Goal: Contribute content: Contribute content

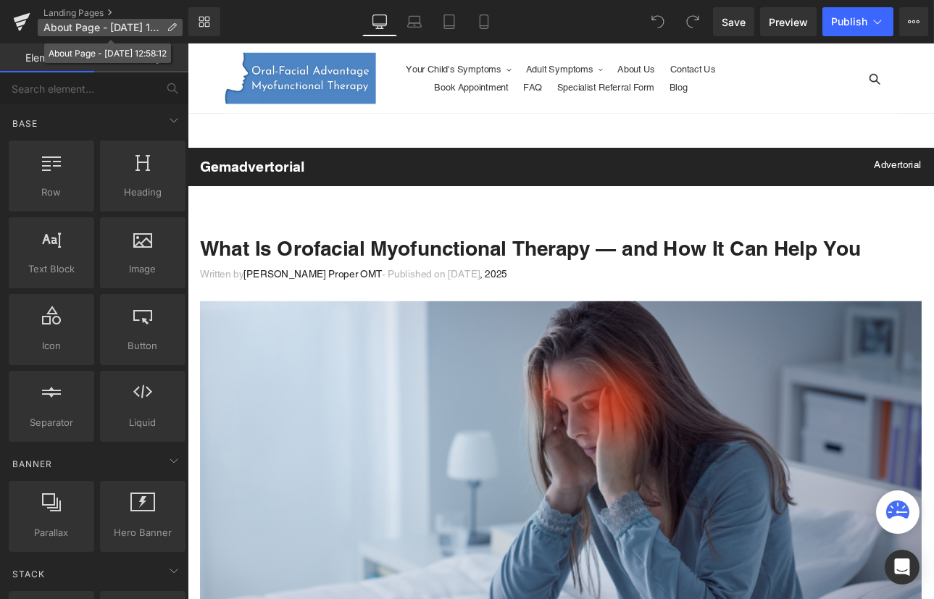
click at [176, 24] on icon at bounding box center [172, 27] width 10 height 10
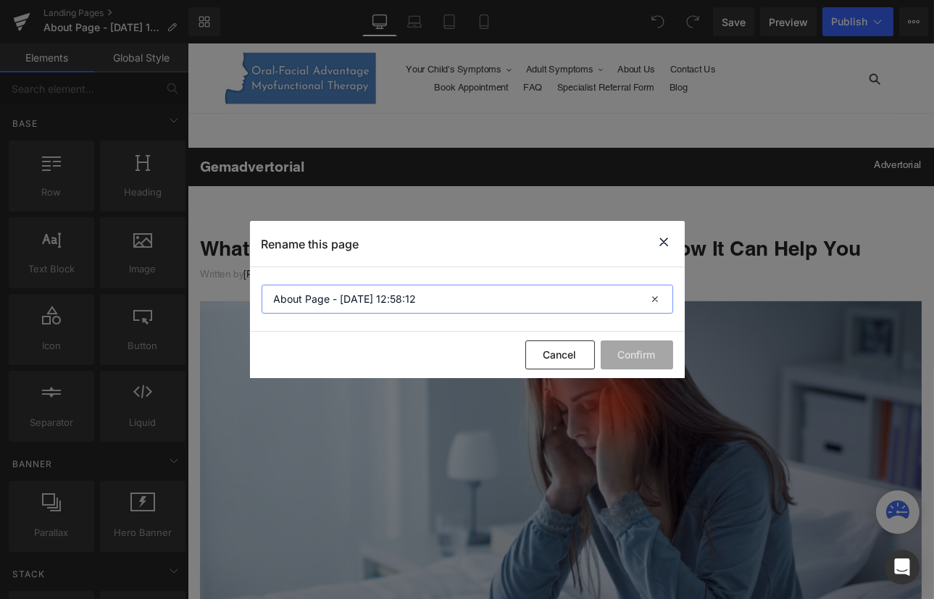
drag, startPoint x: 423, startPoint y: 301, endPoint x: 242, endPoint y: 294, distance: 181.3
click at [242, 294] on div "Rename this page About Page - [DATE] 12:58:12 Cancel Confirm" at bounding box center [467, 299] width 934 height 599
type input "What is Orofacial Myofunctional Therapy"
click at [635, 356] on button "Confirm" at bounding box center [637, 354] width 72 height 29
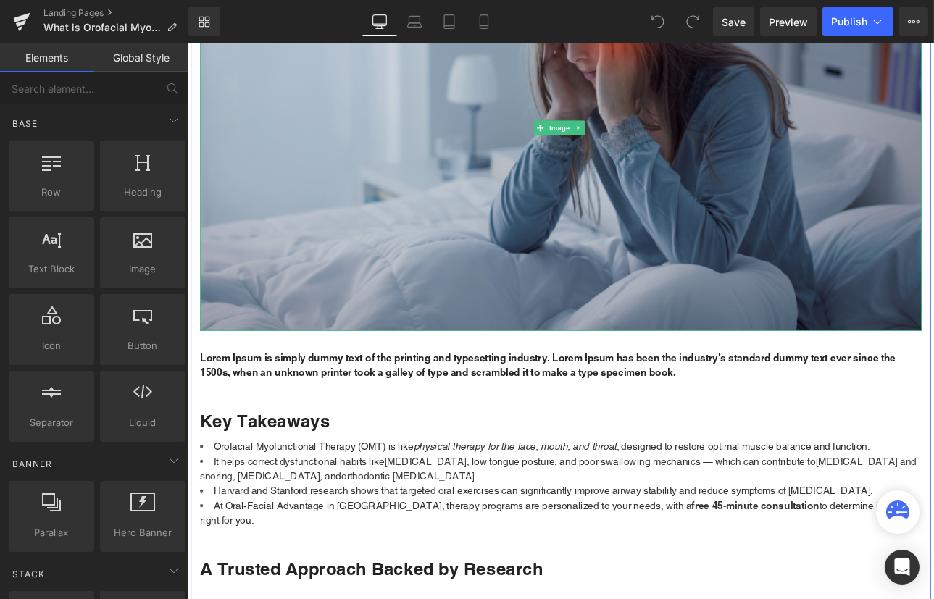
scroll to position [461, 0]
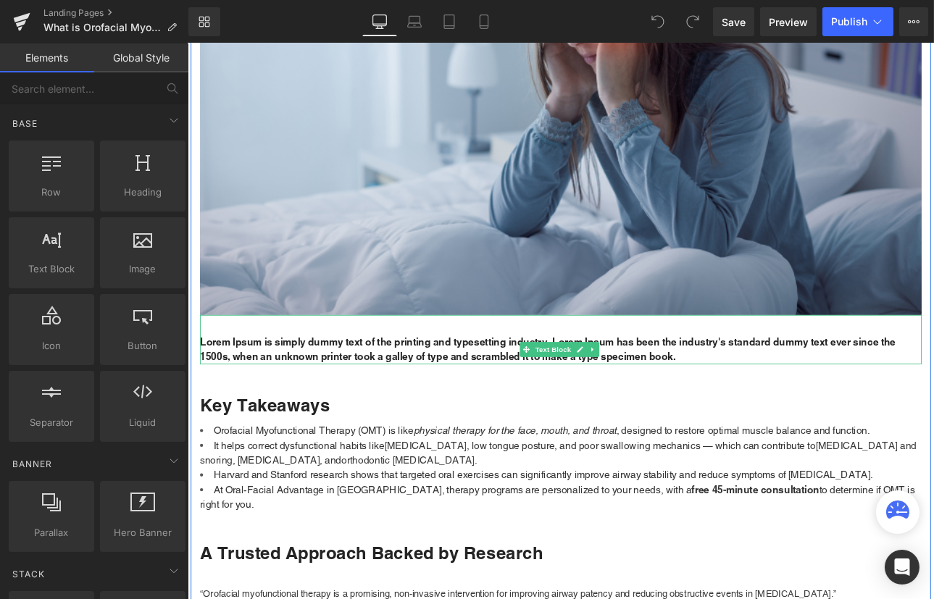
click at [535, 400] on p "Lorem Ipsum is simply dummy text of the printing and typesetting industry. Lore…" at bounding box center [625, 402] width 848 height 35
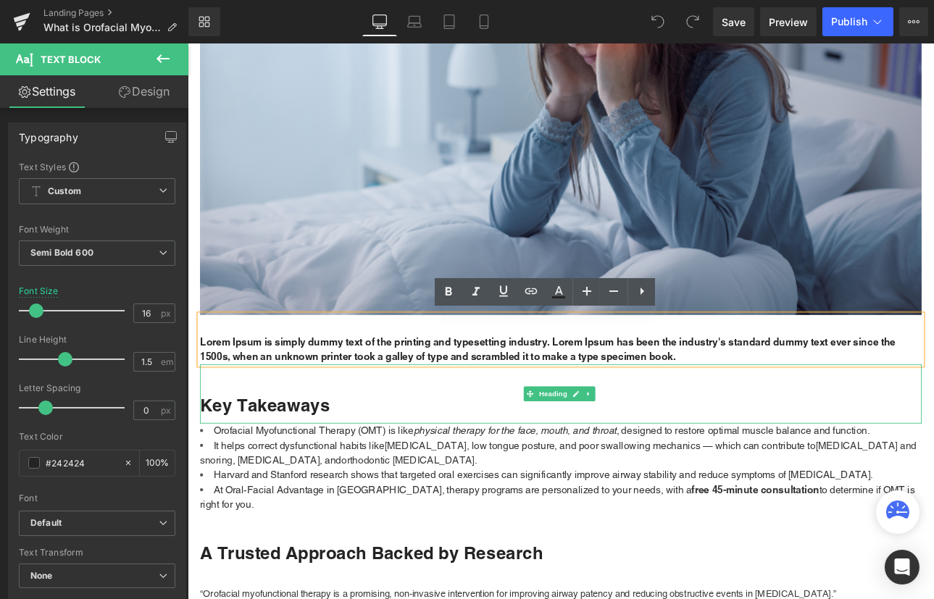
click at [721, 455] on h2 "Key Takeaways" at bounding box center [625, 468] width 848 height 26
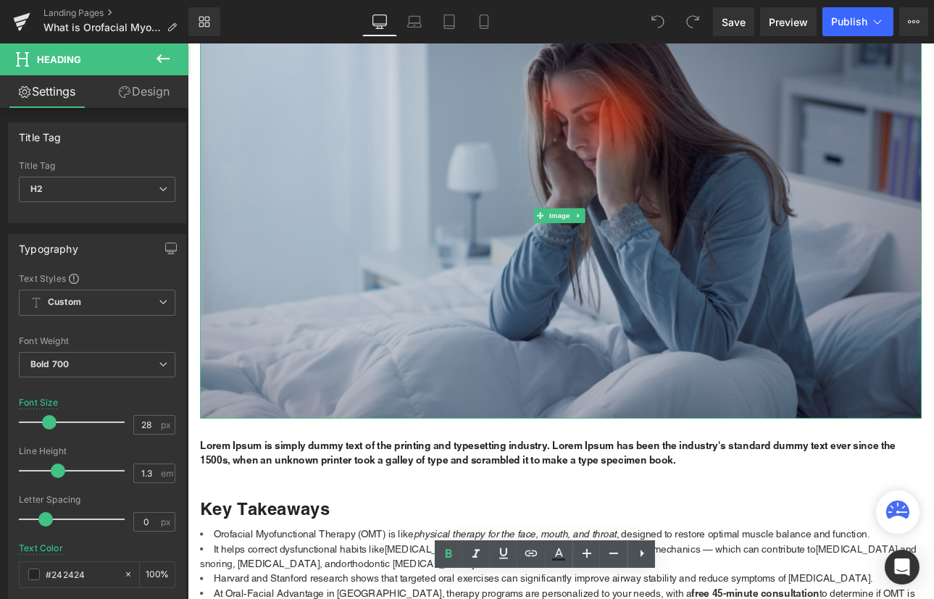
scroll to position [395, 0]
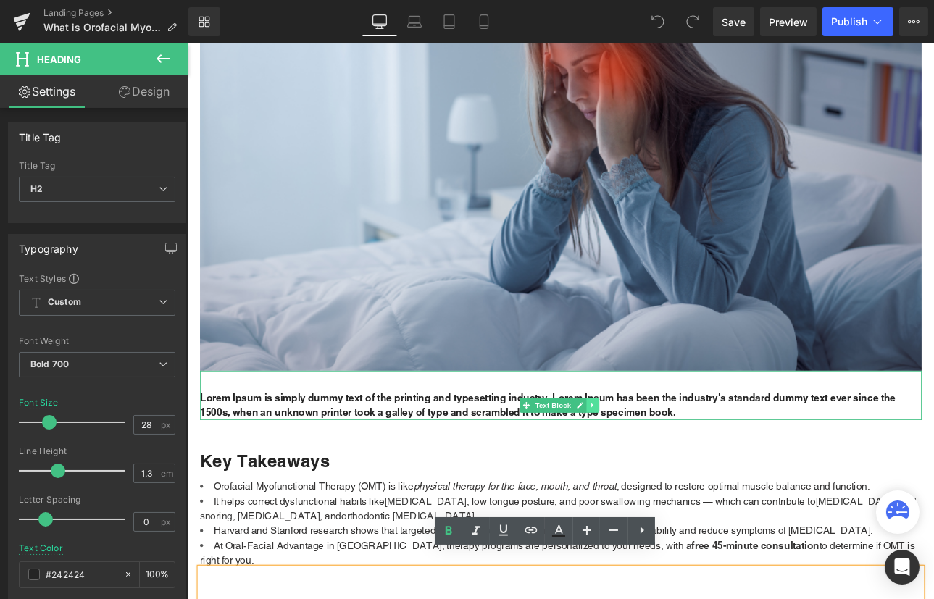
click at [663, 467] on link at bounding box center [663, 468] width 15 height 17
click at [666, 467] on icon at bounding box center [670, 468] width 8 height 8
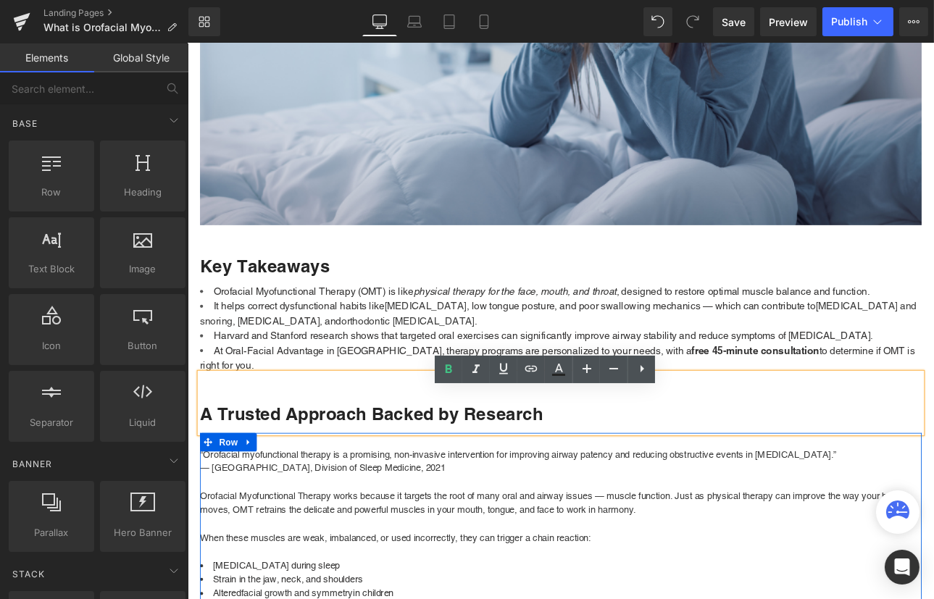
scroll to position [659, 0]
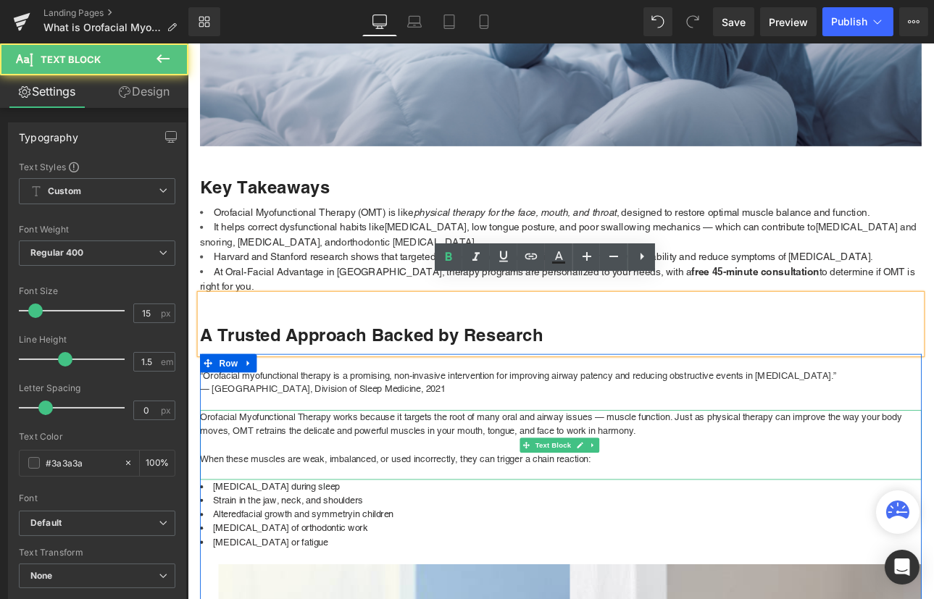
click at [497, 507] on p at bounding box center [625, 515] width 848 height 17
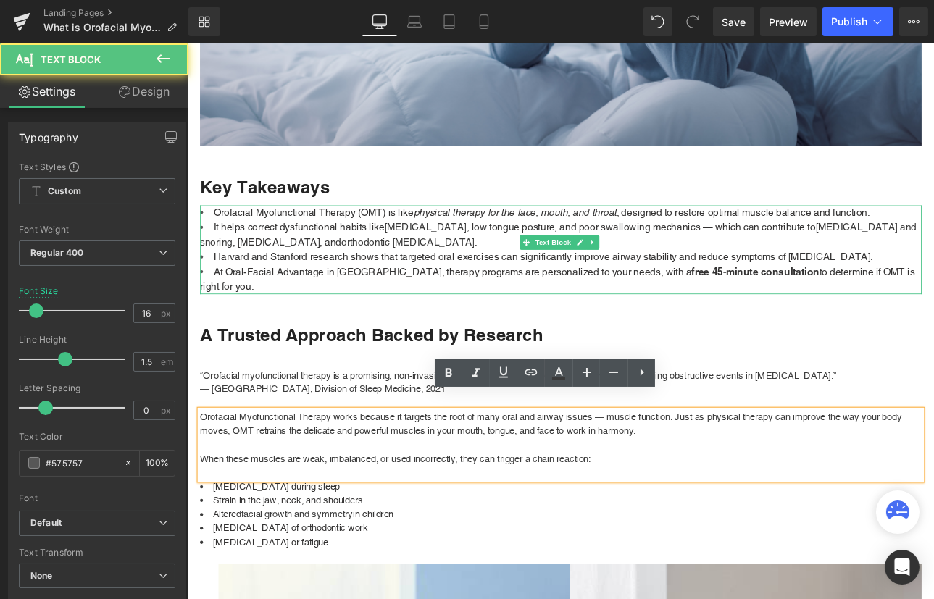
click at [573, 244] on em "physical therapy for the face, mouth, and throat" at bounding box center [571, 242] width 238 height 14
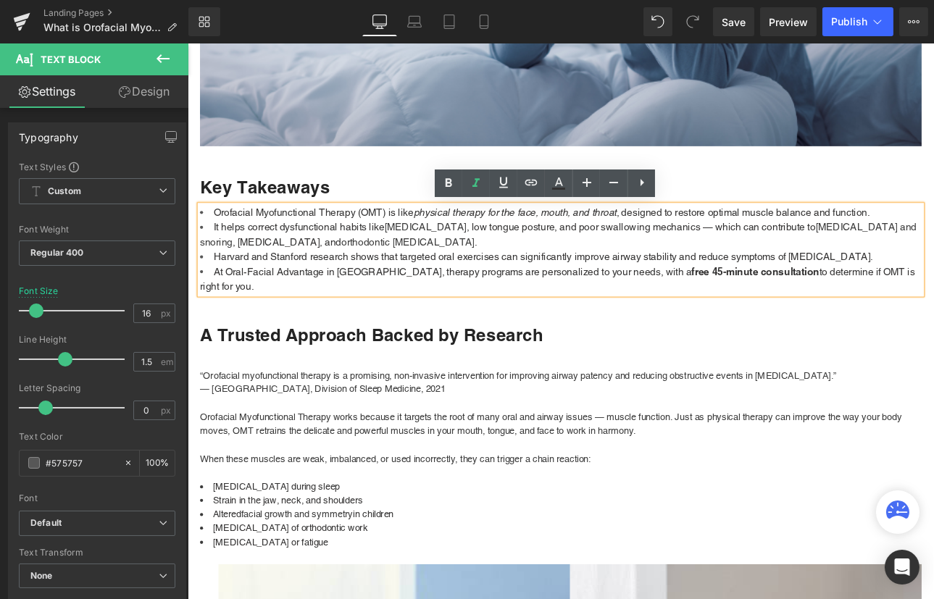
drag, startPoint x: 573, startPoint y: 241, endPoint x: 659, endPoint y: 244, distance: 85.5
click at [659, 244] on em "physical therapy for the face, mouth, and throat" at bounding box center [571, 242] width 238 height 14
click at [576, 236] on em "physical therapy for the face, mouth, and throat" at bounding box center [571, 242] width 238 height 14
drag, startPoint x: 576, startPoint y: 236, endPoint x: 682, endPoint y: 247, distance: 107.0
click at [682, 247] on em "physical therapy for the face, mouth, and throat" at bounding box center [571, 242] width 238 height 14
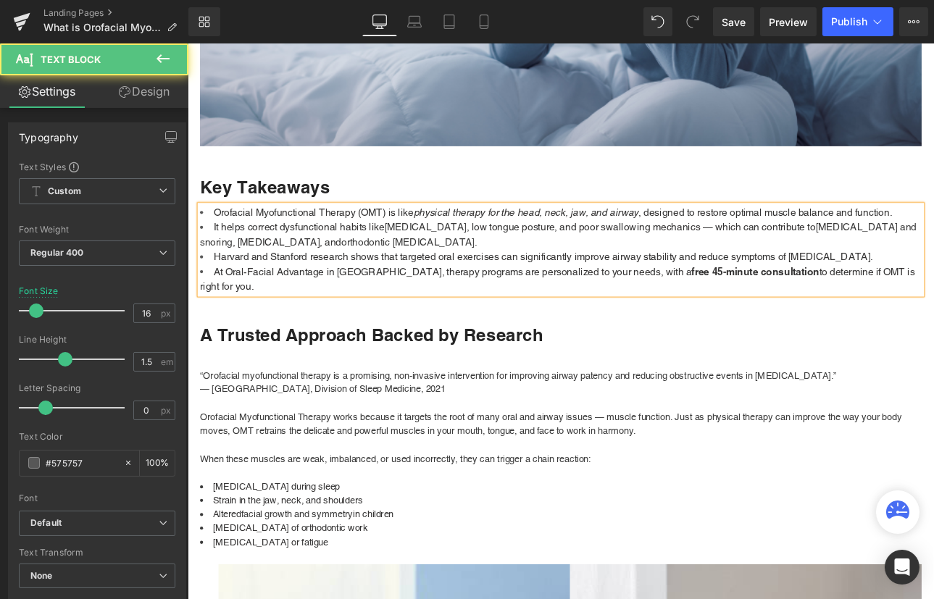
click at [283, 280] on span ", [MEDICAL_DATA], and" at bounding box center [304, 277] width 128 height 14
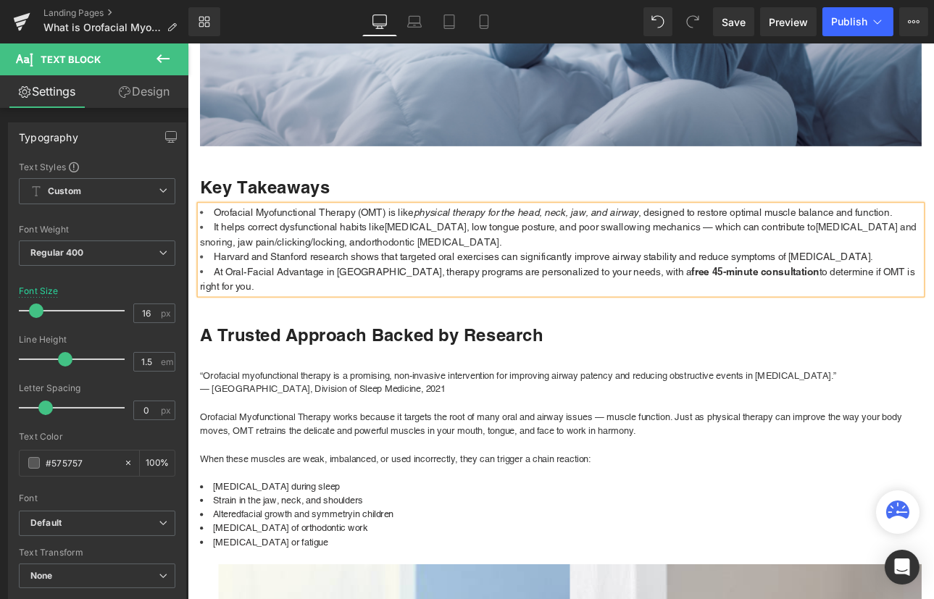
click at [526, 274] on li "It helps correct dysfunctional habits like [MEDICAL_DATA] , low tongue posture,…" at bounding box center [625, 268] width 848 height 35
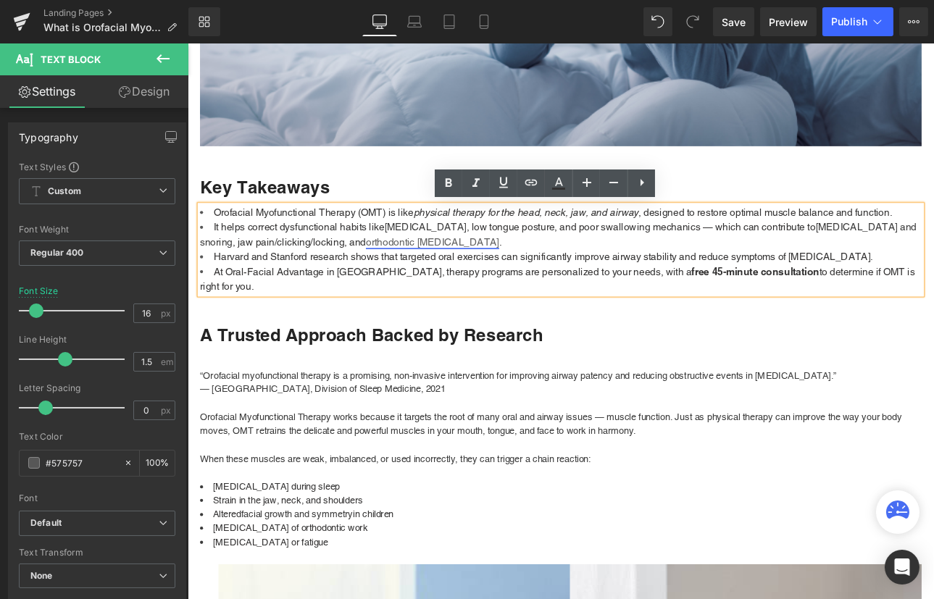
click at [396, 278] on link "orthodontic [MEDICAL_DATA]" at bounding box center [474, 277] width 156 height 14
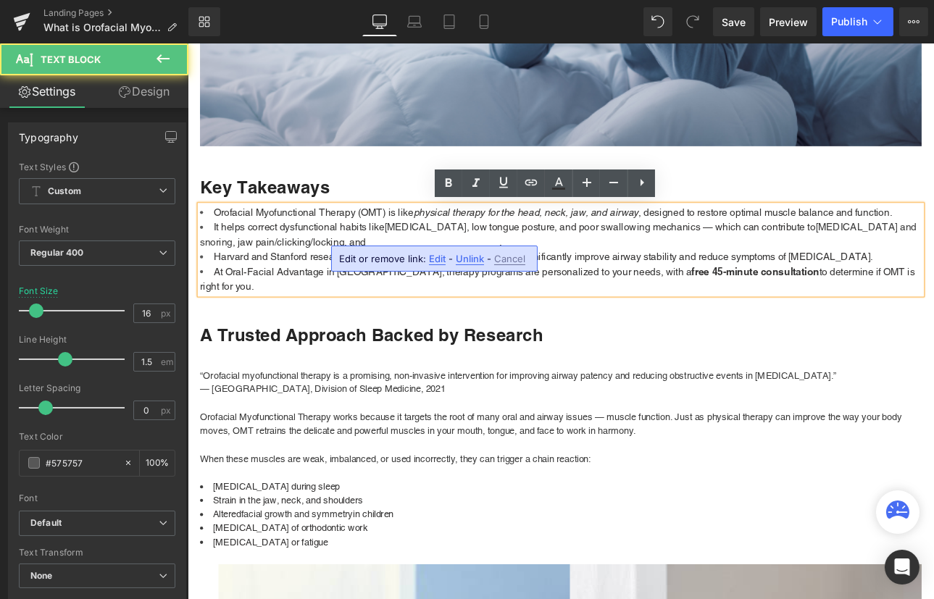
click at [561, 260] on span ", low tongue posture, and poor swallowing mechanics — which can contribute to" at bounding box center [719, 260] width 410 height 14
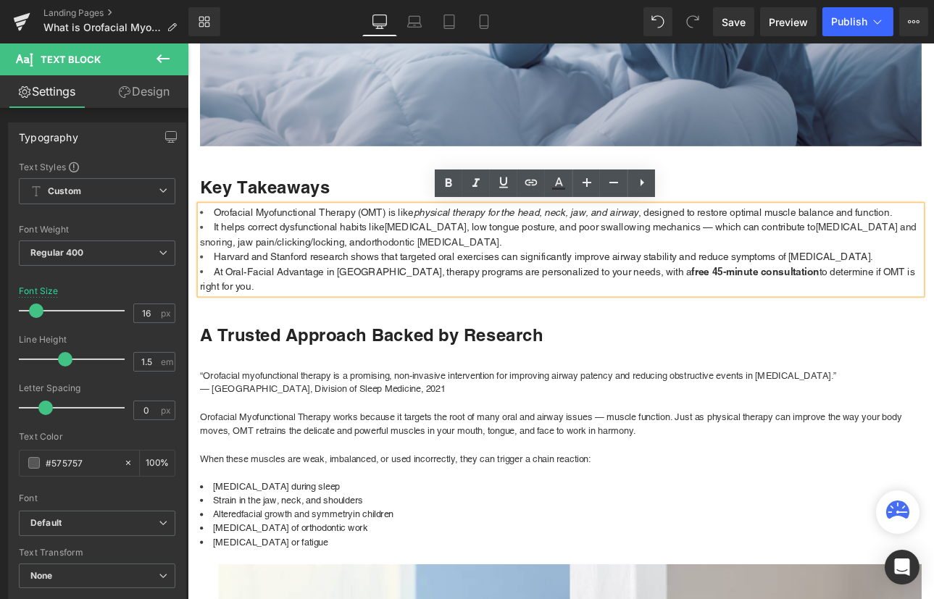
click at [508, 276] on li "It helps correct dysfunctional habits like [MEDICAL_DATA] , low tongue posture,…" at bounding box center [625, 268] width 848 height 35
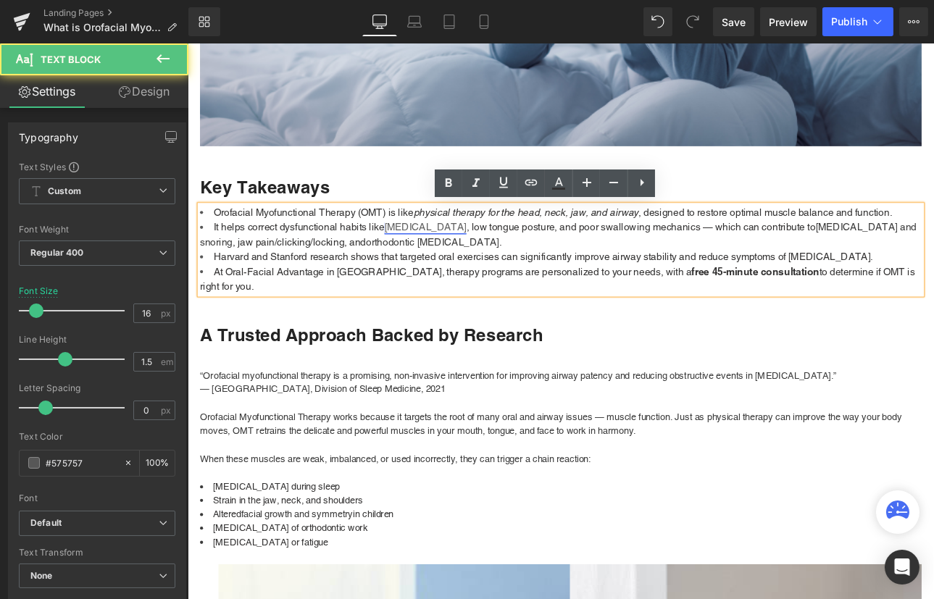
click at [427, 256] on link "[MEDICAL_DATA]" at bounding box center [466, 260] width 96 height 14
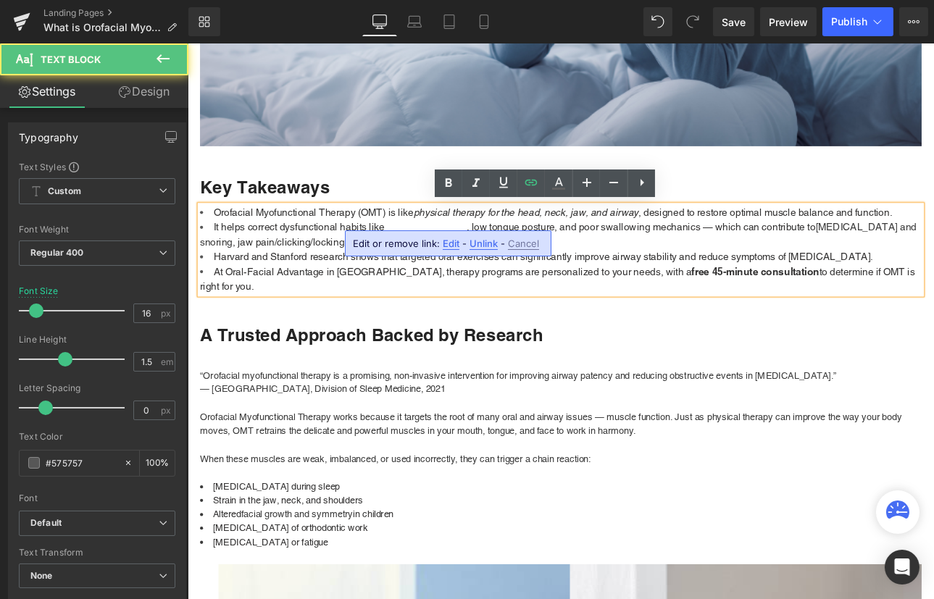
click at [664, 273] on li "It helps correct dysfunctional habits like [MEDICAL_DATA] , low tongue posture,…" at bounding box center [625, 268] width 848 height 35
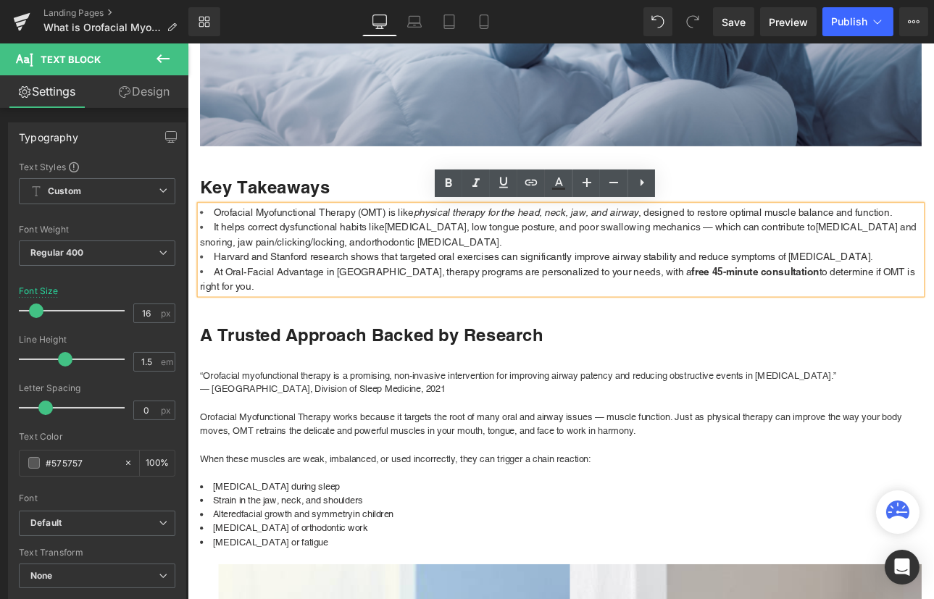
click at [300, 291] on span "Harvard and Stanford research shows that targeted oral exercises can significan…" at bounding box center [604, 295] width 774 height 14
drag, startPoint x: 211, startPoint y: 233, endPoint x: 1048, endPoint y: 316, distance: 840.9
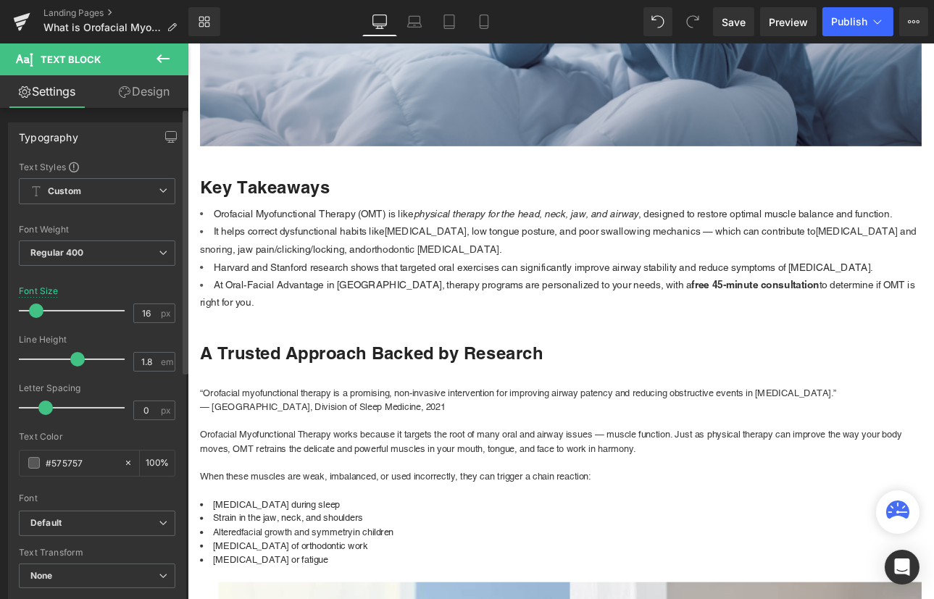
drag, startPoint x: 64, startPoint y: 358, endPoint x: 75, endPoint y: 358, distance: 10.1
click at [75, 358] on span at bounding box center [77, 359] width 14 height 14
click at [147, 364] on input "1.8" at bounding box center [146, 362] width 25 height 18
drag, startPoint x: 147, startPoint y: 364, endPoint x: 125, endPoint y: 364, distance: 21.7
click at [125, 364] on div "Line Height 1.8 em" at bounding box center [97, 359] width 156 height 49
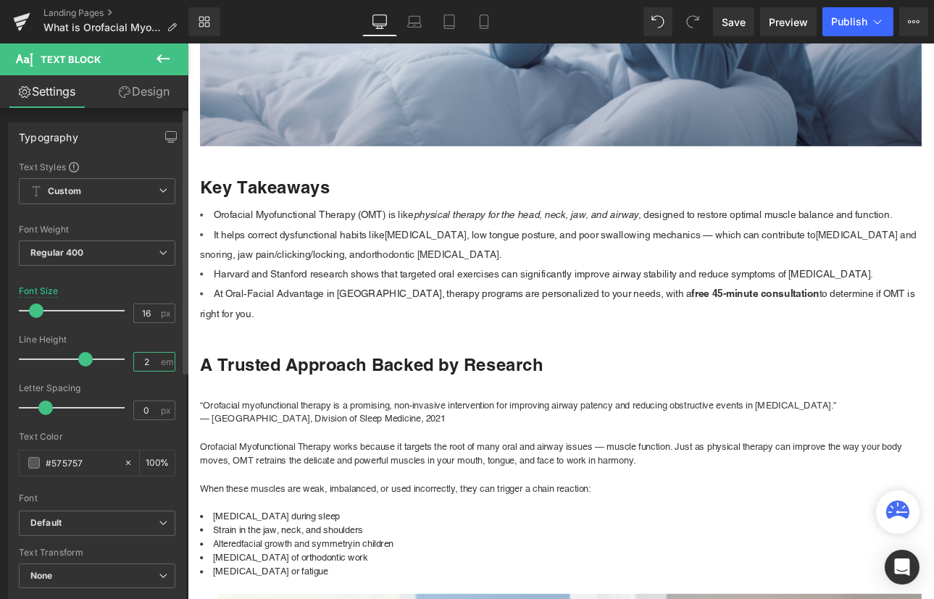
type input "2"
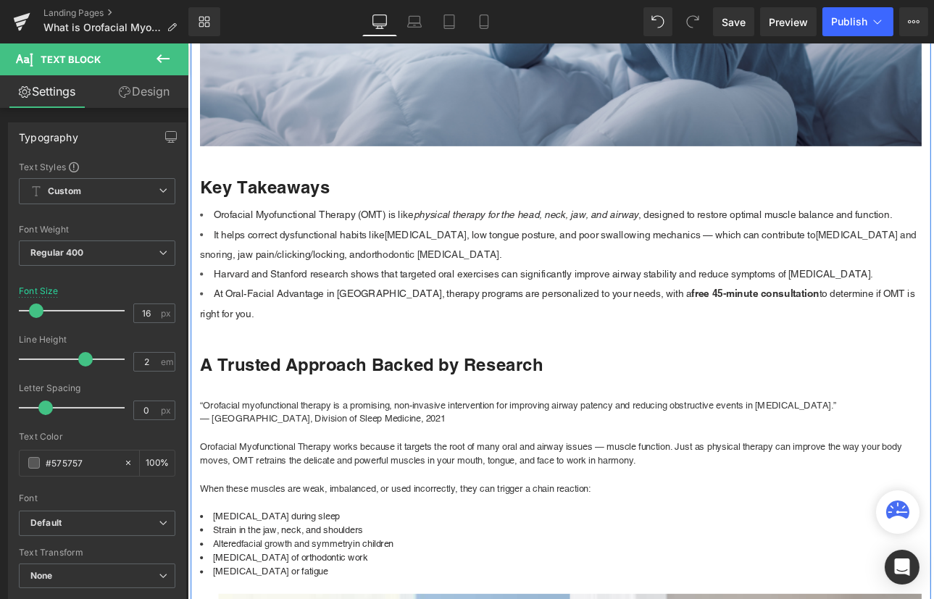
click at [187, 43] on div at bounding box center [187, 43] width 0 height 0
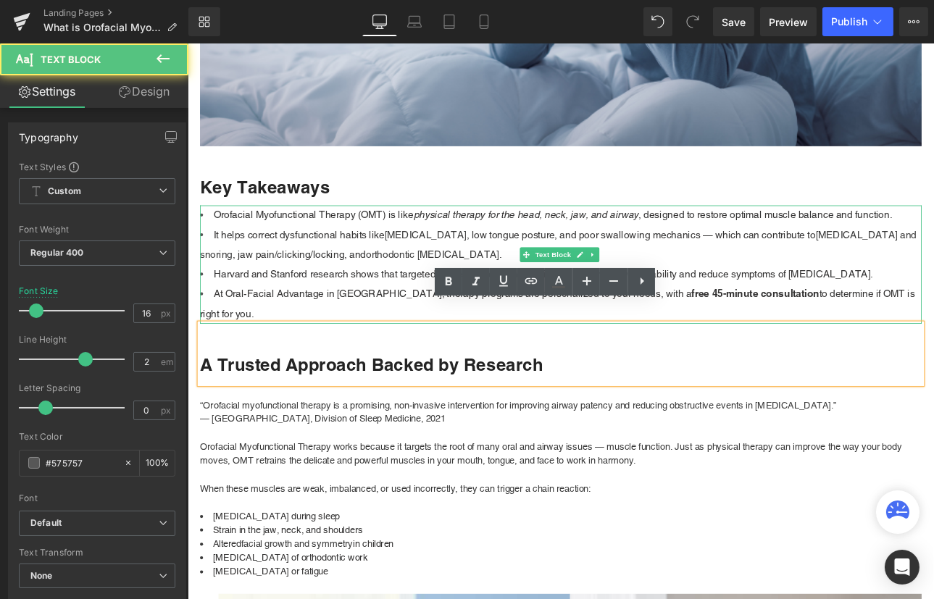
click at [361, 338] on span "At Oral-Facial Advantage in [GEOGRAPHIC_DATA], therapy programs are personalize…" at bounding box center [497, 338] width 561 height 14
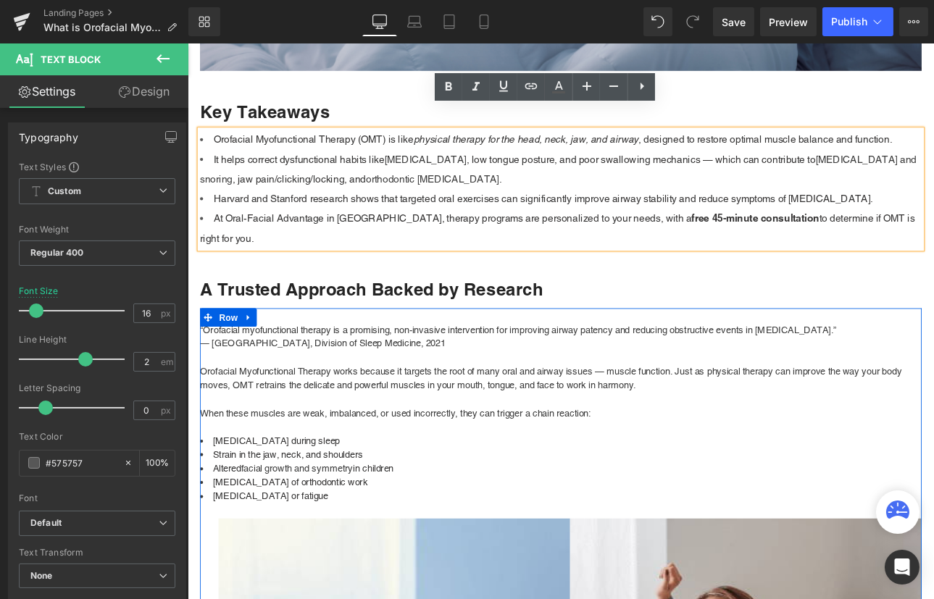
scroll to position [790, 0]
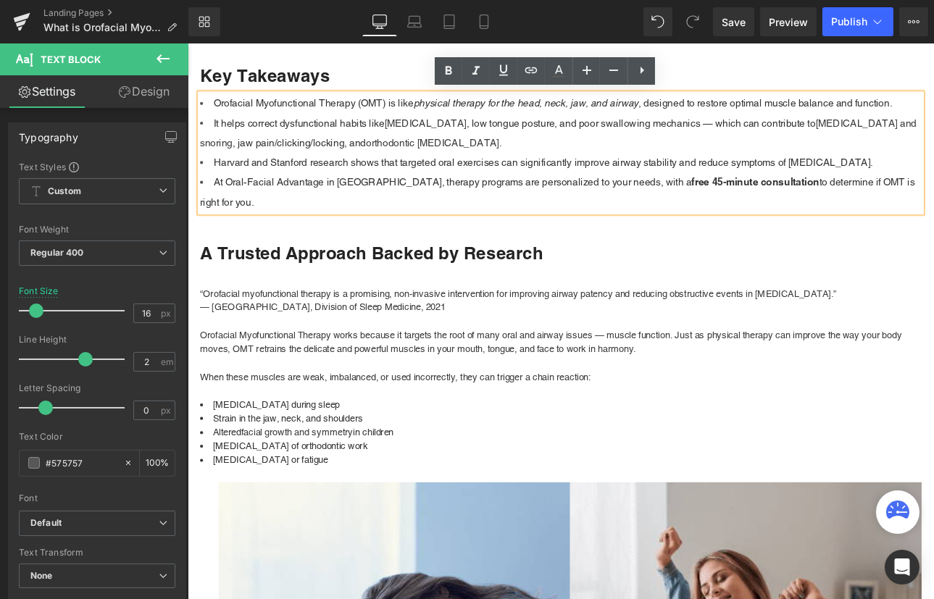
click at [564, 201] on span "At Oral-Facial Advantage in [GEOGRAPHIC_DATA], therapy programs are personalize…" at bounding box center [497, 207] width 561 height 14
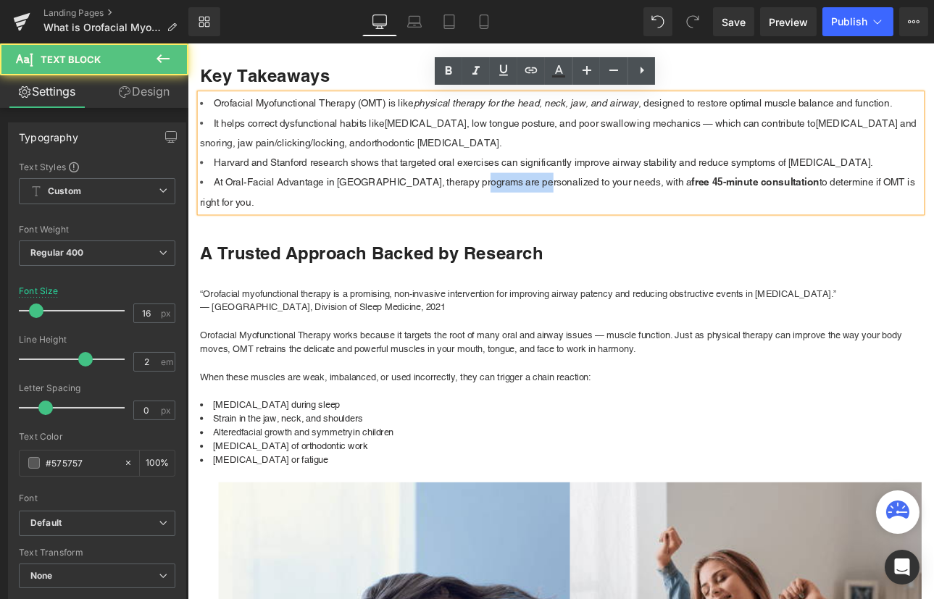
click at [564, 201] on span "At Oral-Facial Advantage in [GEOGRAPHIC_DATA], therapy programs are personalize…" at bounding box center [497, 207] width 561 height 14
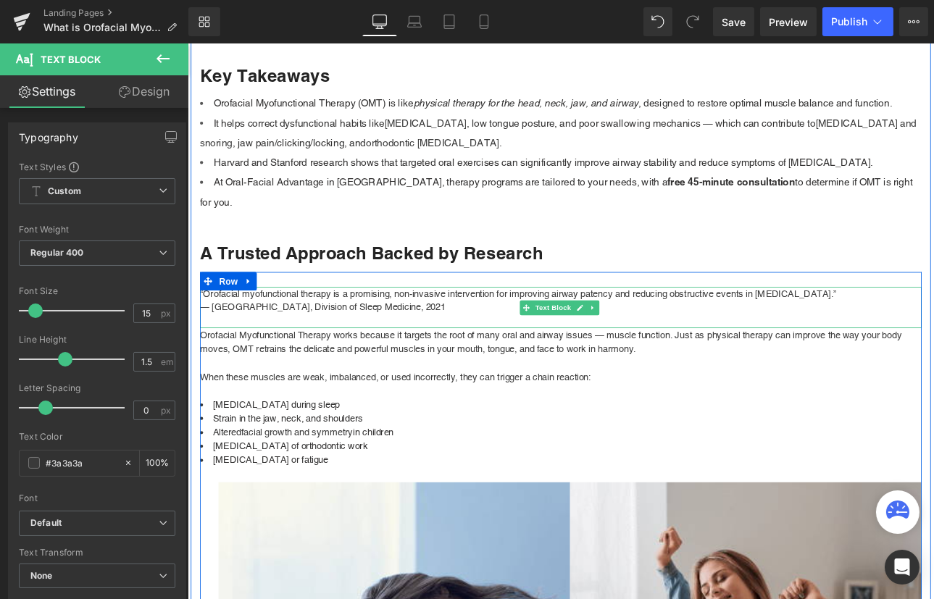
drag, startPoint x: 503, startPoint y: 326, endPoint x: 204, endPoint y: 312, distance: 299.5
click at [204, 330] on div "“Orofacial myofunctional therapy is a promising, non-invasive intervention for …" at bounding box center [625, 354] width 848 height 49
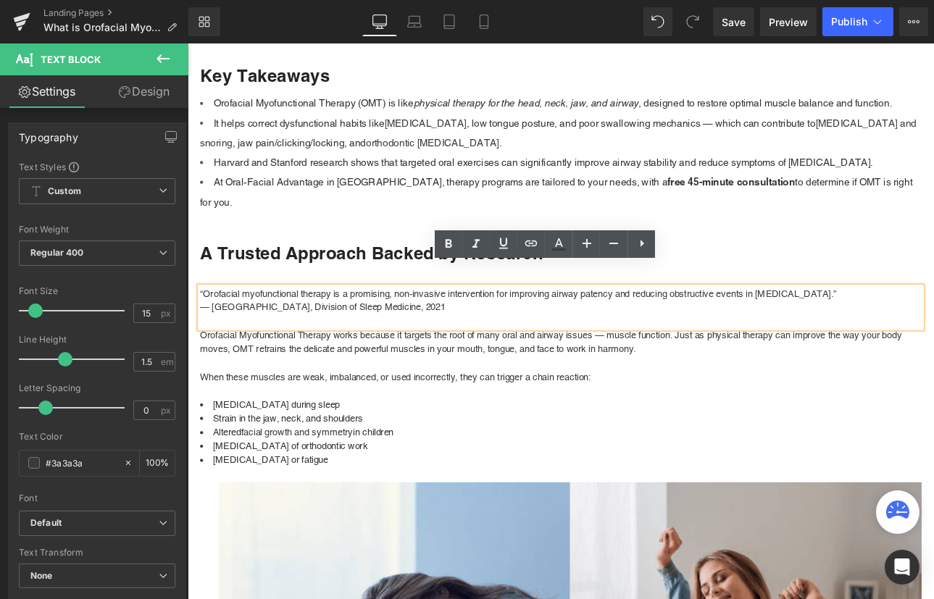
click at [332, 330] on p "“Orofacial myofunctional therapy is a promising, non-invasive intervention for …" at bounding box center [625, 338] width 848 height 17
drag, startPoint x: 201, startPoint y: 312, endPoint x: 993, endPoint y: 314, distance: 792.5
click at [933, 330] on p "“Orofacial myofunctional therapy is a promising, non-invasive intervention for …" at bounding box center [625, 338] width 848 height 17
copy p "Orofacial myofunctional therapy is a promising, non-invasive intervention for i…"
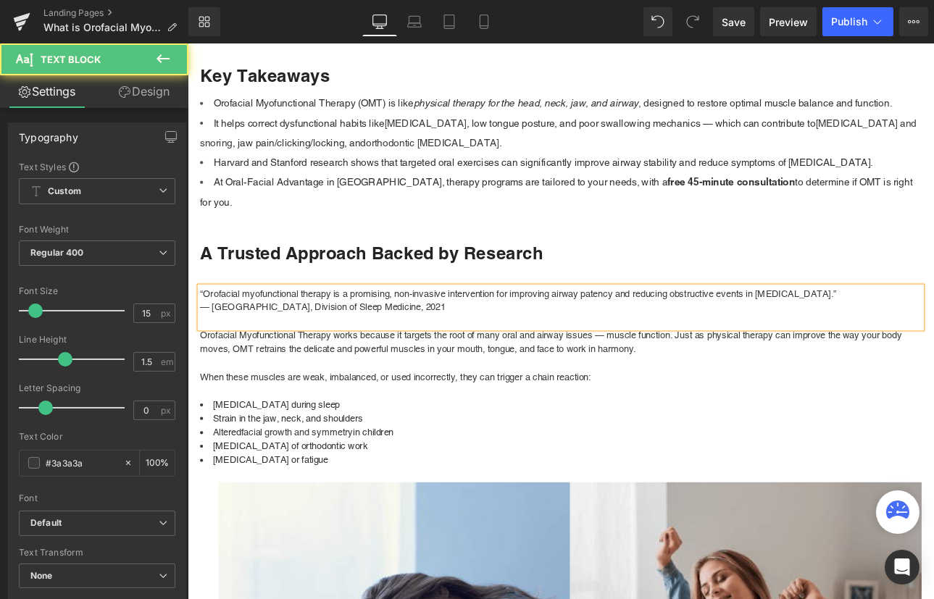
click at [817, 330] on p "“Orofacial myofunctional therapy is a promising, non-invasive intervention for …" at bounding box center [625, 338] width 848 height 17
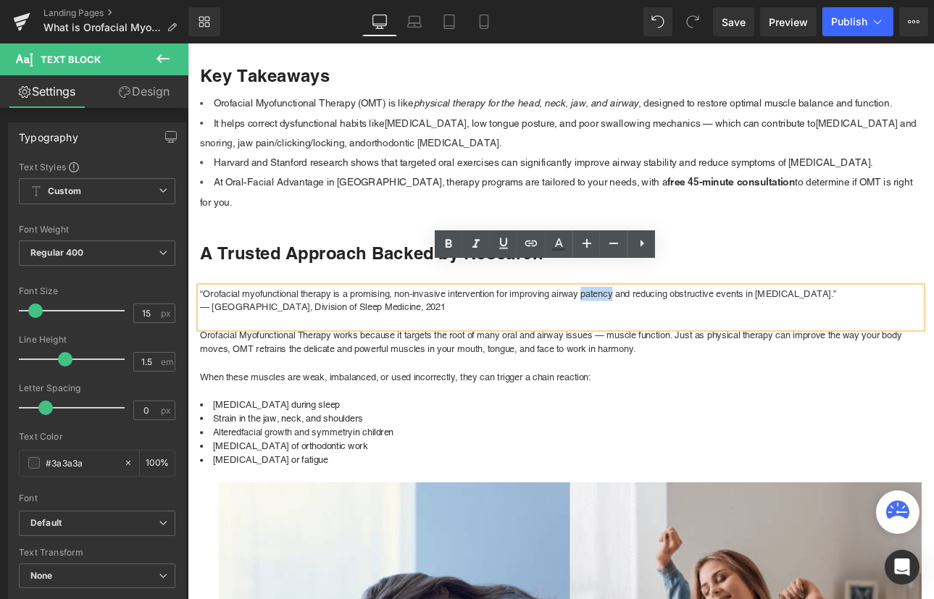
drag, startPoint x: 653, startPoint y: 313, endPoint x: 691, endPoint y: 312, distance: 38.4
click at [691, 330] on p "“Orofacial myofunctional therapy is a promising, non-invasive intervention for …" at bounding box center [625, 338] width 848 height 17
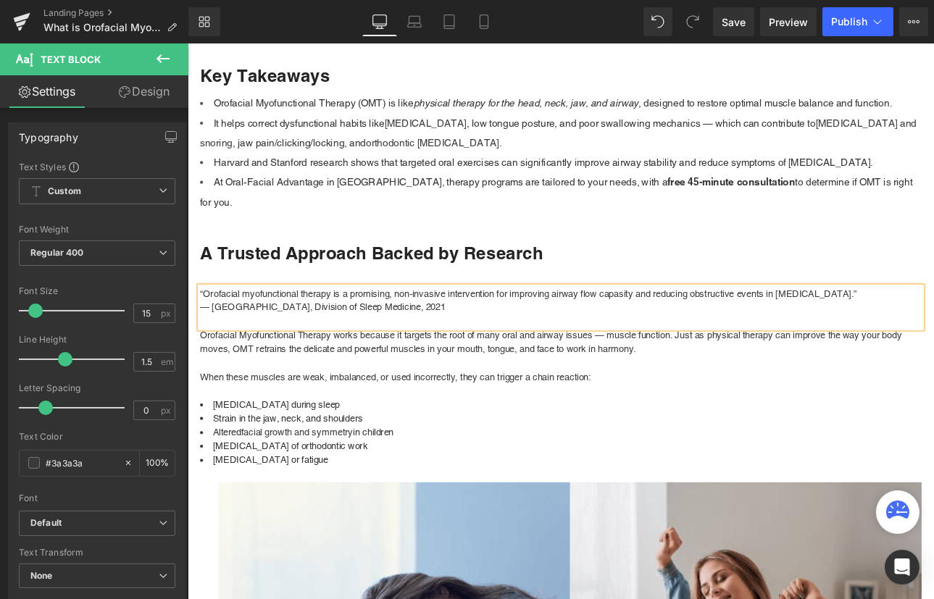
click at [703, 330] on p "“Orofacial myofunctional therapy is a promising, non-invasive intervention for …" at bounding box center [625, 338] width 848 height 17
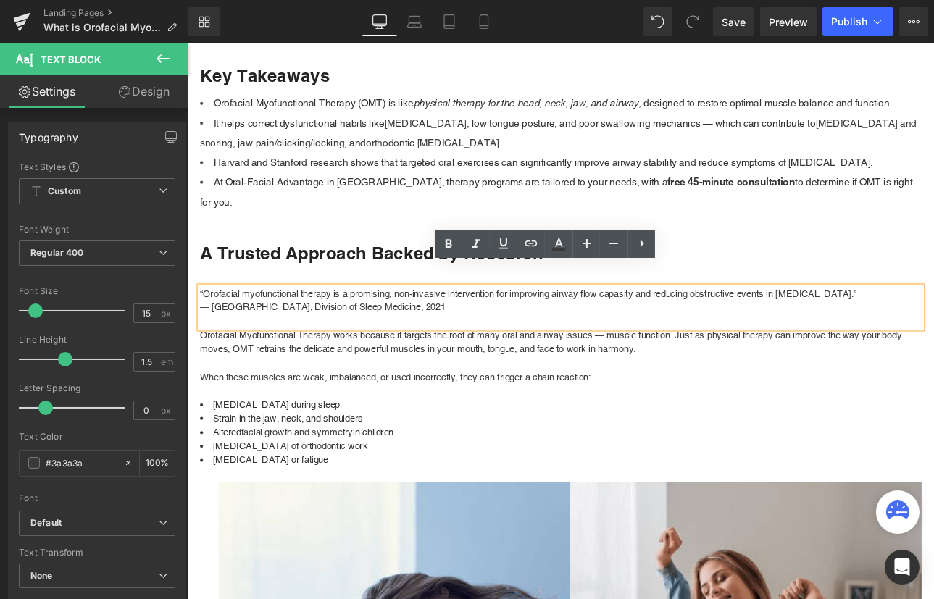
click at [701, 330] on p "“Orofacial myofunctional therapy is a promising, non-invasive intervention for …" at bounding box center [625, 338] width 848 height 17
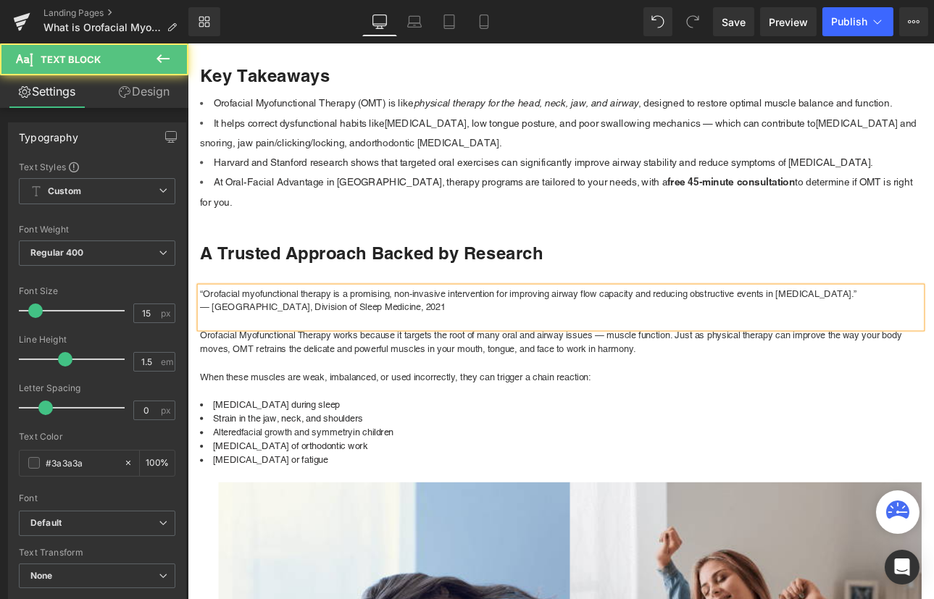
click at [771, 330] on p "“Orofacial myofunctional therapy is a promising, non-invasive intervention for …" at bounding box center [625, 338] width 848 height 17
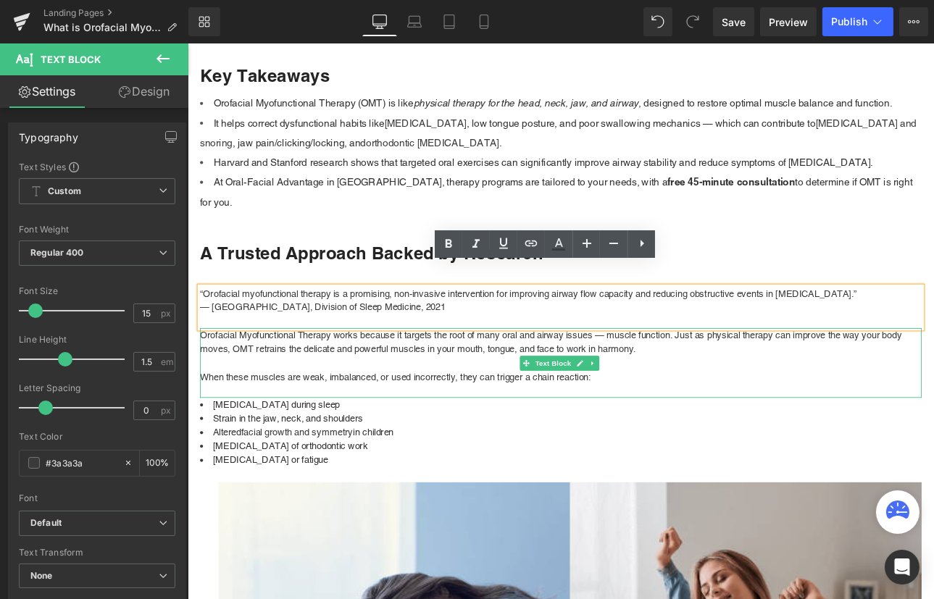
click at [527, 381] on p "Orofacial Myofunctional Therapy works because it targets the root of many oral …" at bounding box center [625, 394] width 848 height 33
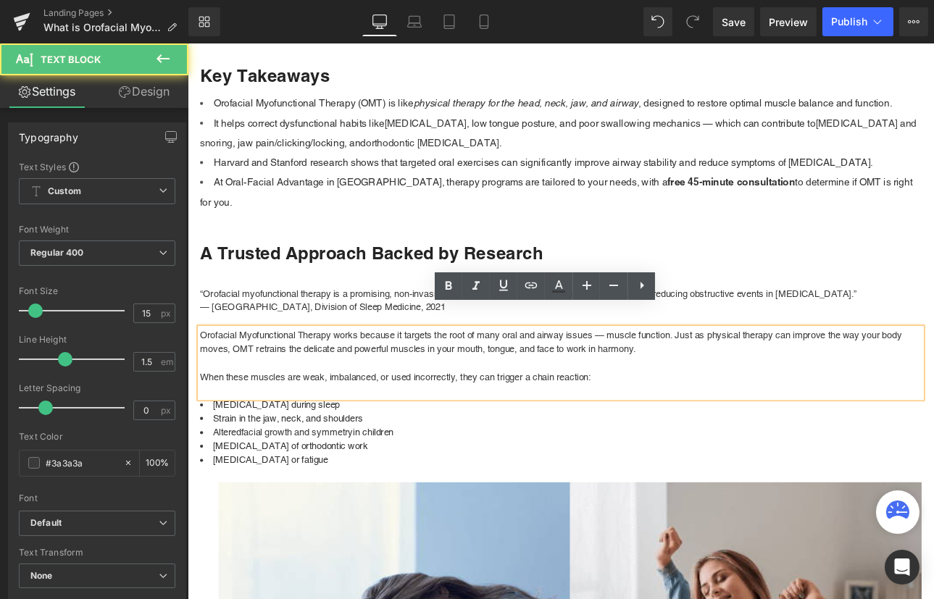
click at [756, 379] on p "Orofacial Myofunctional Therapy works because it targets the root of many oral …" at bounding box center [625, 394] width 848 height 33
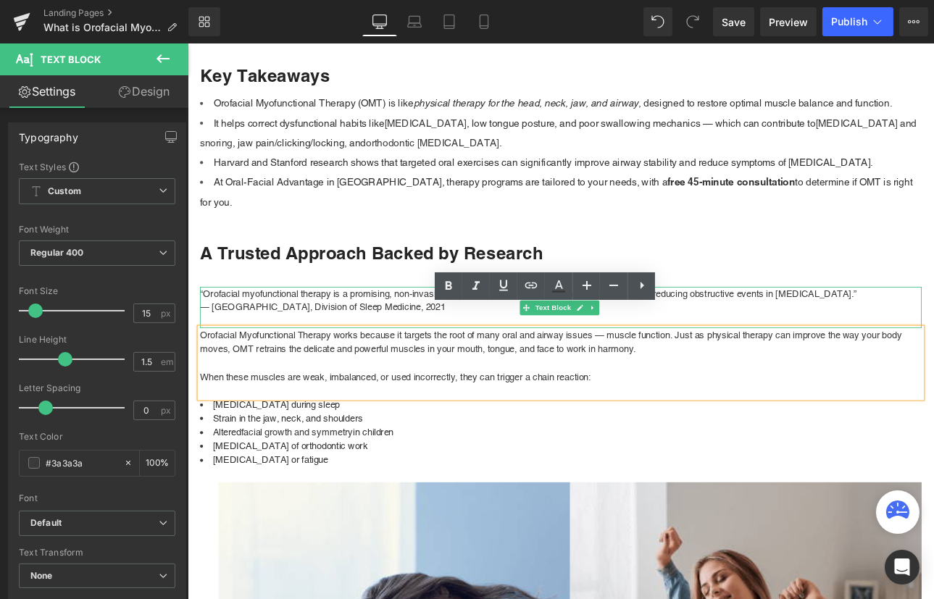
click at [793, 330] on p "“Orofacial myofunctional therapy is a promising, non-invasive intervention for …" at bounding box center [625, 338] width 848 height 17
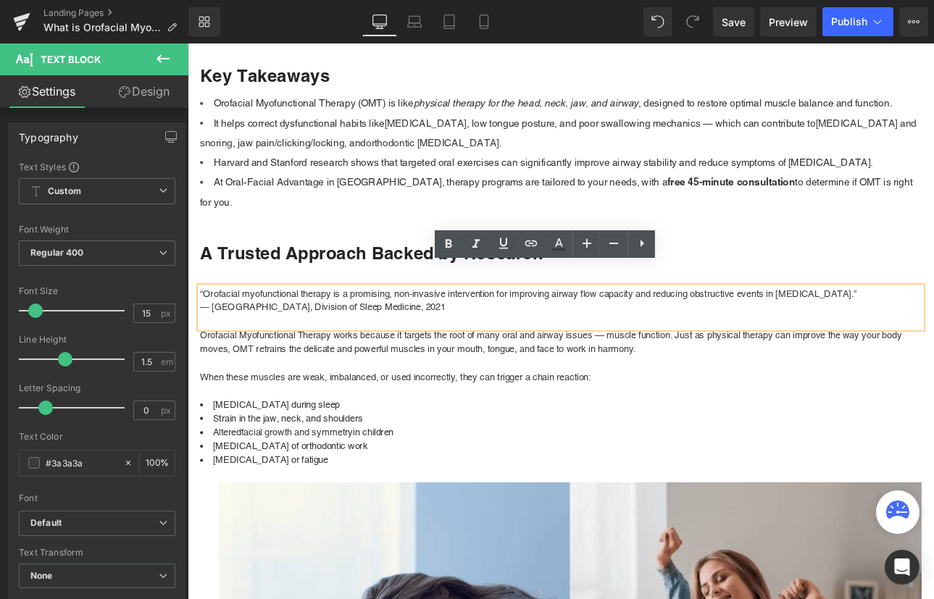
click at [651, 330] on p "“Orofacial myofunctional therapy is a promising, non-invasive intervention for …" at bounding box center [625, 338] width 848 height 17
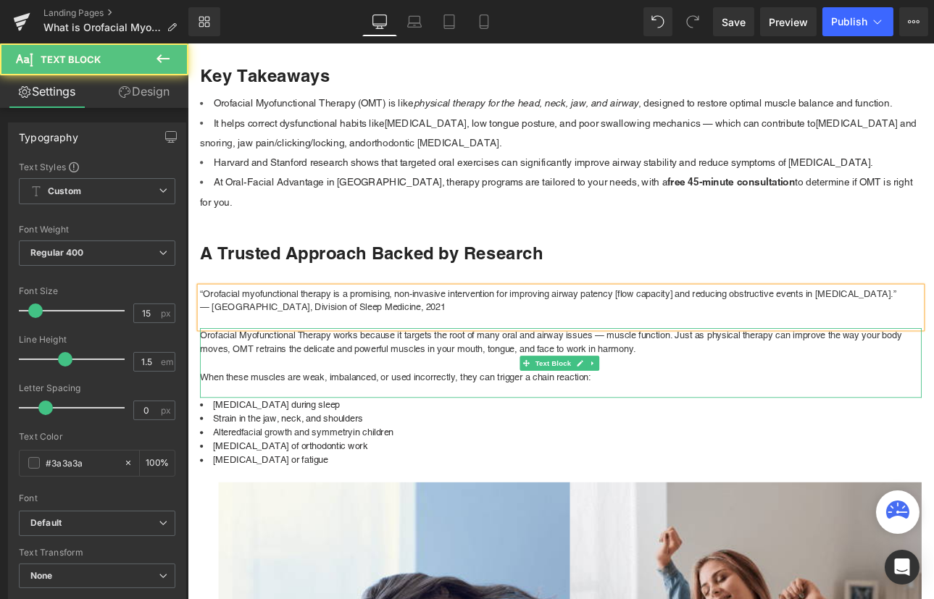
click at [421, 400] on p "Orofacial Myofunctional Therapy works because it targets the root of many oral …" at bounding box center [625, 394] width 848 height 33
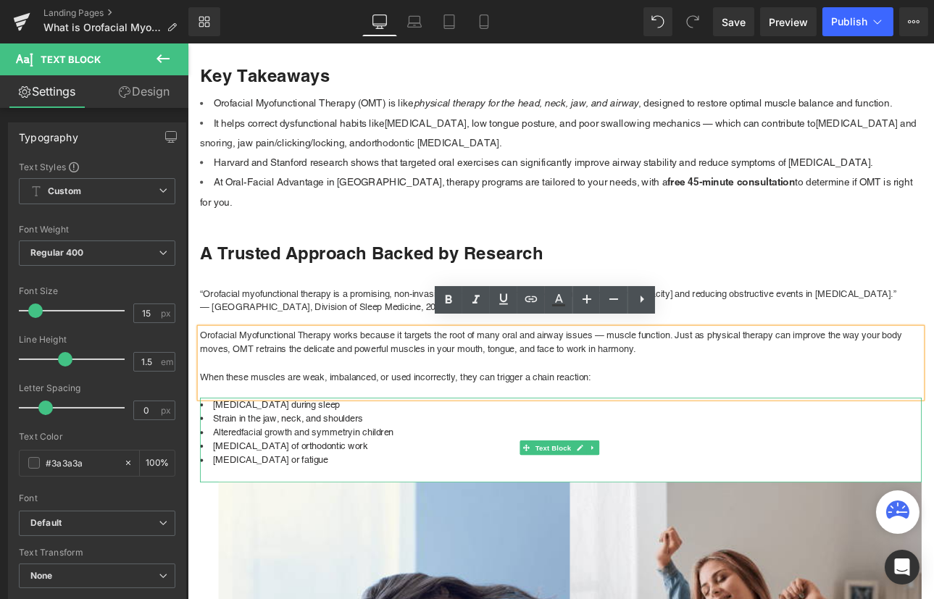
click at [711, 514] on li "[MEDICAL_DATA] of orthodontic work" at bounding box center [625, 517] width 848 height 17
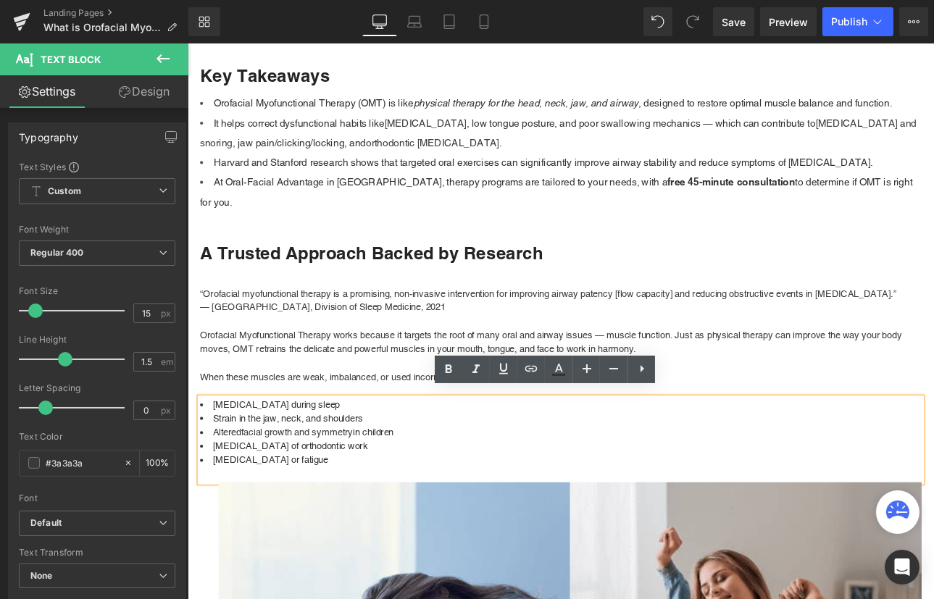
click at [740, 192] on li "Harvard and Stanford research shows that targeted oral exercises can significan…" at bounding box center [625, 183] width 848 height 23
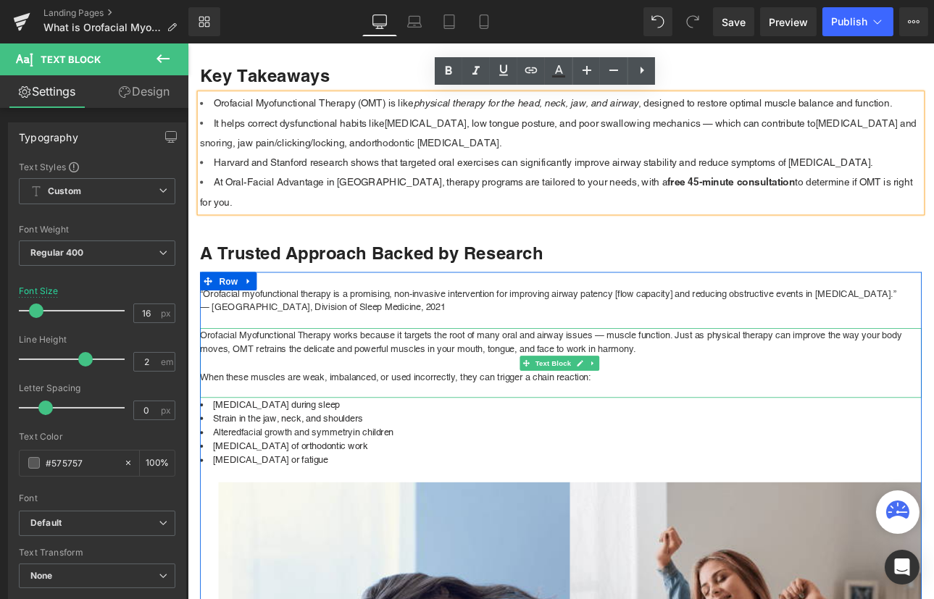
click at [272, 393] on p "Orofacial Myofunctional Therapy works because it targets the root of many oral …" at bounding box center [625, 394] width 848 height 33
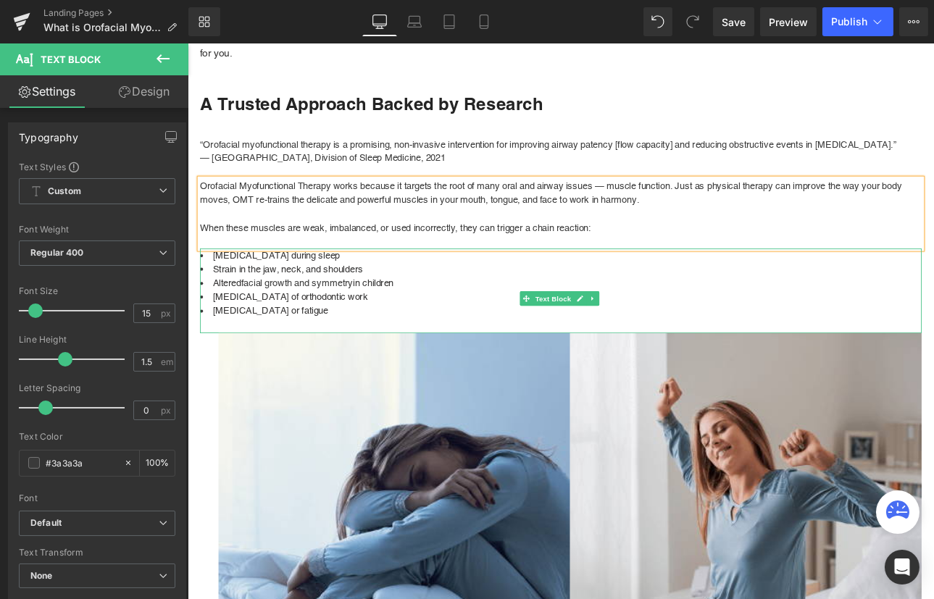
scroll to position [987, 0]
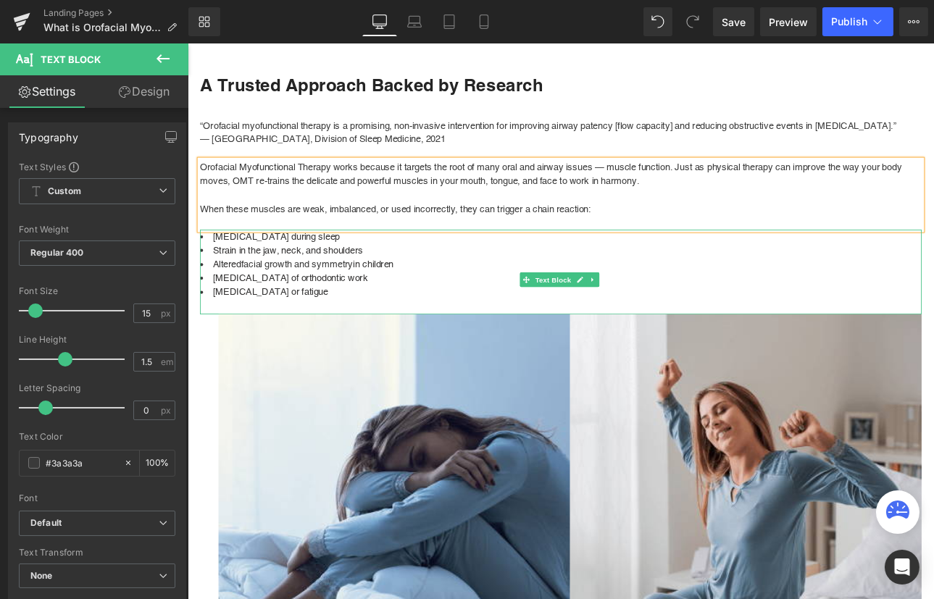
click at [440, 295] on li "Altered facial growth and symmetry in children" at bounding box center [625, 303] width 848 height 17
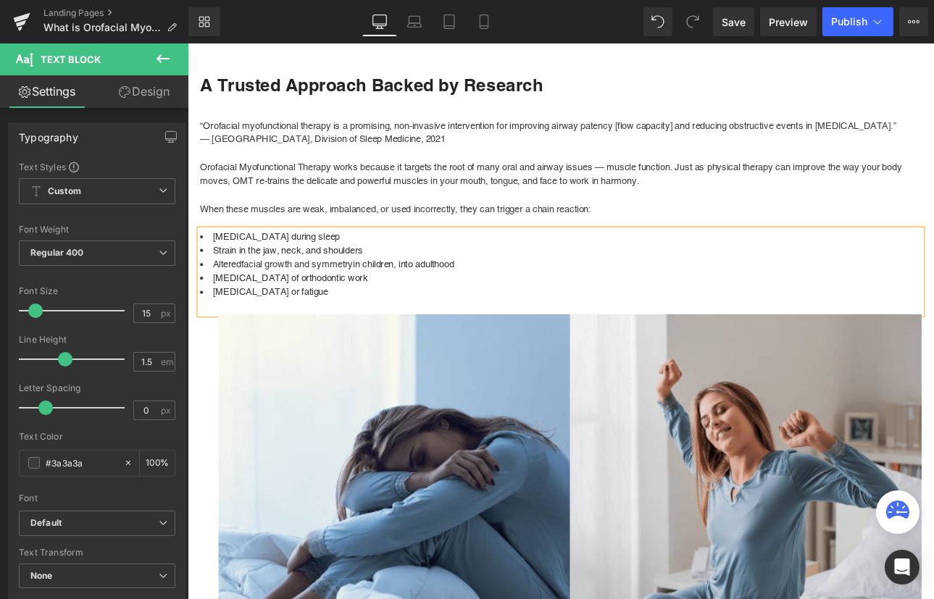
drag, startPoint x: 530, startPoint y: 291, endPoint x: 198, endPoint y: 291, distance: 331.1
click at [201, 295] on li "Altered facial growth and symmetry in children, into adulthood" at bounding box center [625, 303] width 848 height 17
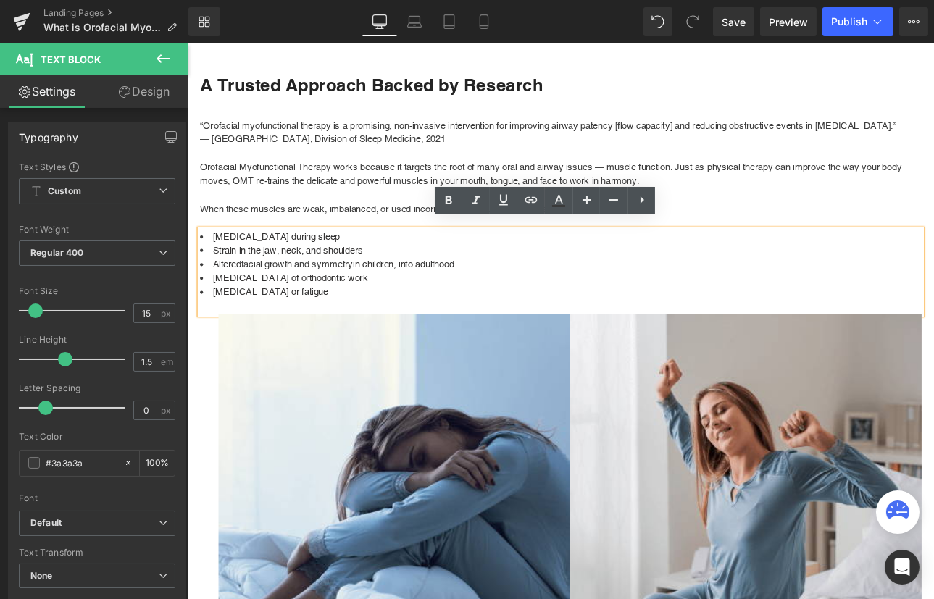
copy li "Altered facial growth and symmetry in children, into adulthood"
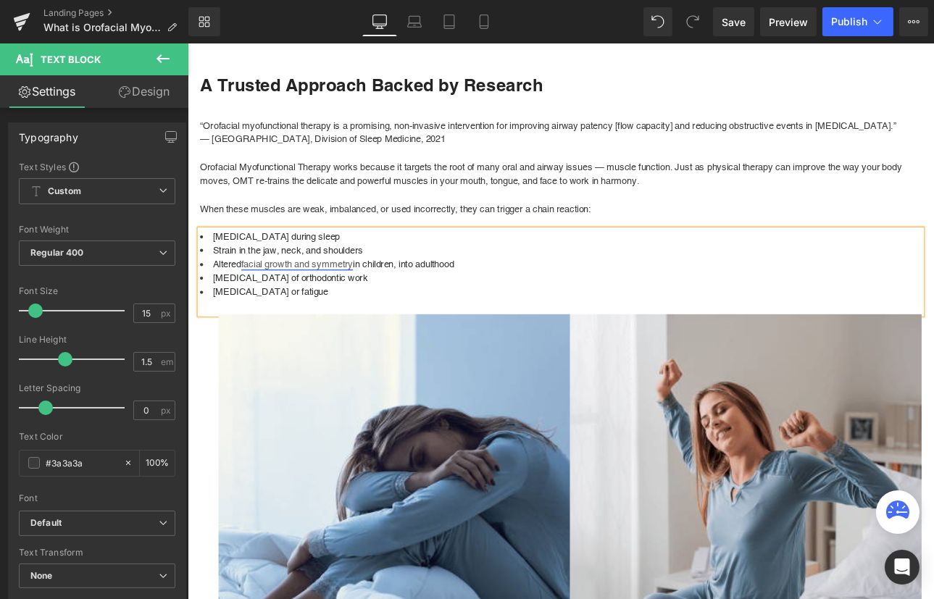
click at [345, 296] on link "facial growth and symmetry" at bounding box center [315, 302] width 131 height 12
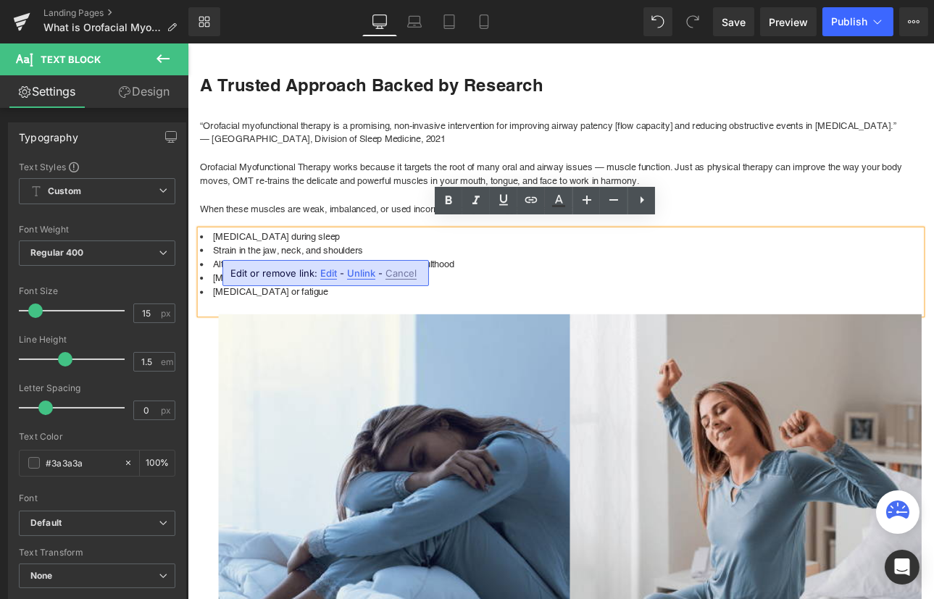
click at [509, 295] on li "Altered facial growth and symmetry in children, into adulthood" at bounding box center [625, 303] width 848 height 17
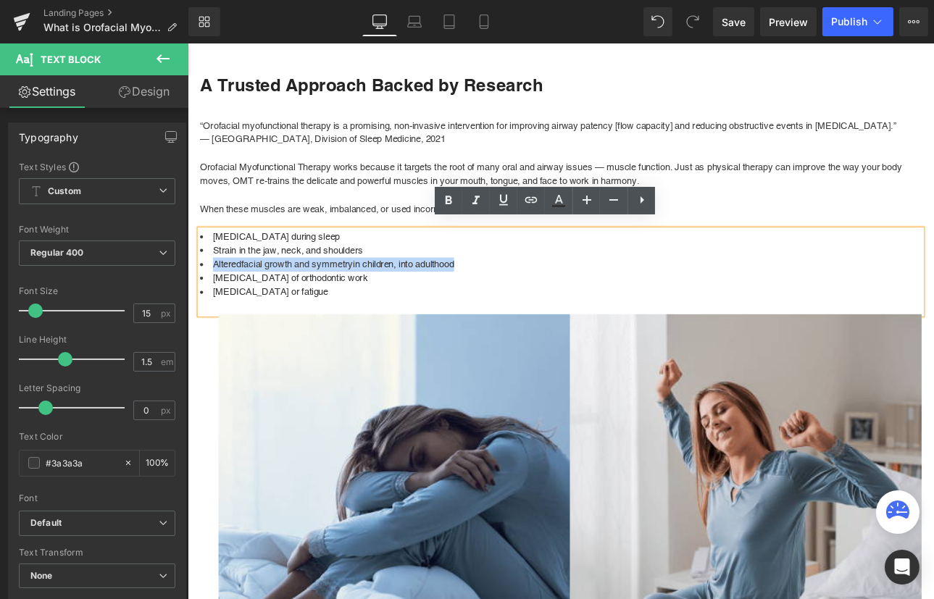
drag, startPoint x: 509, startPoint y: 294, endPoint x: 216, endPoint y: 286, distance: 293.5
click at [216, 295] on li "Altered facial growth and symmetry in children, into adulthood" at bounding box center [625, 303] width 848 height 17
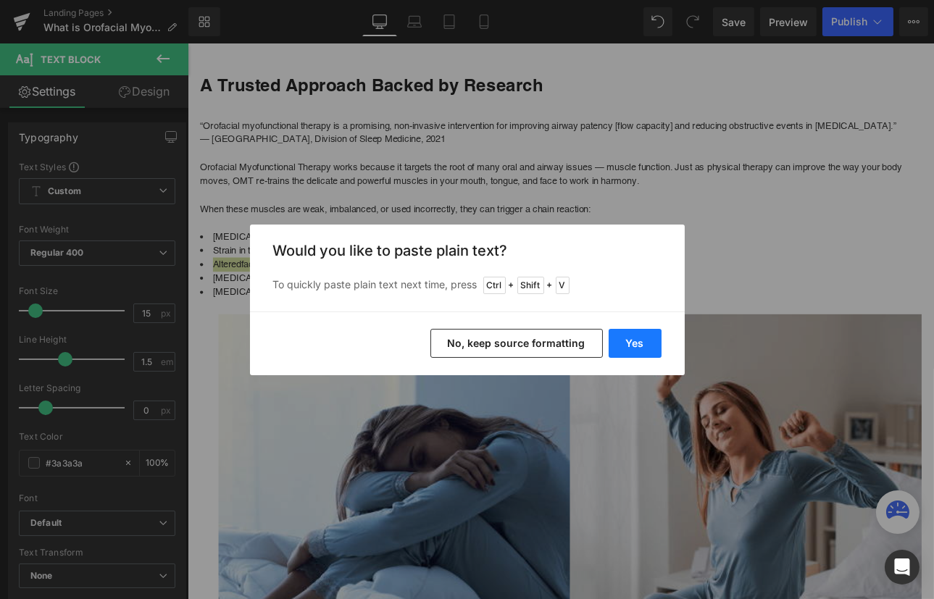
click at [630, 340] on button "Yes" at bounding box center [635, 343] width 53 height 29
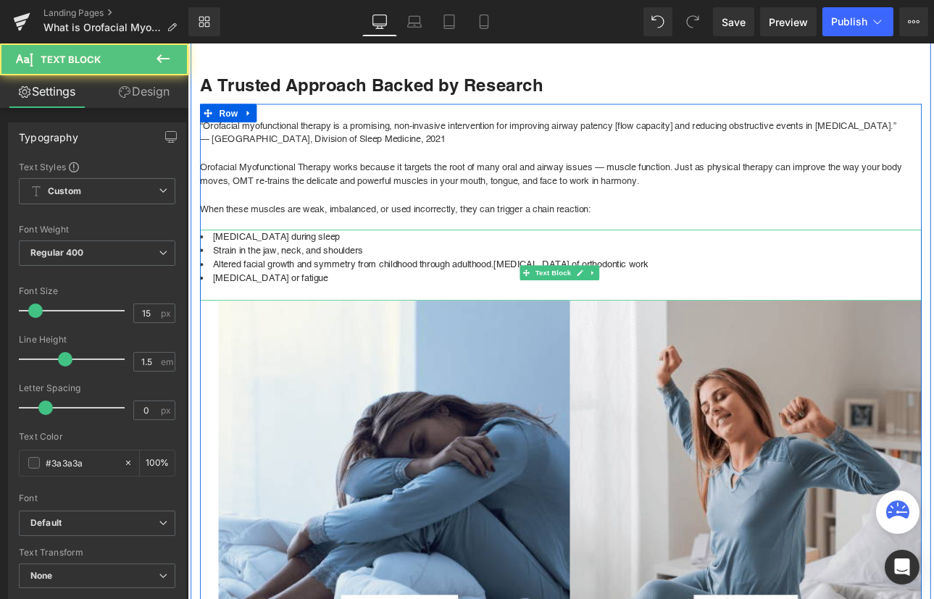
click at [551, 296] on span "Altered facial growth and symmetry from childhood through adulthood.[MEDICAL_DA…" at bounding box center [472, 302] width 511 height 12
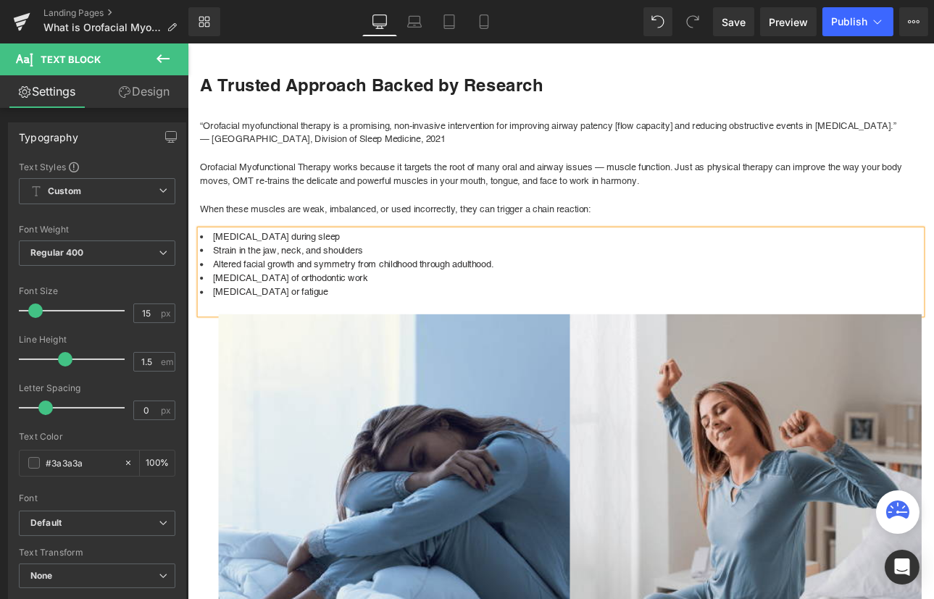
click at [372, 314] on li "[MEDICAL_DATA] of orthodontic work" at bounding box center [625, 319] width 848 height 17
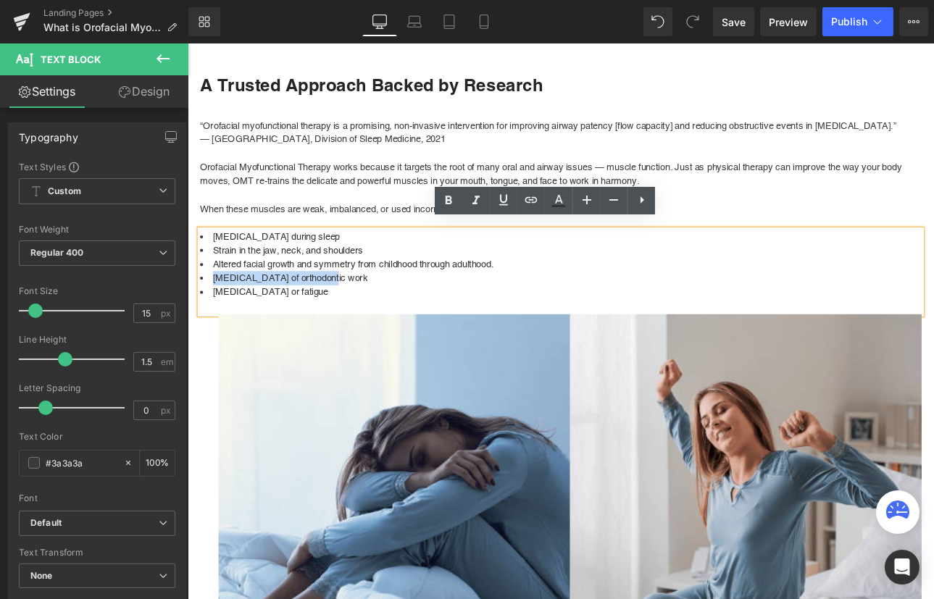
drag, startPoint x: 367, startPoint y: 308, endPoint x: 211, endPoint y: 316, distance: 156.7
click at [211, 316] on li "[MEDICAL_DATA] of orthodontic work" at bounding box center [625, 319] width 848 height 17
copy span "[MEDICAL_DATA] of orthodontic work"
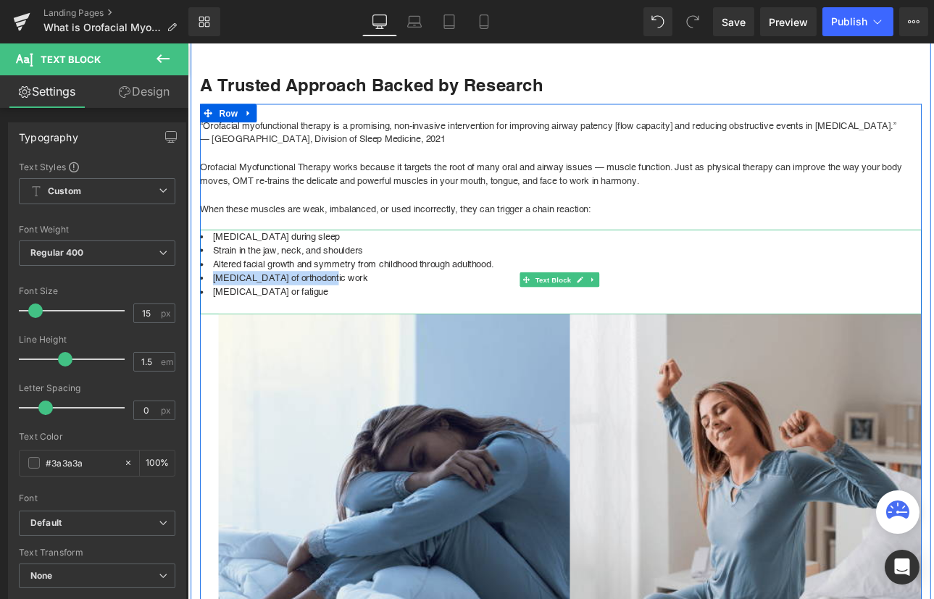
click at [356, 311] on li "[MEDICAL_DATA] of orthodontic work" at bounding box center [625, 319] width 848 height 17
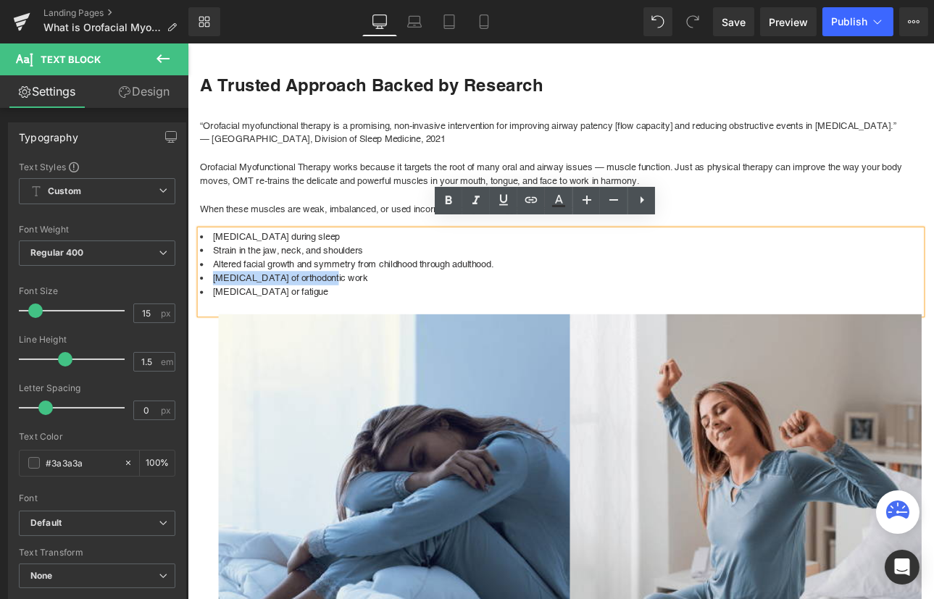
drag, startPoint x: 354, startPoint y: 308, endPoint x: 216, endPoint y: 310, distance: 137.7
click at [216, 311] on li "[MEDICAL_DATA] of orthodontic work" at bounding box center [625, 319] width 848 height 17
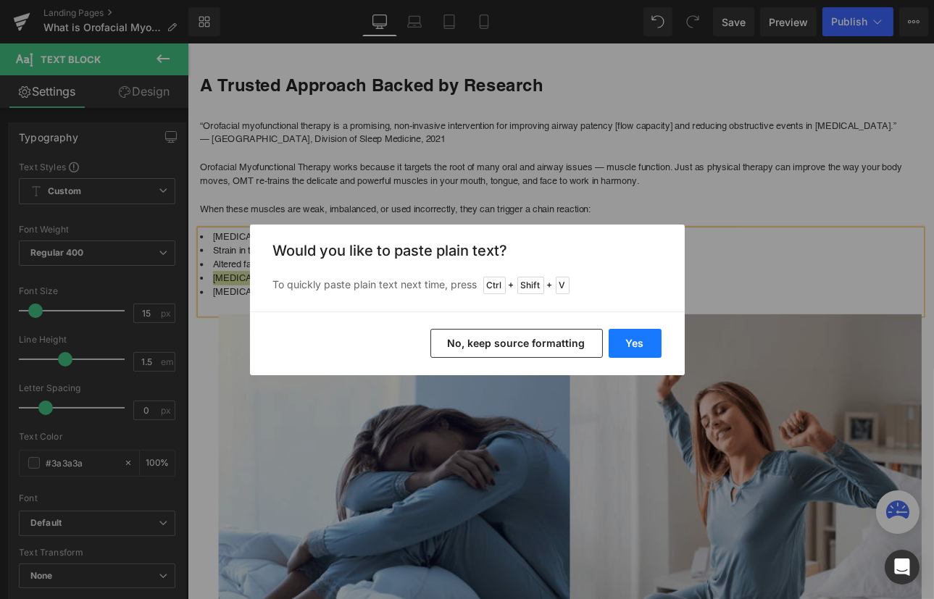
click at [622, 350] on button "Yes" at bounding box center [635, 343] width 53 height 29
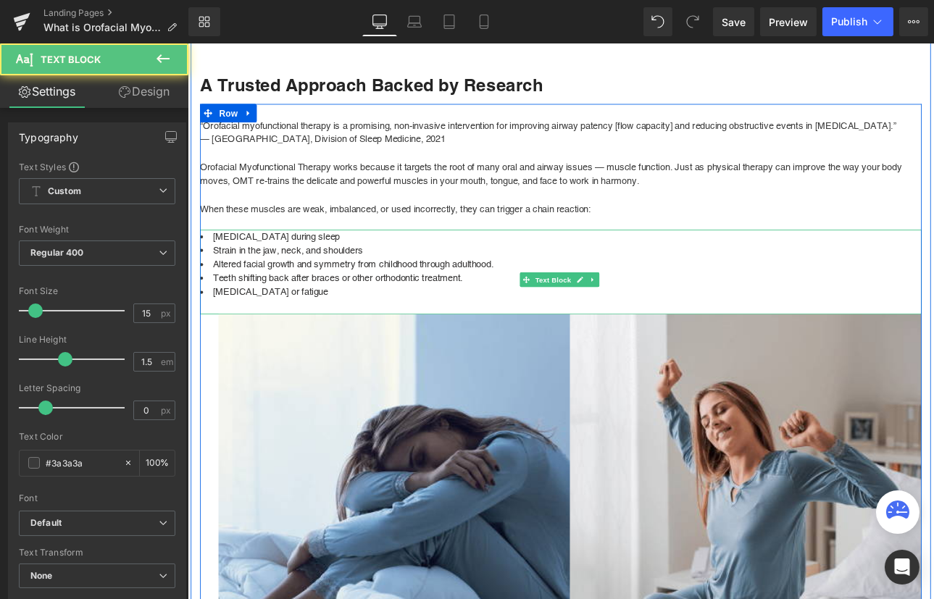
click at [507, 312] on font "Teeth shifting back after braces or other orthodontic treatment." at bounding box center [363, 318] width 293 height 12
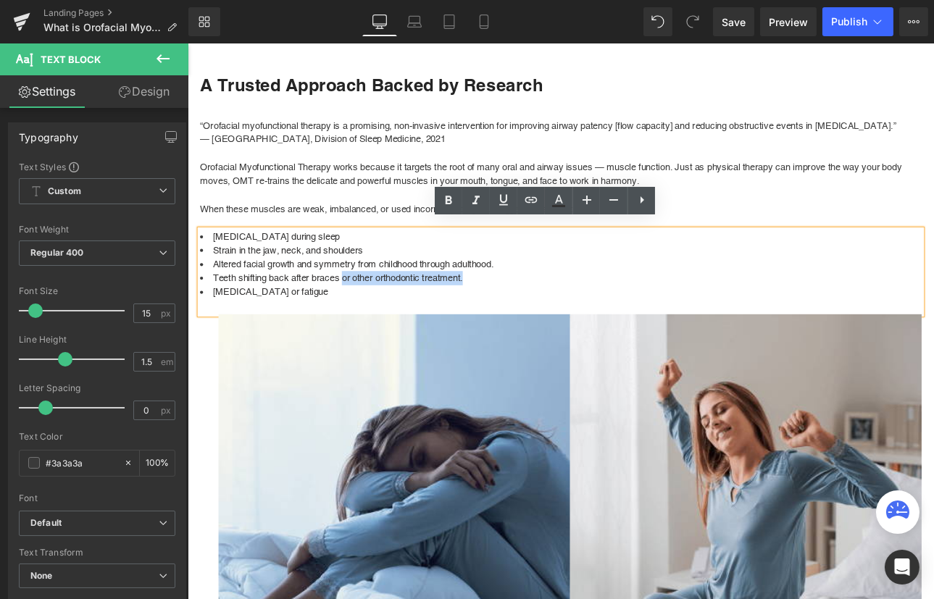
drag, startPoint x: 509, startPoint y: 310, endPoint x: 365, endPoint y: 307, distance: 143.5
click at [365, 311] on li "Teeth shifting back after braces or other orthodontic treatment." at bounding box center [625, 319] width 848 height 17
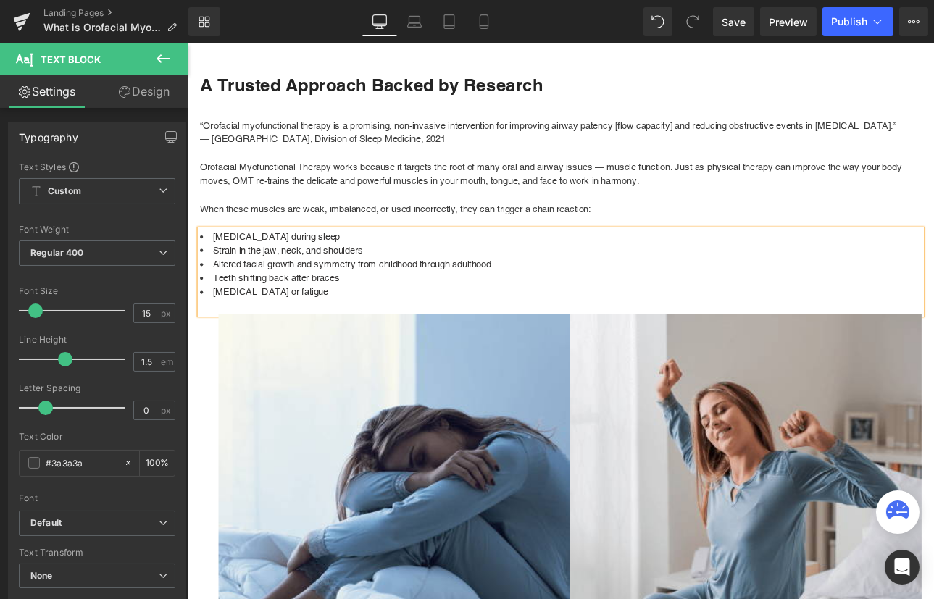
click at [550, 295] on li "Altered facial growth and symmetry from childhood through adulthood." at bounding box center [625, 303] width 848 height 17
click at [364, 327] on li "[MEDICAL_DATA] or fatigue" at bounding box center [625, 335] width 848 height 17
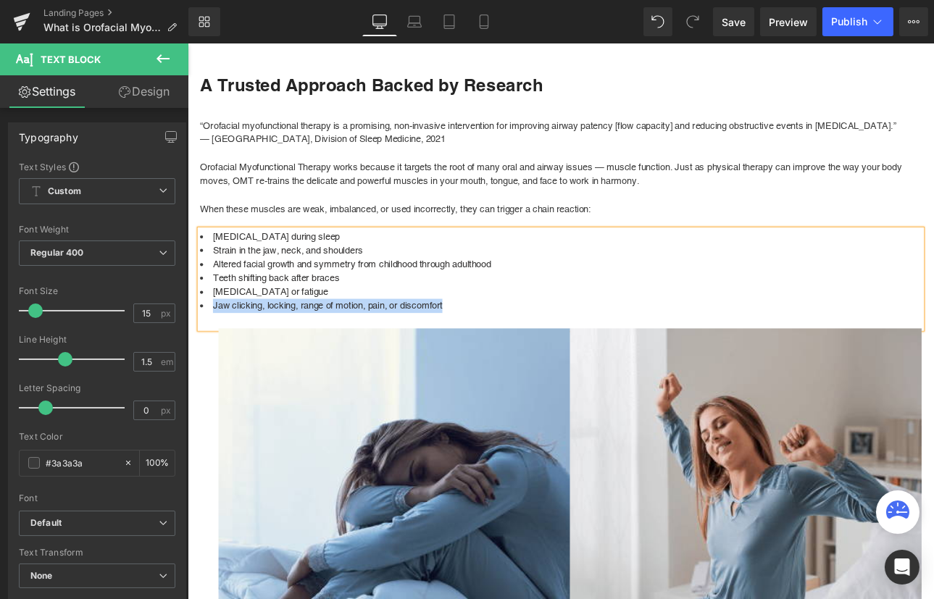
drag, startPoint x: 492, startPoint y: 344, endPoint x: 212, endPoint y: 335, distance: 280.5
click at [212, 343] on li "Jaw clicking, locking, range of motion, pain, or discomfort" at bounding box center [625, 351] width 848 height 17
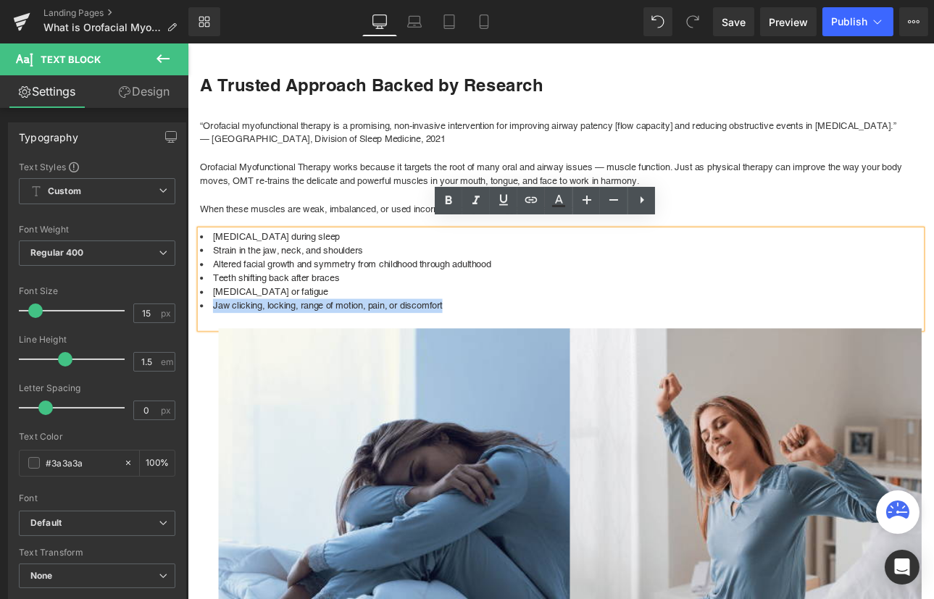
copy span "Jaw clicking, locking, range of motion, pain, or discomfort"
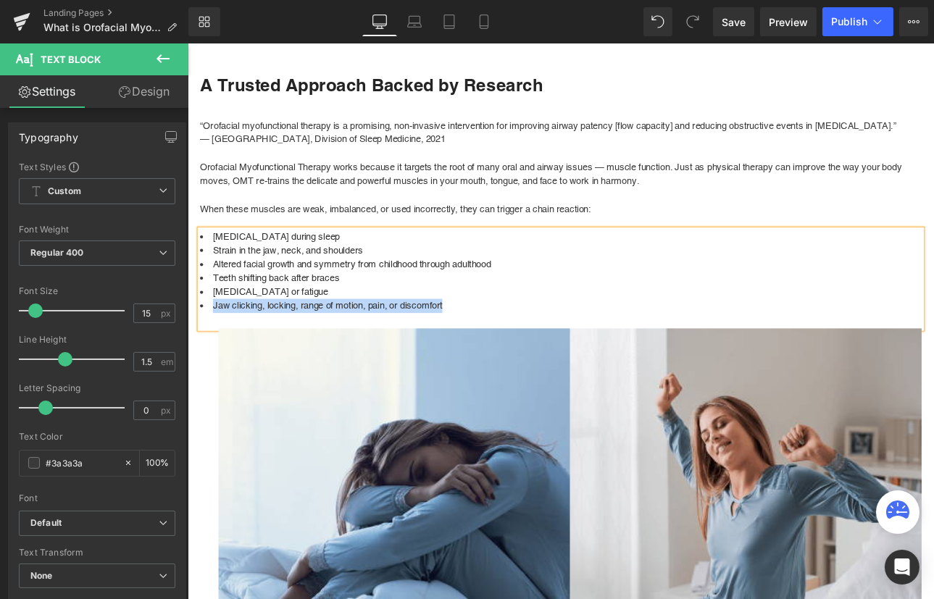
click at [354, 346] on span "Jaw clicking, locking, range of motion, pain, or discomfort" at bounding box center [351, 351] width 269 height 12
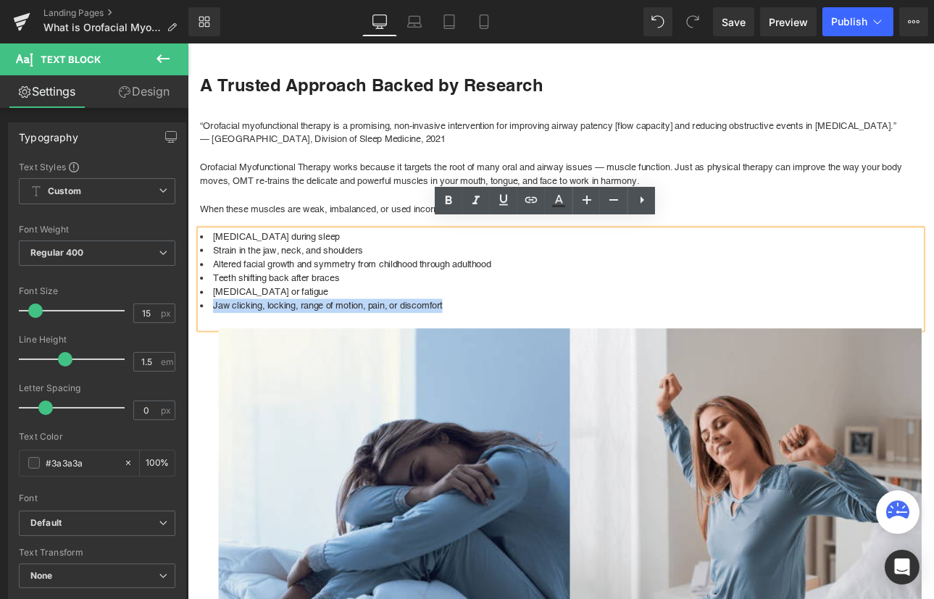
drag, startPoint x: 488, startPoint y: 343, endPoint x: 211, endPoint y: 345, distance: 276.7
click at [211, 345] on li "Jaw clicking, locking, range of motion, pain, or discomfort" at bounding box center [625, 351] width 848 height 17
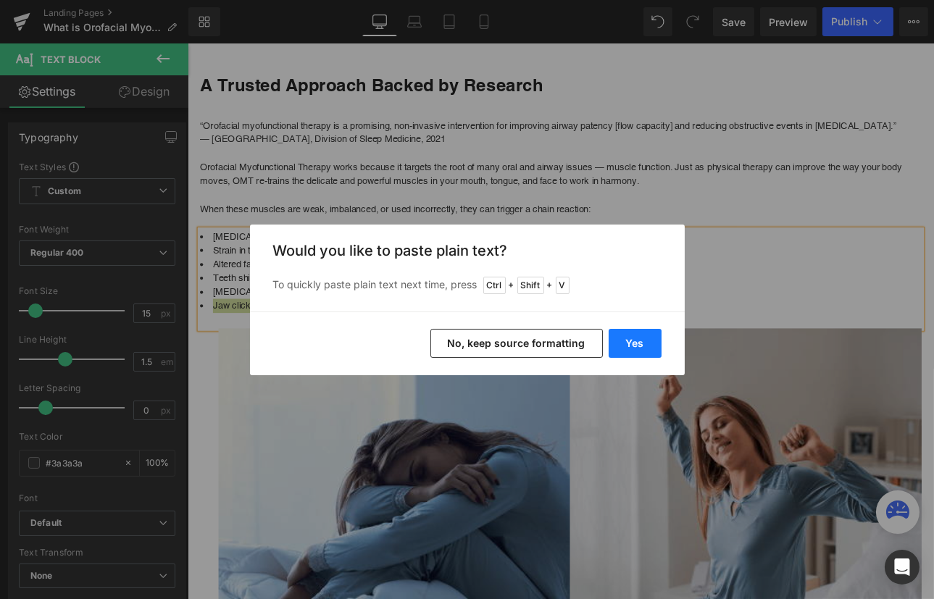
click at [633, 345] on button "Yes" at bounding box center [635, 343] width 53 height 29
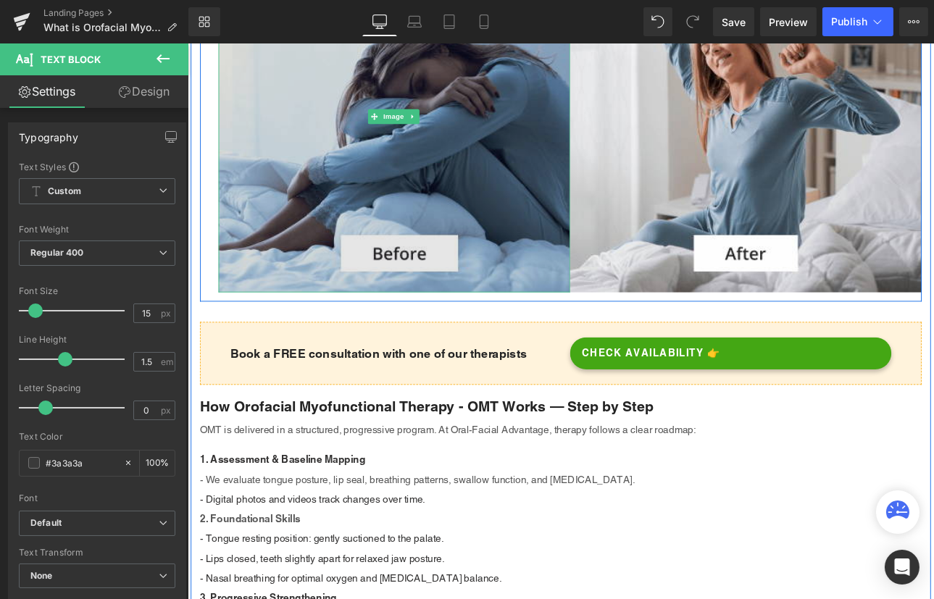
scroll to position [1449, 0]
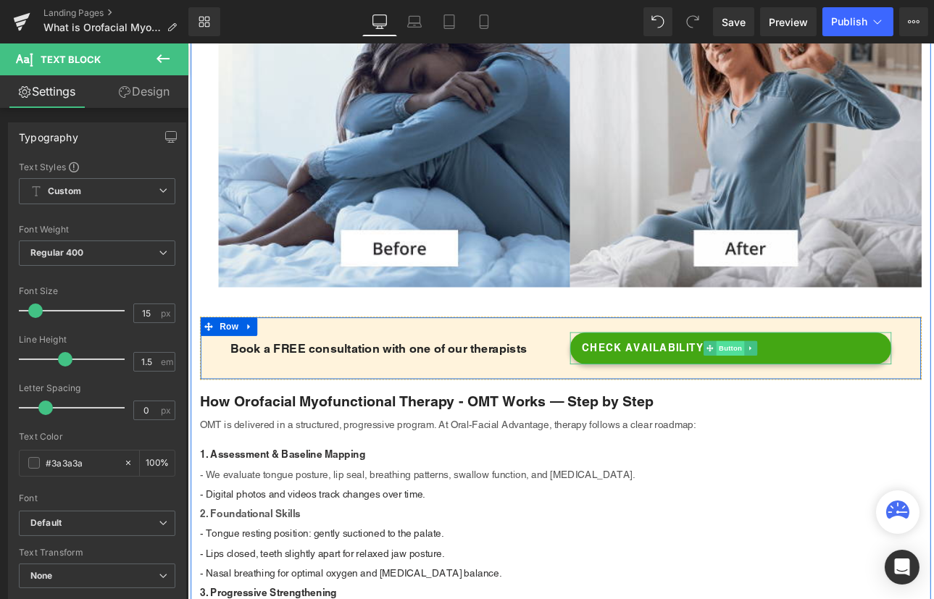
click at [816, 394] on span "Button" at bounding box center [824, 401] width 33 height 17
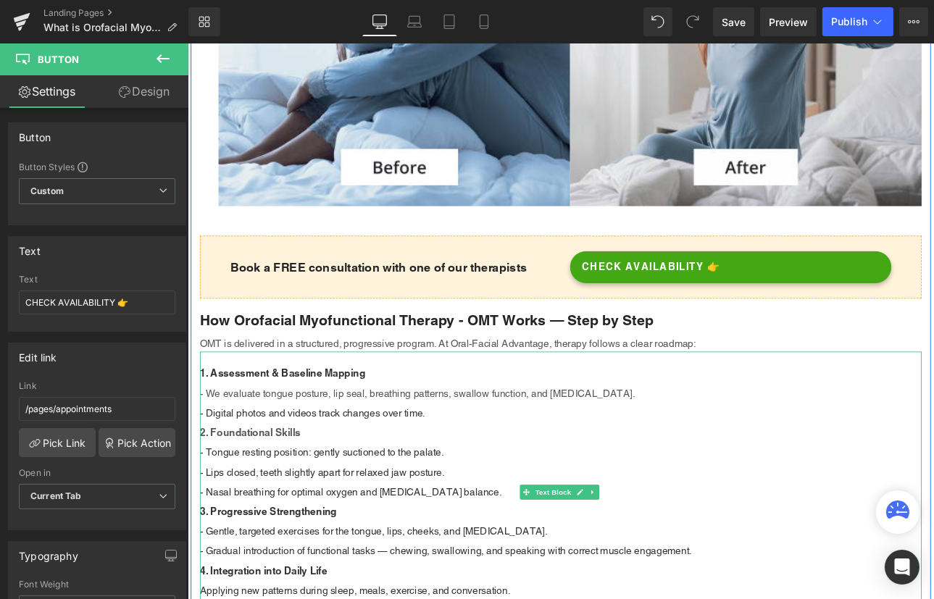
scroll to position [1580, 0]
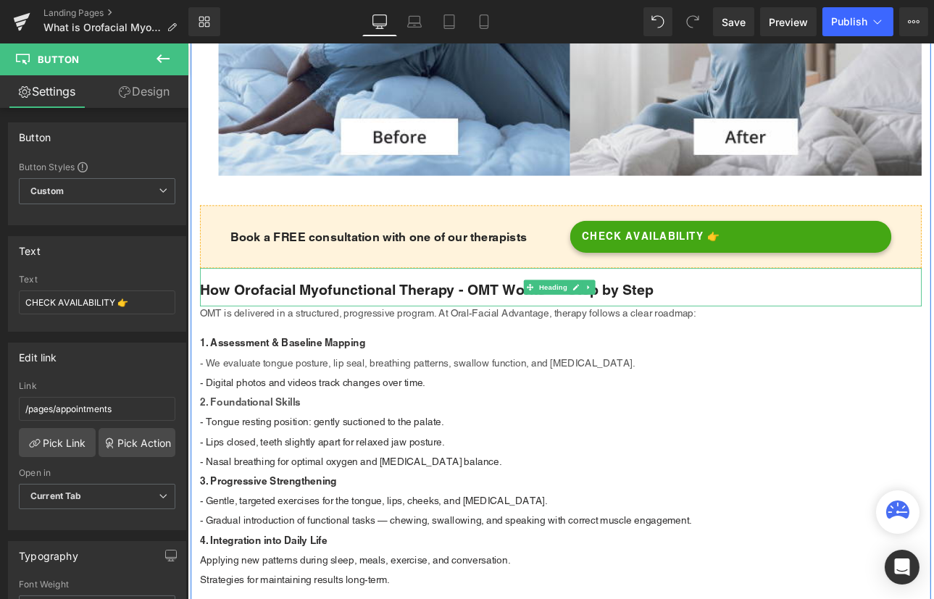
click at [541, 322] on h3 "How Orofacial Myofunctional Therapy - OMT Works — Step by Step" at bounding box center [625, 333] width 848 height 22
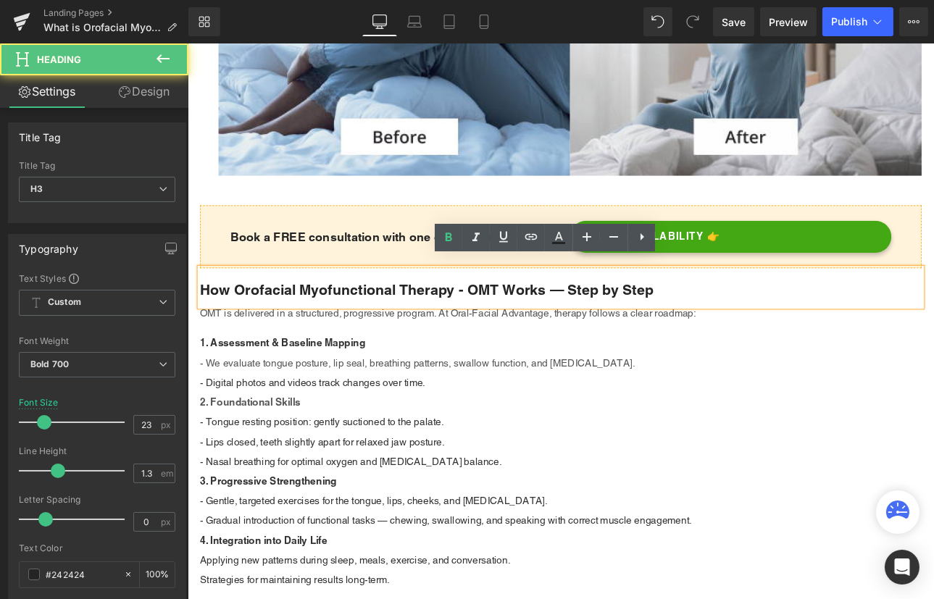
click at [548, 322] on h3 "How Orofacial Myofunctional Therapy - OMT Works — Step by Step" at bounding box center [625, 333] width 848 height 22
click at [547, 322] on h3 "How Orofacial Myofunctional Therapy - OMT Works — Step by Step" at bounding box center [625, 333] width 848 height 22
drag, startPoint x: 549, startPoint y: 322, endPoint x: 497, endPoint y: 325, distance: 52.2
click at [497, 325] on h3 "How Orofacial Myofunctional Therapy - OMT Works — Step by Step" at bounding box center [625, 333] width 848 height 22
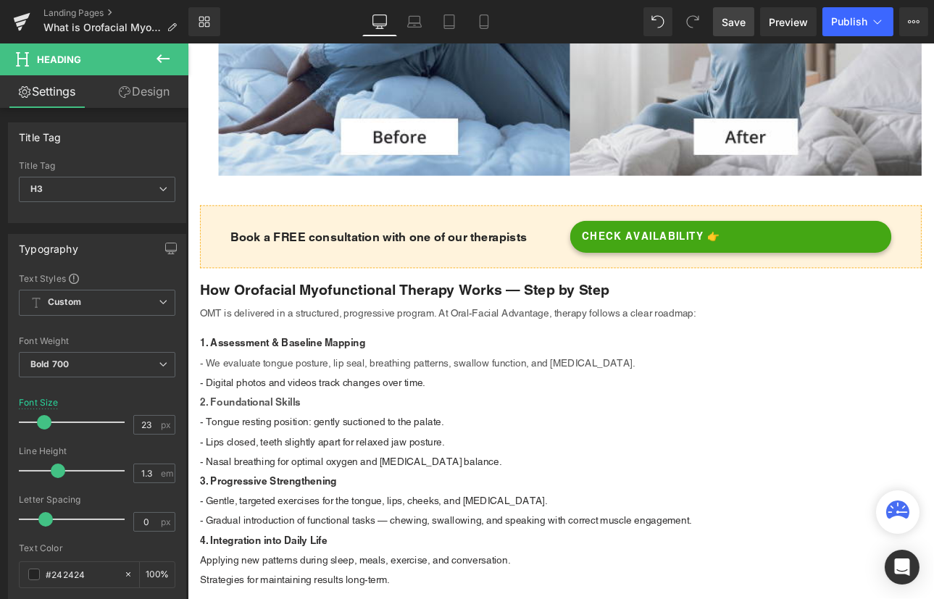
click at [724, 12] on link "Save" at bounding box center [733, 21] width 41 height 29
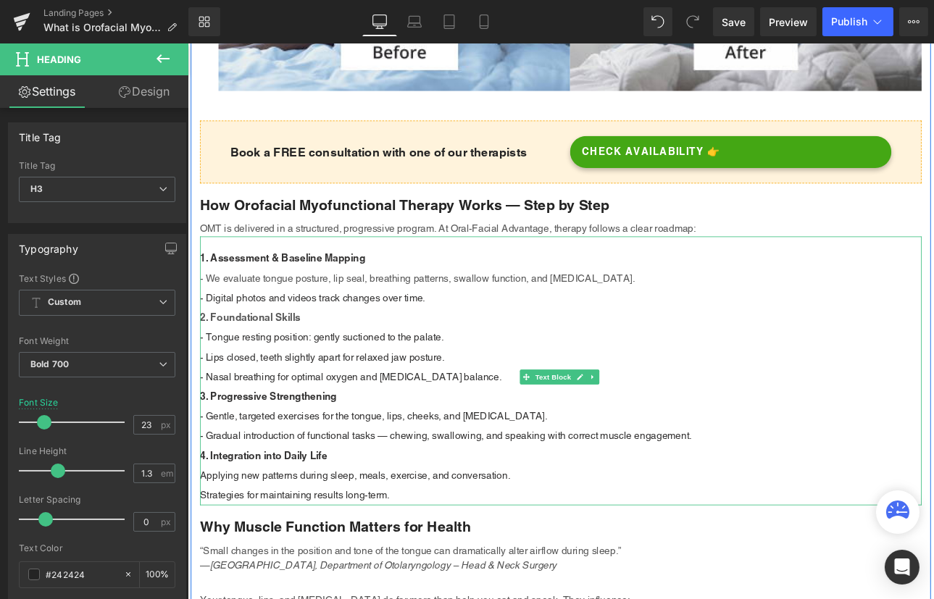
scroll to position [1712, 0]
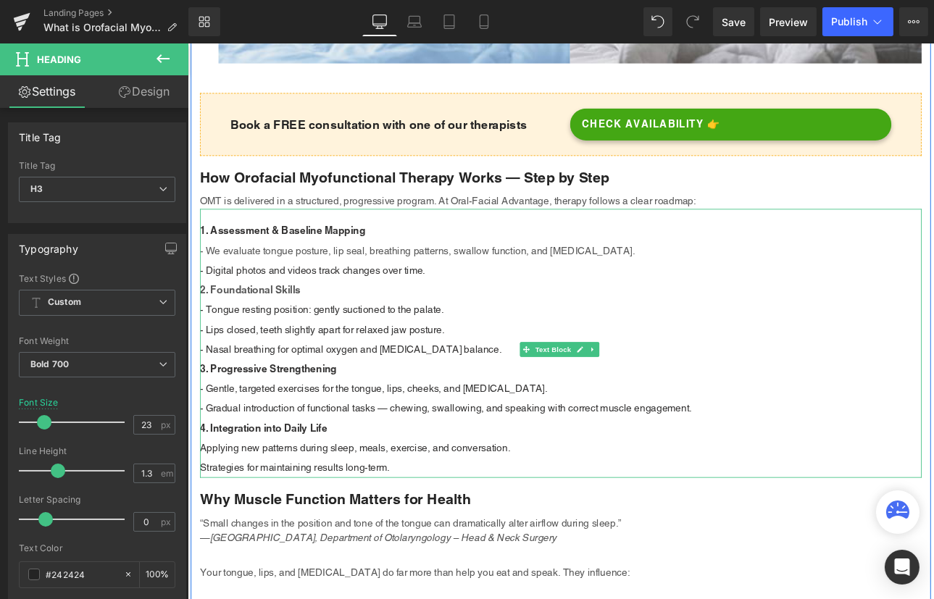
click at [393, 280] on span "- We evaluate tongue posture, lip seal, breathing patterns, swallow function, a…" at bounding box center [456, 287] width 511 height 14
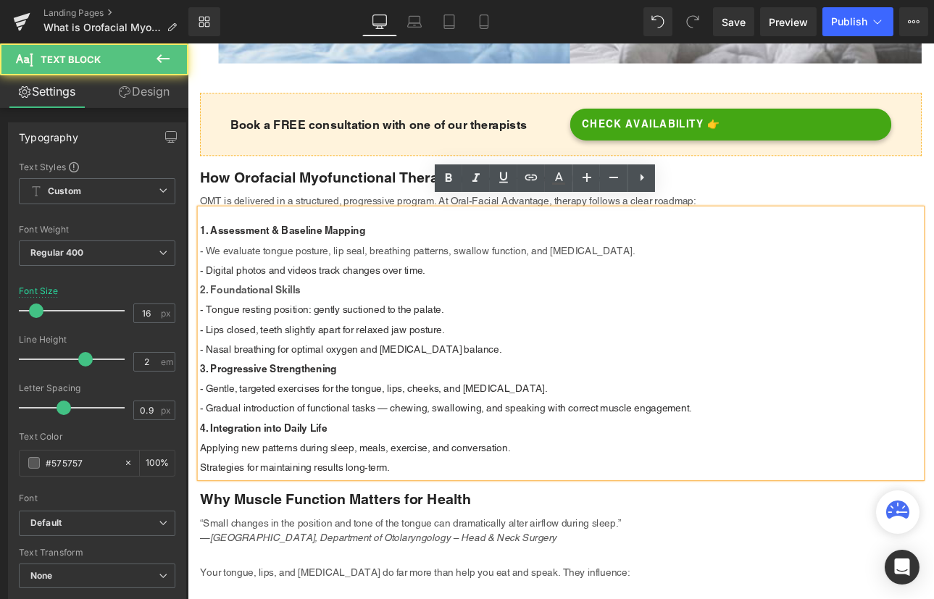
click at [393, 280] on span "- We evaluate tongue posture, lip seal, breathing patterns, swallow function, a…" at bounding box center [456, 287] width 511 height 14
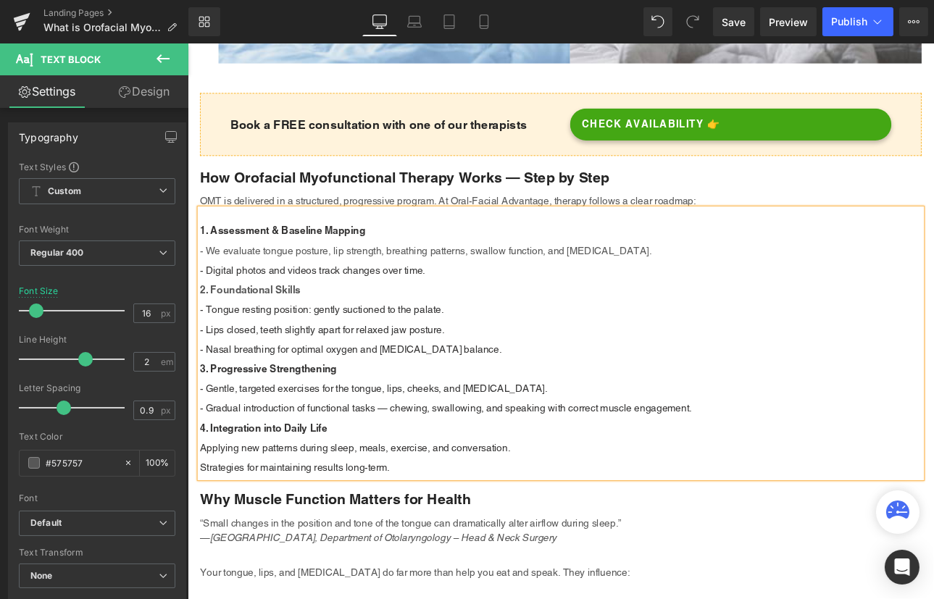
click at [465, 280] on span "- We evaluate tongue posture, lip strength, breathing patterns, swallow functio…" at bounding box center [466, 287] width 530 height 14
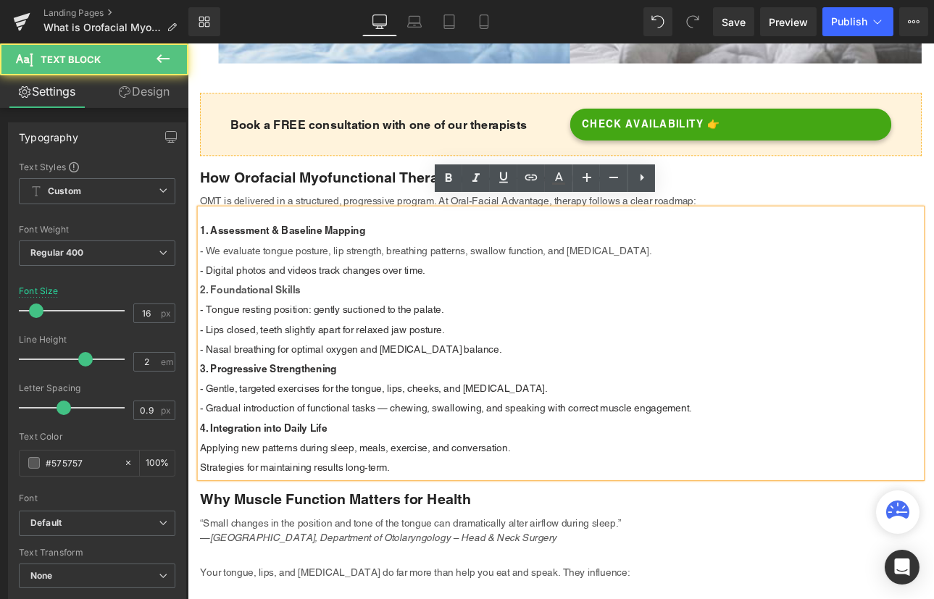
click at [714, 277] on div "1. Assessment & Baseline Mapping - We evaluate tongue posture, lip strength, br…" at bounding box center [625, 396] width 848 height 316
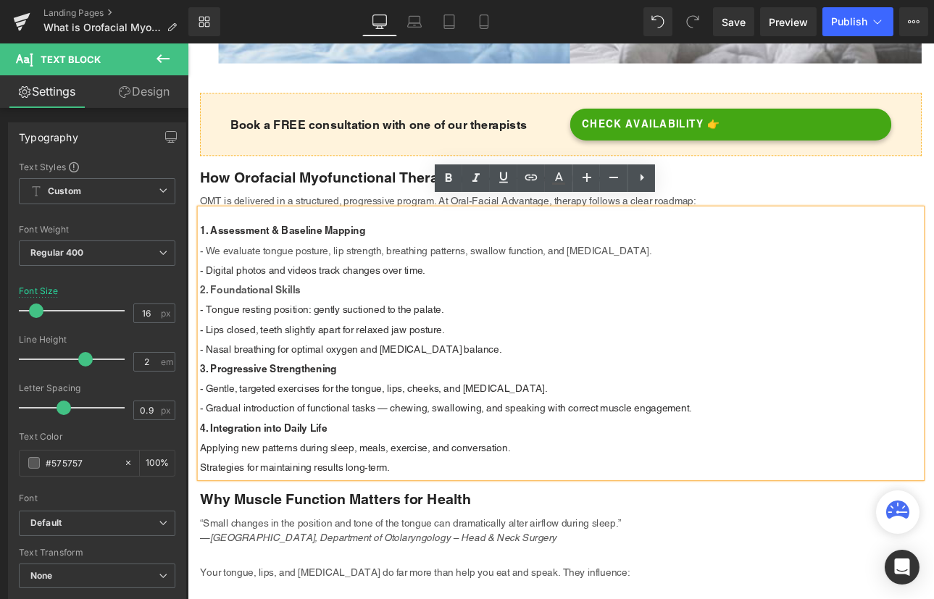
click at [209, 256] on strong "1. Assessment & Baseline Mapping" at bounding box center [298, 263] width 194 height 14
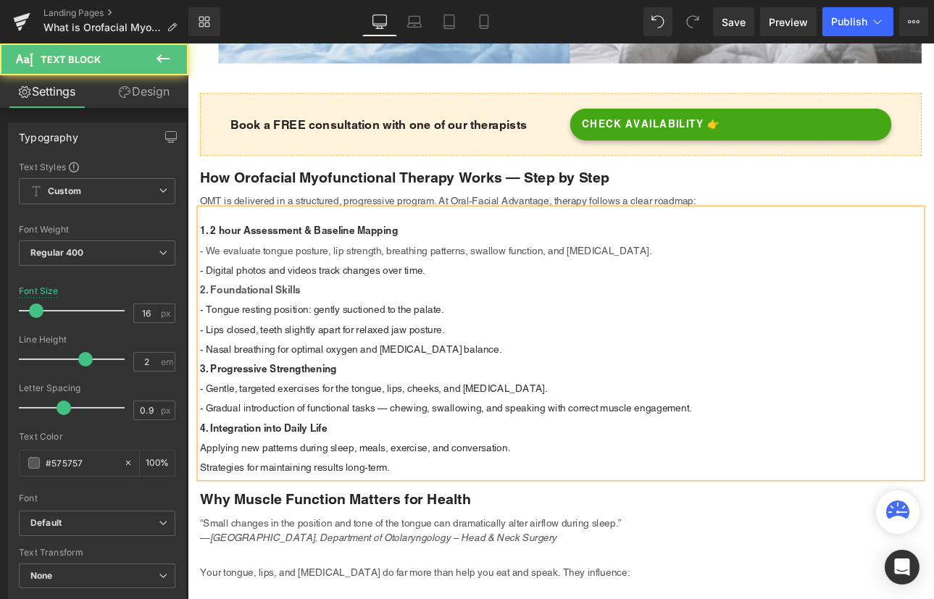
click at [488, 300] on div "1. 2 hour Assessment & Baseline Mapping - We evaluate tongue posture, lip stren…" at bounding box center [625, 396] width 848 height 316
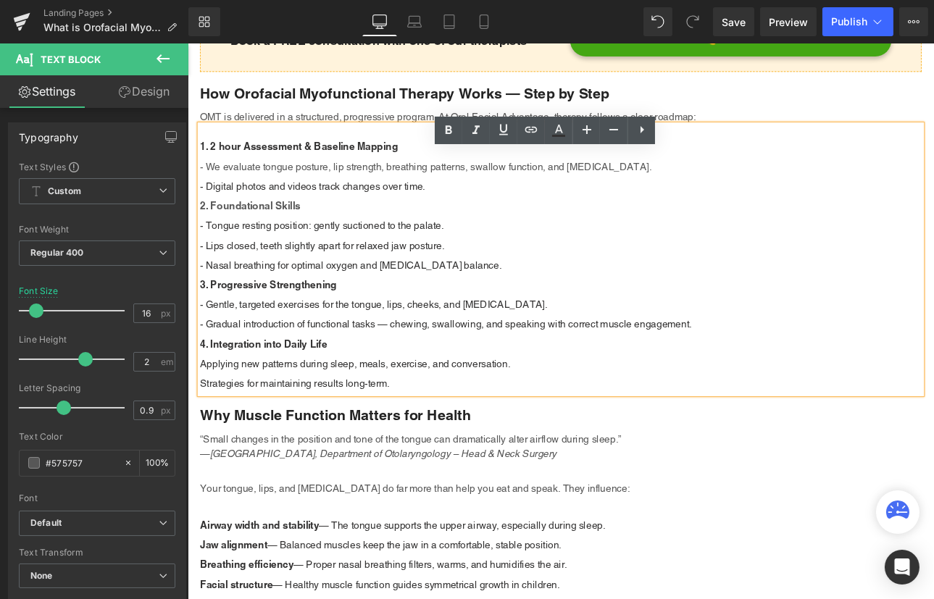
scroll to position [1844, 0]
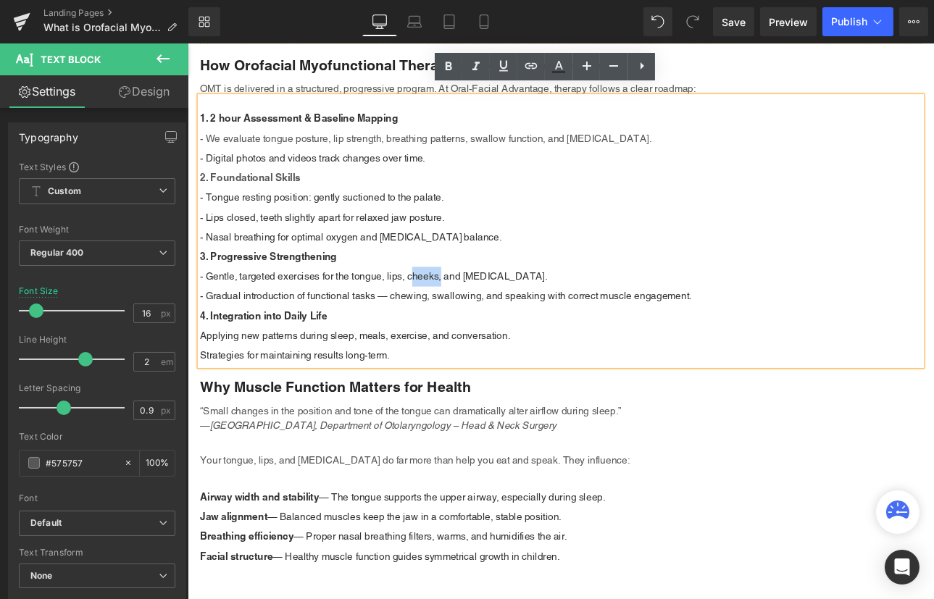
drag, startPoint x: 448, startPoint y: 306, endPoint x: 483, endPoint y: 306, distance: 35.5
click at [483, 310] on span "- Gentle, targeted exercises for the tongue, lips, cheeks, and [MEDICAL_DATA]." at bounding box center [405, 317] width 408 height 14
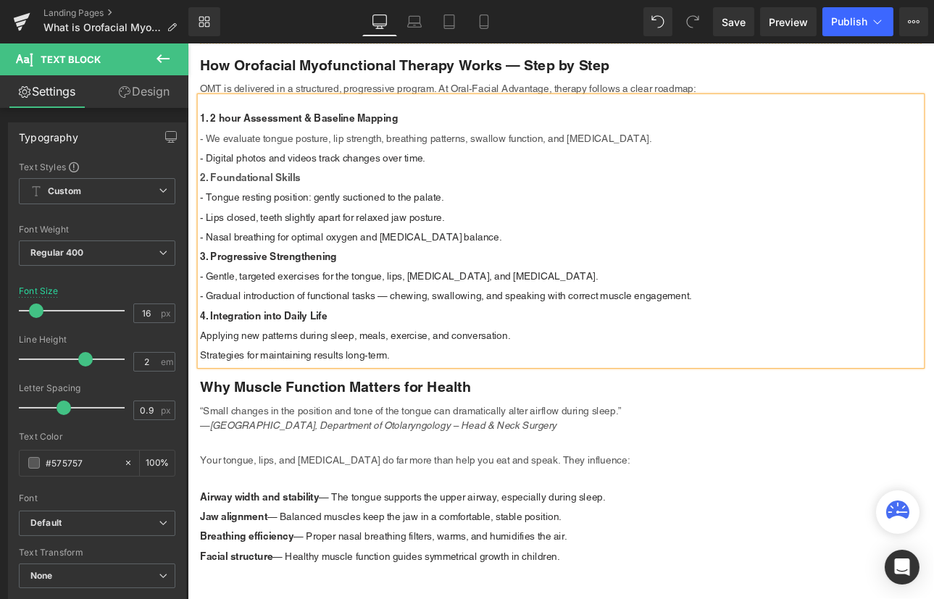
click at [603, 306] on div "- Gentle, targeted exercises for the tongue, lips, [MEDICAL_DATA], and [MEDICAL…" at bounding box center [625, 364] width 848 height 116
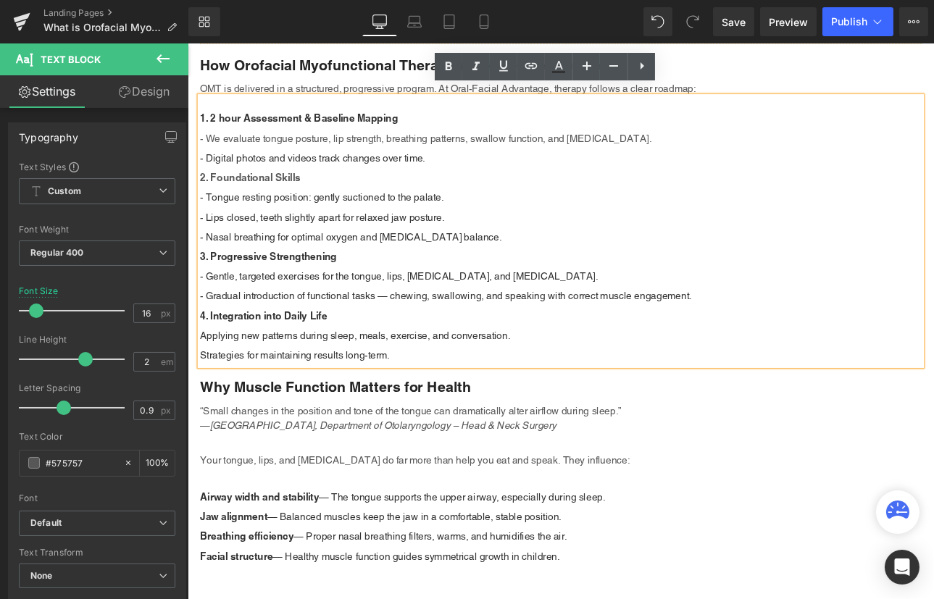
click at [449, 310] on span "- Gentle, targeted exercises for the tongue, lips, [MEDICAL_DATA], and [MEDICAL…" at bounding box center [434, 317] width 467 height 14
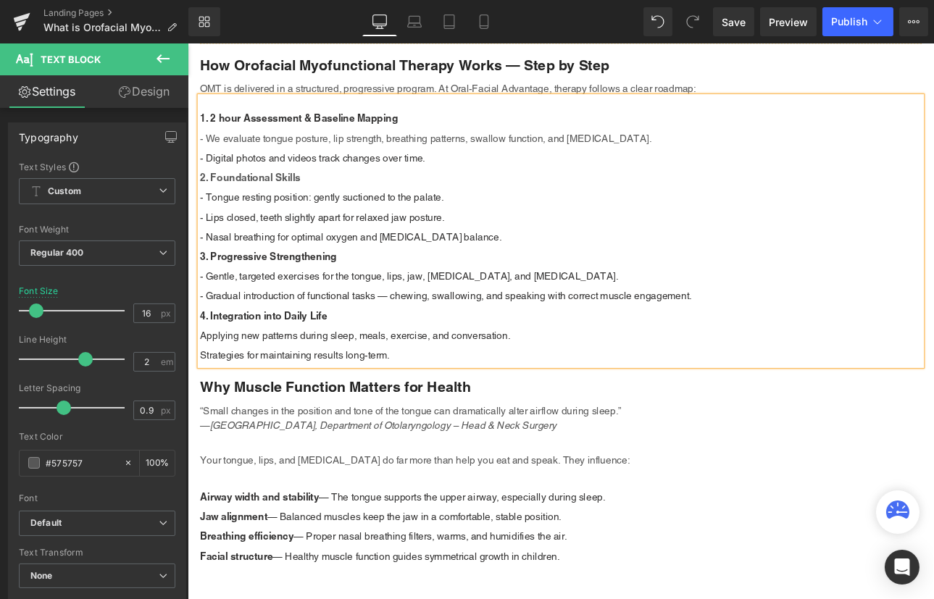
click at [625, 310] on div "- Gentle, targeted exercises for the tongue, lips, jaw, [MEDICAL_DATA], and [ME…" at bounding box center [625, 364] width 848 height 116
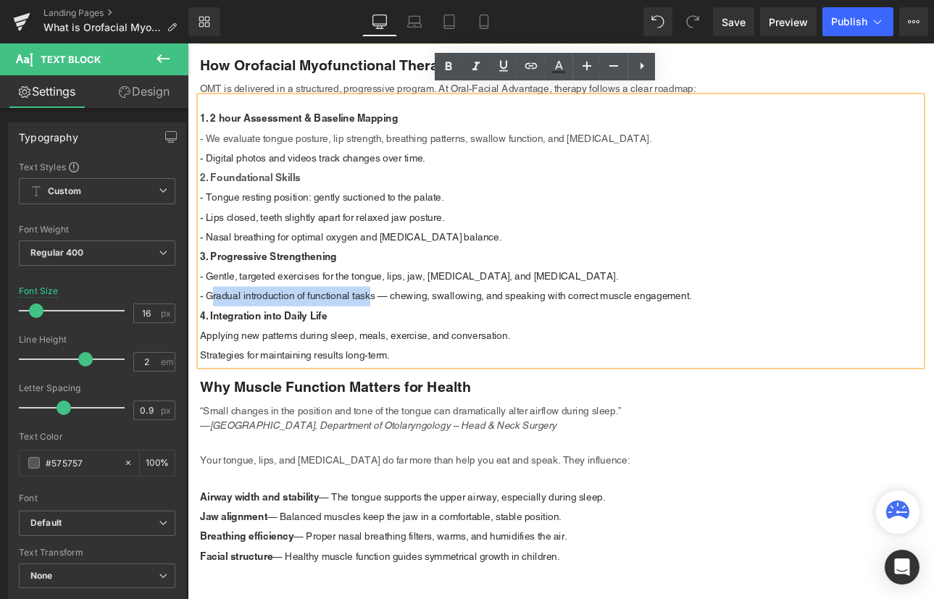
drag, startPoint x: 207, startPoint y: 332, endPoint x: 397, endPoint y: 325, distance: 189.9
click at [397, 333] on span "- Gradual introduction of functional tasks — chewing, swallowing, and speaking …" at bounding box center [489, 340] width 577 height 14
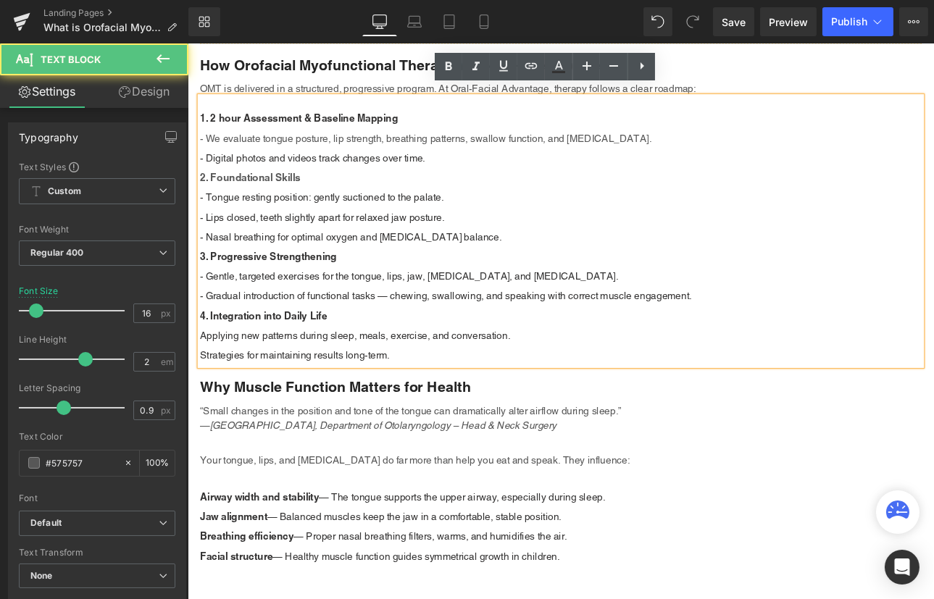
click at [297, 310] on span "- Gentle, targeted exercises for the tongue, lips, jaw, [MEDICAL_DATA], and [ME…" at bounding box center [446, 317] width 491 height 14
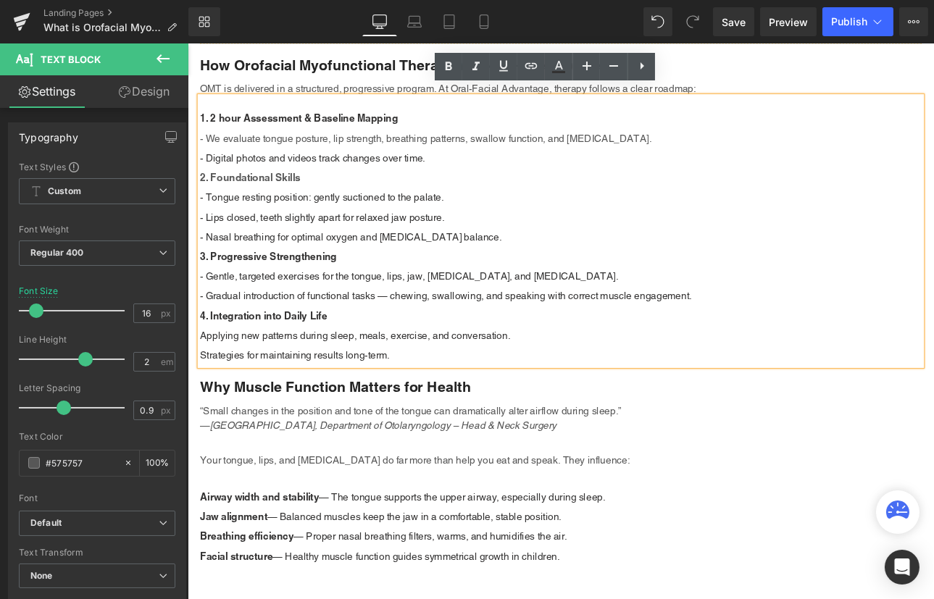
click at [208, 333] on span "- Gradual introduction of functional tasks — chewing, swallowing, and speaking …" at bounding box center [489, 340] width 577 height 14
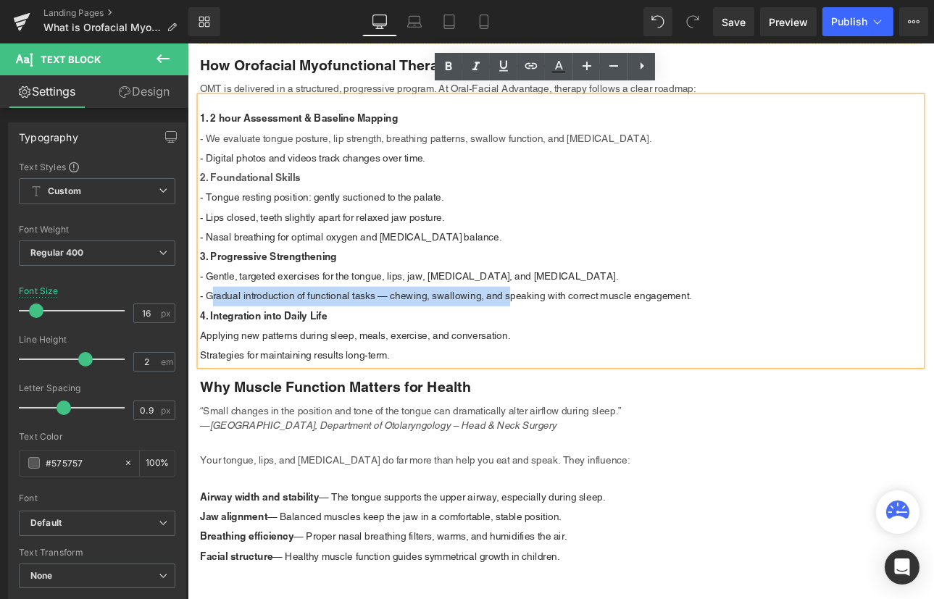
drag, startPoint x: 207, startPoint y: 331, endPoint x: 559, endPoint y: 323, distance: 352.2
click at [559, 333] on span "- Gradual introduction of functional tasks — chewing, swallowing, and speaking …" at bounding box center [489, 340] width 577 height 14
click at [517, 333] on span "- Gradual introduction of functional tasks — chewing, swallowing, and speaking …" at bounding box center [489, 340] width 577 height 14
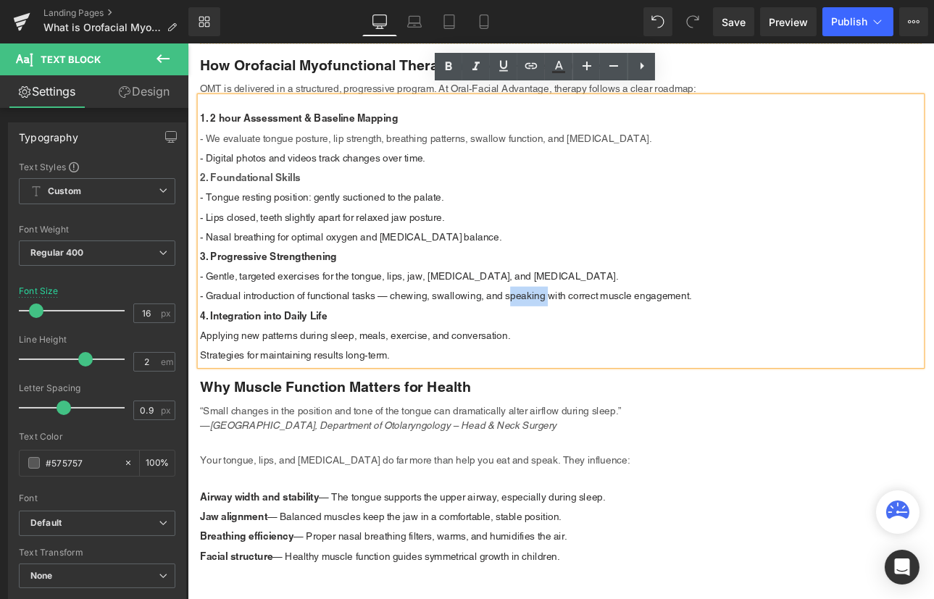
drag, startPoint x: 559, startPoint y: 330, endPoint x: 604, endPoint y: 334, distance: 45.8
click at [604, 334] on span "- Gradual introduction of functional tasks — chewing, swallowing, and speaking …" at bounding box center [489, 340] width 577 height 14
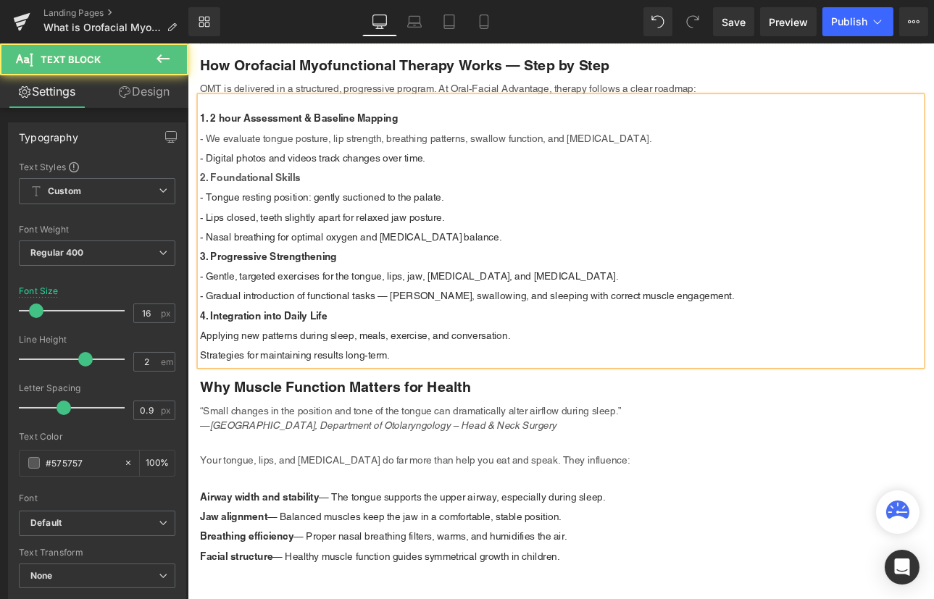
click at [772, 333] on span "- Gradual introduction of functional tasks — [PERSON_NAME], swallowing, and sle…" at bounding box center [514, 340] width 627 height 14
drag, startPoint x: 557, startPoint y: 375, endPoint x: 492, endPoint y: 379, distance: 65.3
click at [492, 380] on span "Applying new patterns during sleep, meals, exercise, and conversation." at bounding box center [383, 387] width 364 height 14
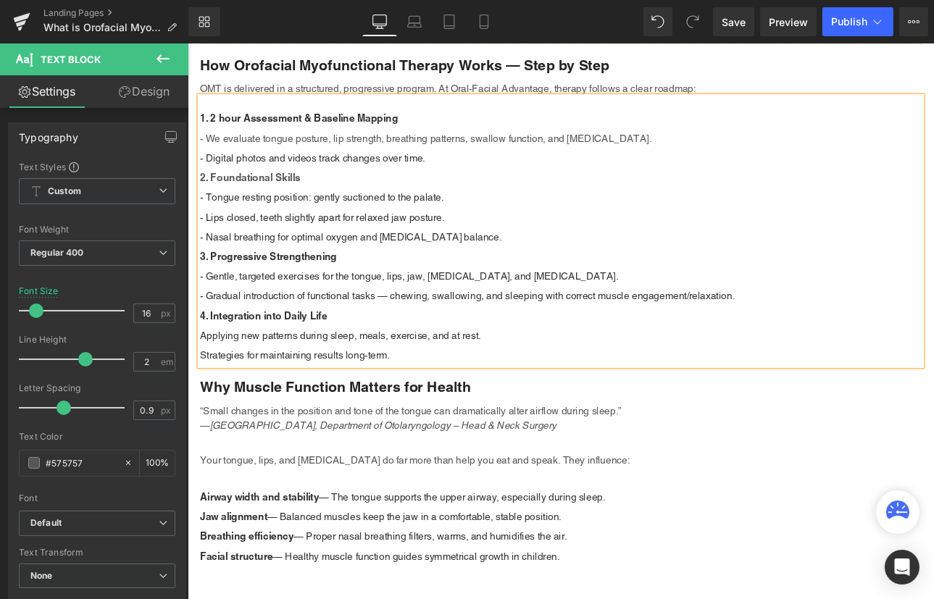
click at [553, 376] on div "Applying new patterns during sleep, meals, exercise, and at rest. Strategies fo…" at bounding box center [625, 398] width 848 height 46
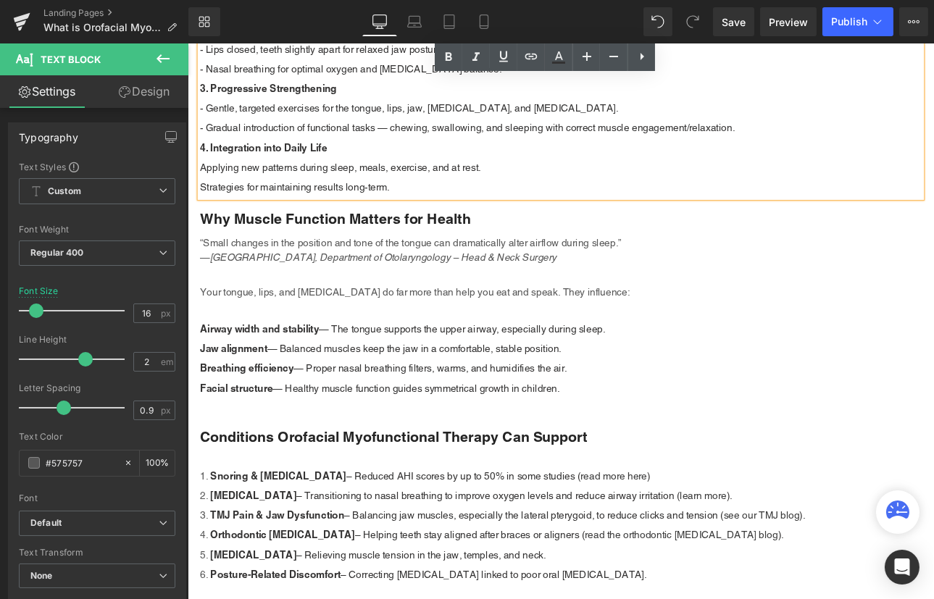
scroll to position [2041, 0]
click at [241, 205] on span "Strategies for maintaining results long-term." at bounding box center [312, 212] width 222 height 14
drag, startPoint x: 249, startPoint y: 203, endPoint x: 197, endPoint y: 204, distance: 52.2
click at [201, 205] on span "Strategies for maintaining results long-term." at bounding box center [312, 212] width 222 height 14
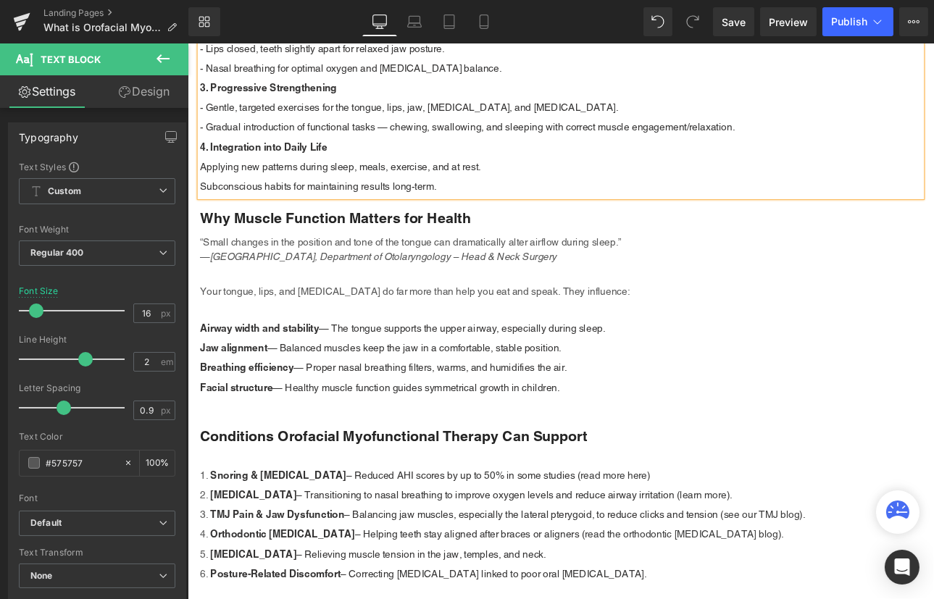
click at [275, 205] on span "Subconscious habits for maintaining results long-term." at bounding box center [339, 212] width 277 height 14
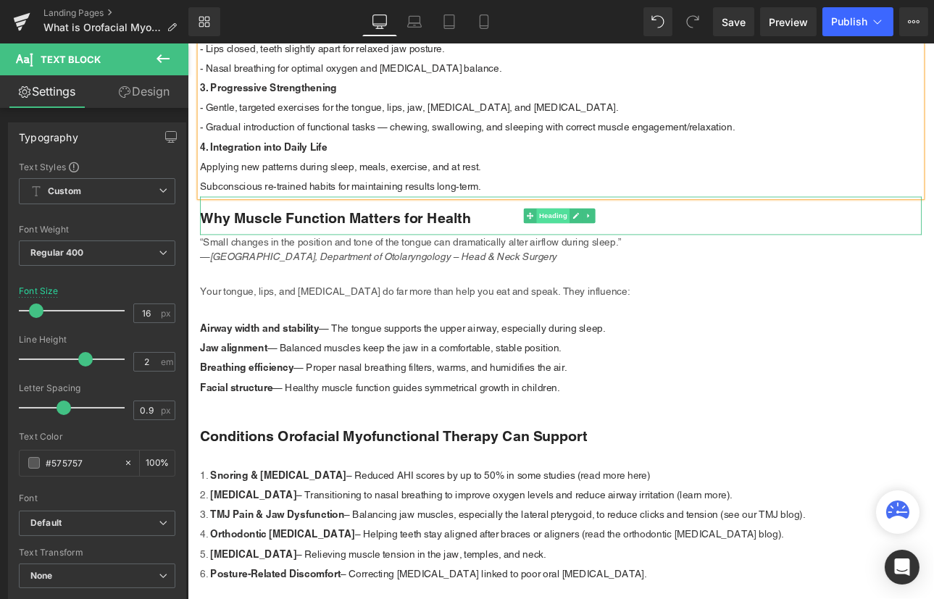
click at [610, 243] on span "Heading" at bounding box center [616, 246] width 39 height 17
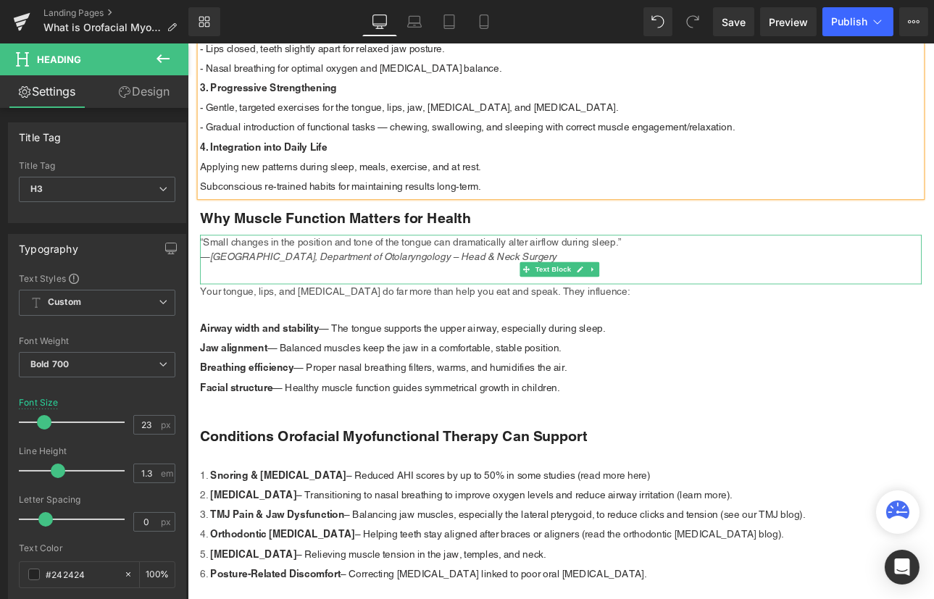
click at [477, 301] on div "“Small changes in the position and tone of the tongue can dramatically alter ai…" at bounding box center [625, 298] width 848 height 58
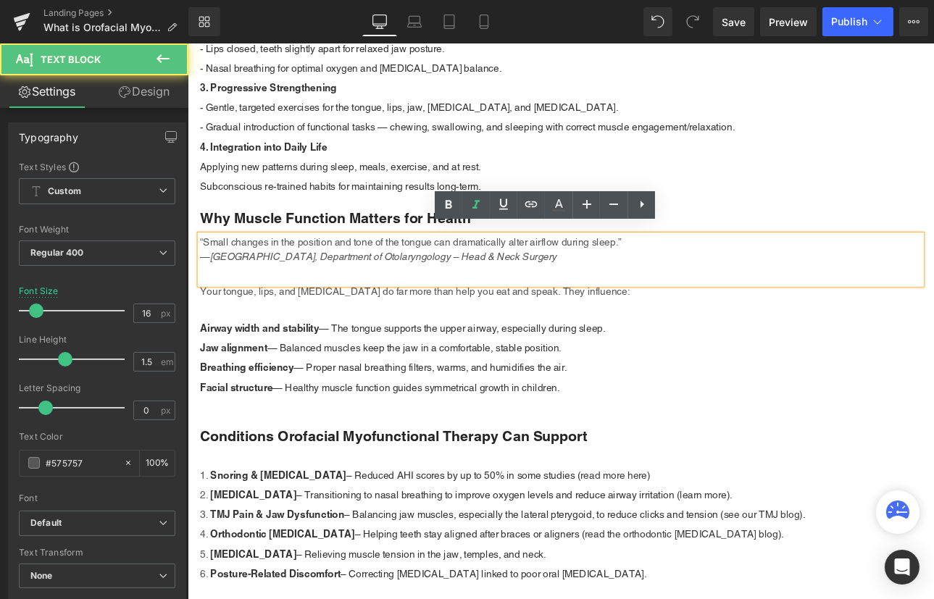
click at [624, 290] on p "“Small changes in the position and tone of the tongue can dramatically alter ai…" at bounding box center [625, 286] width 848 height 35
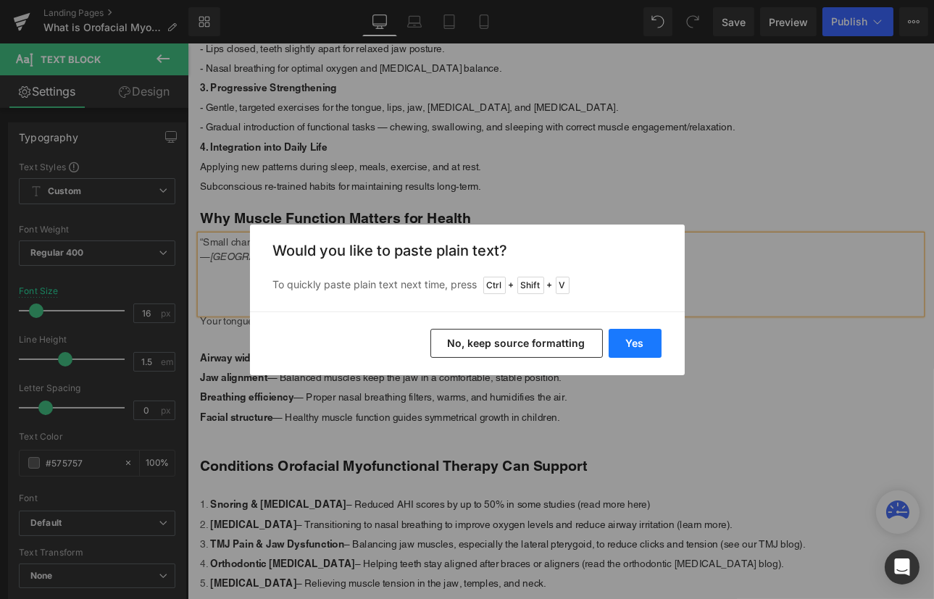
click at [628, 346] on button "Yes" at bounding box center [635, 343] width 53 height 29
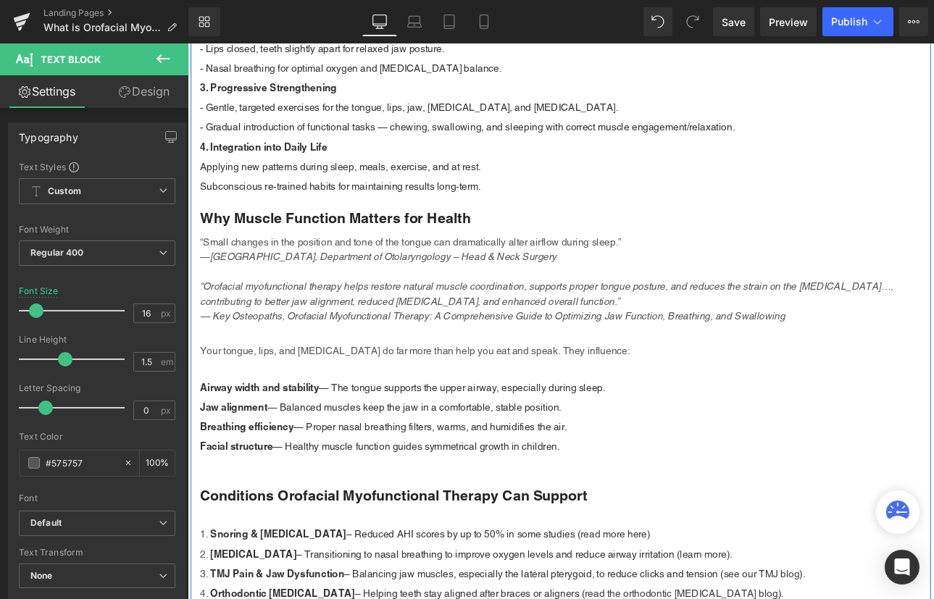
drag, startPoint x: 716, startPoint y: 338, endPoint x: 196, endPoint y: 316, distance: 520.6
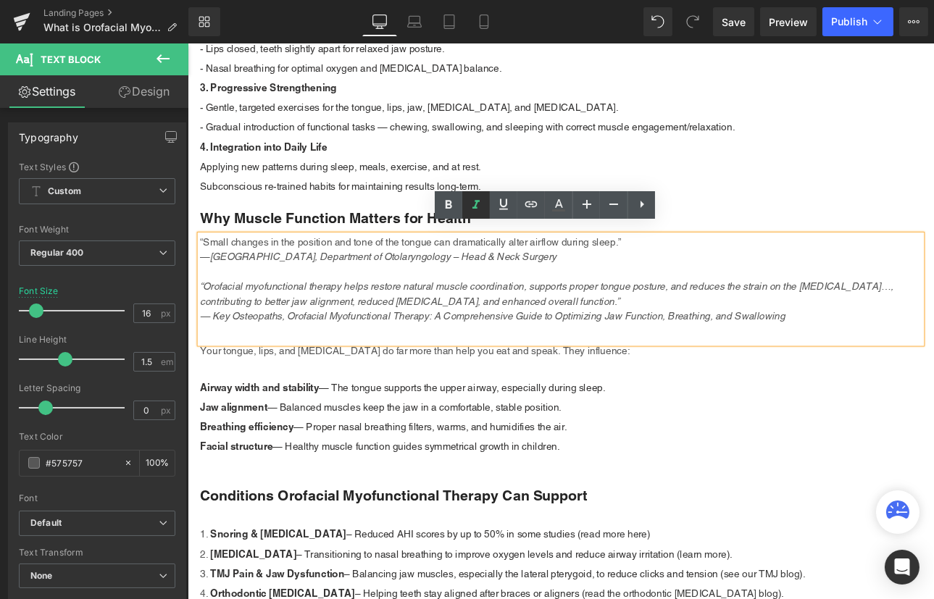
click at [477, 213] on icon at bounding box center [475, 204] width 17 height 17
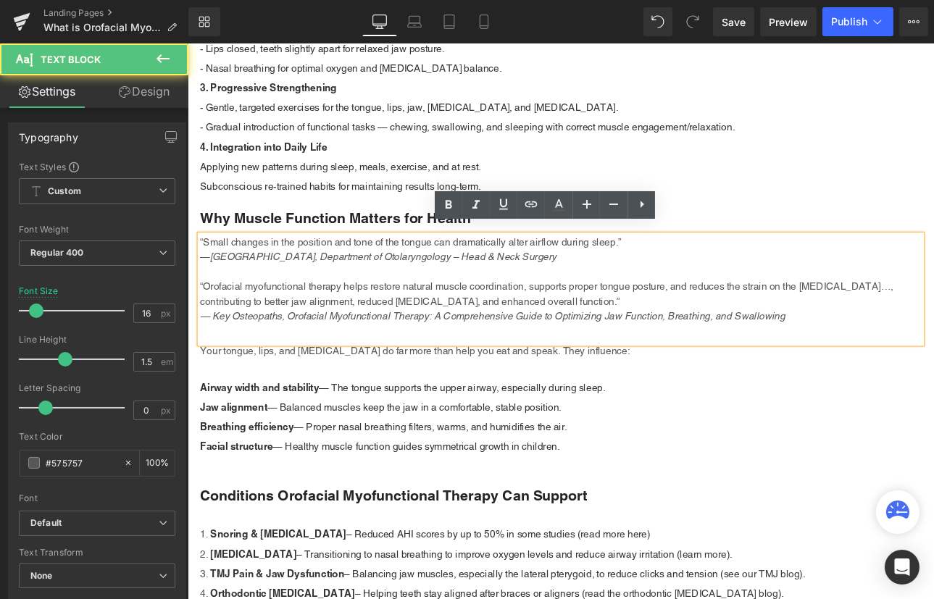
click at [574, 333] on span "“Orofacial myofunctional therapy helps restore natural muscle coordination, sup…" at bounding box center [608, 337] width 814 height 31
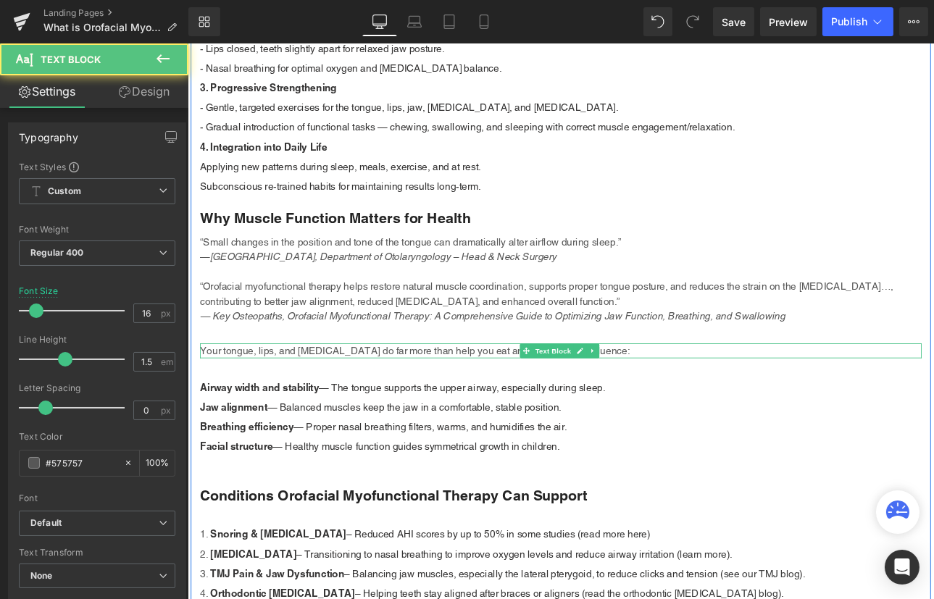
click at [685, 396] on p "Your tongue, lips, and [MEDICAL_DATA] do far more than help you eat and speak. …" at bounding box center [625, 404] width 848 height 17
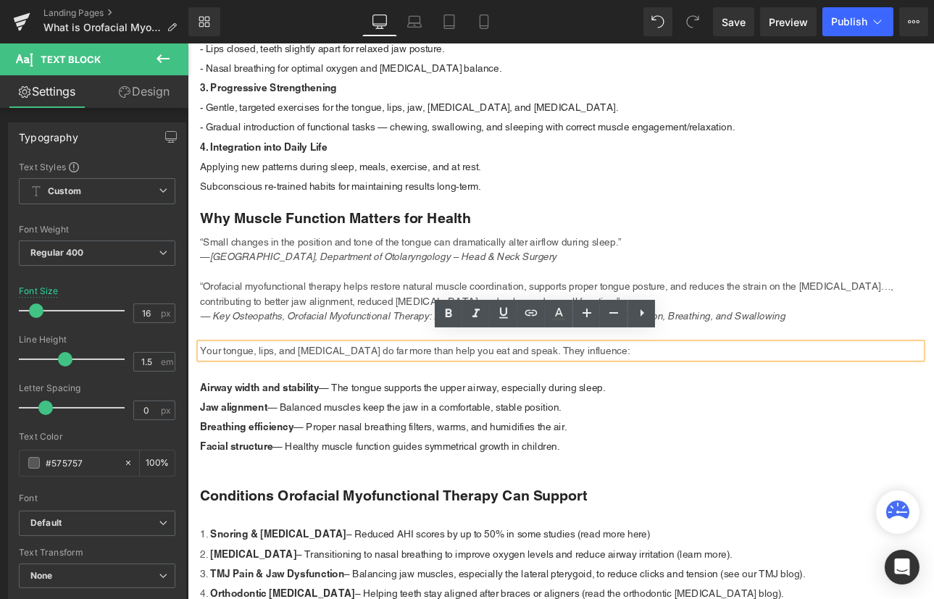
drag, startPoint x: 696, startPoint y: 397, endPoint x: 196, endPoint y: 390, distance: 500.6
click at [201, 396] on div "Your tongue, lips, and [MEDICAL_DATA] do far more than help you eat and speak. …" at bounding box center [625, 404] width 848 height 17
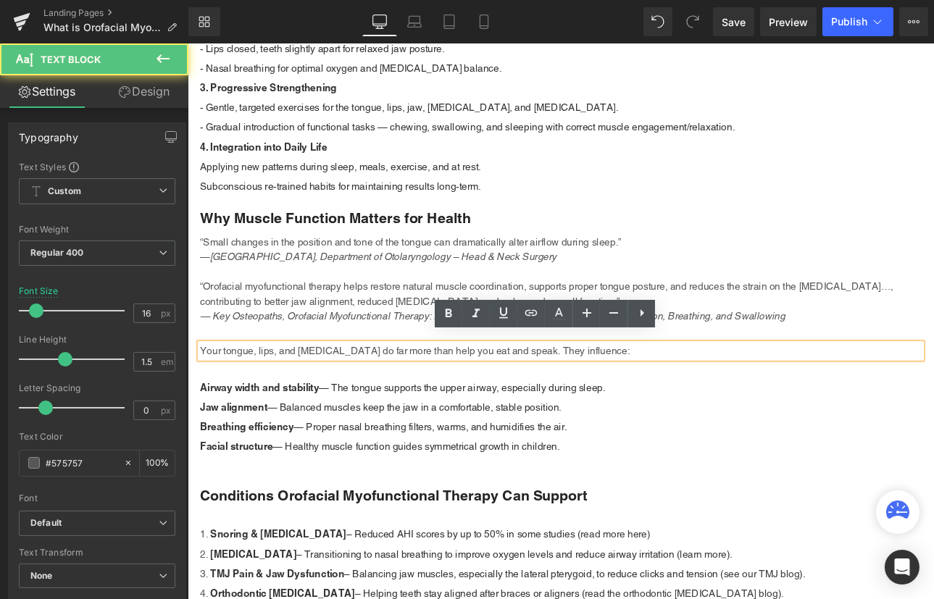
click at [389, 396] on p "Your tongue, lips, and [MEDICAL_DATA] do far more than help you eat and speak. …" at bounding box center [625, 404] width 848 height 17
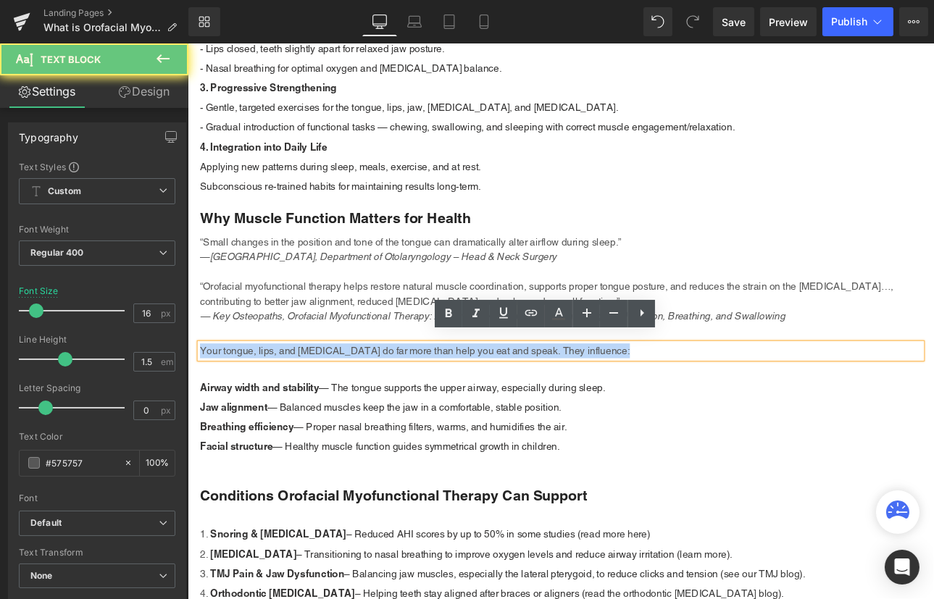
click at [389, 396] on p "Your tongue, lips, and [MEDICAL_DATA] do far more than help you eat and speak. …" at bounding box center [625, 404] width 848 height 17
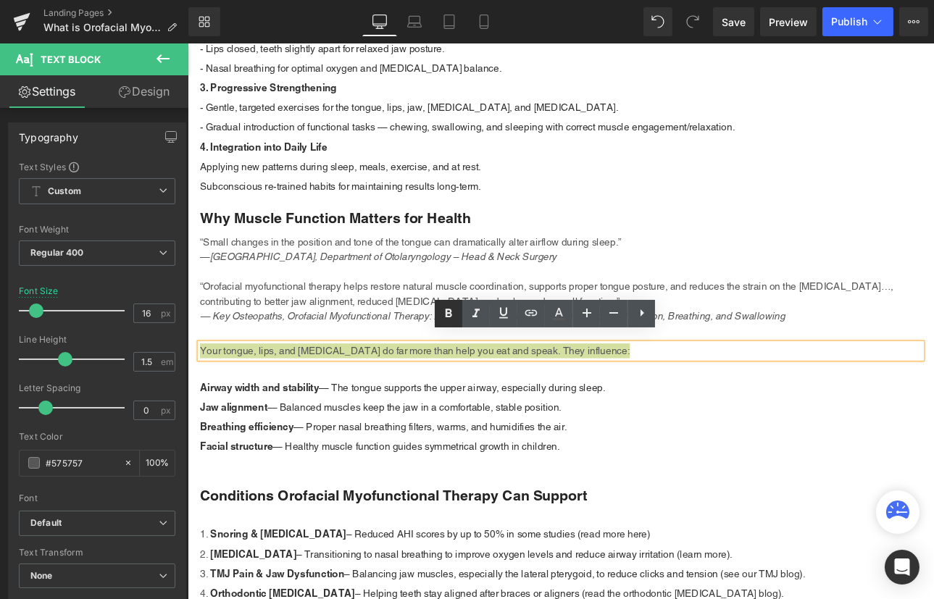
click at [449, 319] on icon at bounding box center [448, 313] width 17 height 17
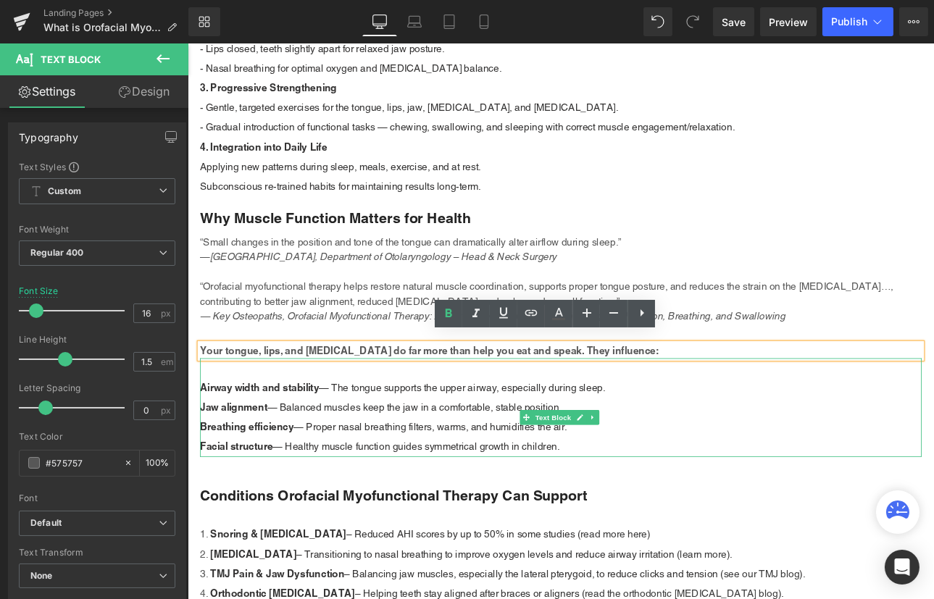
click at [516, 460] on p "Jaw alignment — Balanced muscles keep the jaw in a comfortable, stable position." at bounding box center [625, 471] width 848 height 23
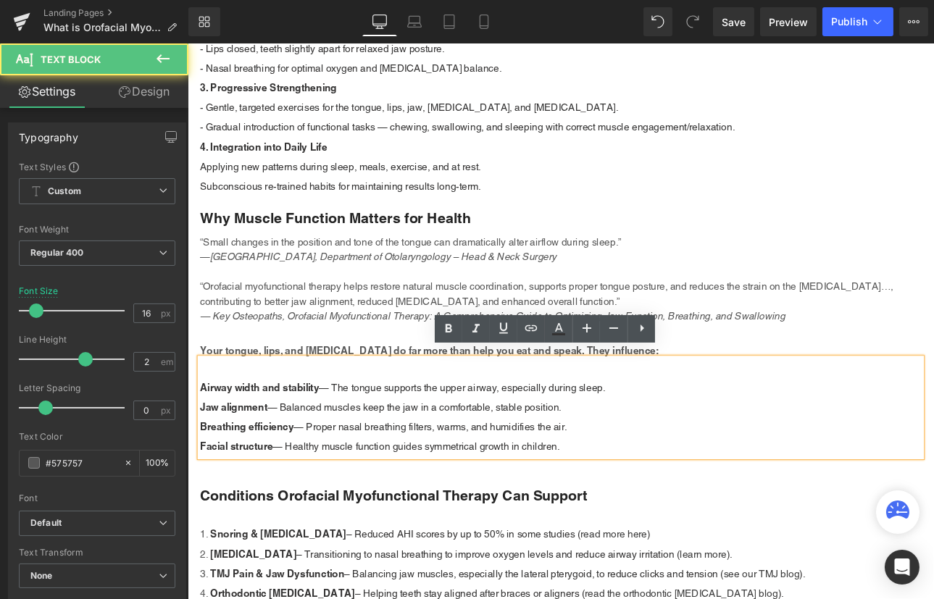
click at [280, 418] on div "Airway width and stability — The tongue supports the upper airway, especially d…" at bounding box center [625, 472] width 848 height 116
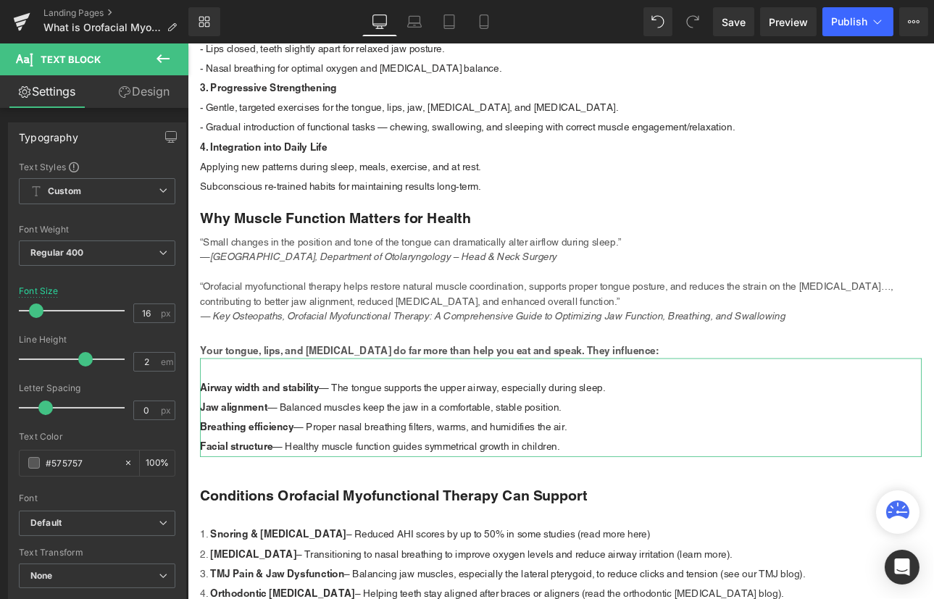
click at [138, 92] on link "Design" at bounding box center [144, 91] width 94 height 33
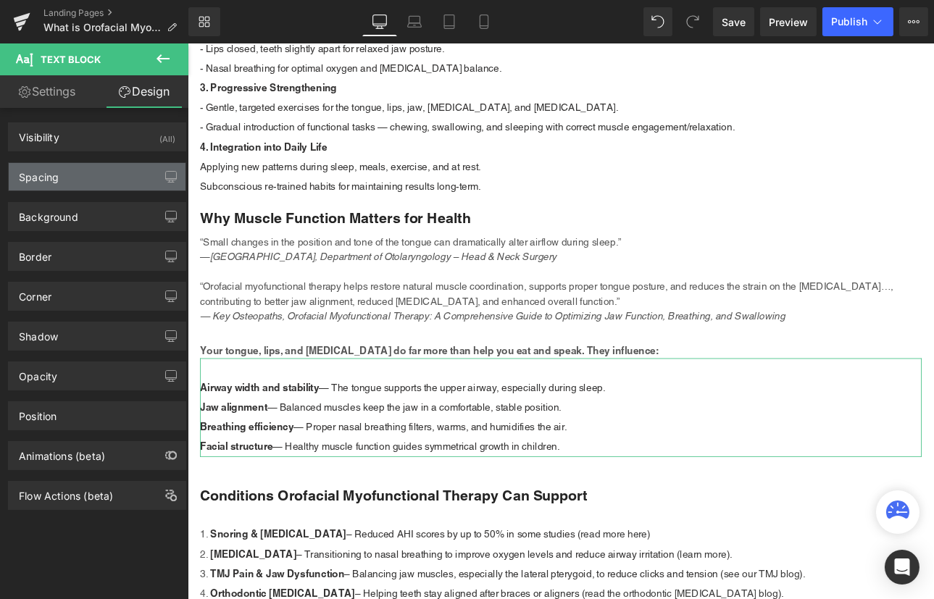
click at [87, 168] on div "Spacing" at bounding box center [97, 177] width 177 height 28
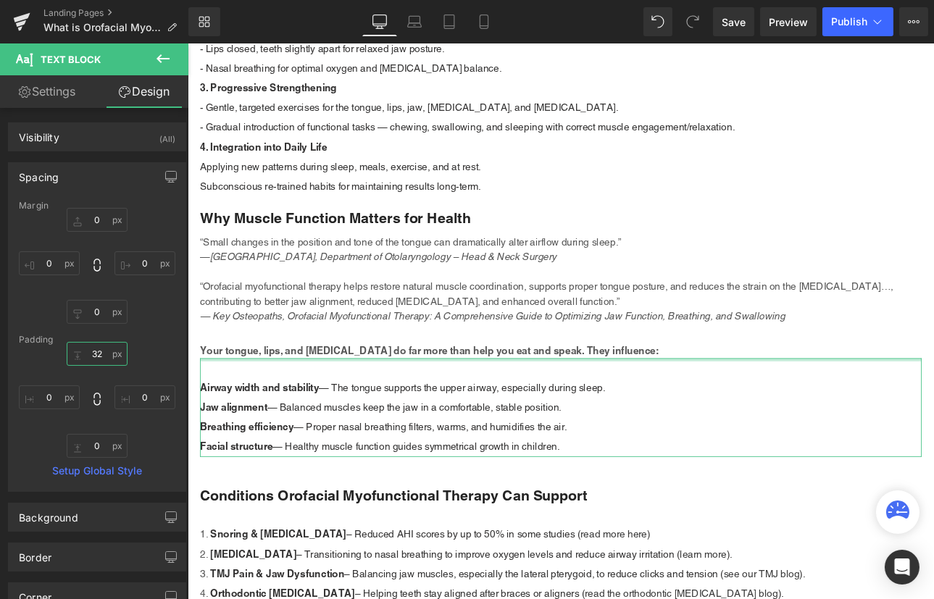
click at [93, 351] on input "32" at bounding box center [97, 354] width 61 height 24
type input "20"
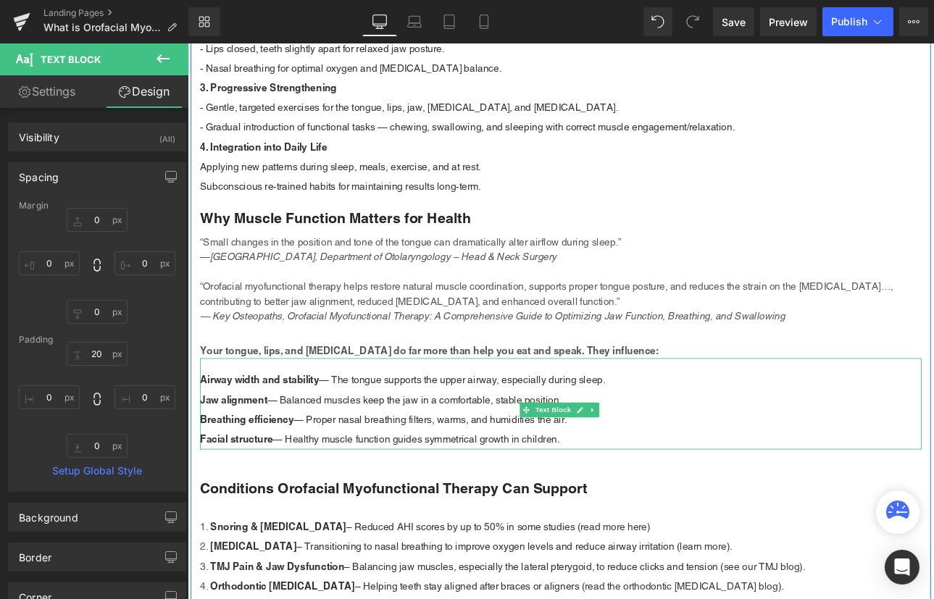
click at [396, 475] on p "Breathing efficiency — Proper nasal breathing filters, warms, and humidifies th…" at bounding box center [625, 486] width 848 height 23
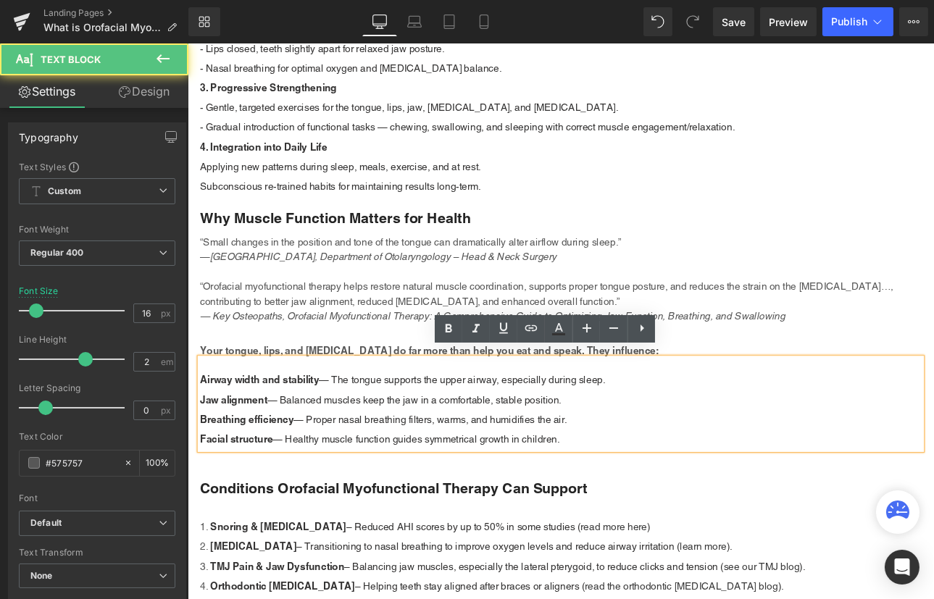
click at [645, 477] on p "Breathing efficiency — Proper nasal breathing filters, warms, and humidifies th…" at bounding box center [625, 486] width 848 height 23
drag, startPoint x: 198, startPoint y: 475, endPoint x: 735, endPoint y: 472, distance: 536.8
click at [735, 475] on p "Breathing efficiency — Proper nasal breathing filters, warms, and humidifies th…" at bounding box center [625, 486] width 848 height 23
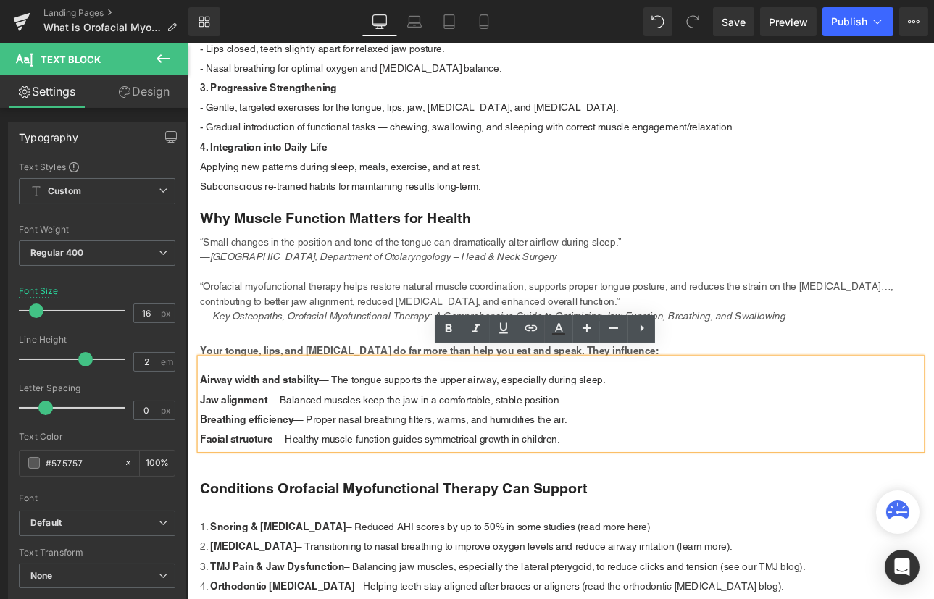
copy p "Breathing efficiency — Proper nasal breathing filters, warms, and humidifies th…"
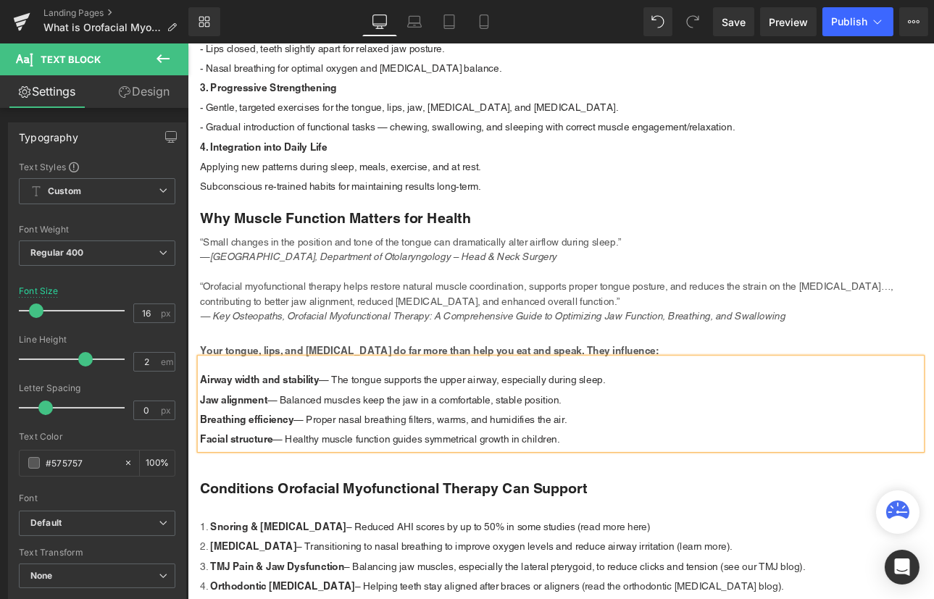
click at [243, 479] on strong "Breathing efficiency" at bounding box center [256, 486] width 110 height 14
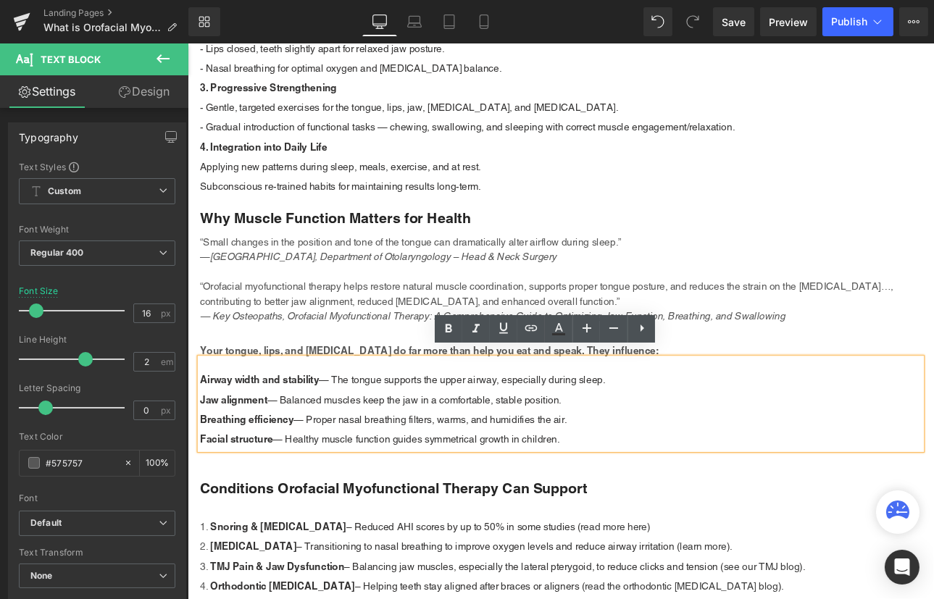
drag, startPoint x: 196, startPoint y: 475, endPoint x: 458, endPoint y: 472, distance: 261.5
click at [458, 472] on div "Airway width and stability — The tongue supports the upper airway, especially d…" at bounding box center [625, 467] width 848 height 107
click at [458, 475] on p "Breathing efficiency — Proper nasal breathing filters, warms, and humidifies th…" at bounding box center [625, 486] width 848 height 23
drag, startPoint x: 645, startPoint y: 471, endPoint x: 200, endPoint y: 470, distance: 445.5
click at [201, 475] on p "Breathing efficiency — Proper nasal breathing filters, warms, and humidifies th…" at bounding box center [625, 486] width 848 height 23
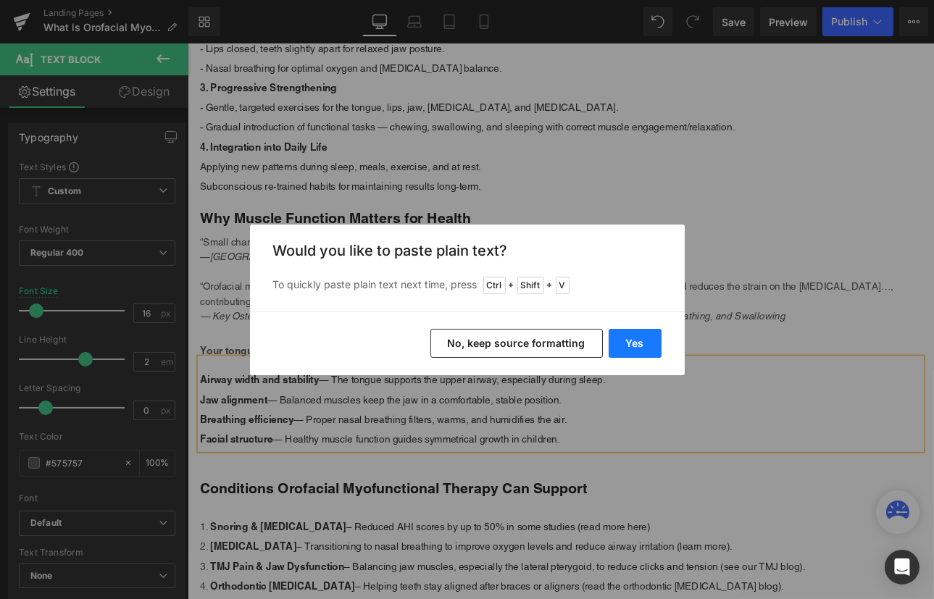
drag, startPoint x: 637, startPoint y: 342, endPoint x: 543, endPoint y: 383, distance: 102.5
click at [637, 342] on button "Yes" at bounding box center [635, 343] width 53 height 29
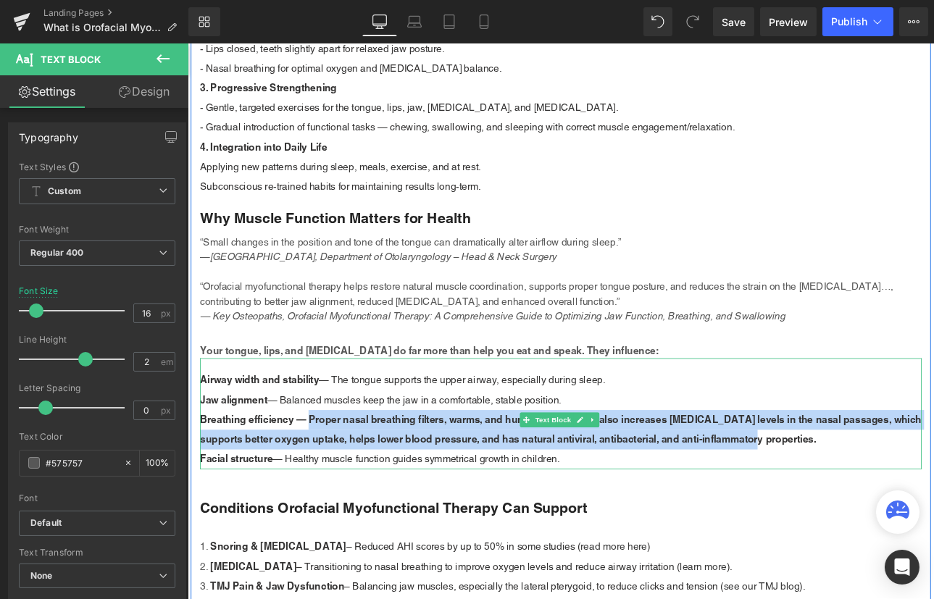
drag, startPoint x: 327, startPoint y: 472, endPoint x: 872, endPoint y: 496, distance: 546.0
click at [872, 496] on b "Breathing efficiency — Proper nasal breathing filters, warms, and humidifies th…" at bounding box center [625, 497] width 848 height 37
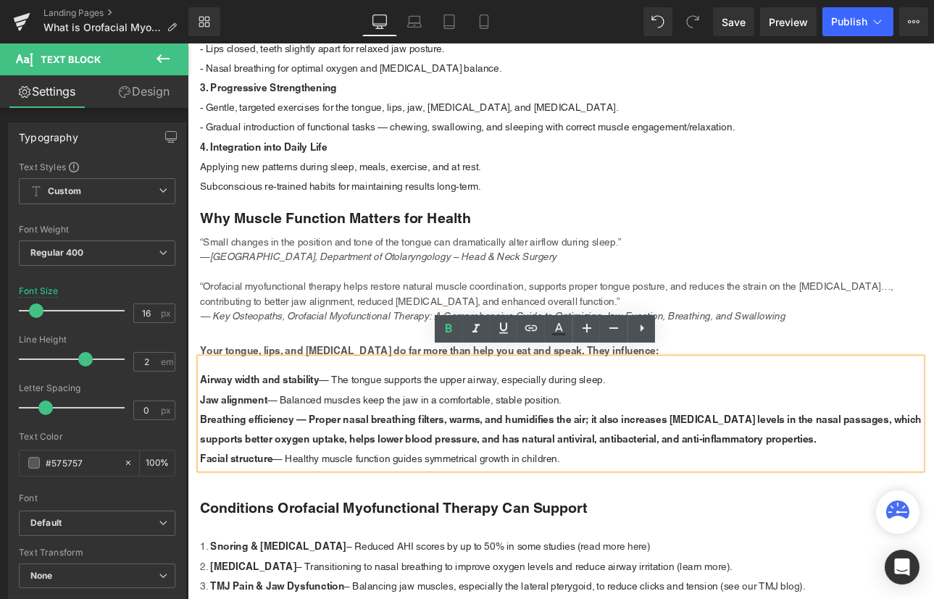
click at [313, 479] on b "Breathing efficiency — Proper nasal breathing filters, warms, and humidifies th…" at bounding box center [625, 497] width 848 height 37
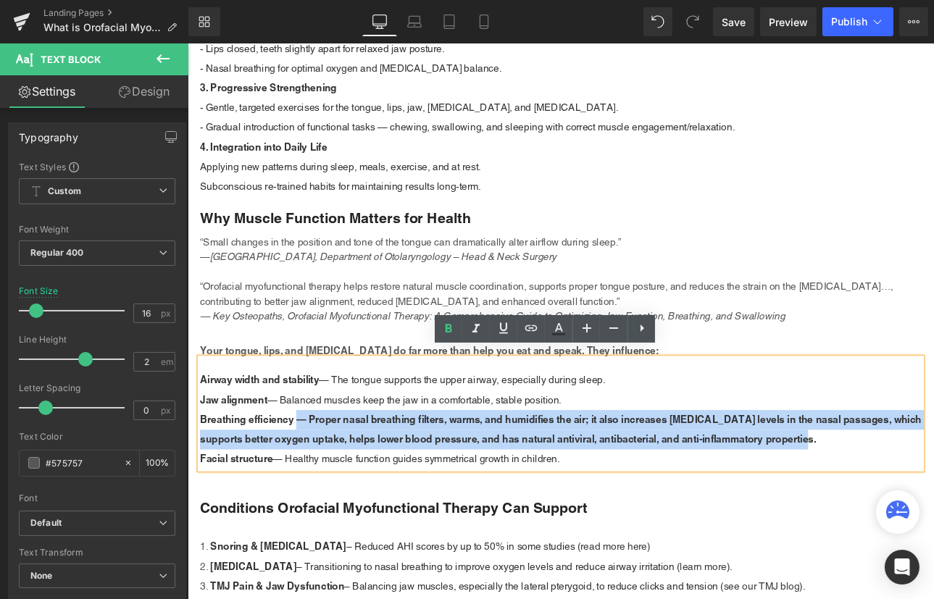
drag, startPoint x: 313, startPoint y: 475, endPoint x: 941, endPoint y: 501, distance: 628.7
click at [933, 501] on p "Breathing efficiency — Proper nasal breathing filters, warms, and humidifies th…" at bounding box center [625, 498] width 848 height 46
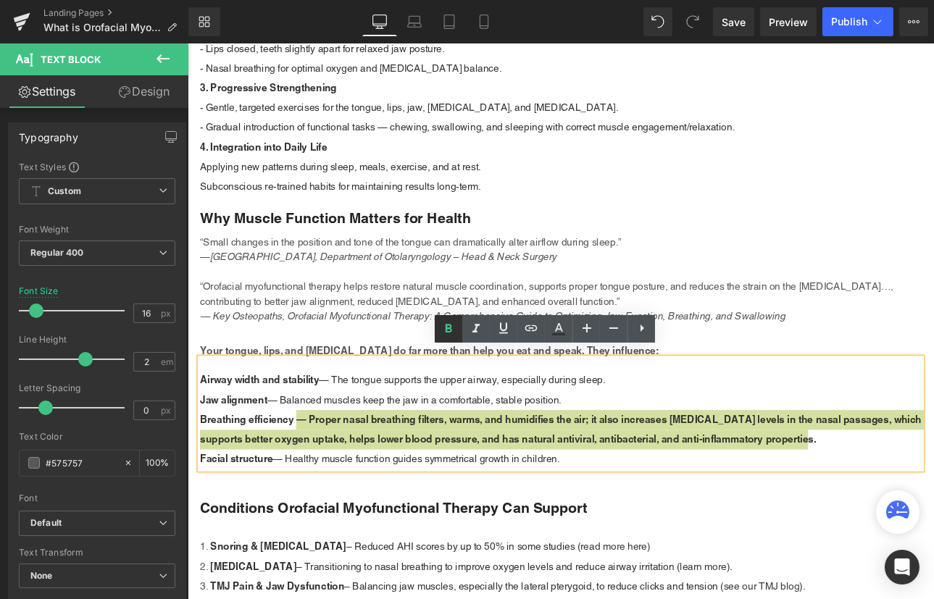
click at [449, 327] on icon at bounding box center [449, 328] width 7 height 9
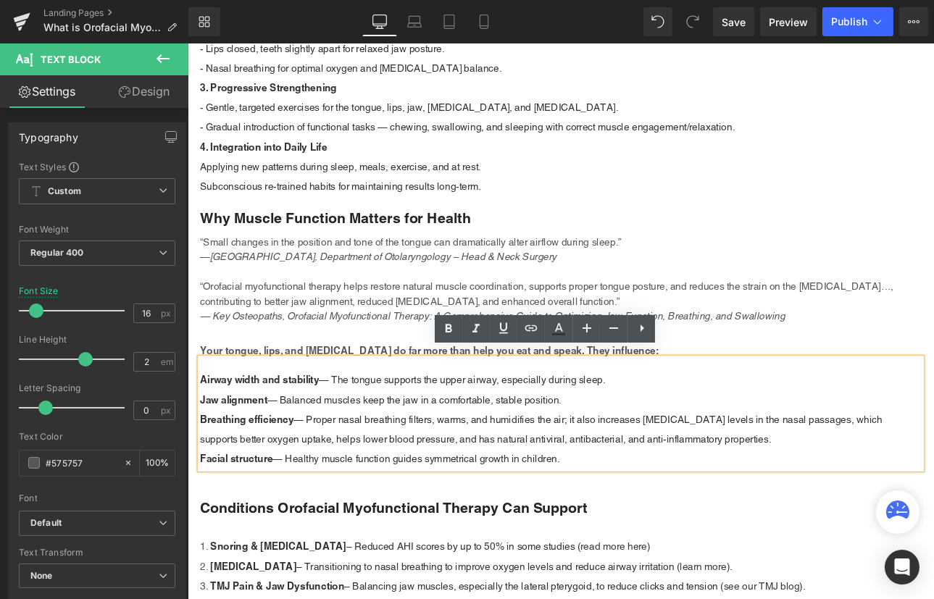
click at [542, 454] on p "Jaw alignment — Balanced muscles keep the jaw in a comfortable, stable position." at bounding box center [625, 462] width 848 height 23
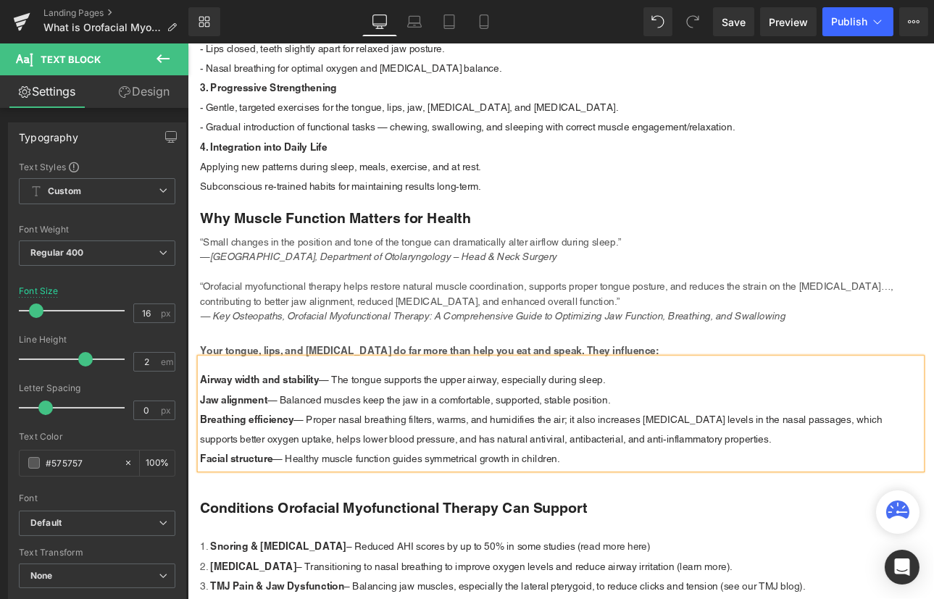
click at [653, 526] on p "Facial structure — Healthy muscle function guides symmetrical growth in childre…" at bounding box center [625, 532] width 848 height 23
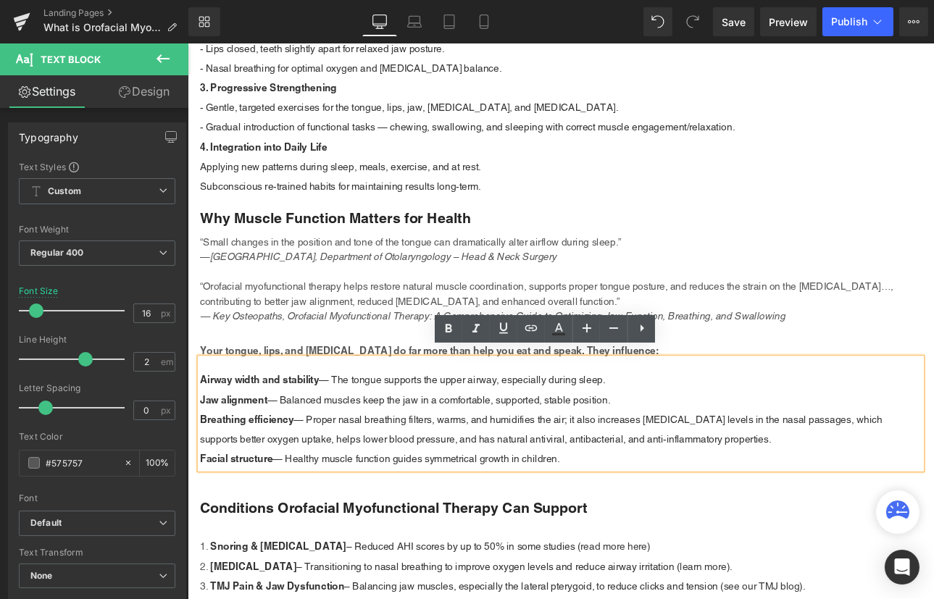
drag, startPoint x: 627, startPoint y: 520, endPoint x: 199, endPoint y: 524, distance: 428.2
click at [201, 524] on p "Facial structure — Healthy muscle function guides symmetrical growth in childre…" at bounding box center [625, 532] width 848 height 23
copy p "Facial structure — Healthy muscle function guides symmetrical growth in childre…"
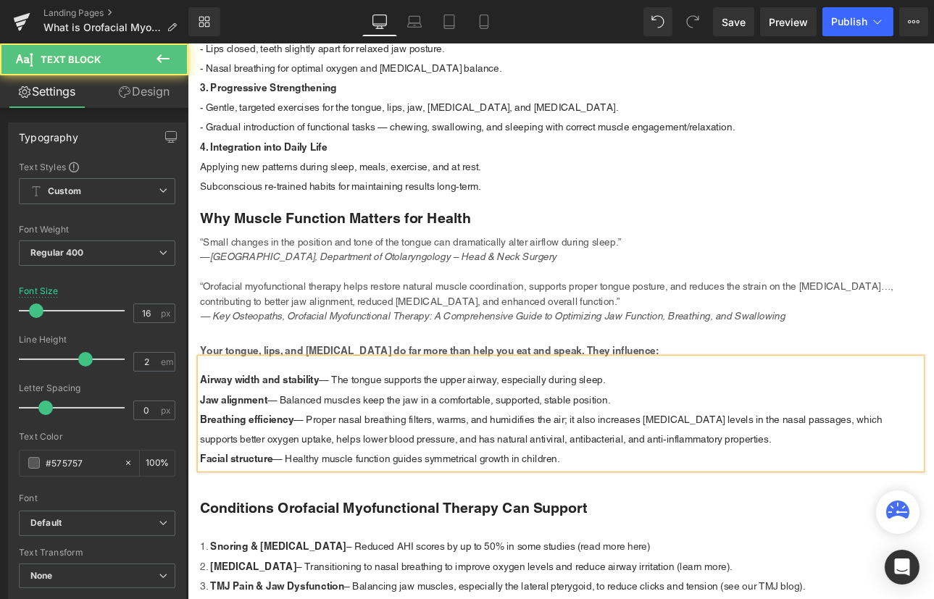
click at [299, 527] on p "Facial structure — Healthy muscle function guides symmetrical growth in childre…" at bounding box center [625, 532] width 848 height 23
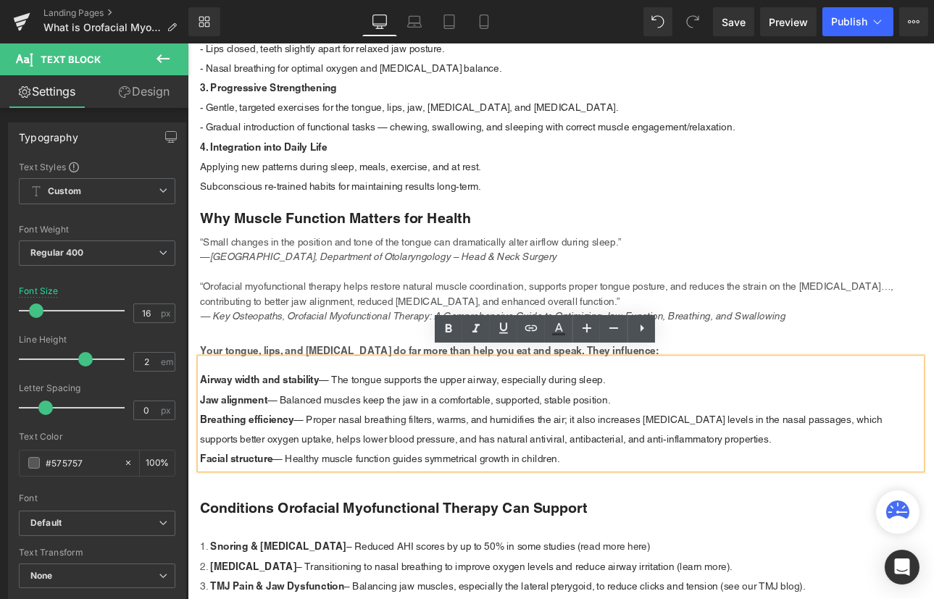
drag, startPoint x: 646, startPoint y: 522, endPoint x: 201, endPoint y: 517, distance: 445.6
click at [201, 521] on p "Facial structure — Healthy muscle function guides symmetrical growth in childre…" at bounding box center [625, 532] width 848 height 23
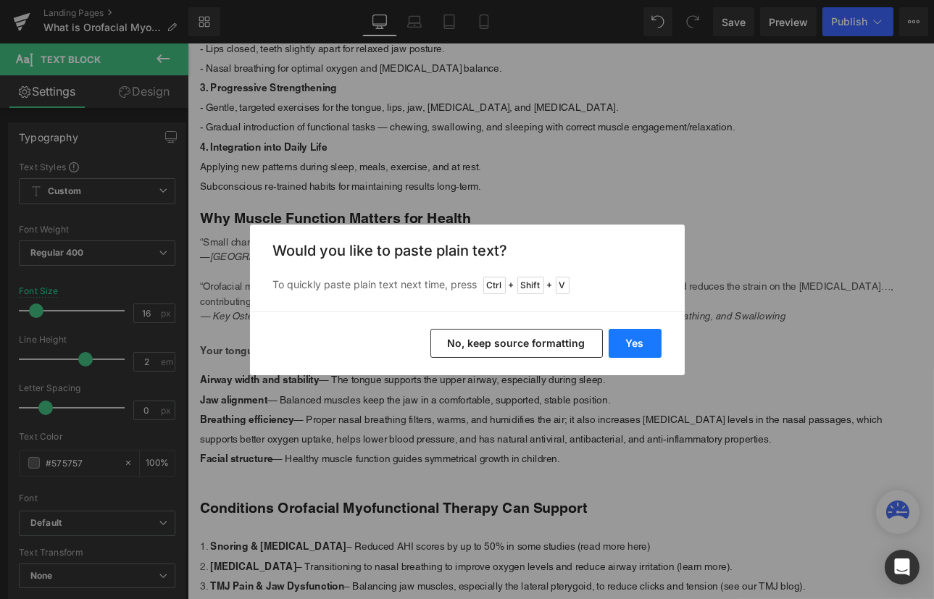
drag, startPoint x: 615, startPoint y: 342, endPoint x: 420, endPoint y: 385, distance: 199.5
click at [615, 342] on button "Yes" at bounding box center [635, 343] width 53 height 29
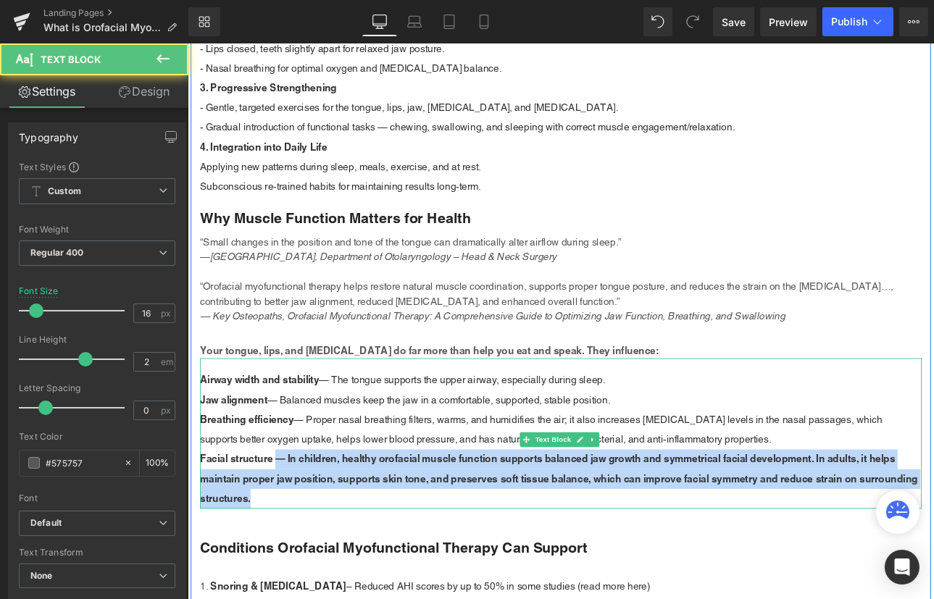
drag, startPoint x: 290, startPoint y: 519, endPoint x: 334, endPoint y: 564, distance: 62.5
click at [334, 564] on p "Facial structure — In children, healthy orofacial muscle function supports bala…" at bounding box center [625, 556] width 848 height 70
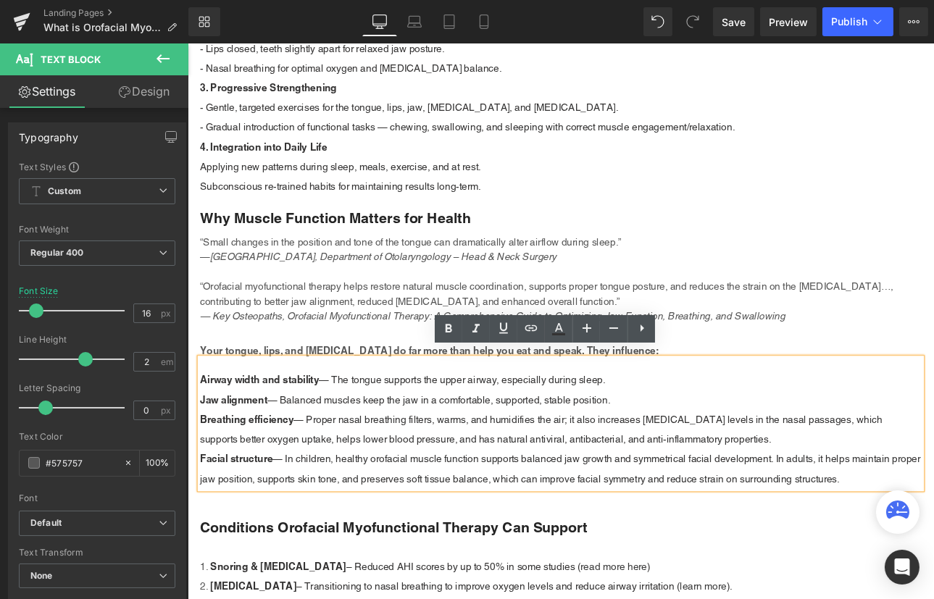
click at [406, 496] on p "Breathing efficiency — Proper nasal breathing filters, warms, and humidifies th…" at bounding box center [625, 498] width 848 height 46
drag, startPoint x: 687, startPoint y: 450, endPoint x: 201, endPoint y: 424, distance: 486.8
click at [201, 424] on div "Airway width and stability — The tongue supports the upper airway, especially d…" at bounding box center [625, 491] width 848 height 154
copy div "Airway width and stability — The tongue supports the upper airway, especially d…"
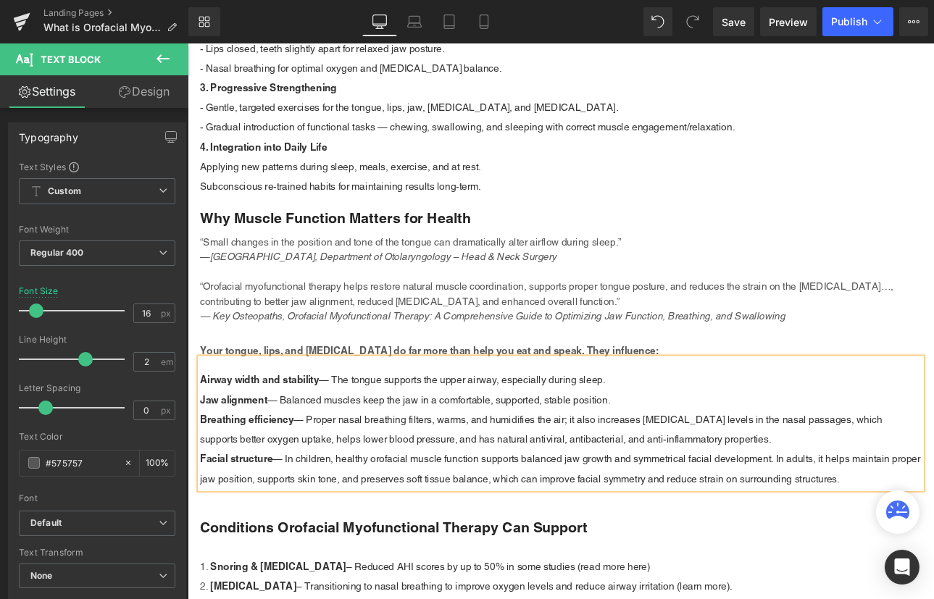
click at [252, 432] on strong "Airway width and stability" at bounding box center [271, 439] width 140 height 14
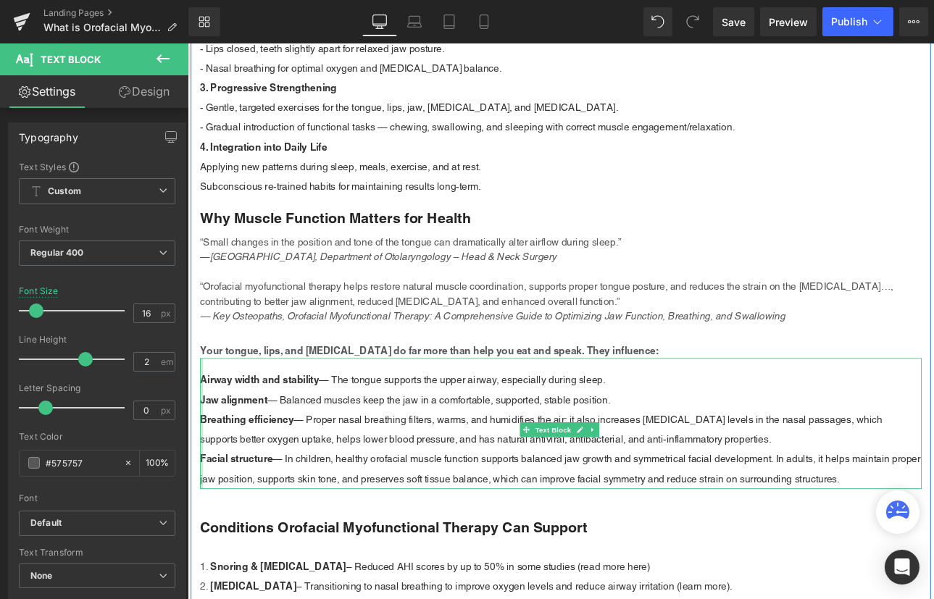
click at [201, 426] on div at bounding box center [203, 491] width 4 height 154
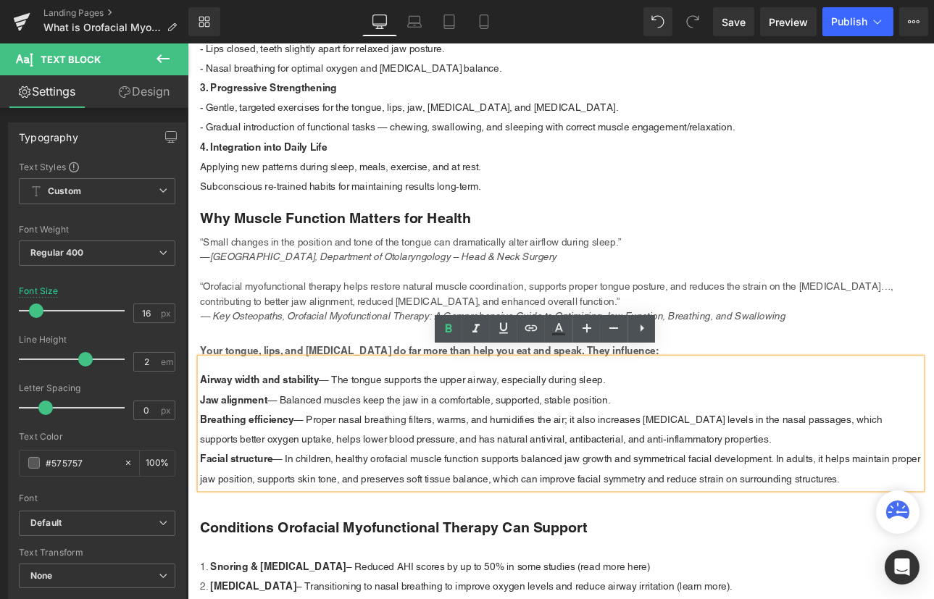
drag, startPoint x: 693, startPoint y: 452, endPoint x: 201, endPoint y: 426, distance: 493.3
click at [201, 426] on div "Airway width and stability — The tongue supports the upper airway, especially d…" at bounding box center [625, 491] width 848 height 154
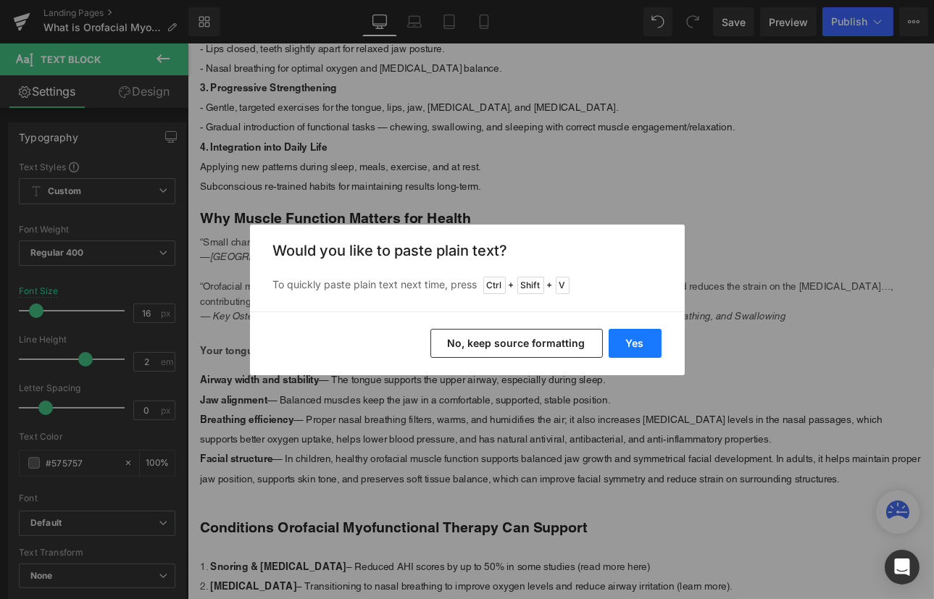
click at [637, 340] on button "Yes" at bounding box center [635, 343] width 53 height 29
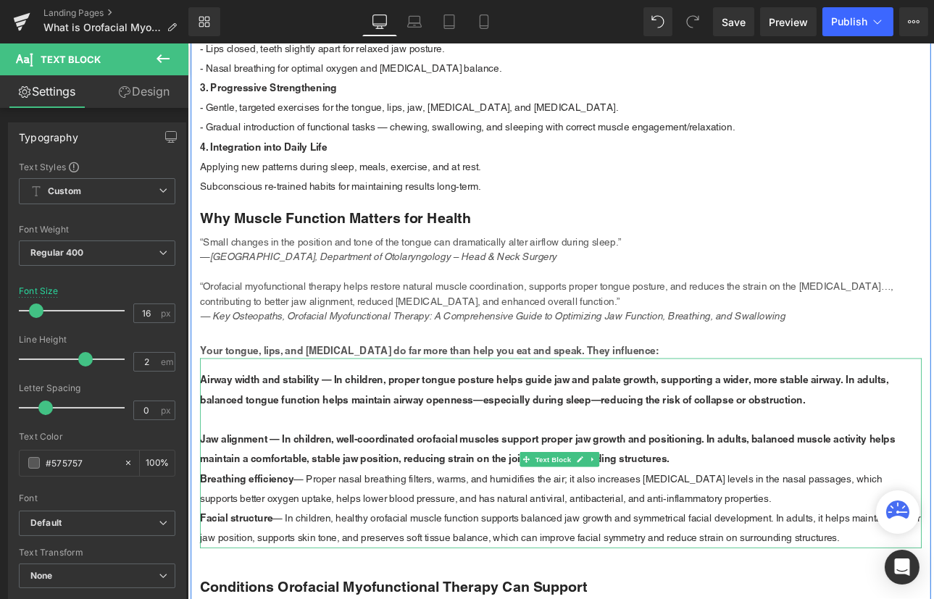
click at [234, 478] on p at bounding box center [625, 486] width 848 height 23
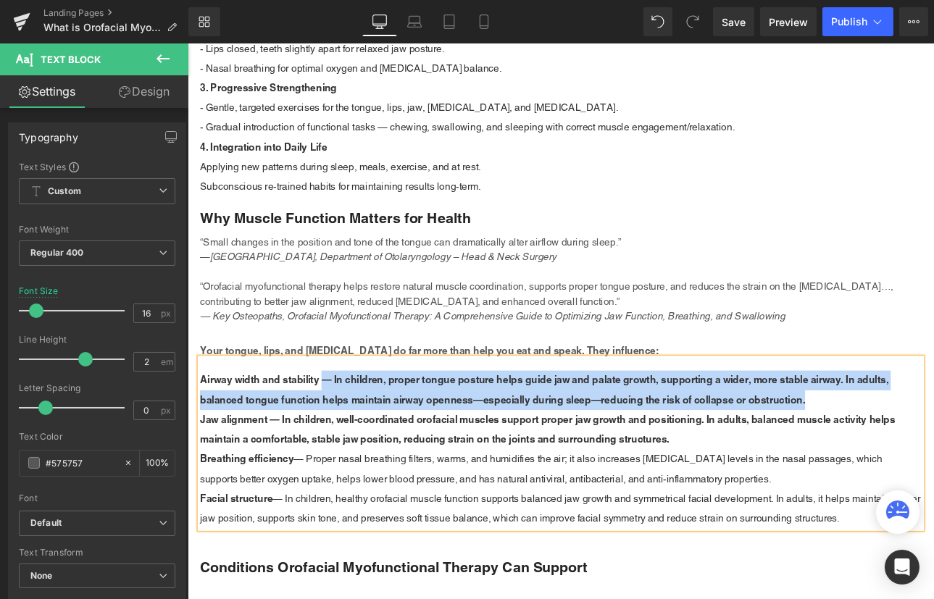
drag, startPoint x: 342, startPoint y: 427, endPoint x: 958, endPoint y: 452, distance: 616.3
click at [933, 452] on p "Airway width and stability — In children, proper tongue posture helps guide jaw…" at bounding box center [625, 451] width 848 height 46
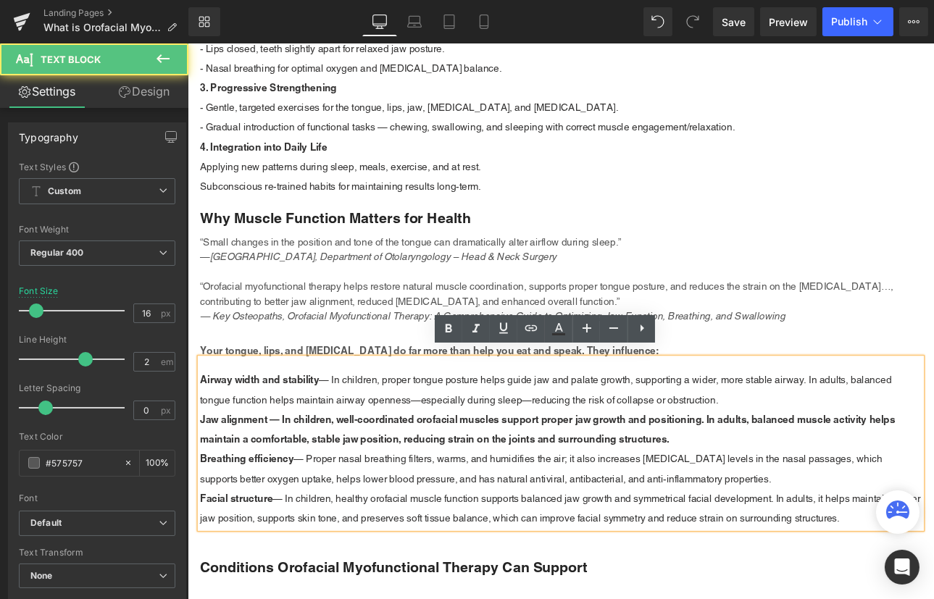
click at [351, 496] on b "Jaw alignment — In children, well-coordinated orofacial muscles support proper …" at bounding box center [609, 497] width 816 height 37
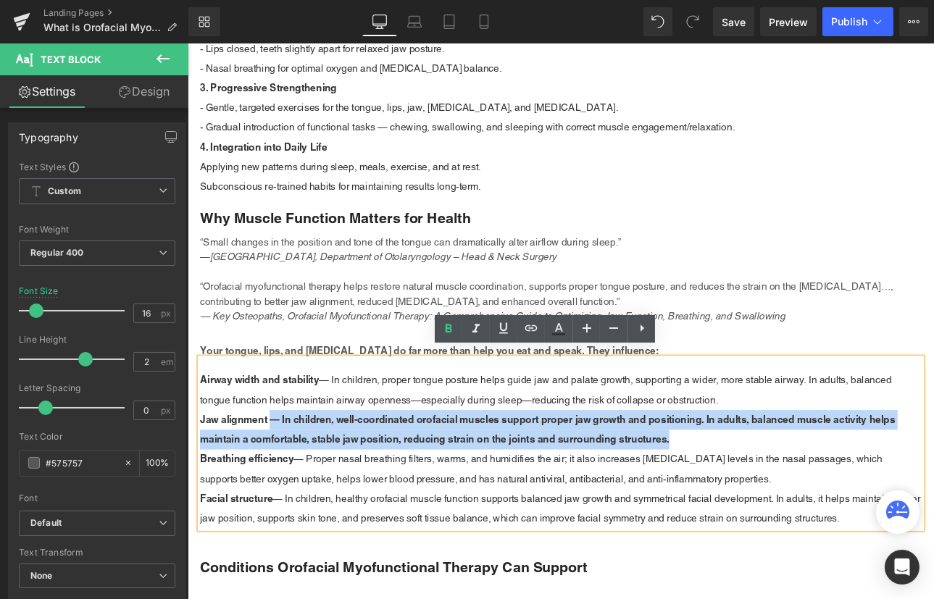
drag, startPoint x: 283, startPoint y: 477, endPoint x: 761, endPoint y: 503, distance: 478.8
click at [761, 503] on p "Jaw alignment — In children, well-coordinated orofacial muscles support proper …" at bounding box center [625, 498] width 848 height 46
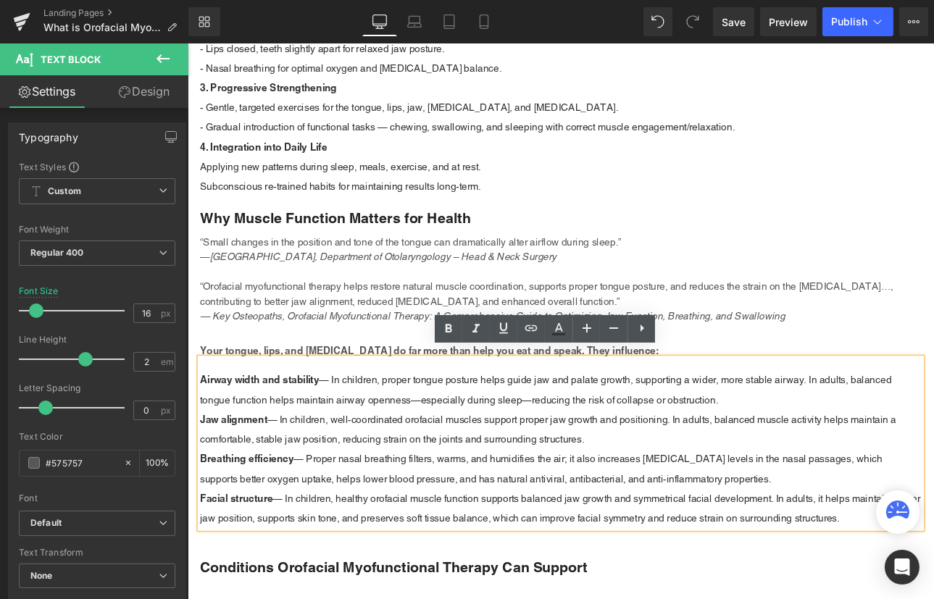
click at [417, 343] on span "“Orofacial myofunctional therapy helps restore natural muscle coordination, sup…" at bounding box center [608, 337] width 814 height 31
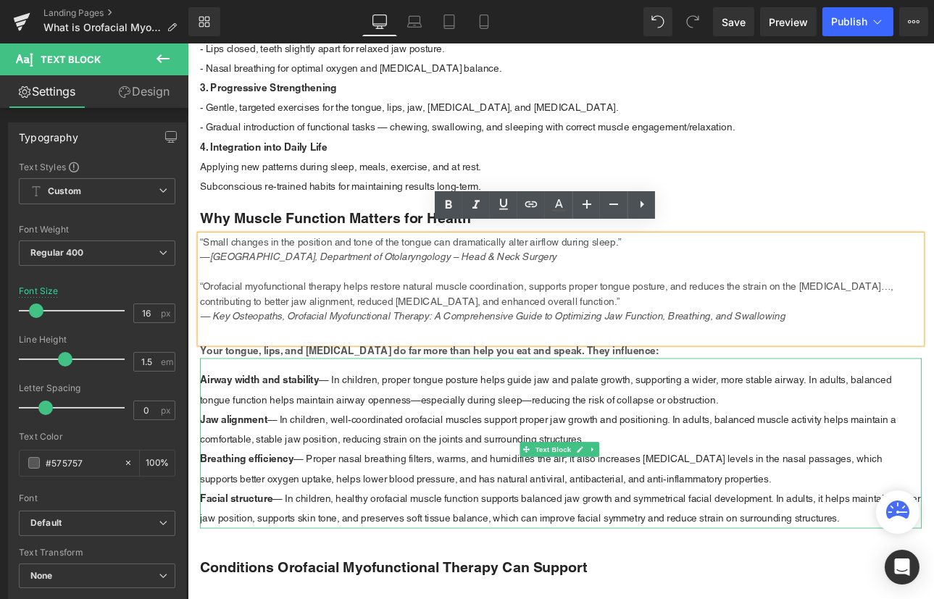
click at [912, 581] on p "Facial structure — In children, healthy orofacial muscle function supports bala…" at bounding box center [625, 590] width 848 height 46
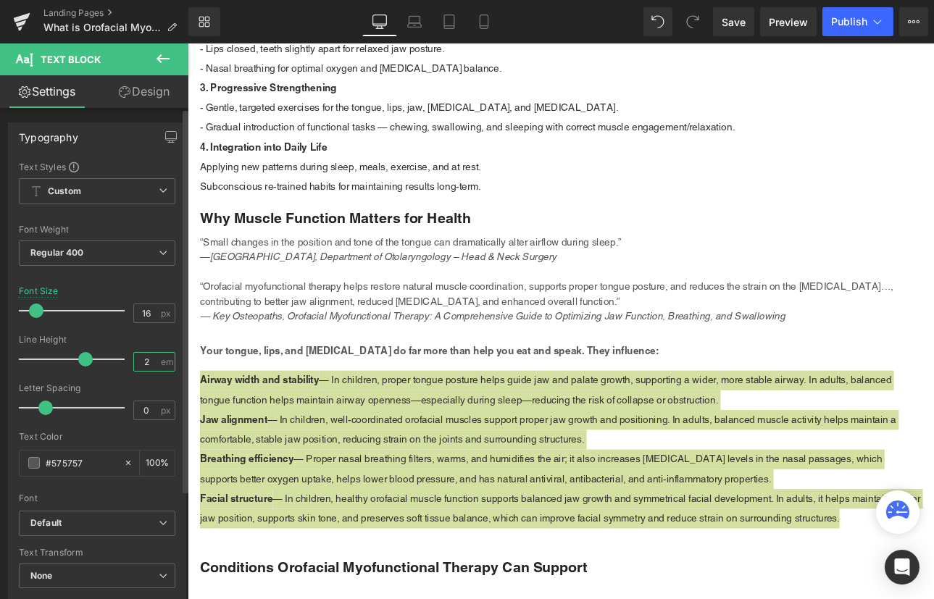
click at [145, 366] on input "2" at bounding box center [146, 362] width 25 height 18
type input "2"
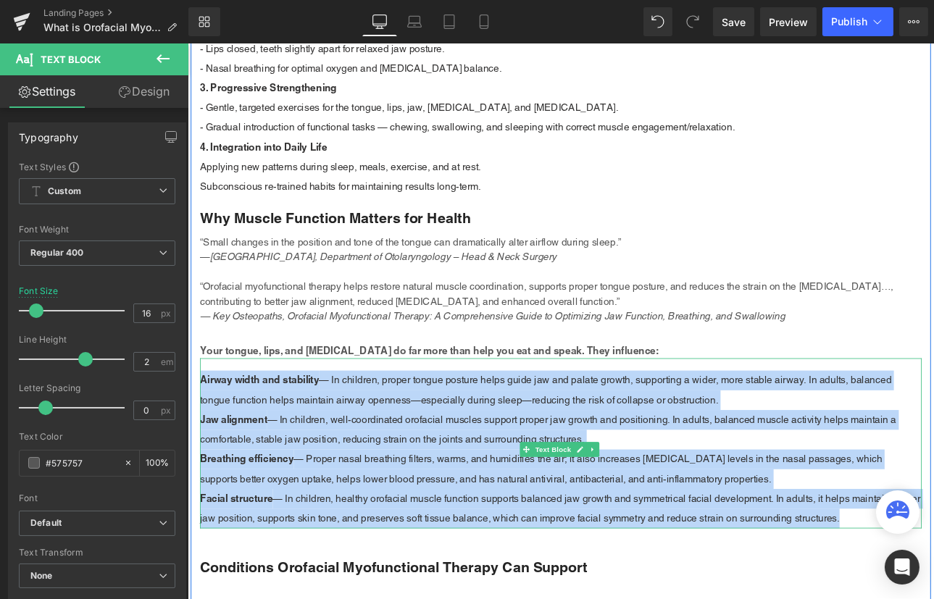
click at [537, 536] on p "Breathing efficiency — Proper nasal breathing filters, warms, and humidifies th…" at bounding box center [625, 544] width 848 height 46
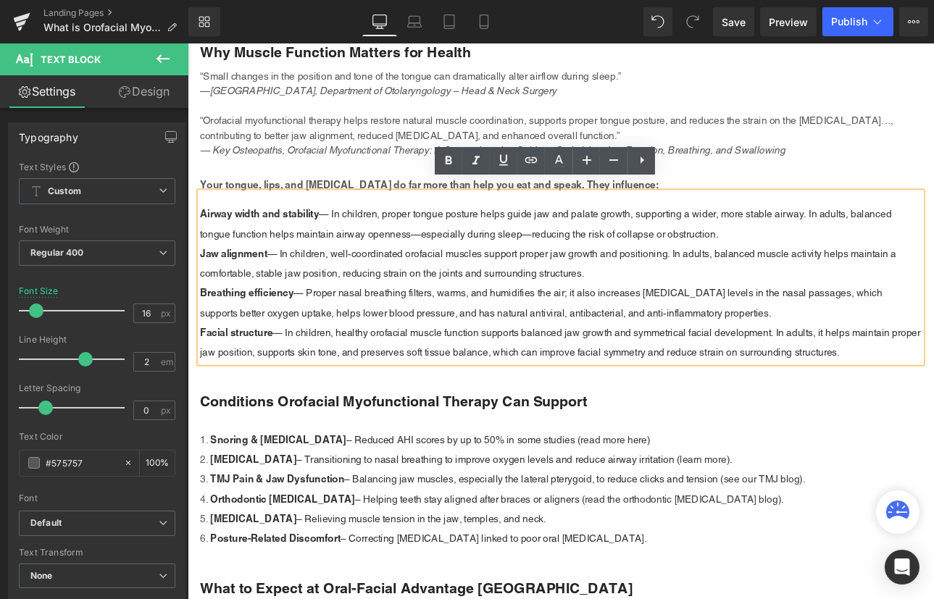
scroll to position [2239, 0]
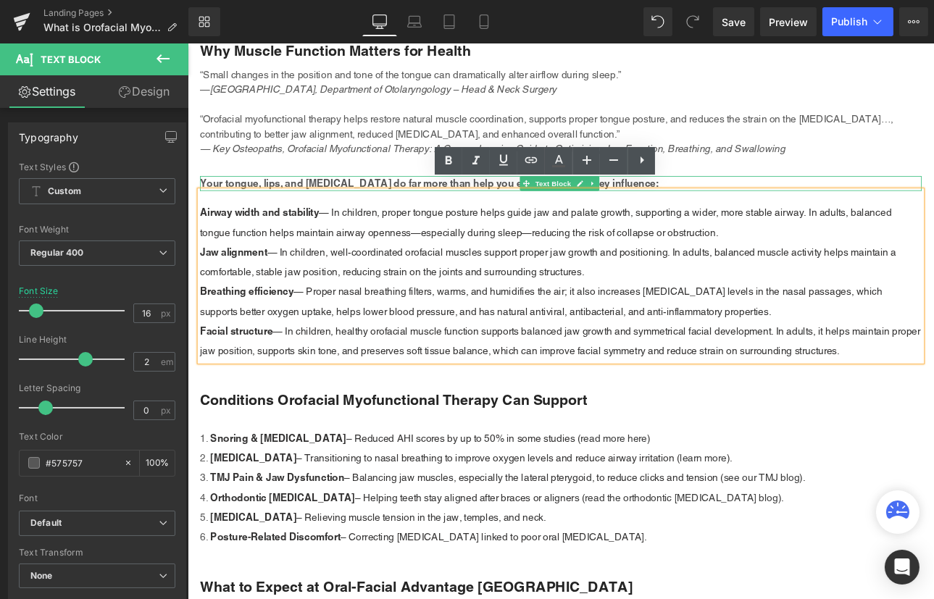
click at [242, 201] on strong "Your tongue, lips, and [MEDICAL_DATA] do far more than help you eat and speak. …" at bounding box center [470, 208] width 539 height 14
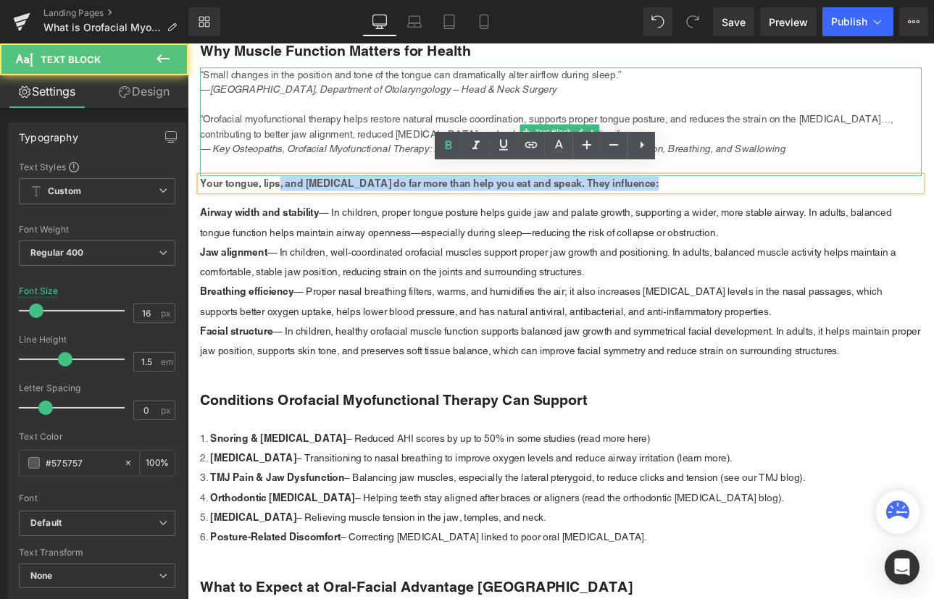
drag, startPoint x: 740, startPoint y: 198, endPoint x: 215, endPoint y: 192, distance: 524.5
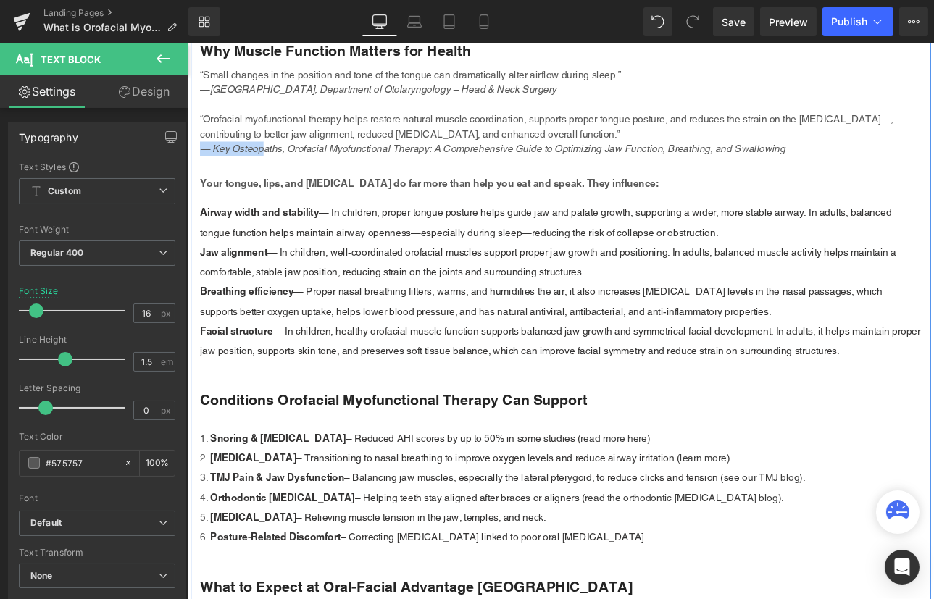
drag, startPoint x: 215, startPoint y: 192, endPoint x: 196, endPoint y: 198, distance: 19.9
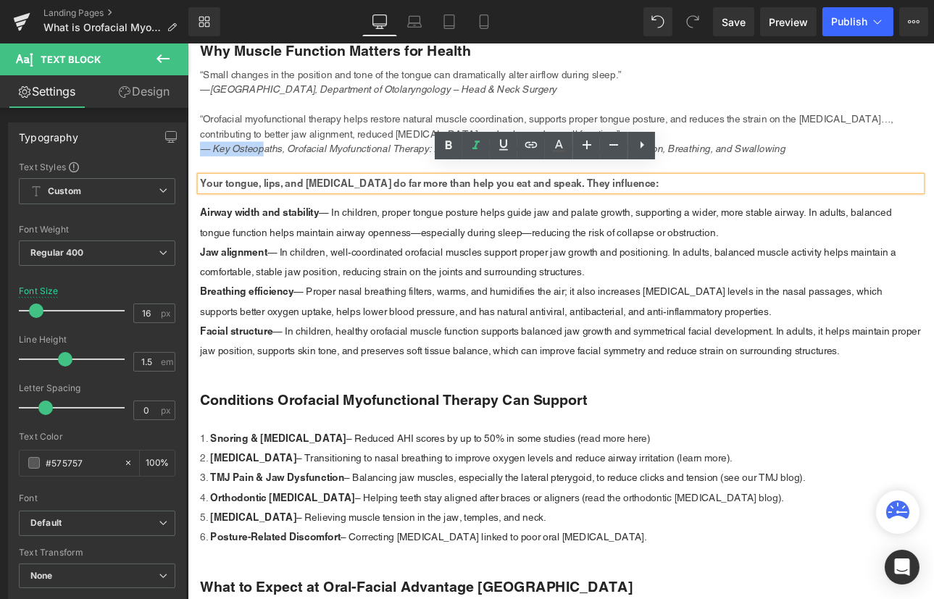
click at [215, 199] on div "Your tongue, lips, and [MEDICAL_DATA] do far more than help you eat and speak. …" at bounding box center [625, 207] width 848 height 17
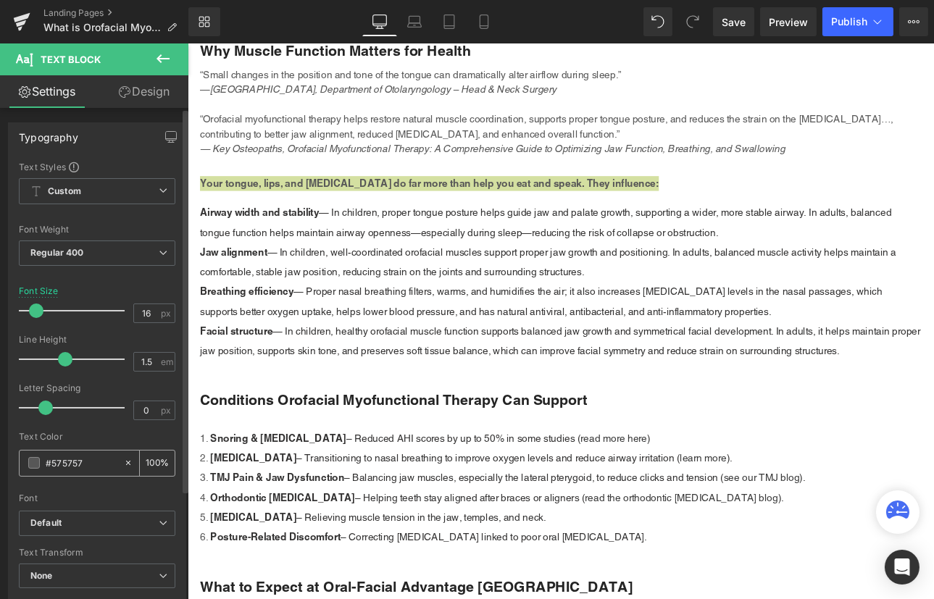
click at [29, 462] on span at bounding box center [34, 463] width 12 height 12
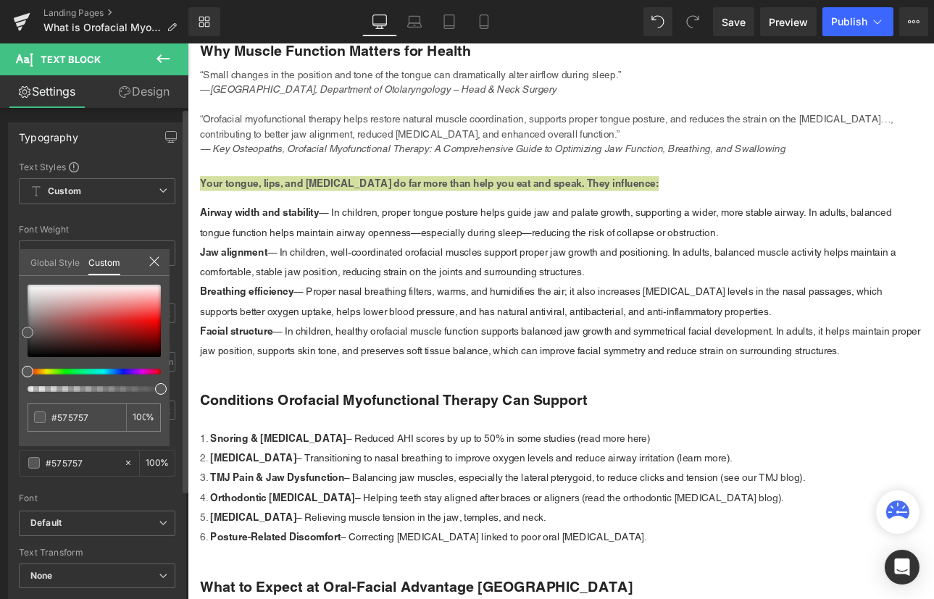
type input "#7c7373"
type input "#6c6464"
type input "#333232"
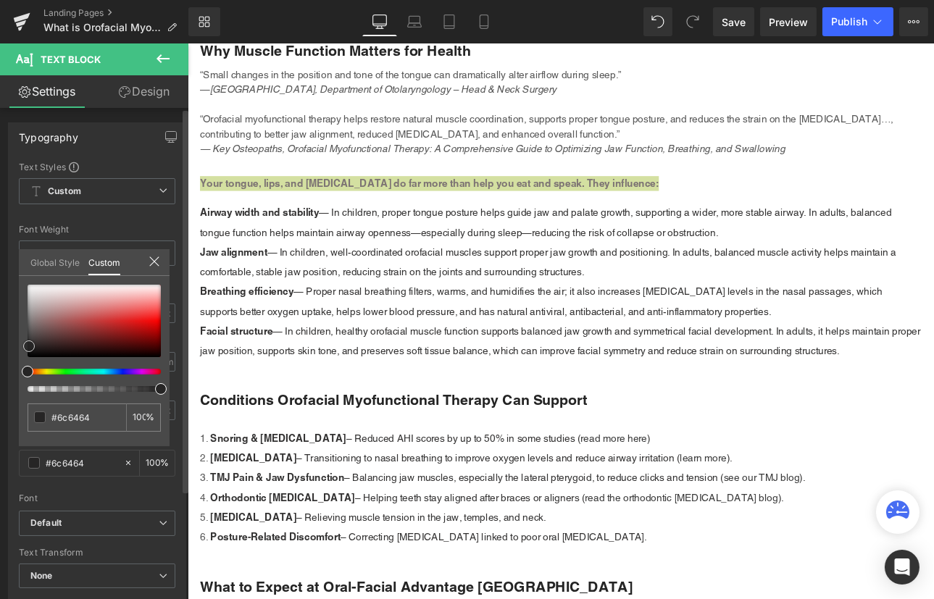
type input "#333232"
type input "#212020"
type input "#070707"
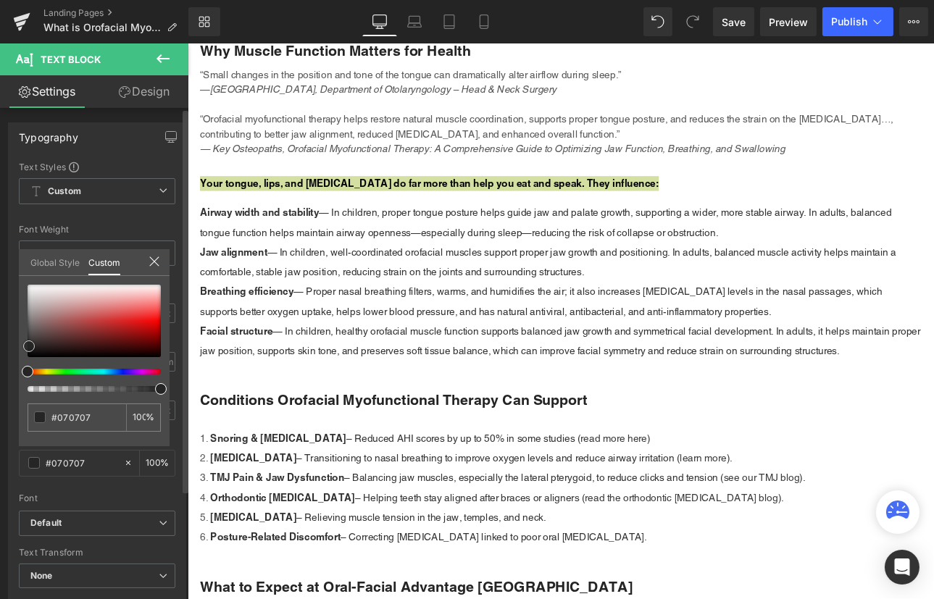
type input "#000000"
drag, startPoint x: 33, startPoint y: 327, endPoint x: 22, endPoint y: 367, distance: 40.8
click at [22, 367] on div "#000000 100 %" at bounding box center [94, 366] width 151 height 162
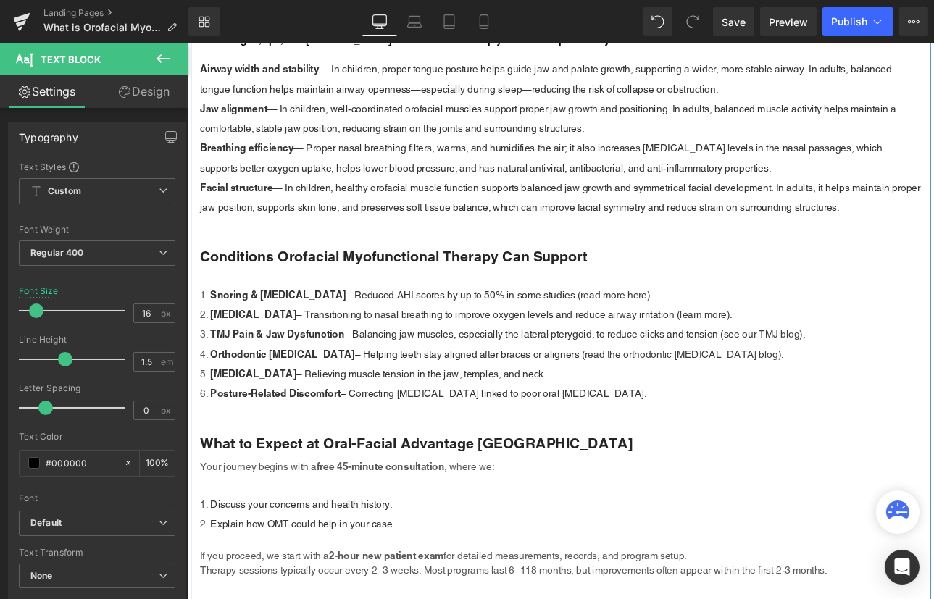
scroll to position [2502, 0]
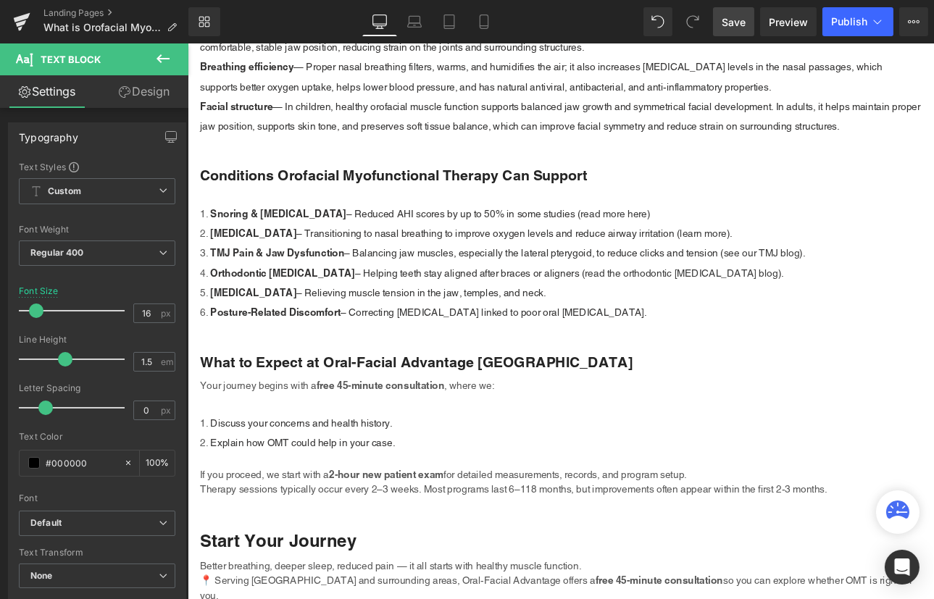
click at [731, 22] on span "Save" at bounding box center [734, 21] width 24 height 15
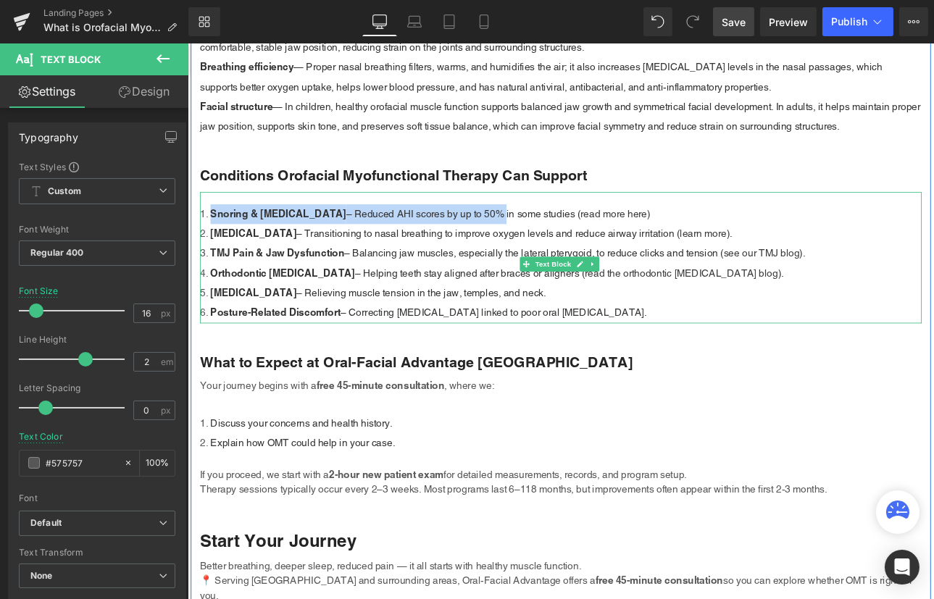
drag, startPoint x: 213, startPoint y: 229, endPoint x: 529, endPoint y: 226, distance: 315.9
click at [529, 233] on li "Snoring & [MEDICAL_DATA] – Reduced AHI scores by up to 50% in some studies ( re…" at bounding box center [625, 244] width 848 height 23
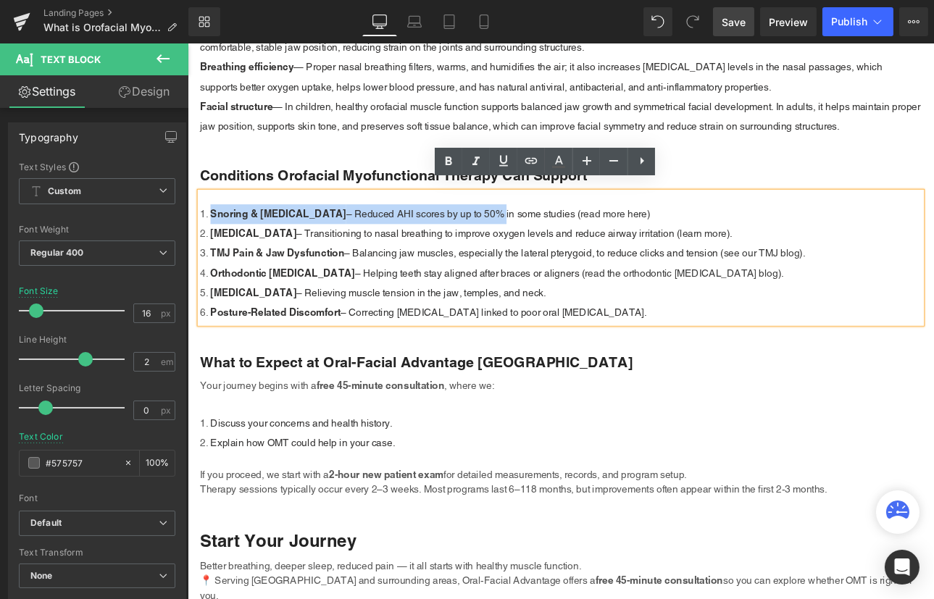
copy li "Snoring & [MEDICAL_DATA] – Reduced AHI scores by up to 50%"
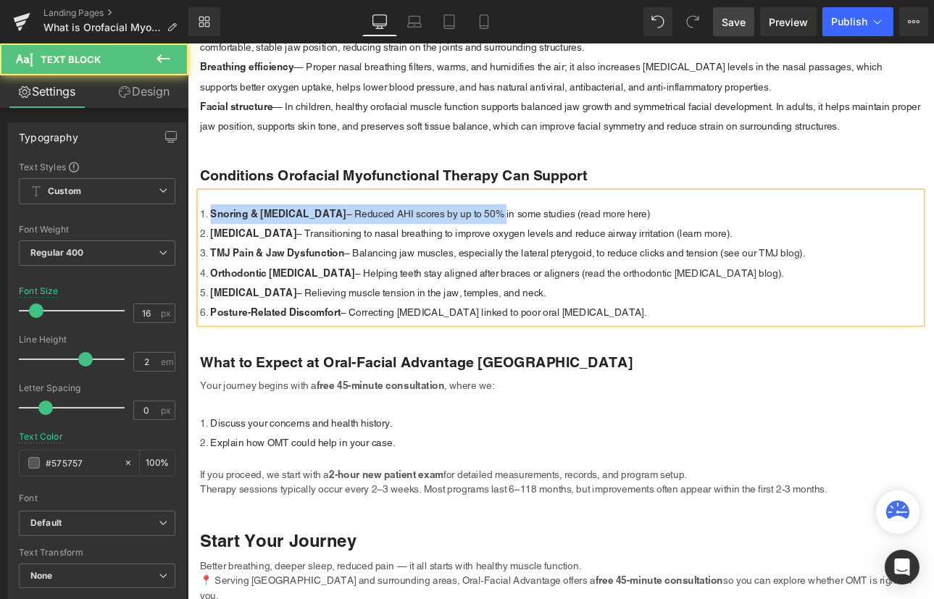
click at [419, 237] on span "– Reduced AHI scores by up to 50% in some studies (" at bounding box center [510, 244] width 275 height 14
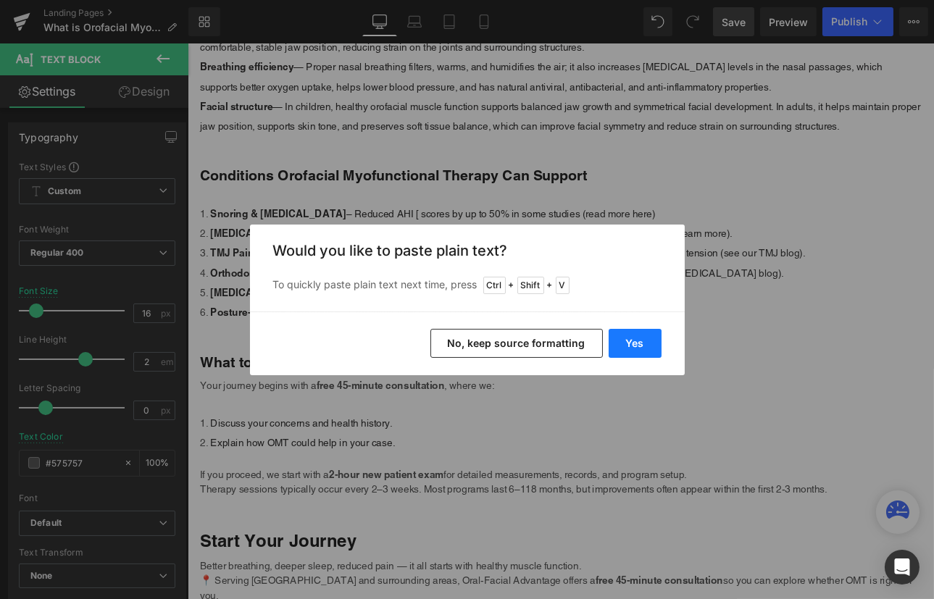
click at [644, 346] on button "Yes" at bounding box center [635, 343] width 53 height 29
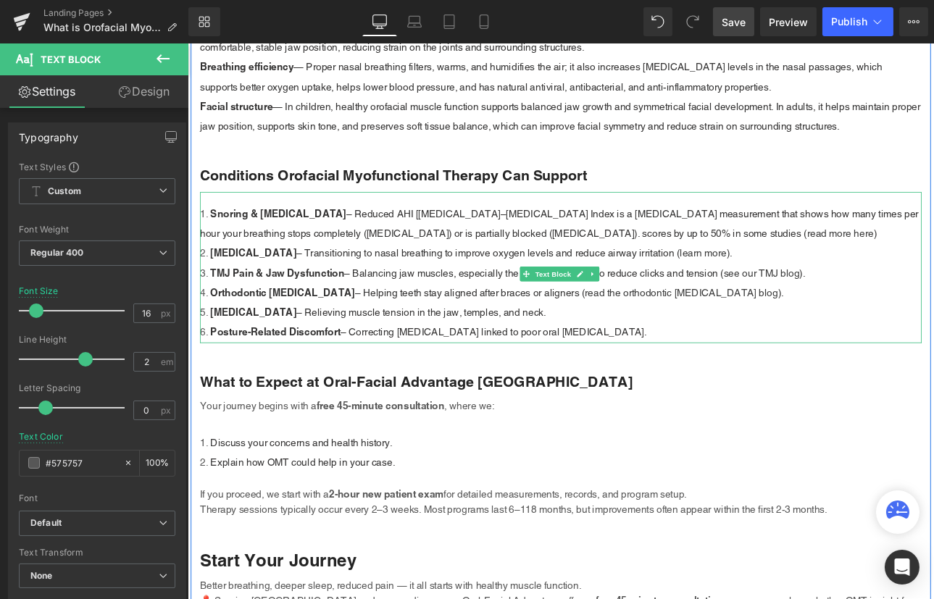
click at [472, 254] on span "– Reduced AHI [[MEDICAL_DATA]–[MEDICAL_DATA] Index is a [MEDICAL_DATA] measurem…" at bounding box center [623, 255] width 844 height 37
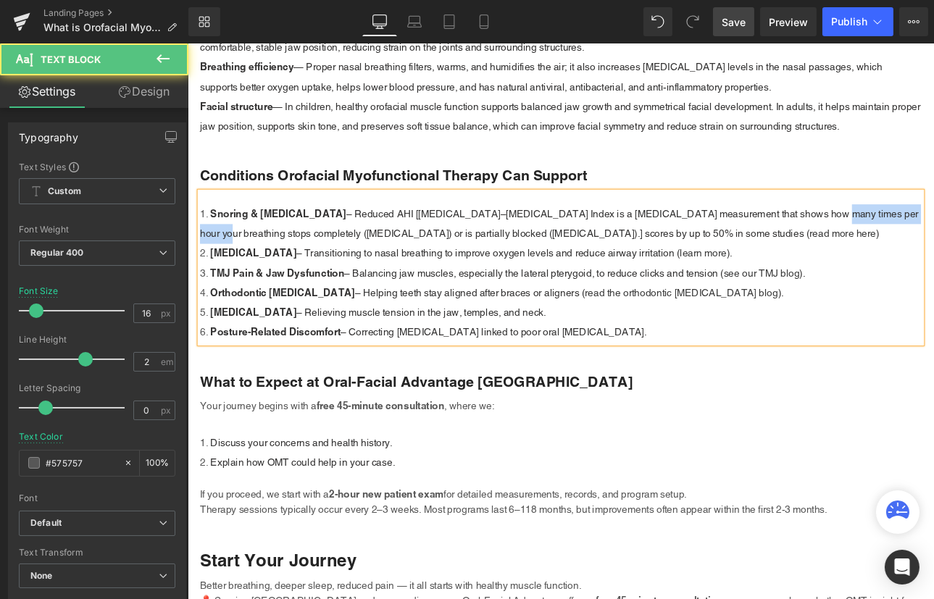
drag, startPoint x: 1003, startPoint y: 233, endPoint x: 890, endPoint y: 241, distance: 114.0
click at [890, 241] on li "Snoring & [MEDICAL_DATA] – Reduced AHI [[MEDICAL_DATA]–[MEDICAL_DATA] Index is …" at bounding box center [625, 256] width 848 height 46
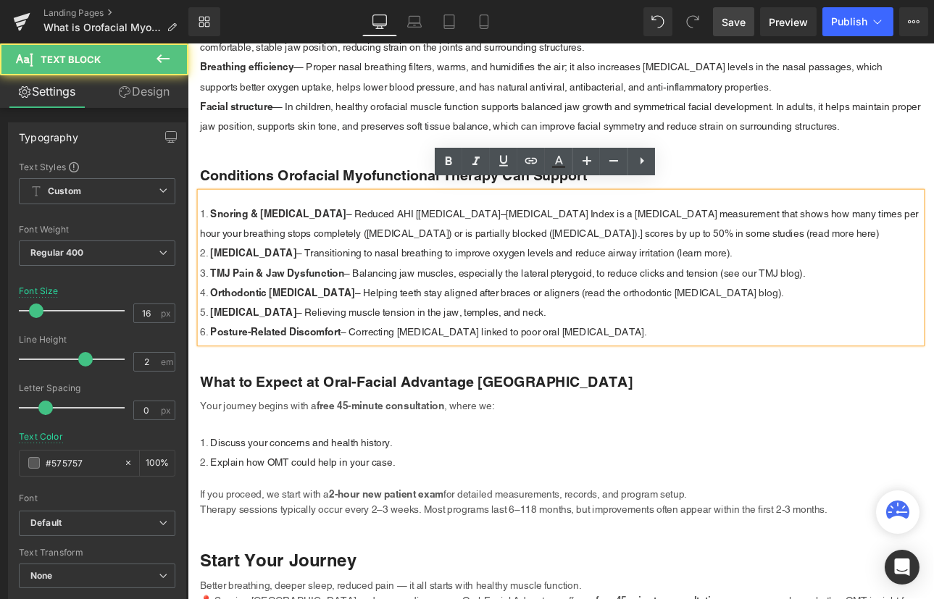
click at [788, 256] on li "Snoring & [MEDICAL_DATA] – Reduced AHI [[MEDICAL_DATA]–[MEDICAL_DATA] Index is …" at bounding box center [625, 256] width 848 height 46
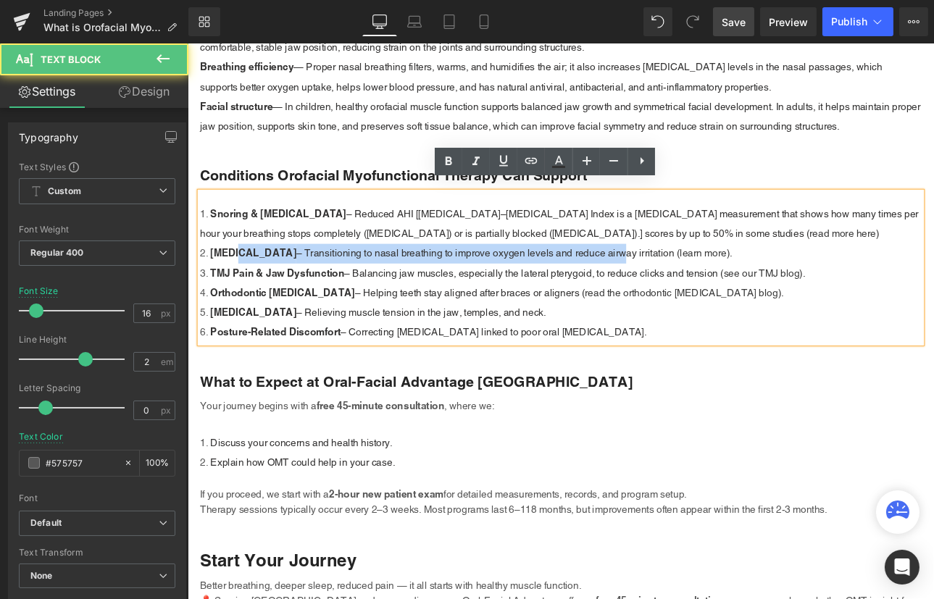
drag, startPoint x: 246, startPoint y: 281, endPoint x: 685, endPoint y: 280, distance: 439.7
click at [685, 280] on li "[MEDICAL_DATA] – Transitioning to nasal breathing to improve oxygen levels and …" at bounding box center [625, 290] width 848 height 23
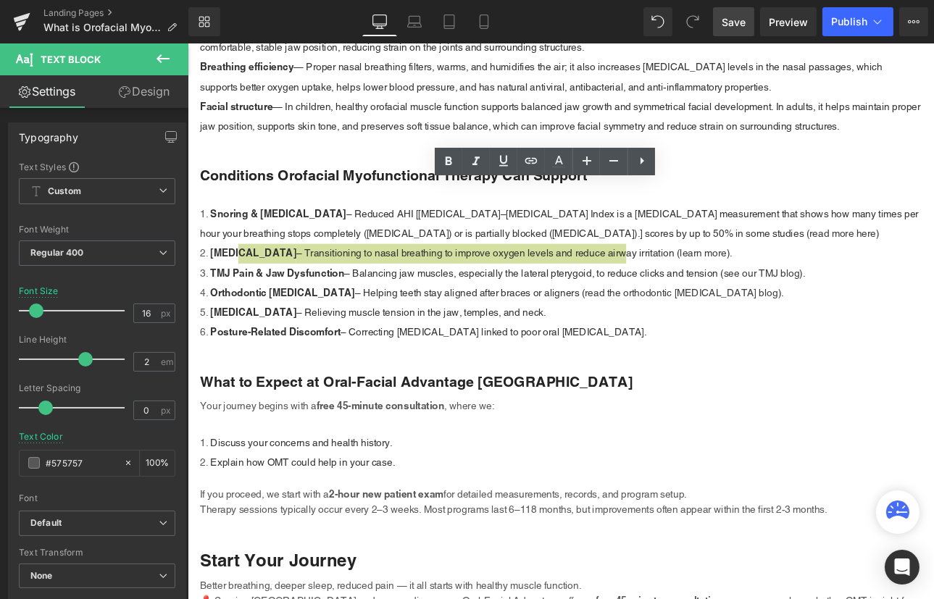
click at [740, 18] on span "Save" at bounding box center [734, 21] width 24 height 15
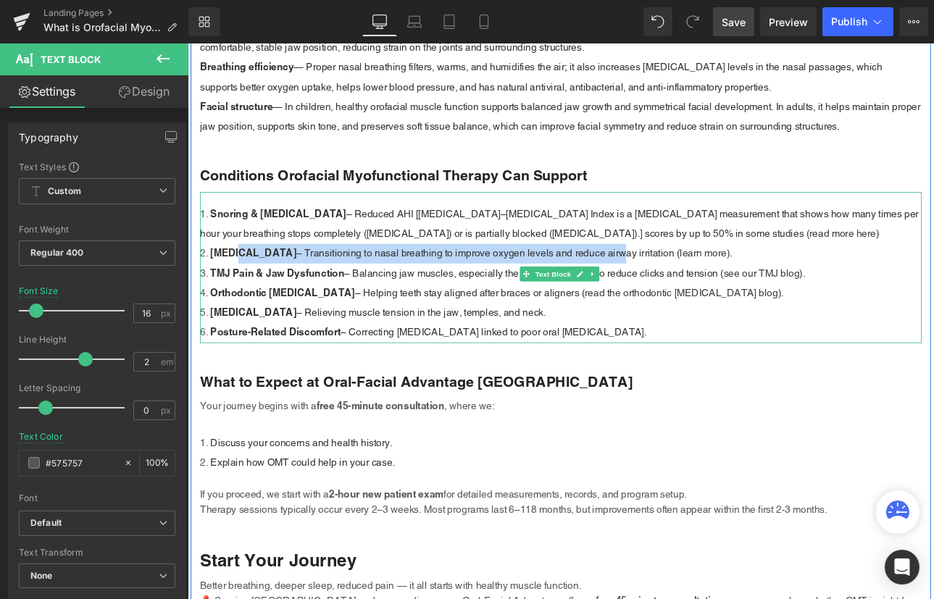
click at [622, 283] on span "– Transitioning to nasal breathing to improve oxygen levels and reduce airway i…" at bounding box center [539, 290] width 451 height 14
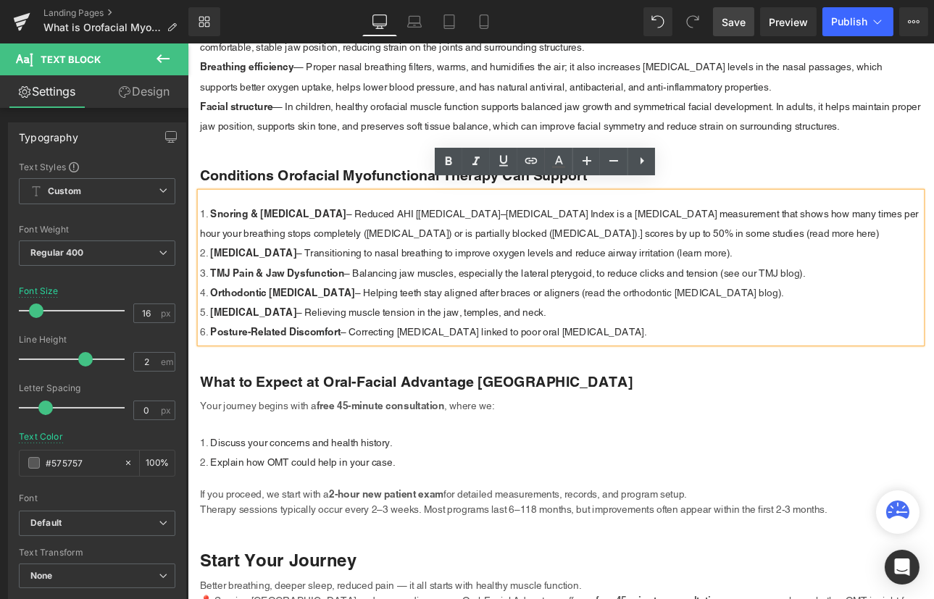
click at [846, 281] on li "[MEDICAL_DATA] – Transitioning to nasal breathing to improve oxygen levels and …" at bounding box center [625, 290] width 848 height 23
click at [730, 14] on span "Save" at bounding box center [734, 21] width 24 height 15
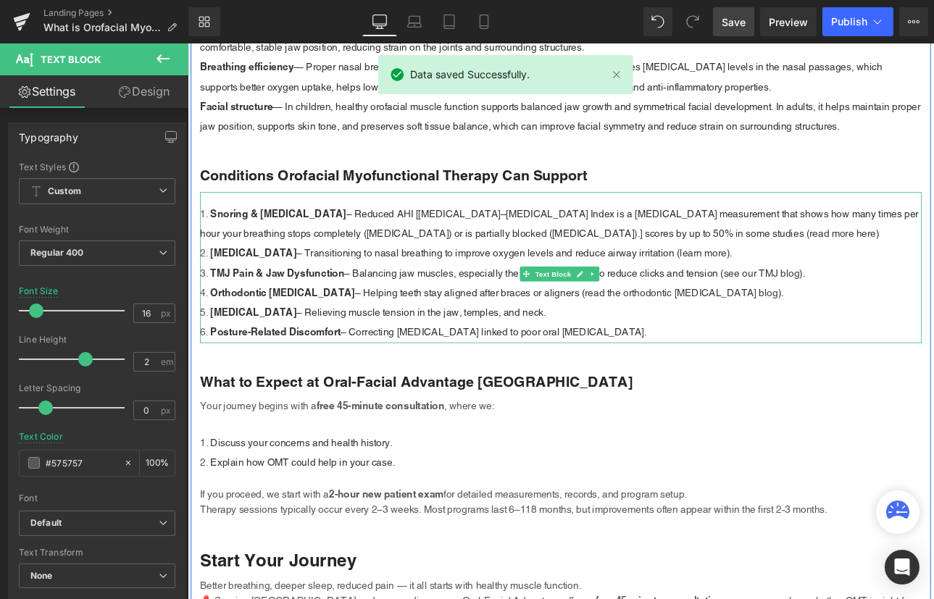
click at [510, 376] on span "– Correcting [MEDICAL_DATA] linked to poor oral [MEDICAL_DATA]." at bounding box center [546, 383] width 359 height 14
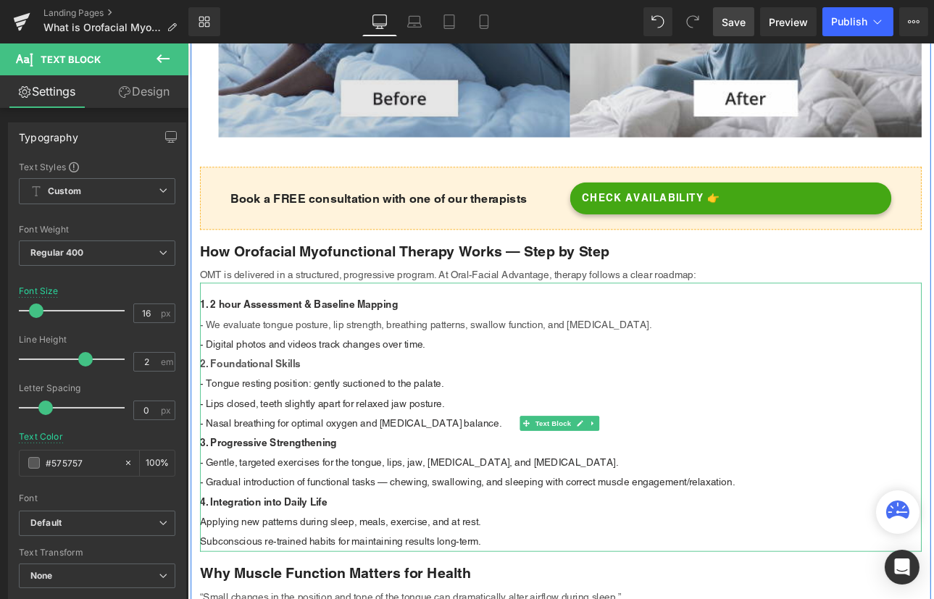
scroll to position [1712, 0]
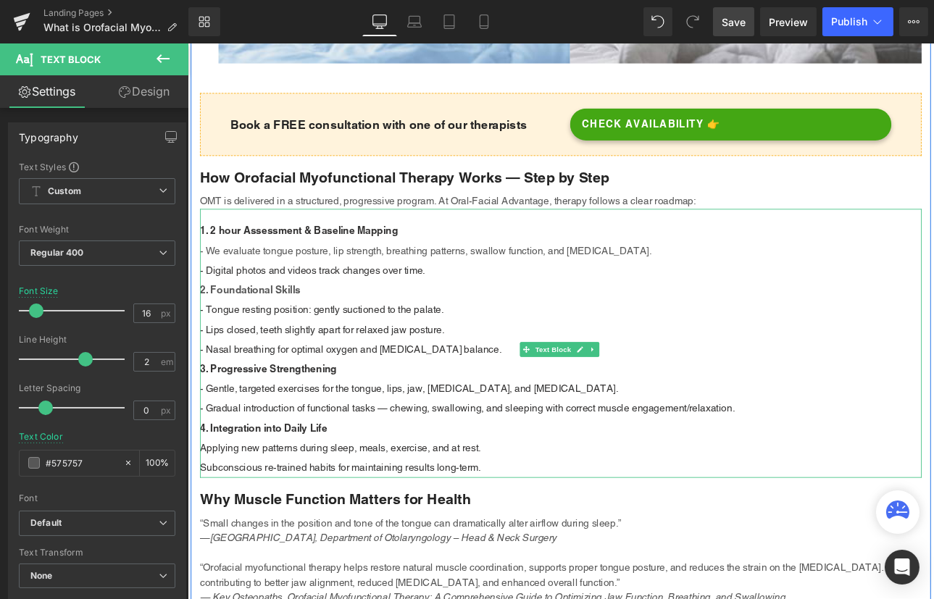
click at [203, 511] on span "Applying new patterns during sleep, meals, exercise, and at rest." at bounding box center [366, 518] width 330 height 14
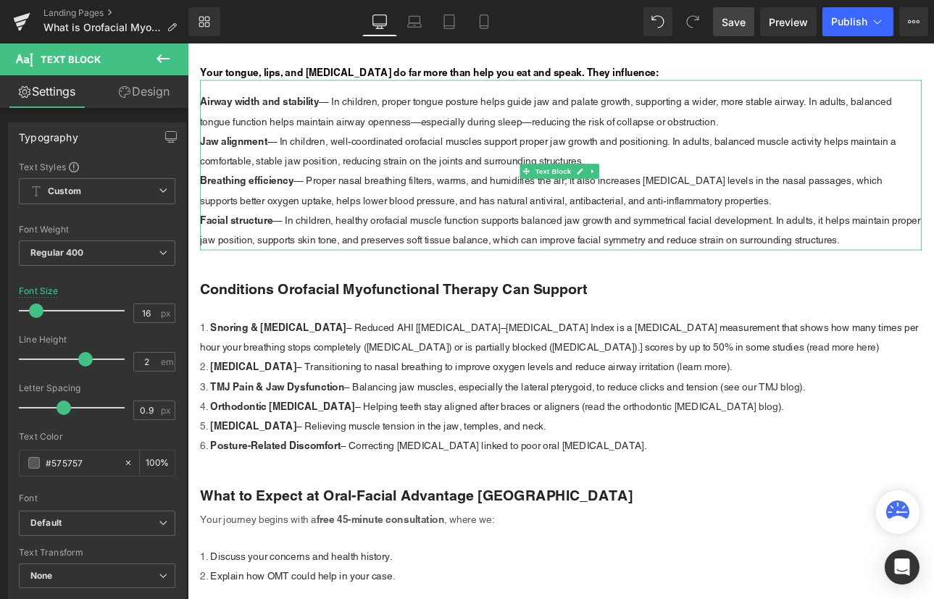
scroll to position [2370, 0]
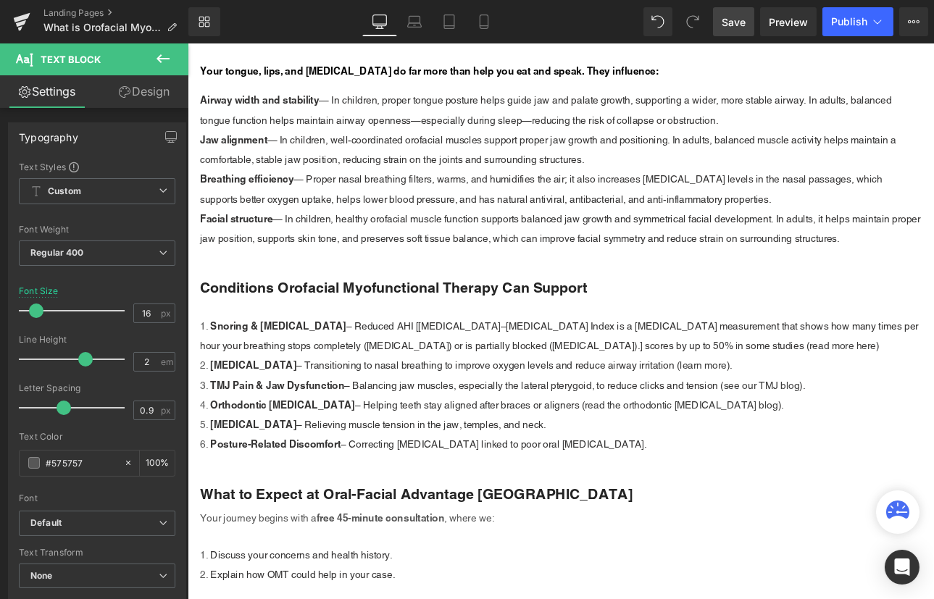
drag, startPoint x: 735, startPoint y: 20, endPoint x: 645, endPoint y: 12, distance: 90.1
click at [735, 20] on span "Save" at bounding box center [734, 21] width 24 height 15
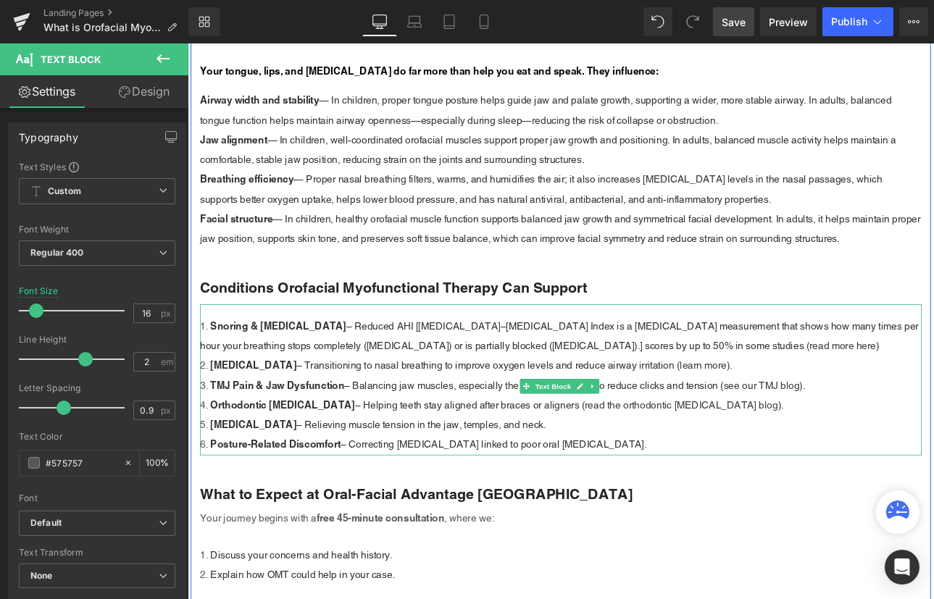
click at [784, 457] on li "Orthodontic [MEDICAL_DATA] – Helping teeth stay aligned after braces or aligner…" at bounding box center [625, 468] width 848 height 23
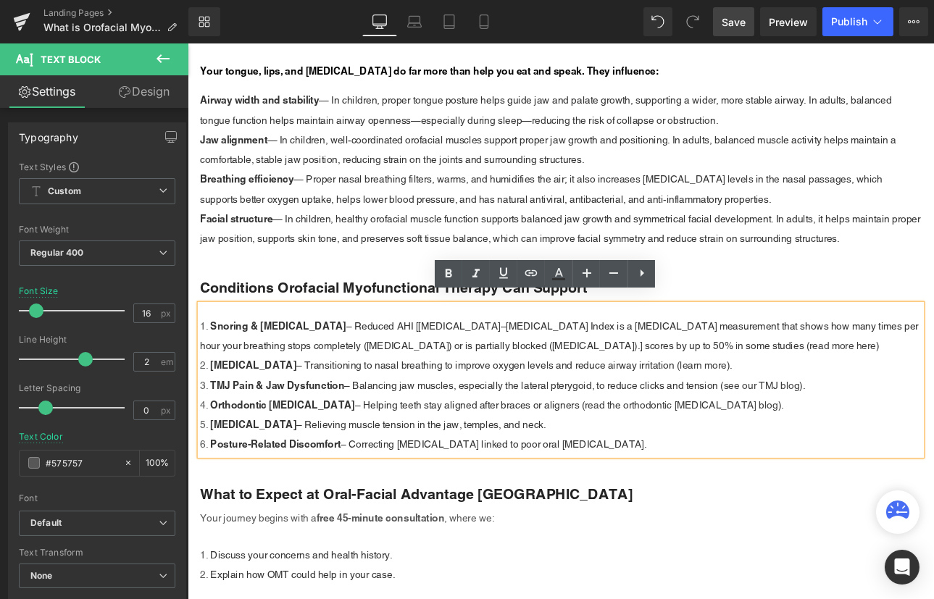
click at [650, 480] on li "[MEDICAL_DATA] – Relieving muscle tension in the jaw, temples, and neck." at bounding box center [625, 491] width 848 height 23
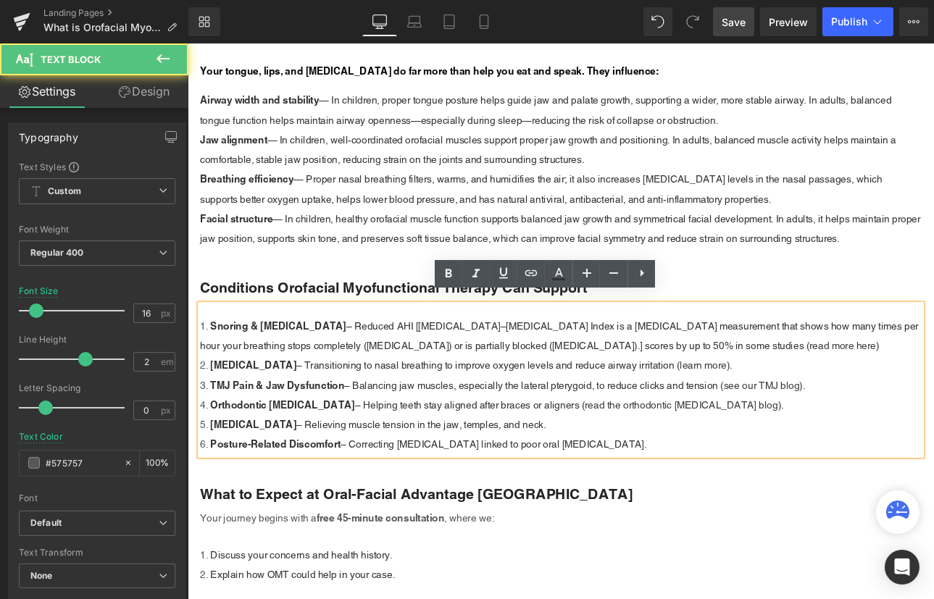
click at [518, 485] on span "– Relieving muscle tension in the jaw, temples, and neck." at bounding box center [460, 492] width 293 height 14
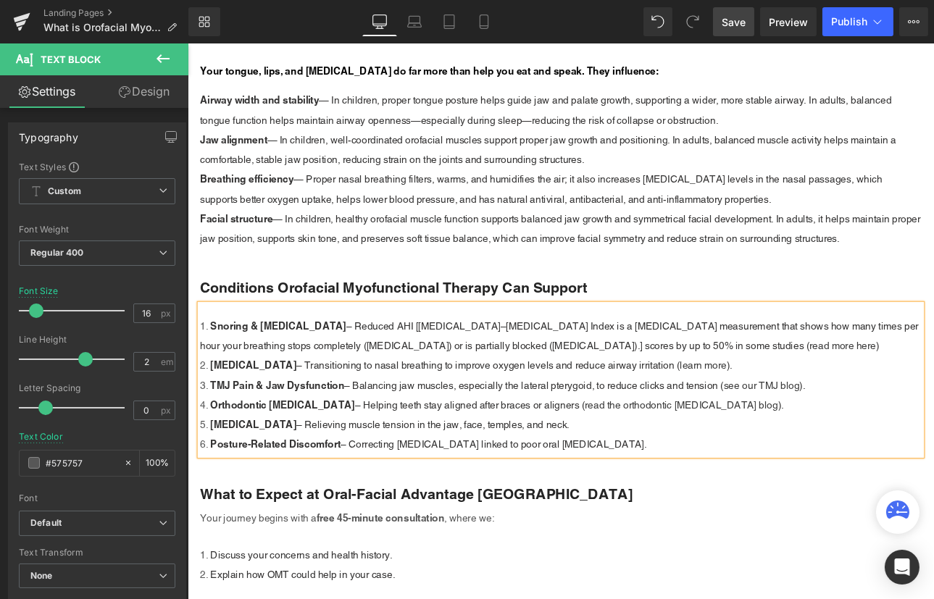
click at [709, 505] on li "Posture-Related Discomfort – Correcting [MEDICAL_DATA] linked to poor oral [MED…" at bounding box center [625, 514] width 848 height 23
click at [717, 415] on span "– Transitioning to nasal breathing to improve oxygen levels and reduce airway i…" at bounding box center [539, 422] width 451 height 14
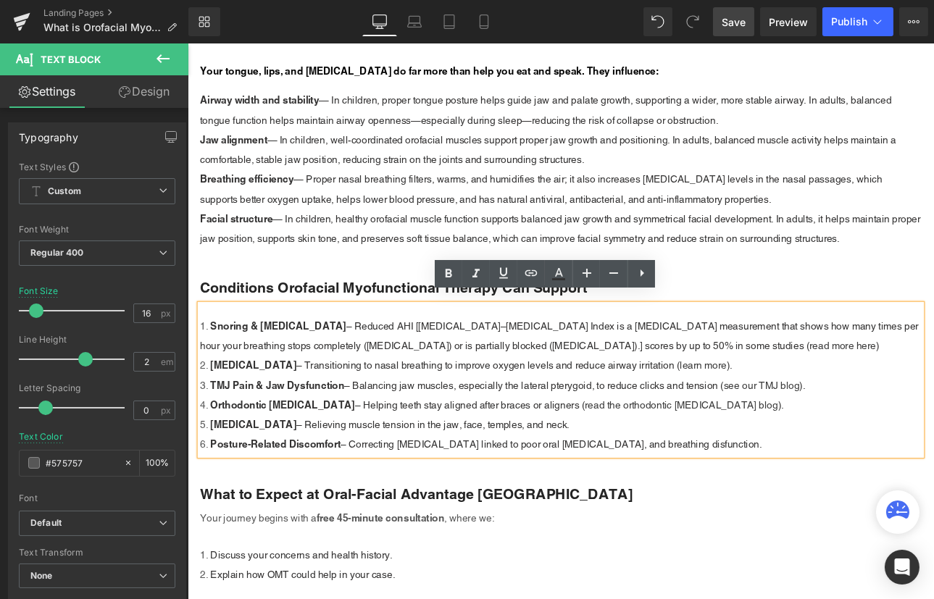
click at [816, 508] on span "– Correcting [MEDICAL_DATA] linked to poor oral [MEDICAL_DATA], and breathing d…" at bounding box center [614, 515] width 495 height 14
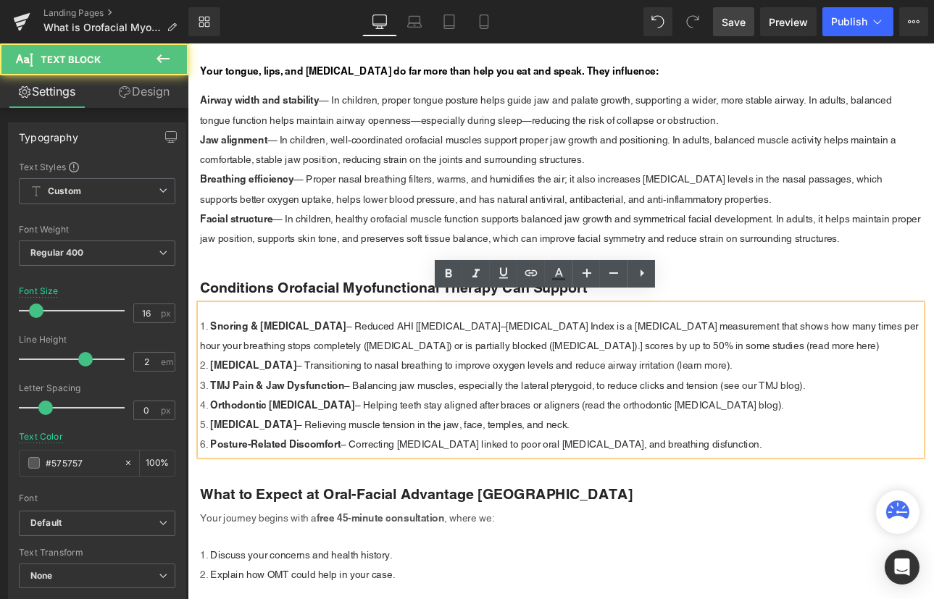
click at [793, 508] on span "– Correcting [MEDICAL_DATA] linked to poor oral [MEDICAL_DATA], and breathing d…" at bounding box center [614, 515] width 495 height 14
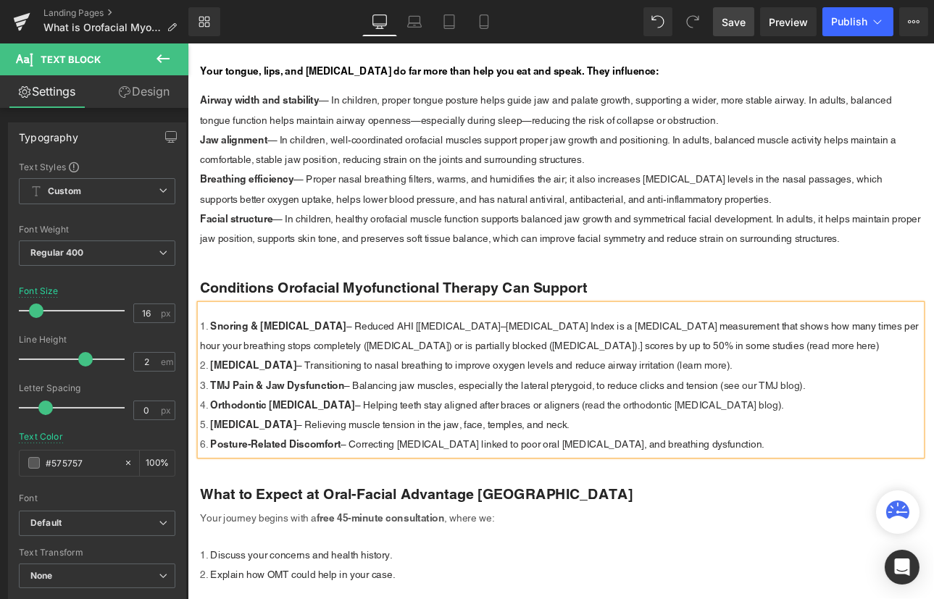
click at [726, 438] on span "– Balancing jaw muscles, especially the lateral pterygoid, to reduce clicks and…" at bounding box center [594, 445] width 446 height 14
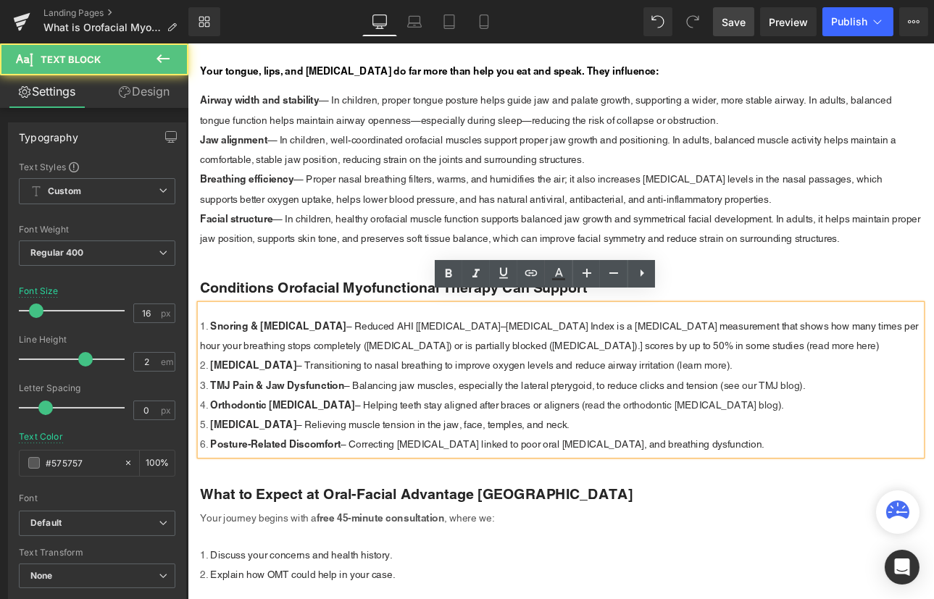
click at [874, 511] on li "Posture-Related Discomfort – Correcting [MEDICAL_DATA] linked to poor oral [MED…" at bounding box center [625, 514] width 848 height 23
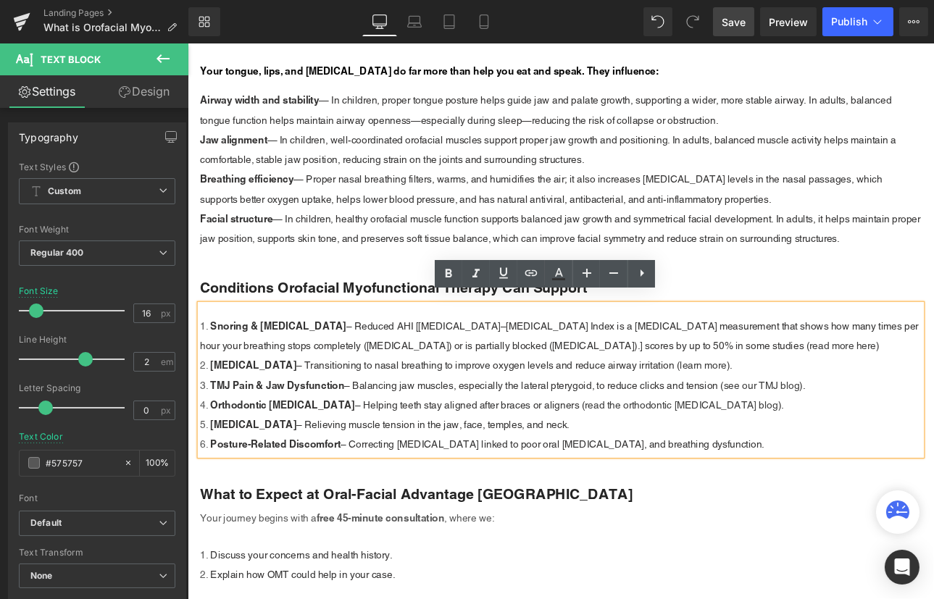
drag, startPoint x: 864, startPoint y: 509, endPoint x: 432, endPoint y: 503, distance: 431.8
click at [432, 503] on li "Posture-Related Discomfort – Correcting [MEDICAL_DATA] linked to poor oral [MED…" at bounding box center [625, 514] width 848 height 23
click at [716, 480] on li "[MEDICAL_DATA] – Relieving muscle tension in the jaw, face, temples, and neck." at bounding box center [625, 491] width 848 height 23
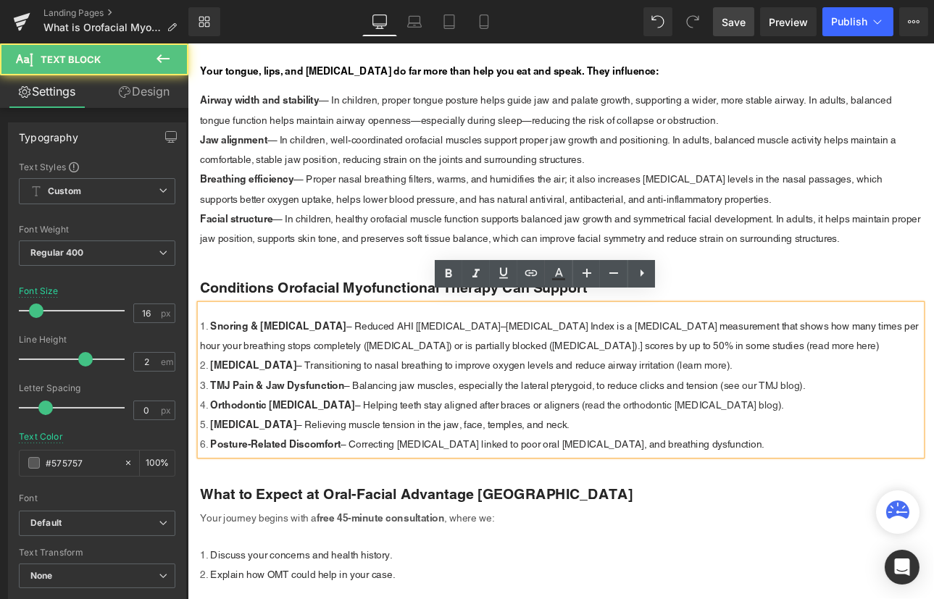
click at [867, 508] on li "Posture-Related Discomfort – Correcting [MEDICAL_DATA] linked to poor oral [MED…" at bounding box center [625, 514] width 848 height 23
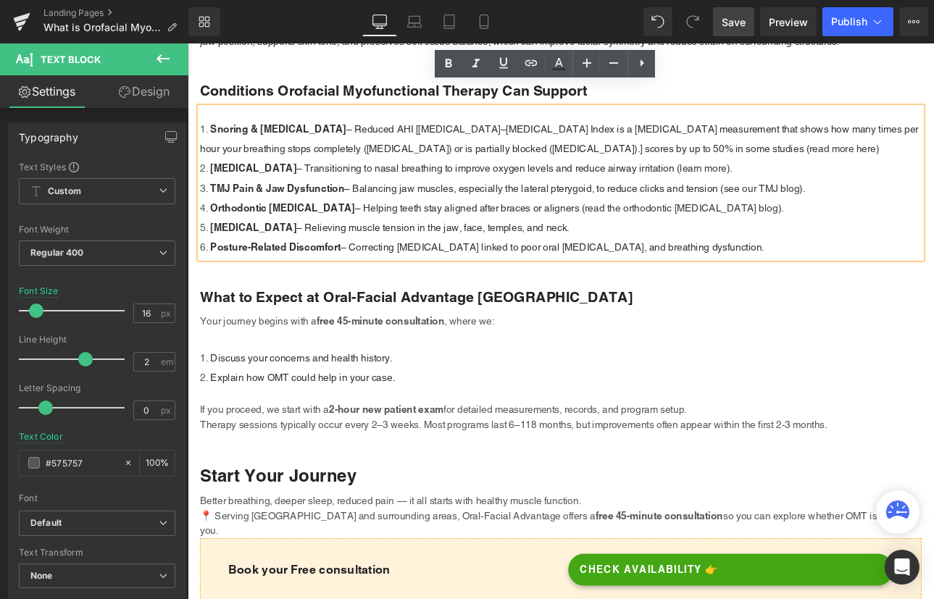
scroll to position [2634, 0]
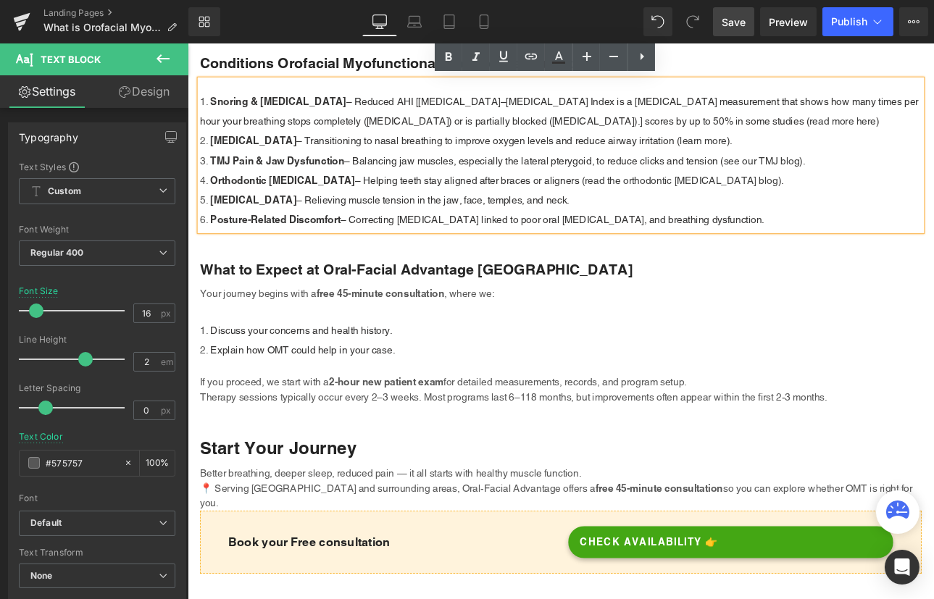
click at [731, 25] on span "Save" at bounding box center [734, 21] width 24 height 15
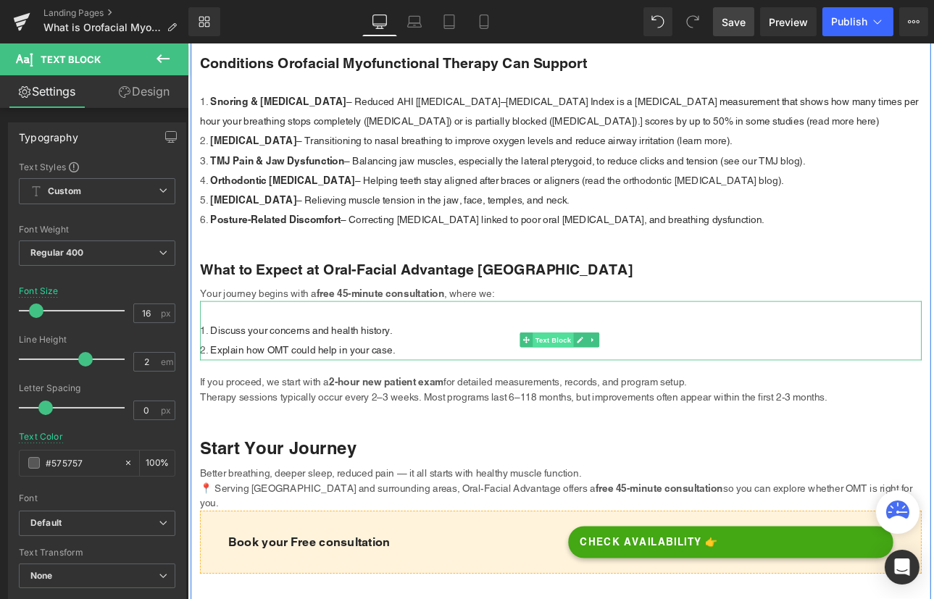
click at [622, 385] on span "Text Block" at bounding box center [617, 391] width 48 height 17
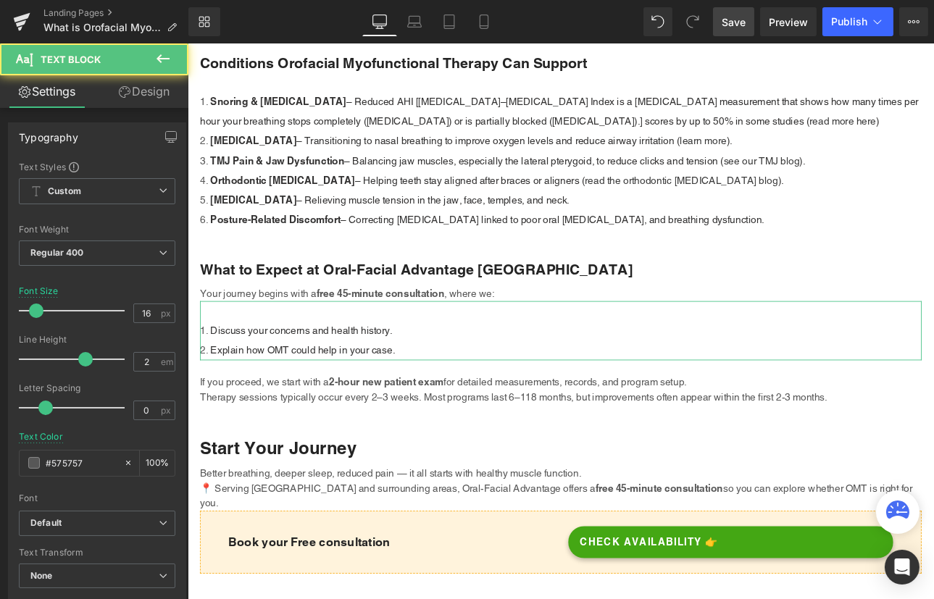
click at [146, 90] on link "Design" at bounding box center [144, 91] width 94 height 33
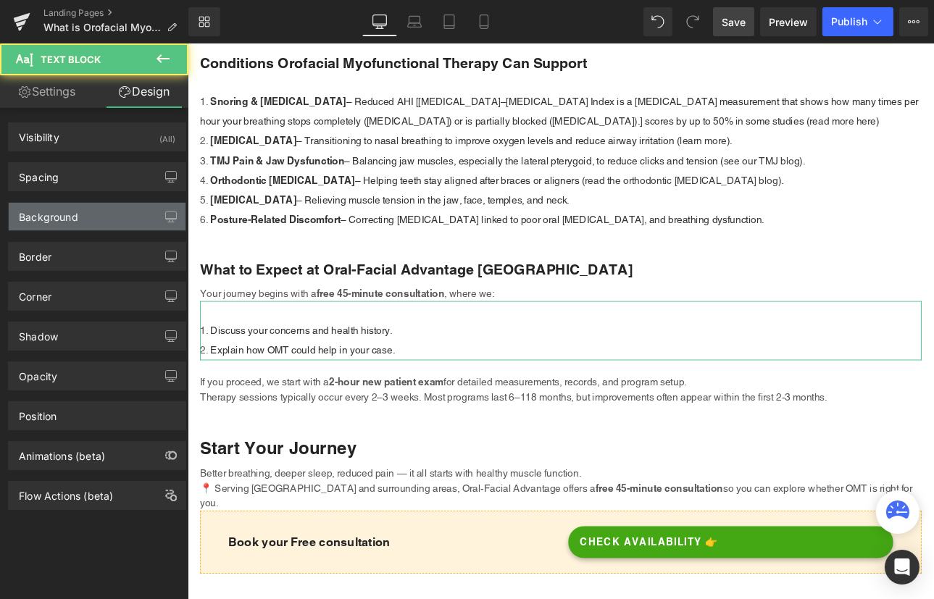
type input "0"
type input "32"
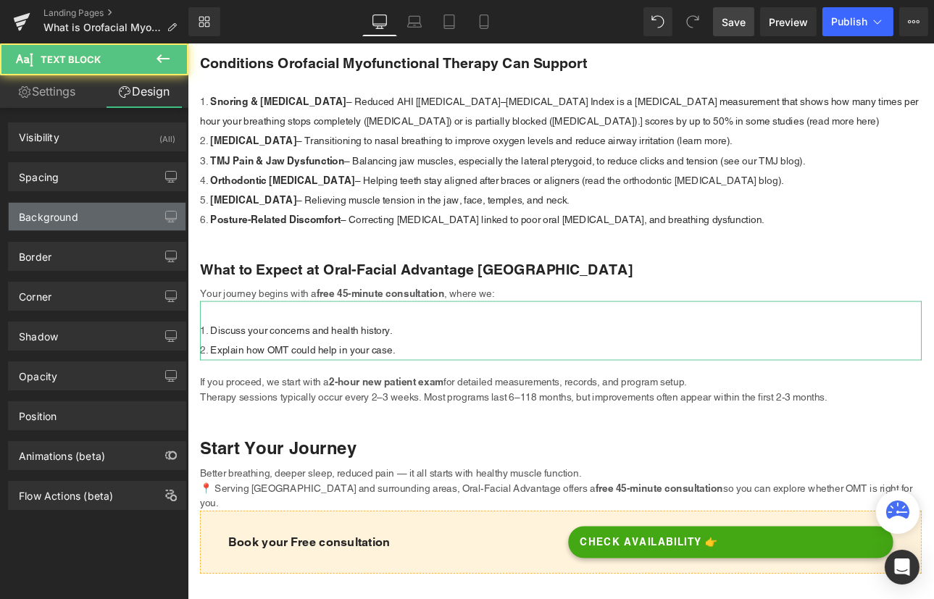
type input "0"
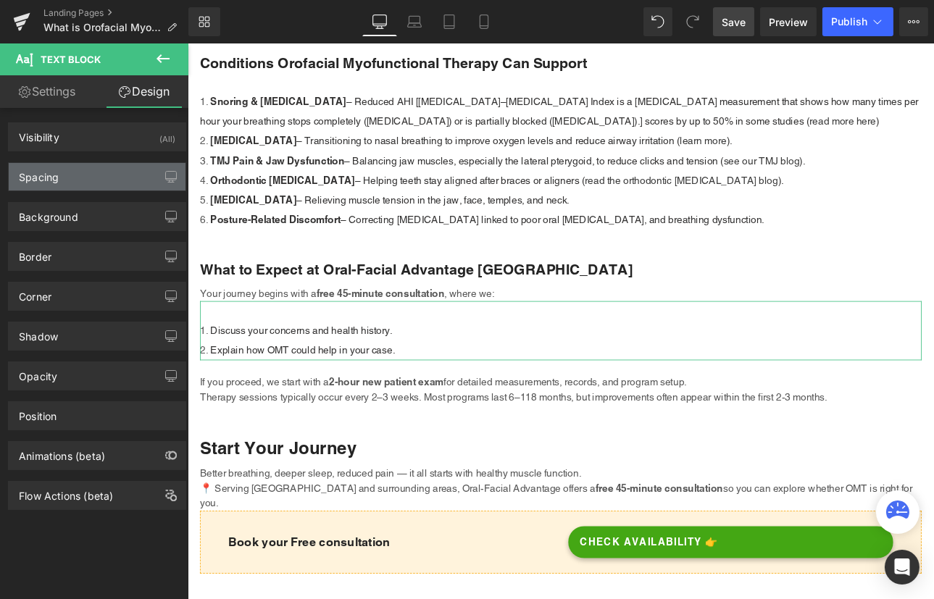
click at [72, 178] on div "Spacing" at bounding box center [97, 177] width 177 height 28
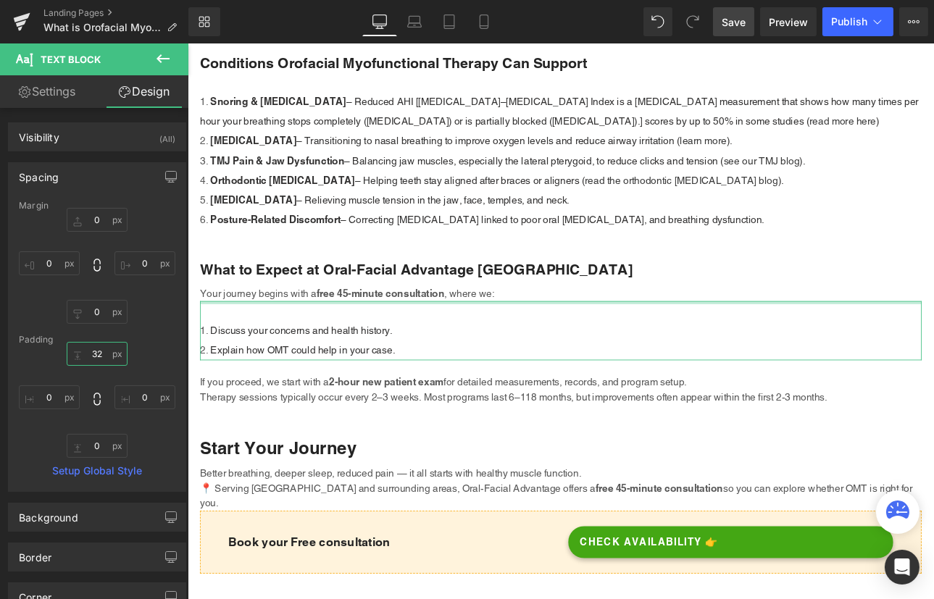
click at [92, 354] on input "32" at bounding box center [97, 354] width 61 height 24
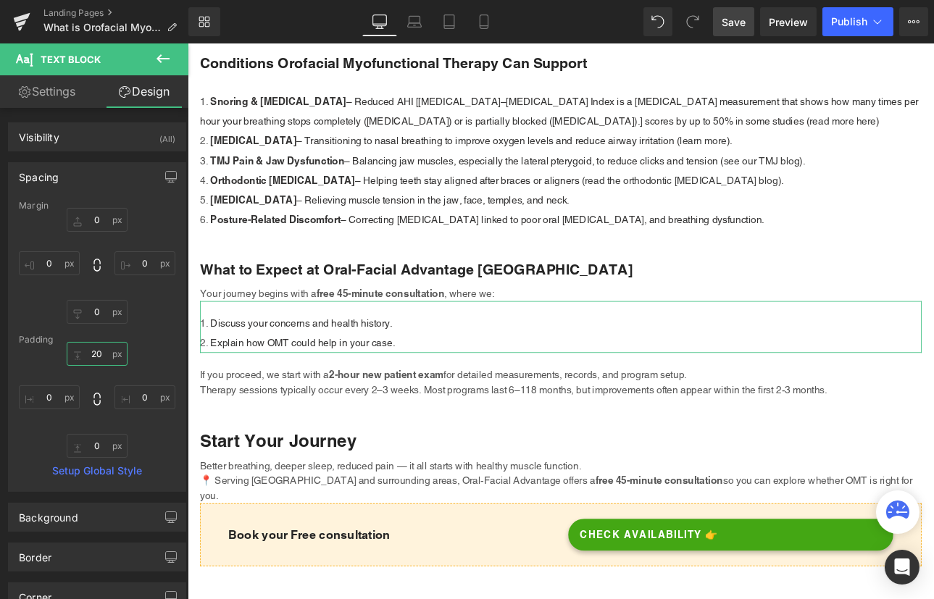
type input "20"
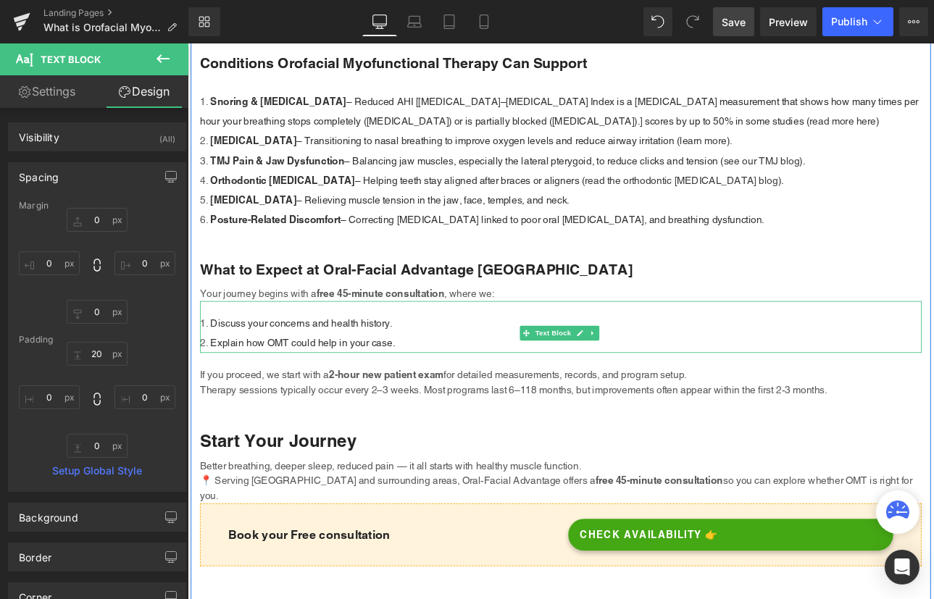
click at [446, 384] on li "Explain how OMT could help in your case." at bounding box center [625, 395] width 848 height 23
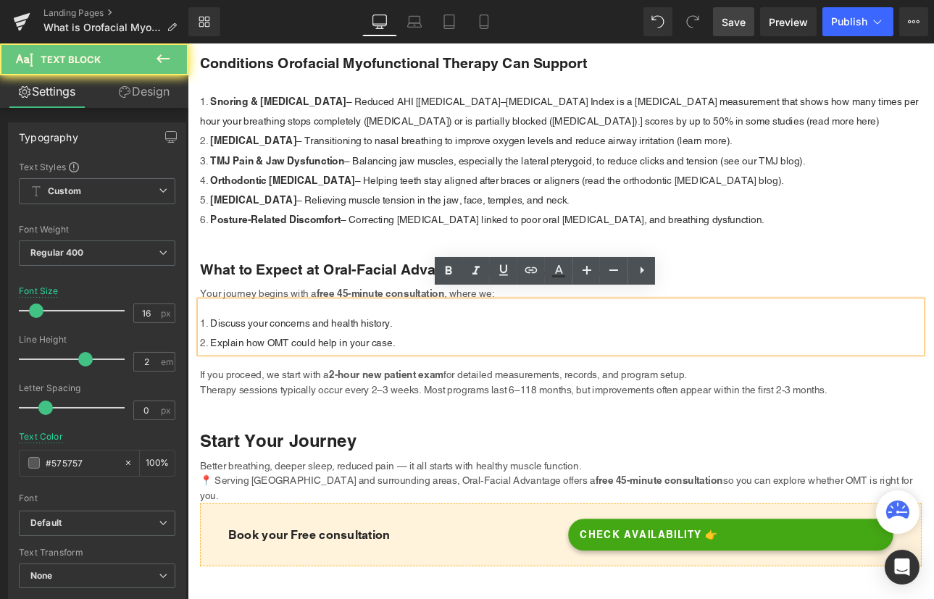
click at [433, 361] on li "Discuss your concerns and health history." at bounding box center [625, 372] width 848 height 23
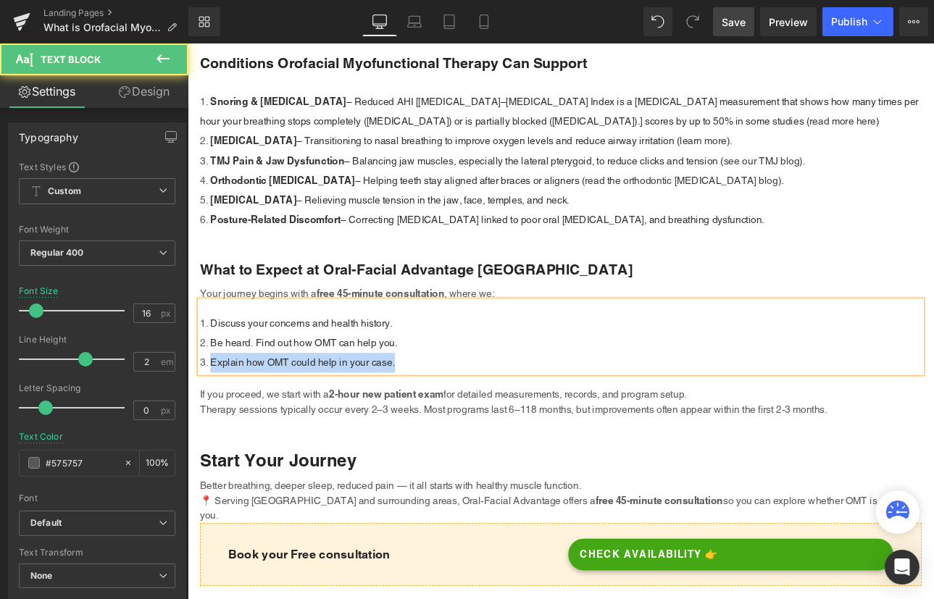
drag, startPoint x: 440, startPoint y: 409, endPoint x: 164, endPoint y: 398, distance: 275.5
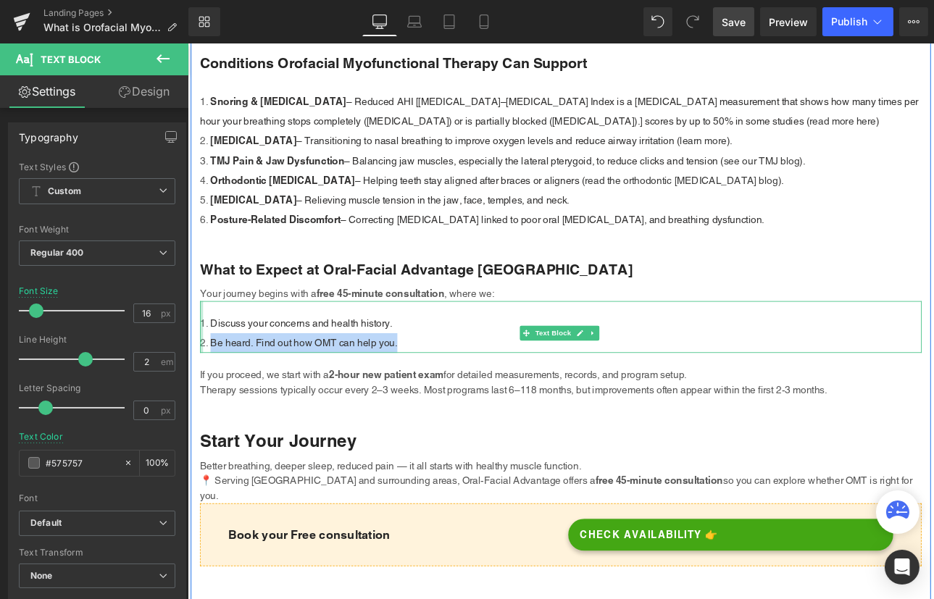
drag, startPoint x: 449, startPoint y: 388, endPoint x: 201, endPoint y: 389, distance: 248.5
click at [201, 389] on div "Discuss your concerns and health history. Be heard. Find out how OMT can help y…" at bounding box center [625, 376] width 848 height 61
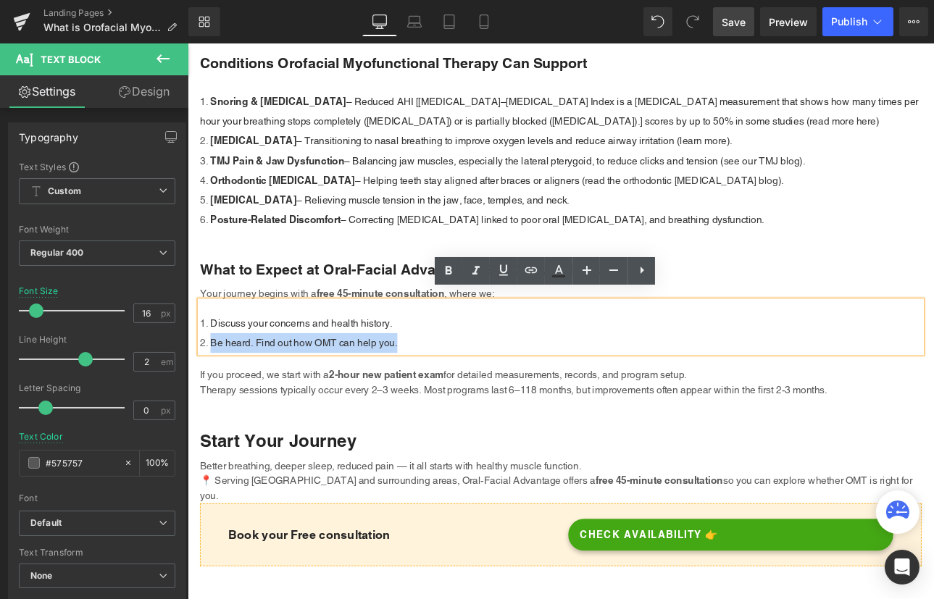
copy span "Be heard. Find out how OMT can help you."
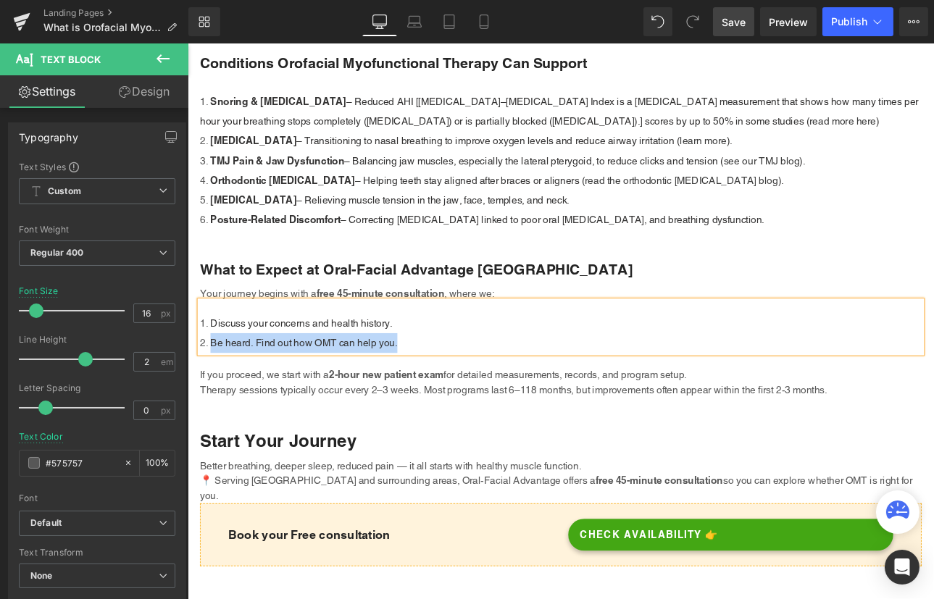
click at [432, 384] on li "Be heard. Find out how OMT can help you." at bounding box center [625, 395] width 848 height 23
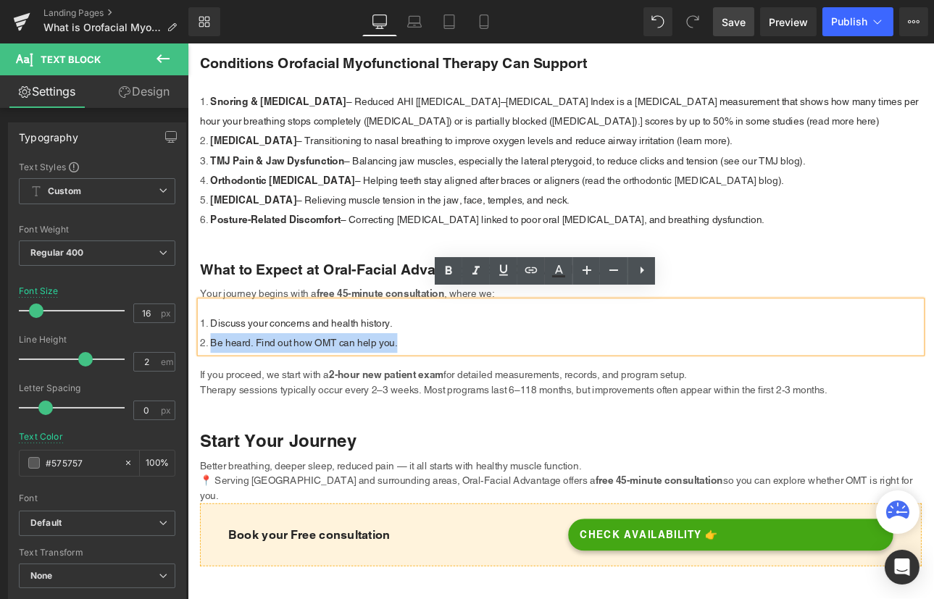
drag, startPoint x: 432, startPoint y: 380, endPoint x: 210, endPoint y: 383, distance: 222.4
click at [210, 384] on li "Be heard. Find out how OMT can help you." at bounding box center [625, 395] width 848 height 23
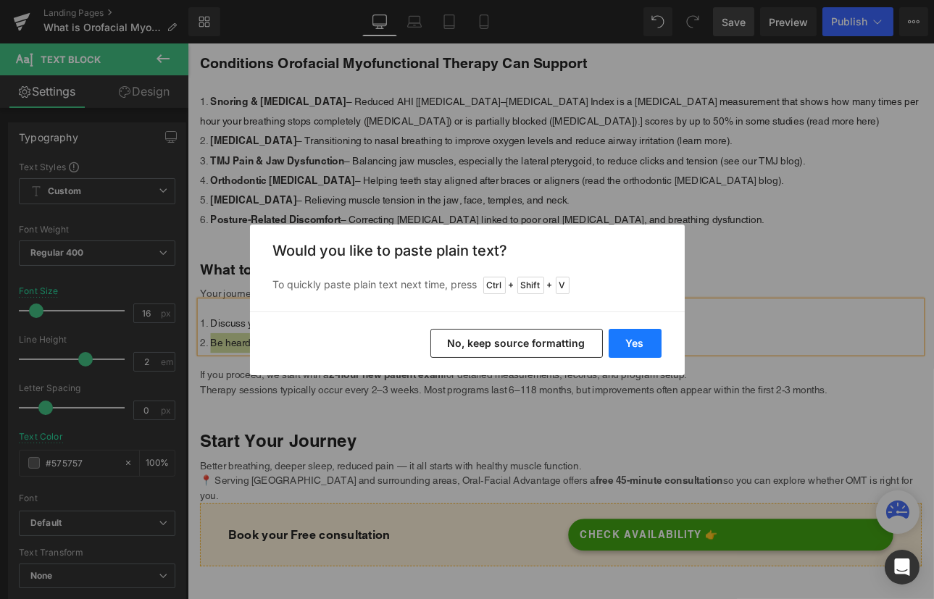
drag, startPoint x: 635, startPoint y: 341, endPoint x: 526, endPoint y: 350, distance: 109.0
click at [635, 341] on button "Yes" at bounding box center [635, 343] width 53 height 29
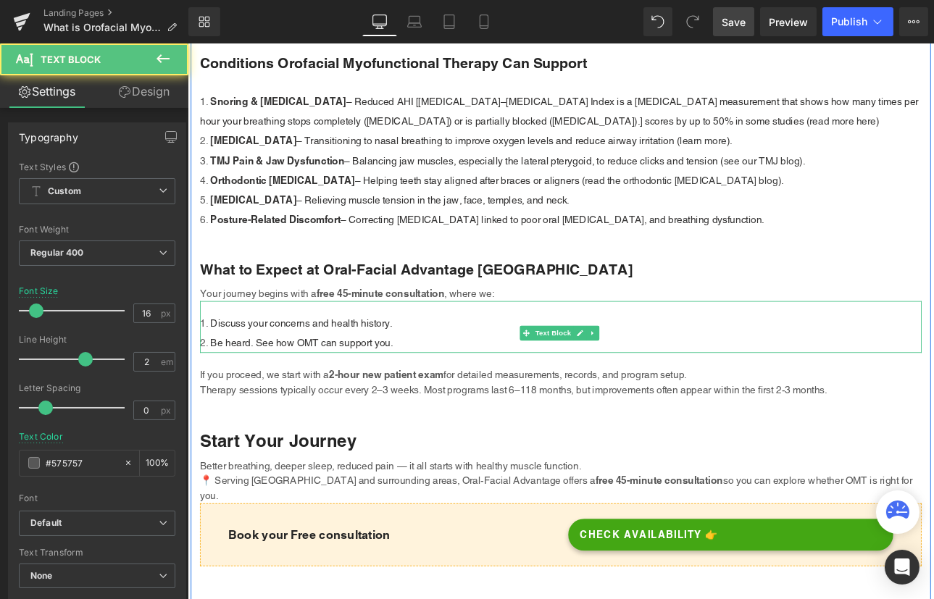
click at [440, 384] on li "Be heard. See how OMT can support you." at bounding box center [625, 395] width 848 height 23
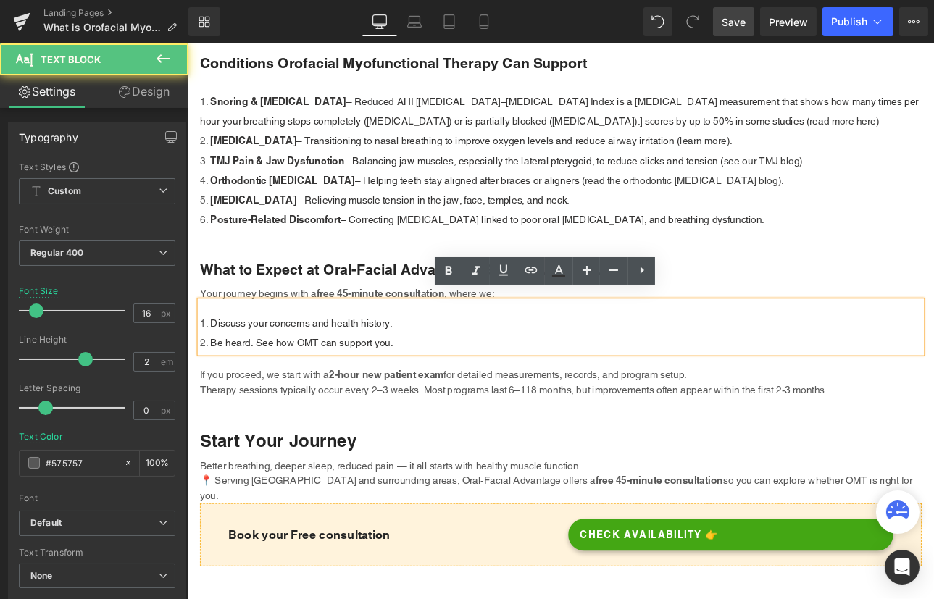
click at [442, 384] on li "Be heard. See how OMT can support you." at bounding box center [625, 395] width 848 height 23
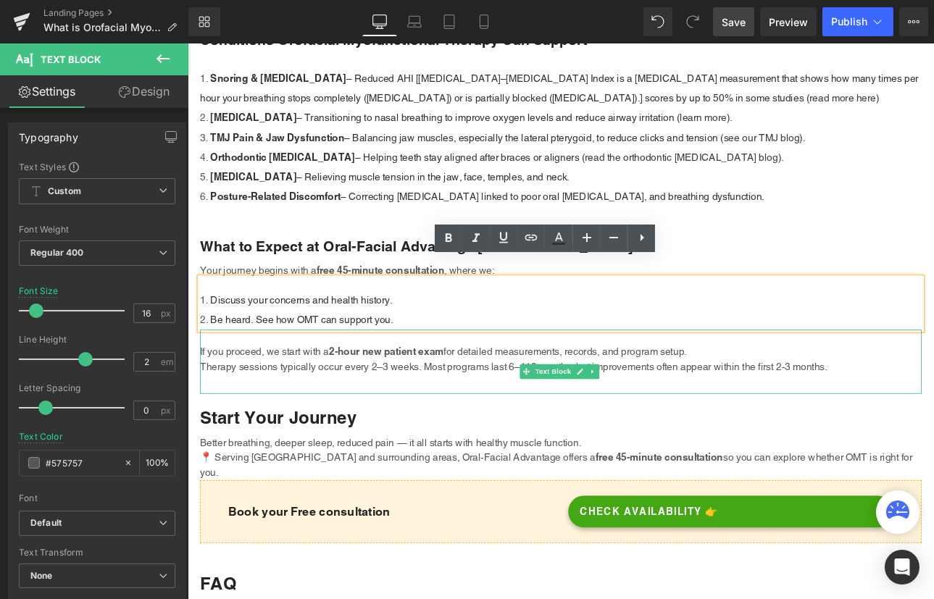
scroll to position [2700, 0]
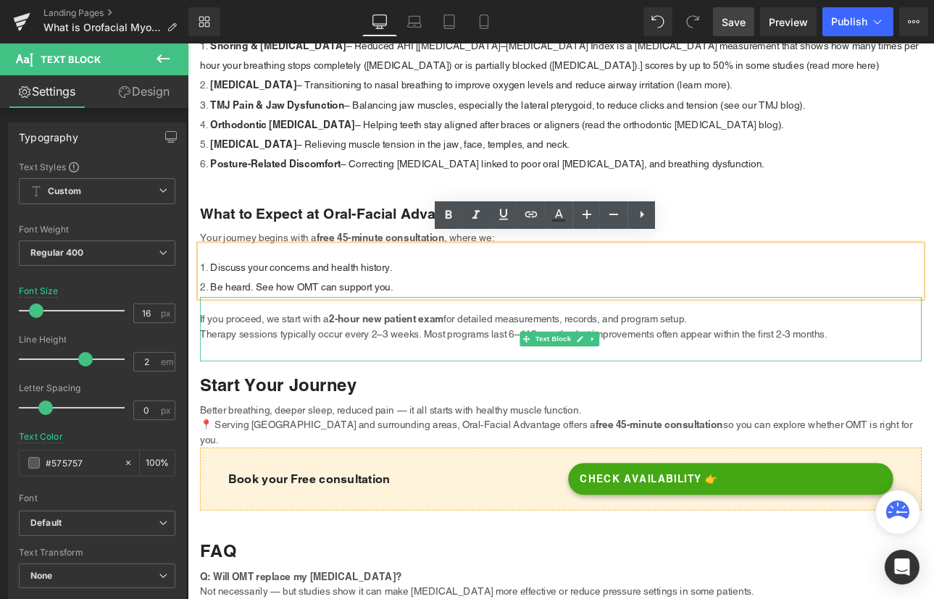
click at [794, 359] on p "If you proceed, we start with a 2-hour new patient exam for detailed measuremen…" at bounding box center [625, 367] width 848 height 17
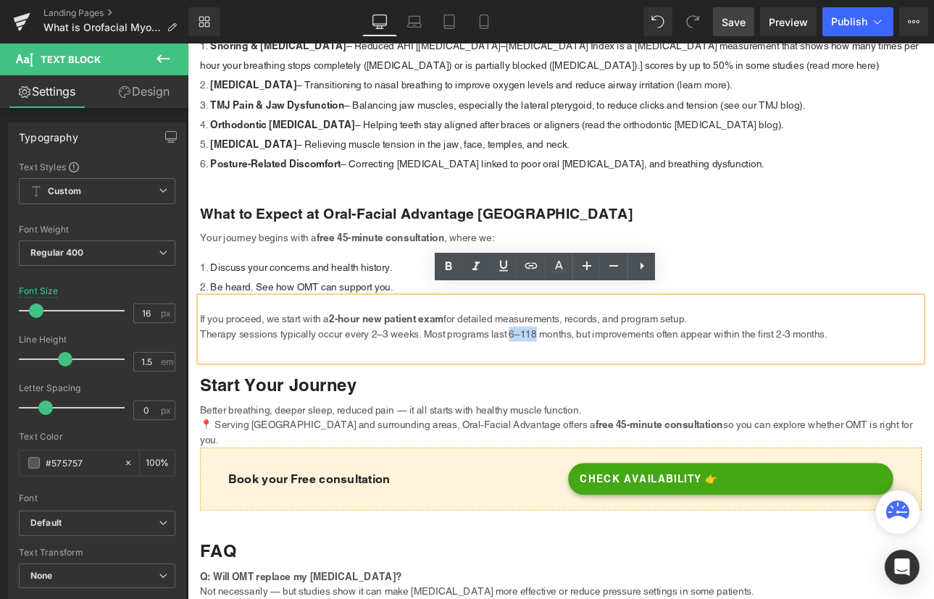
drag, startPoint x: 593, startPoint y: 375, endPoint x: 563, endPoint y: 375, distance: 30.4
click at [563, 376] on p "Therapy sessions typically occur every 2–3 weeks. Most programs last 6–118 mont…" at bounding box center [625, 384] width 848 height 17
click at [594, 376] on p "Therapy sessions typically occur every 2–3 weeks. Most programs last 6–118 mont…" at bounding box center [625, 384] width 848 height 17
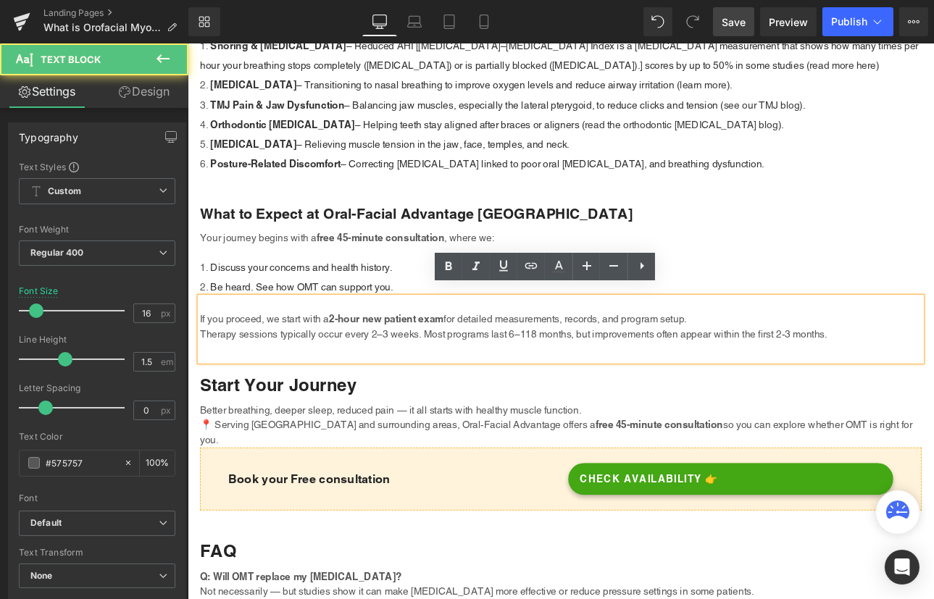
click at [588, 377] on p "Therapy sessions typically occur every 2–3 weeks. Most programs last 6–118 mont…" at bounding box center [625, 384] width 848 height 17
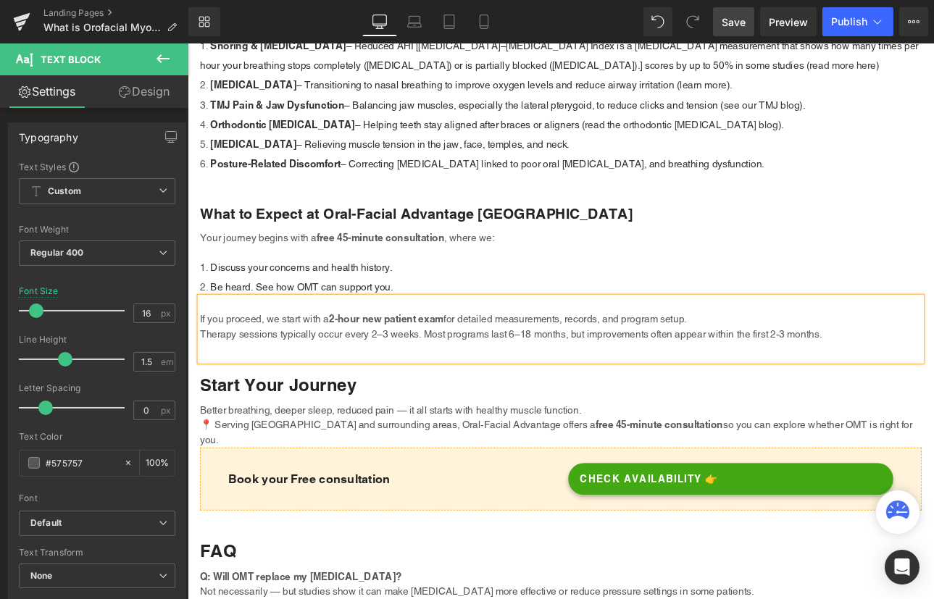
click at [569, 377] on p "Therapy sessions typically occur every 2–3 weeks. Most programs last 6–18 month…" at bounding box center [625, 384] width 848 height 17
click at [589, 376] on p "Therapy sessions typically occur every 2–3 weeks. Most programs last 9–18 month…" at bounding box center [625, 384] width 848 height 17
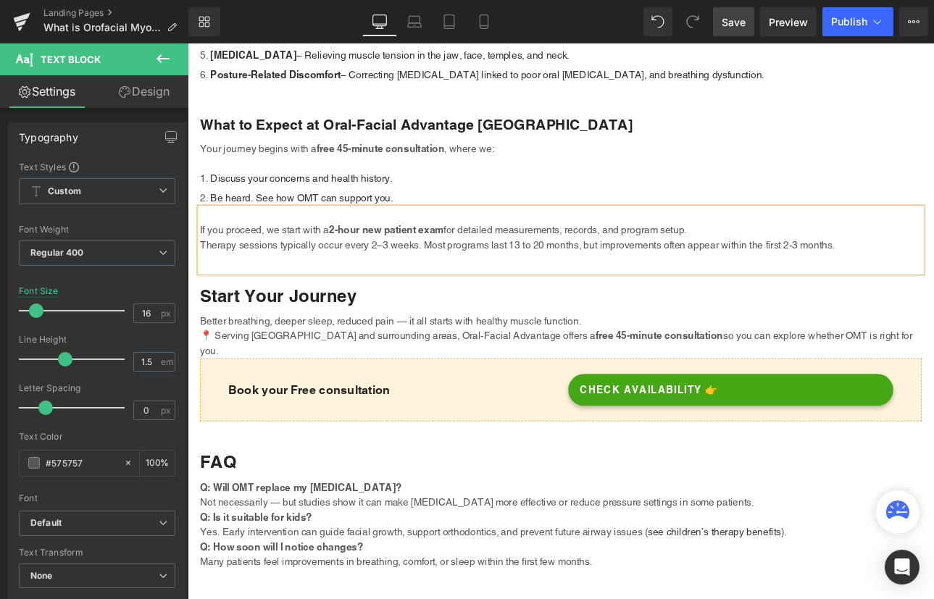
scroll to position [2832, 0]
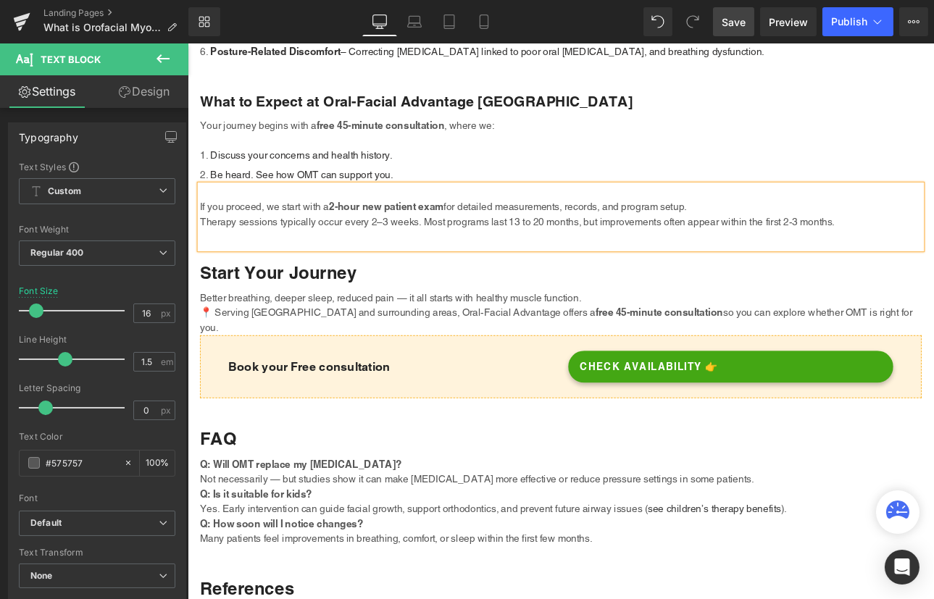
click at [903, 244] on p "Therapy sessions typically occur every 2–3 weeks. Most programs last 13 to 20 m…" at bounding box center [625, 252] width 848 height 17
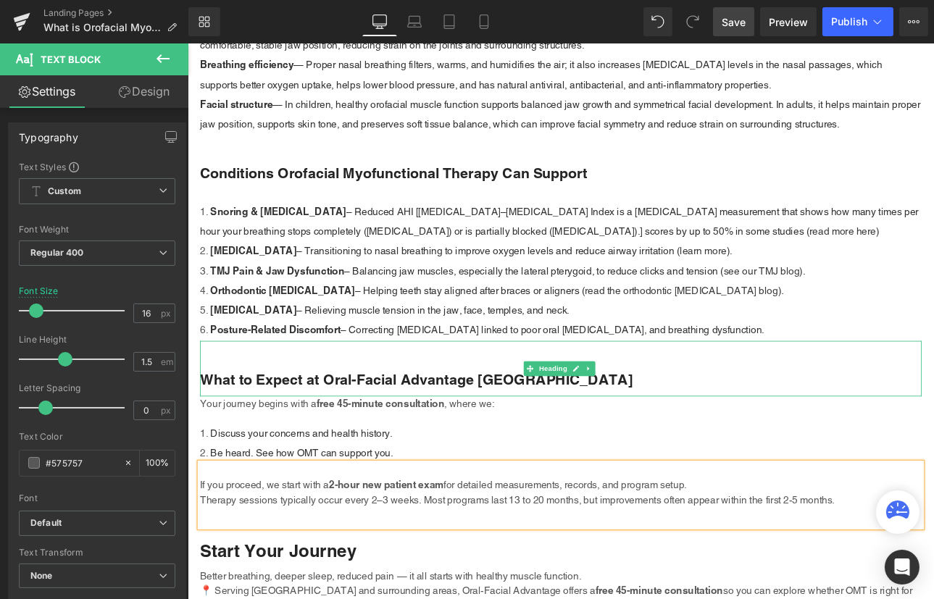
scroll to position [2768, 0]
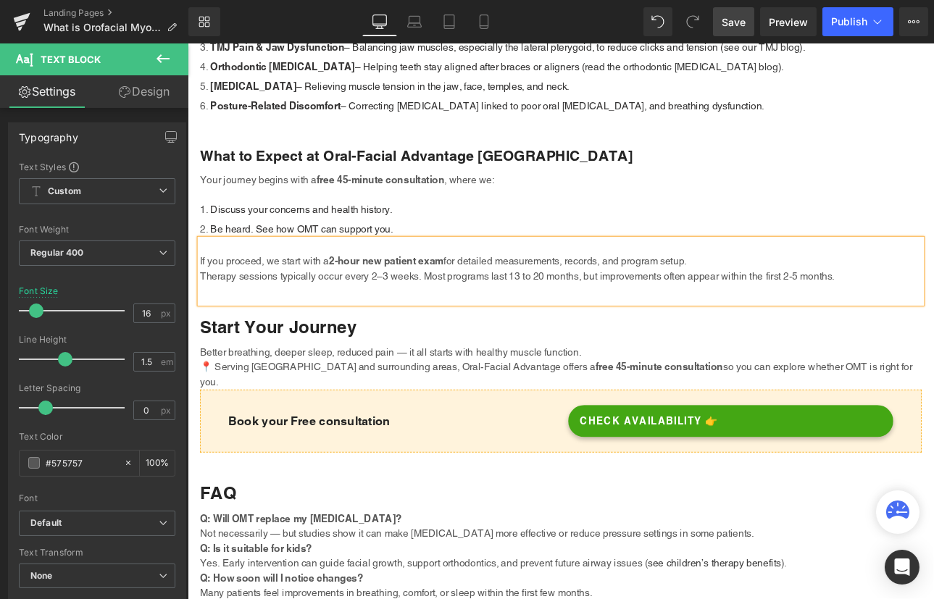
click at [667, 308] on p "Therapy sessions typically occur every 2–3 weeks. Most programs last 13 to 20 m…" at bounding box center [625, 316] width 848 height 17
click at [669, 308] on p "Therapy sessions typically occur every 2–3 weeks. Most programs last 13 to 20 m…" at bounding box center [625, 316] width 848 height 17
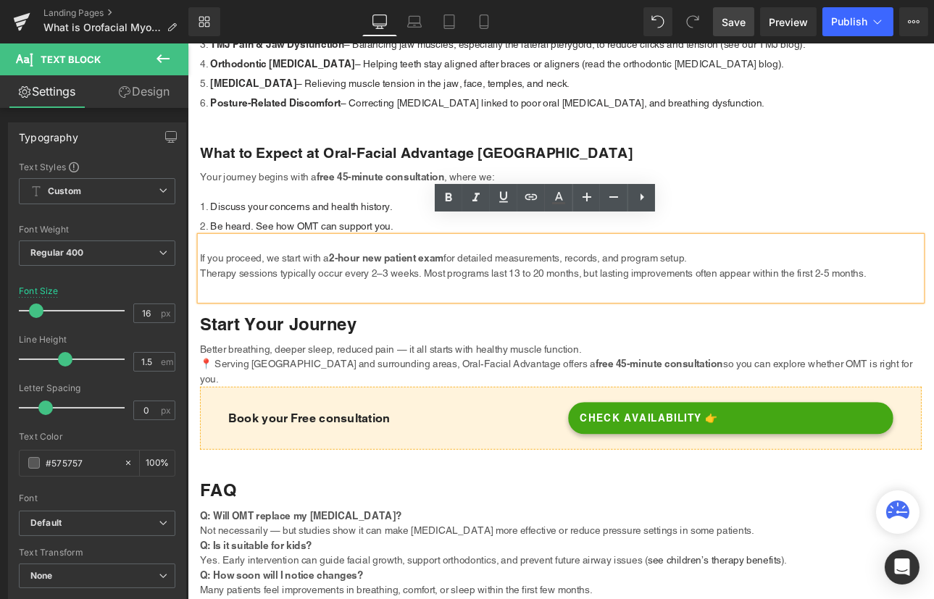
scroll to position [2834, 0]
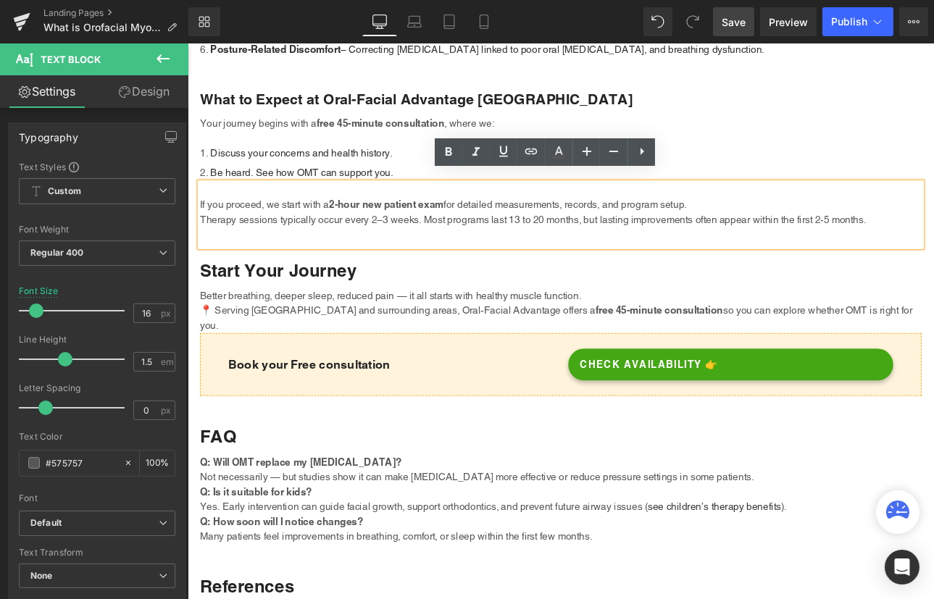
click at [737, 14] on span "Save" at bounding box center [734, 21] width 24 height 15
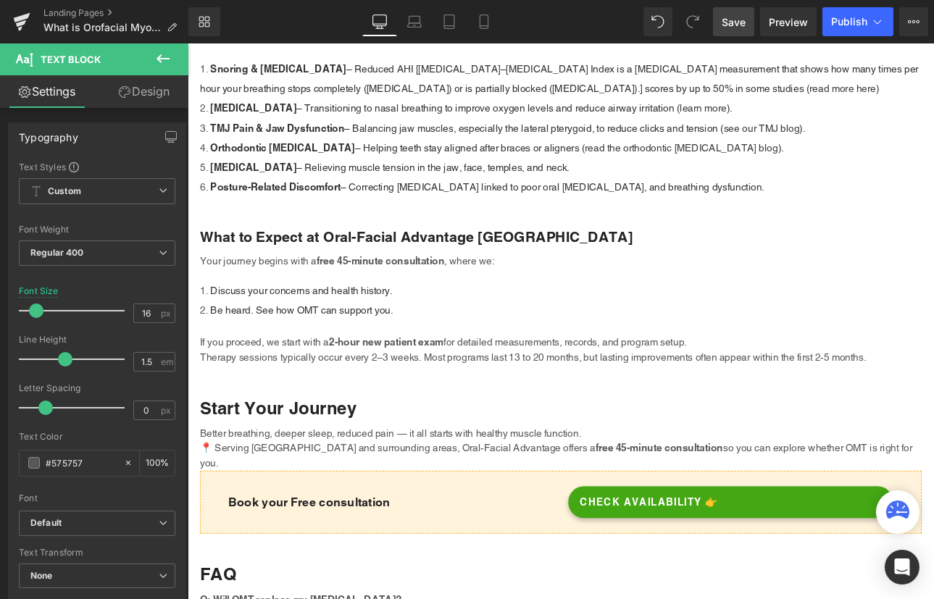
scroll to position [2672, 0]
click at [727, 22] on span "Save" at bounding box center [734, 21] width 24 height 15
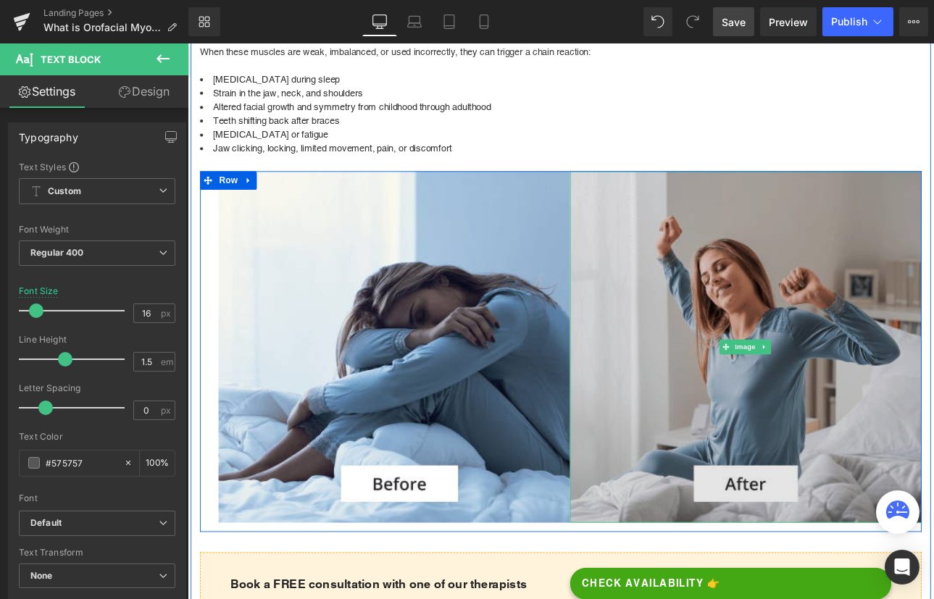
scroll to position [1449, 0]
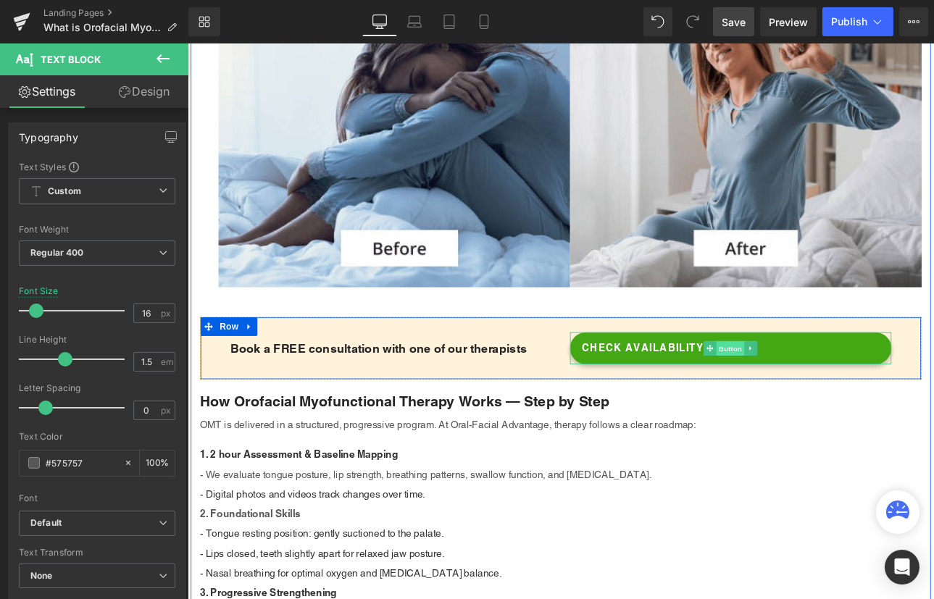
click at [821, 393] on span "Button" at bounding box center [824, 401] width 33 height 17
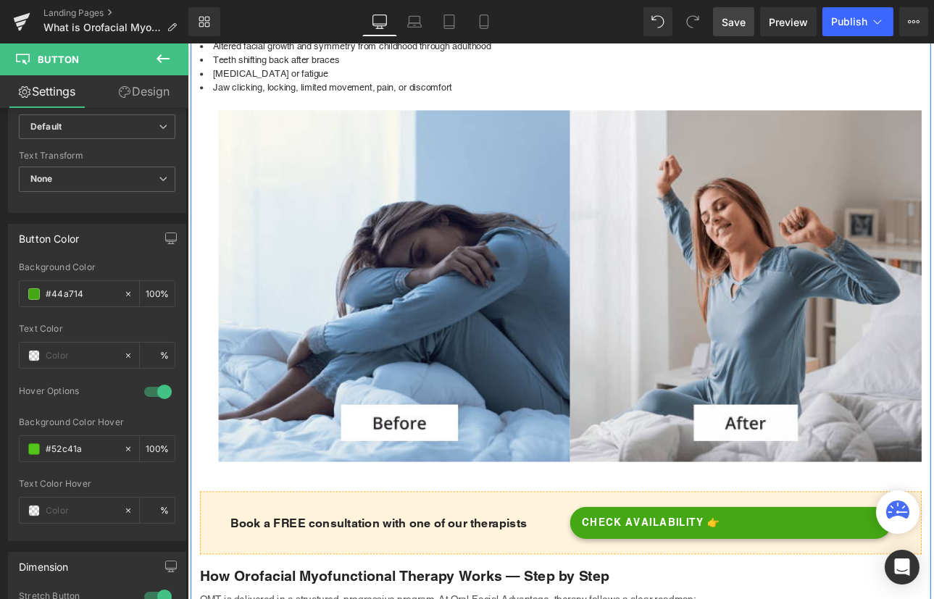
scroll to position [987, 0]
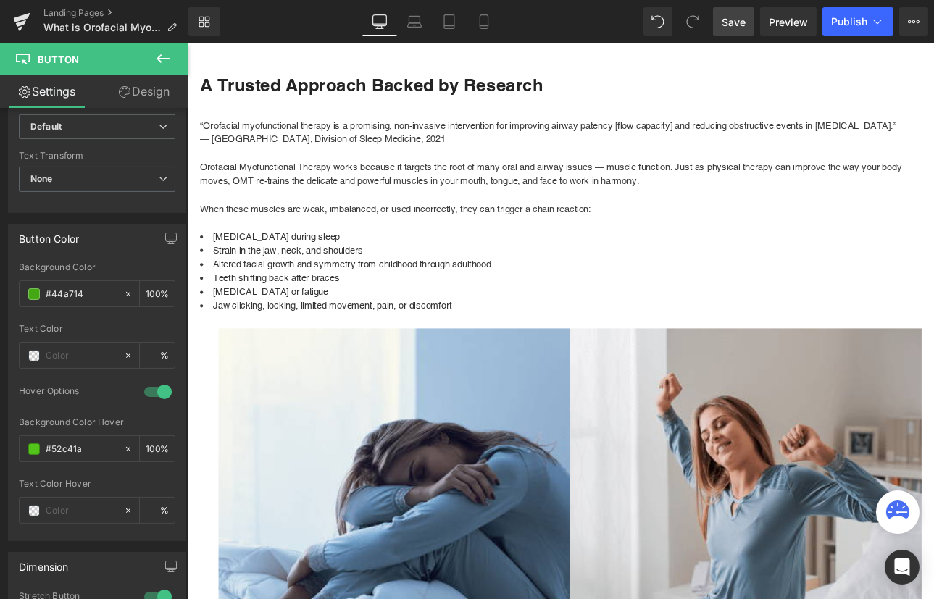
click at [738, 22] on span "Save" at bounding box center [734, 21] width 24 height 15
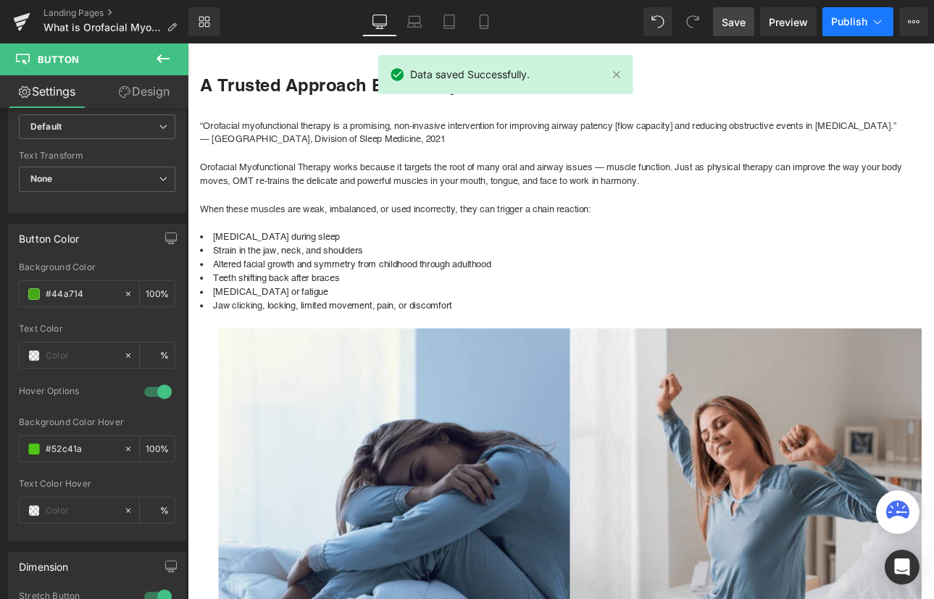
click at [853, 20] on span "Publish" at bounding box center [849, 22] width 36 height 12
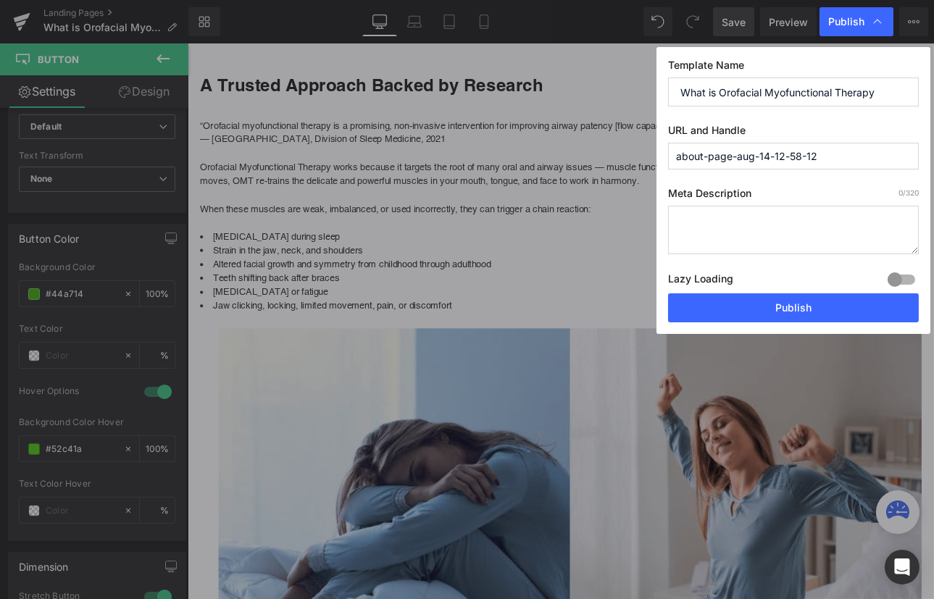
drag, startPoint x: 893, startPoint y: 90, endPoint x: 656, endPoint y: 93, distance: 236.2
click at [656, 93] on div "Template Name What is Orofacial Myofunctional Therapy URL and Handle about-page…" at bounding box center [793, 190] width 274 height 287
drag, startPoint x: 832, startPoint y: 162, endPoint x: 655, endPoint y: 152, distance: 177.7
click at [655, 152] on div "Publish Template Name What is Orofacial Myofunctional Therapy URL and Handle ab…" at bounding box center [467, 299] width 934 height 599
paste input "What is Orofacial Myofunctional Therapy"
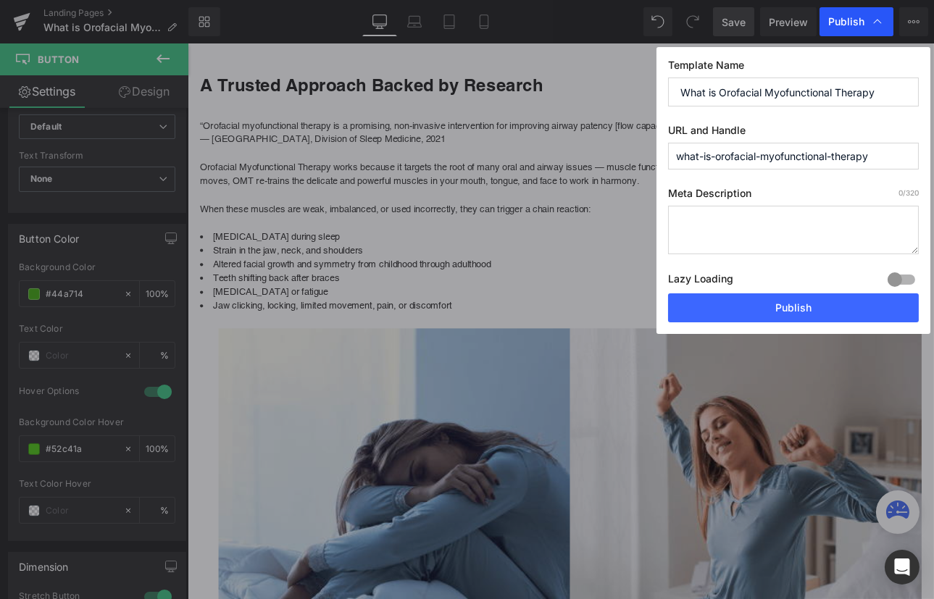
type input "what-is-orofacial-myofunctional-therapy"
click at [826, 17] on div "Publish" at bounding box center [856, 21] width 74 height 29
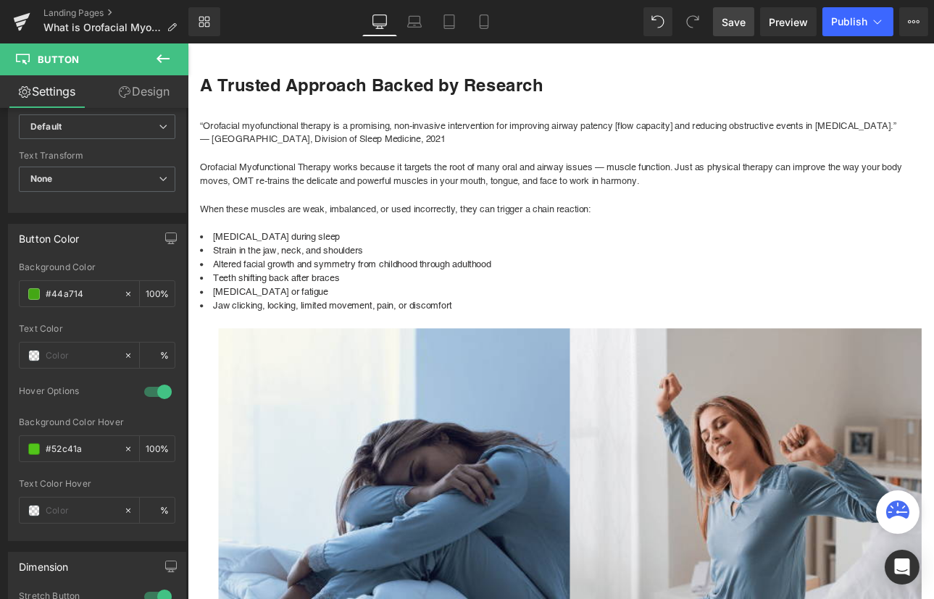
click at [735, 12] on link "Save" at bounding box center [733, 21] width 41 height 29
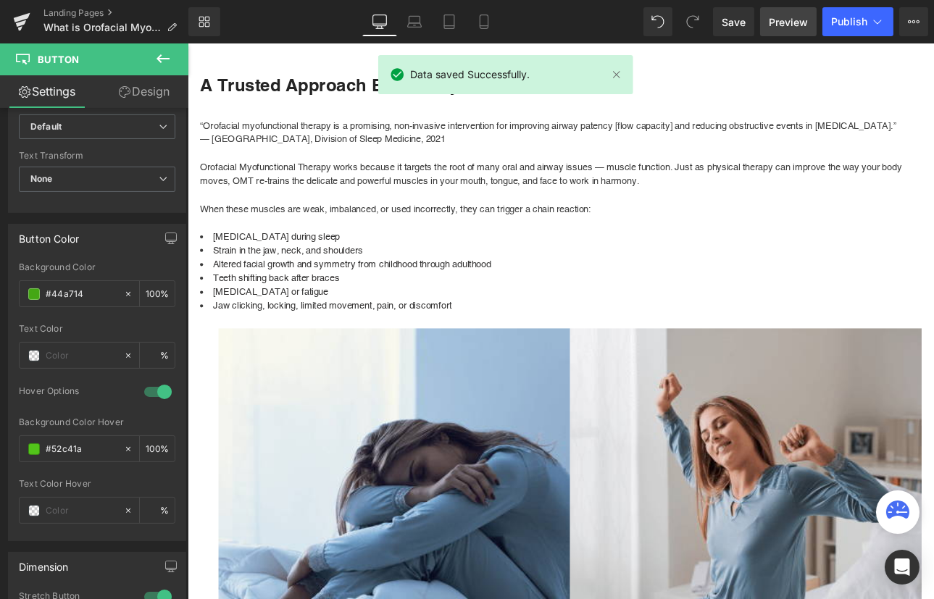
click at [786, 18] on span "Preview" at bounding box center [788, 21] width 39 height 15
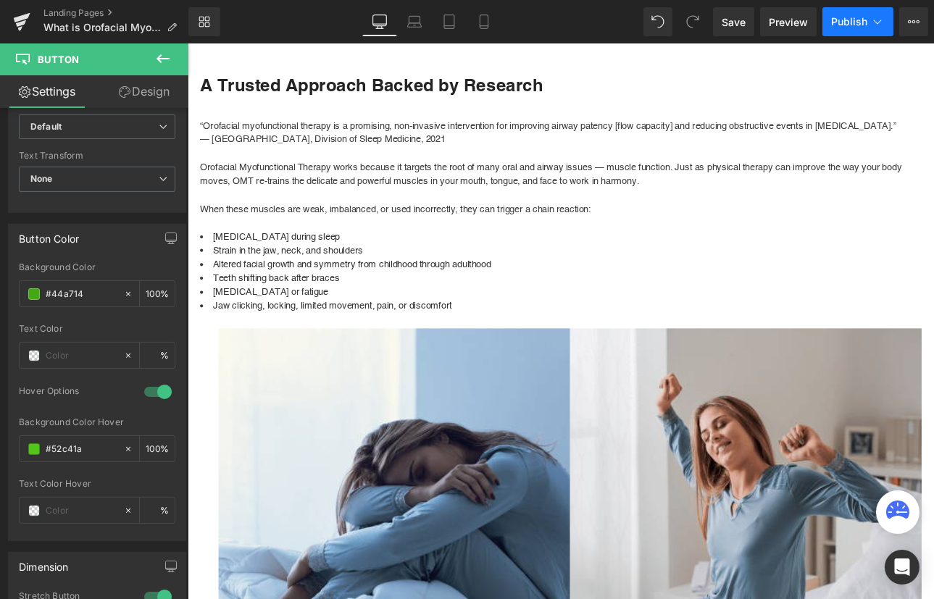
click at [848, 27] on span "Publish" at bounding box center [849, 22] width 36 height 12
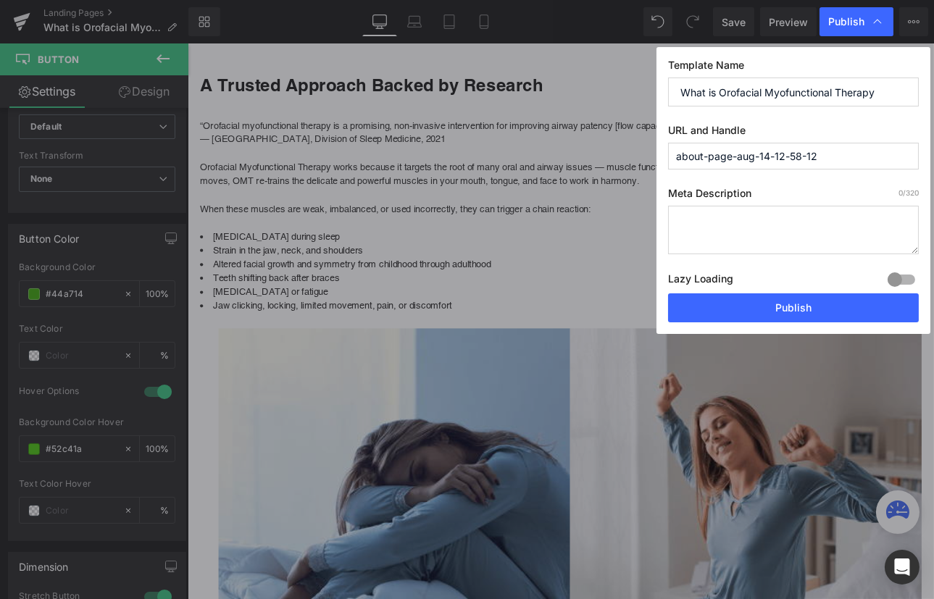
click at [740, 235] on textarea at bounding box center [793, 230] width 251 height 49
paste textarea "Discover what Orofacial Myofunctional Therapy is, how it works, and the proven …"
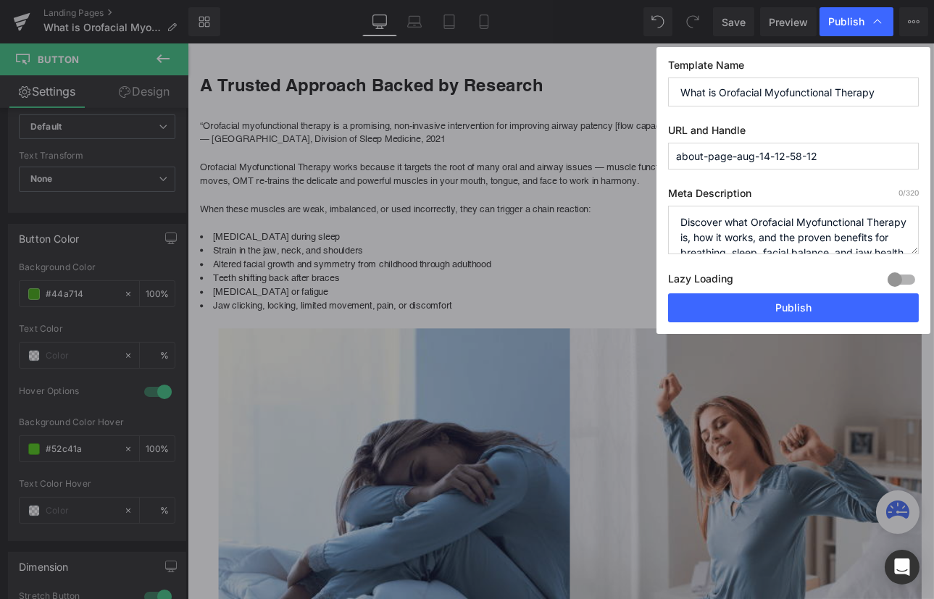
scroll to position [66, 0]
type textarea "Discover what Orofacial Myofunctional Therapy is, how it works, and the proven …"
click at [748, 92] on input "What is Orofacial Myofunctional Therapy" at bounding box center [793, 92] width 251 height 29
drag, startPoint x: 826, startPoint y: 154, endPoint x: 661, endPoint y: 155, distance: 164.5
click at [661, 155] on div "Template Name What is Orofacial Myofunctional Therapy URL and Handle about-page…" at bounding box center [793, 190] width 274 height 287
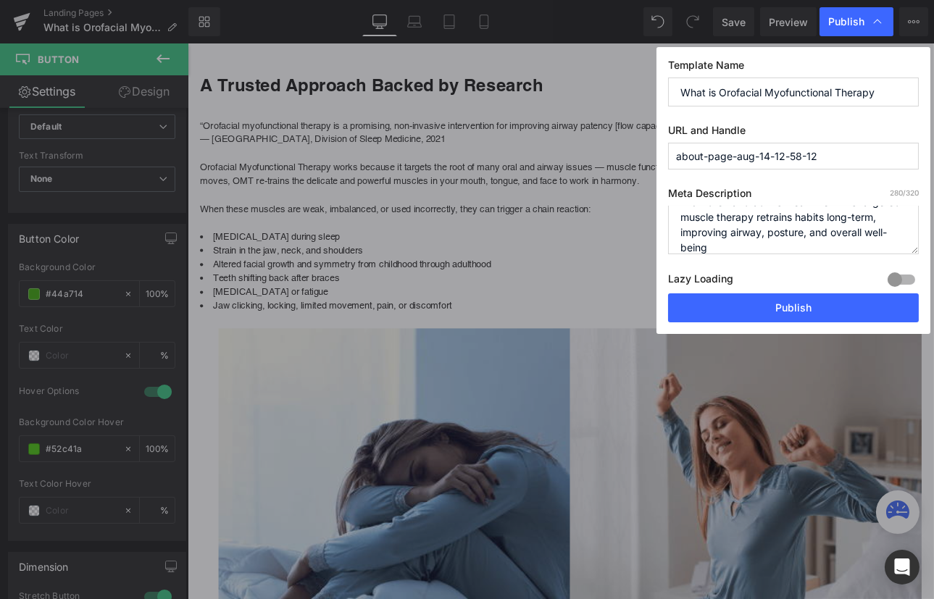
paste input "What is Orofacial Myofunctional Therapy"
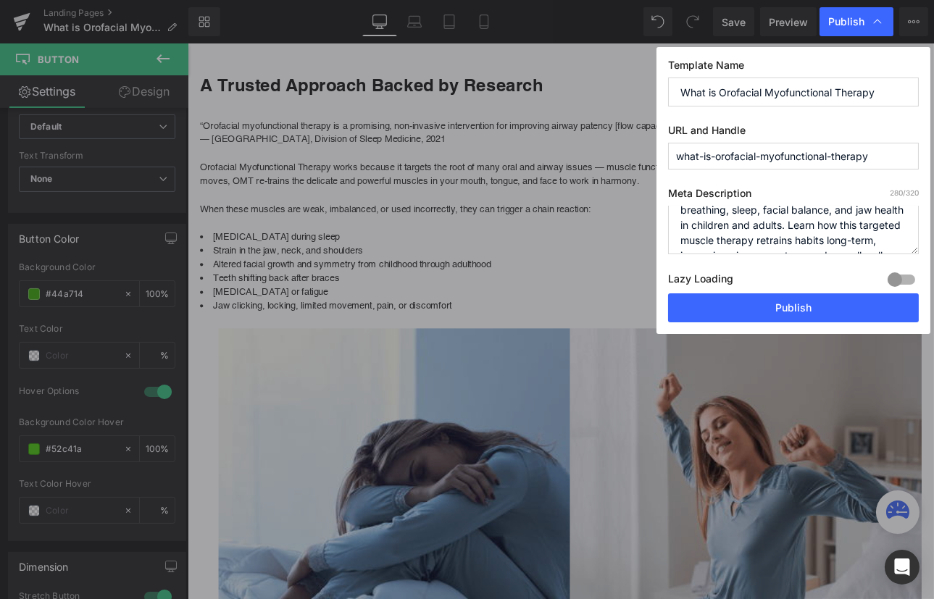
scroll to position [10, 0]
type input "what-is-orofacial-myofunctional-therapy"
click at [816, 238] on textarea "Discover what Orofacial Myofunctional Therapy is, how it works, and the proven …" at bounding box center [793, 230] width 251 height 49
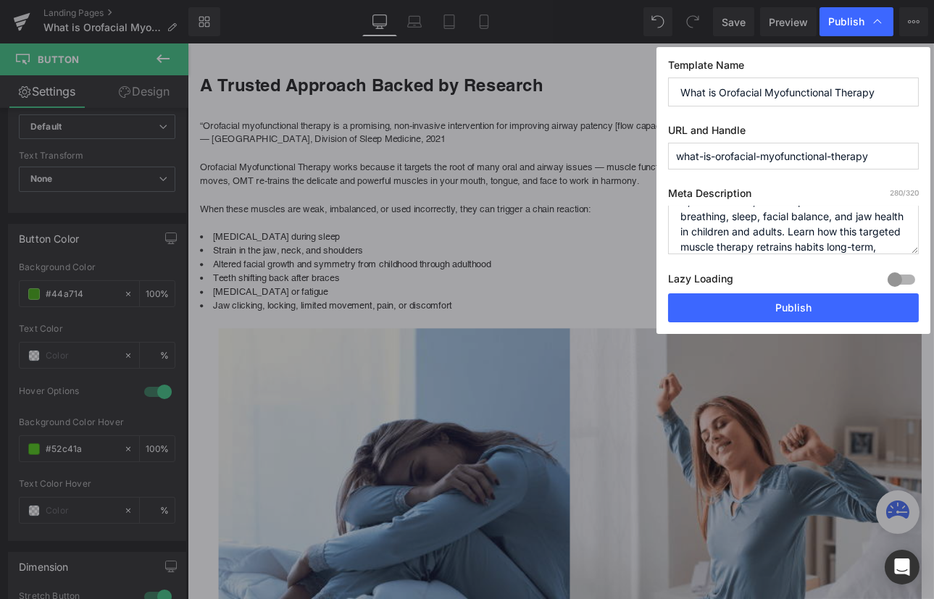
scroll to position [51, 0]
click at [791, 227] on textarea "Discover what Orofacial Myofunctional Therapy is, how it works, and the proven …" at bounding box center [793, 230] width 251 height 49
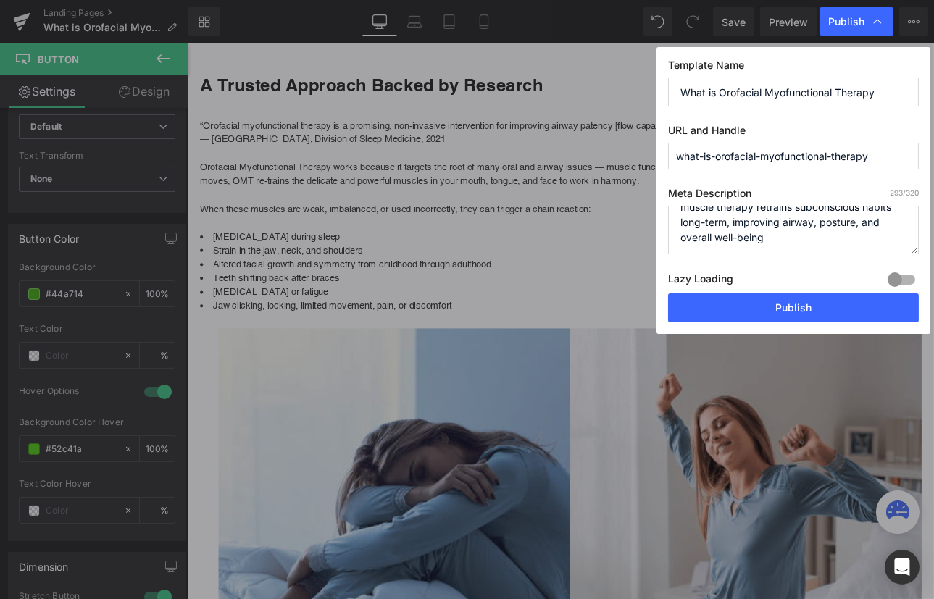
type textarea "Discover what Orofacial Myofunctional Therapy is, how it works, and the proven …"
click at [898, 280] on div at bounding box center [901, 279] width 35 height 23
click at [796, 306] on button "Publish" at bounding box center [793, 307] width 251 height 29
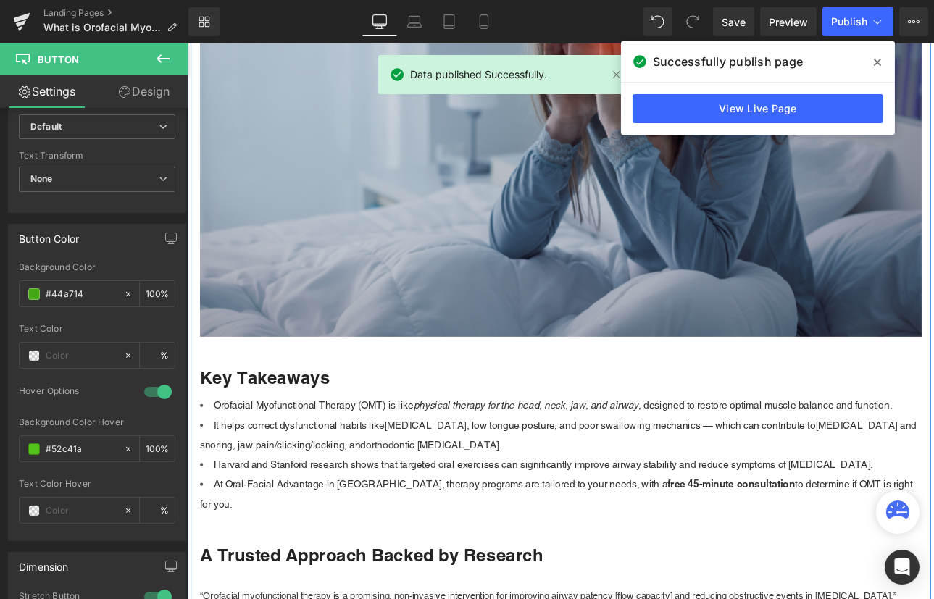
scroll to position [395, 0]
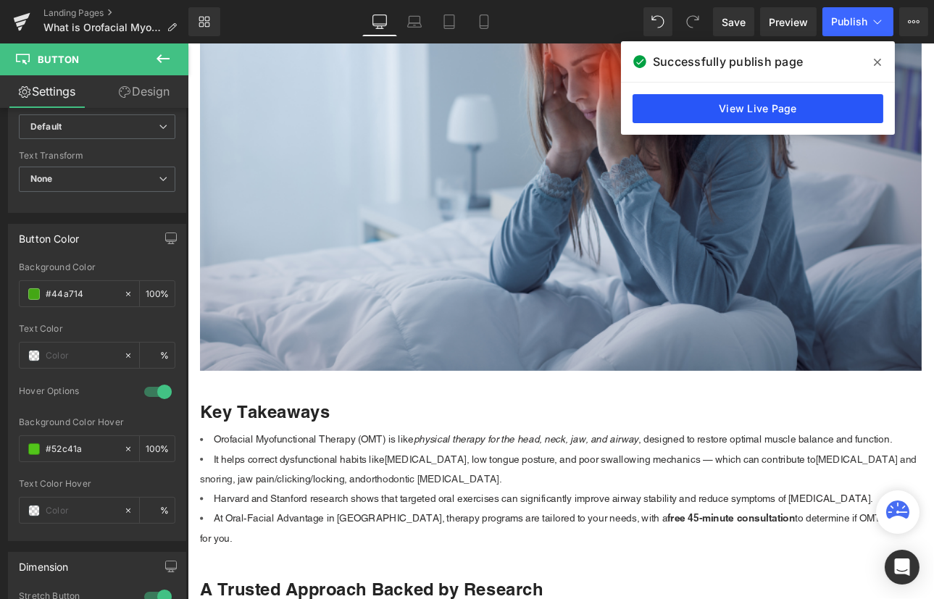
click at [736, 101] on link "View Live Page" at bounding box center [757, 108] width 251 height 29
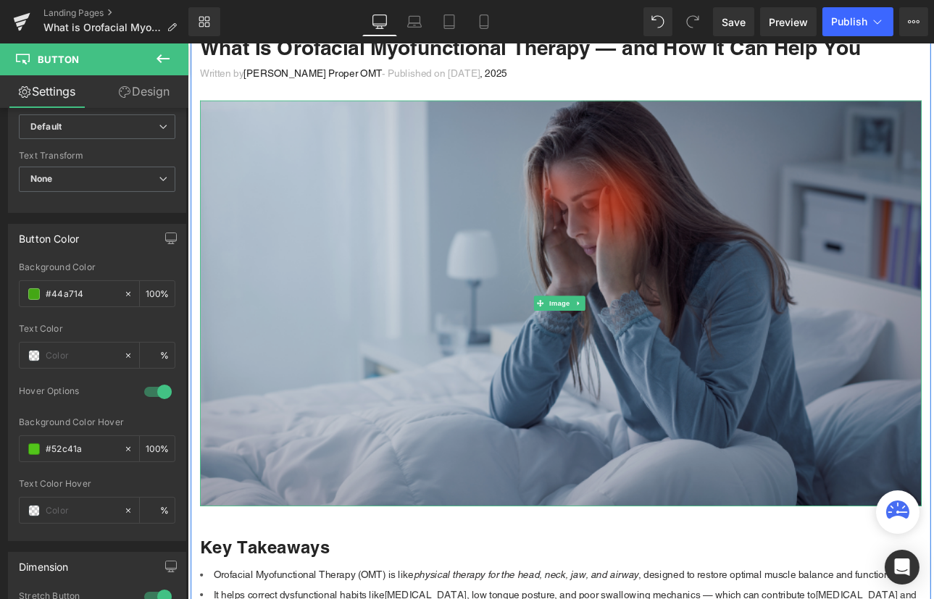
scroll to position [0, 0]
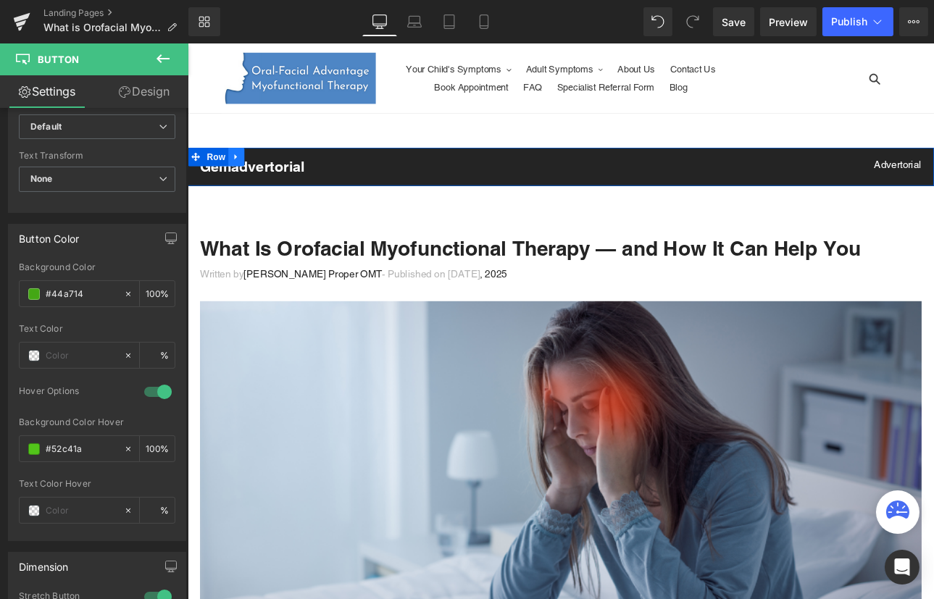
click at [241, 176] on icon at bounding box center [244, 177] width 10 height 11
click at [279, 176] on icon at bounding box center [282, 177] width 10 height 10
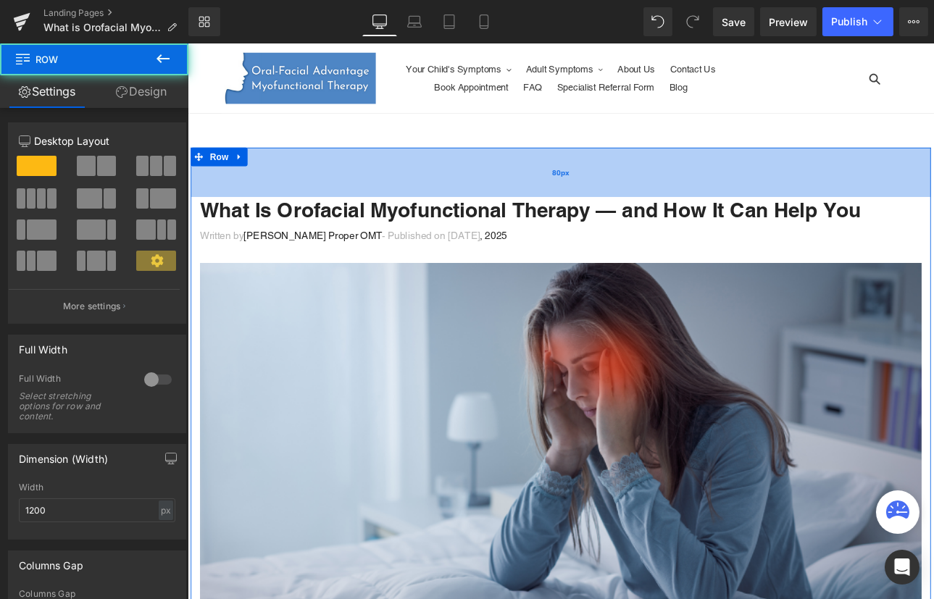
click at [604, 206] on div "80px" at bounding box center [625, 195] width 869 height 58
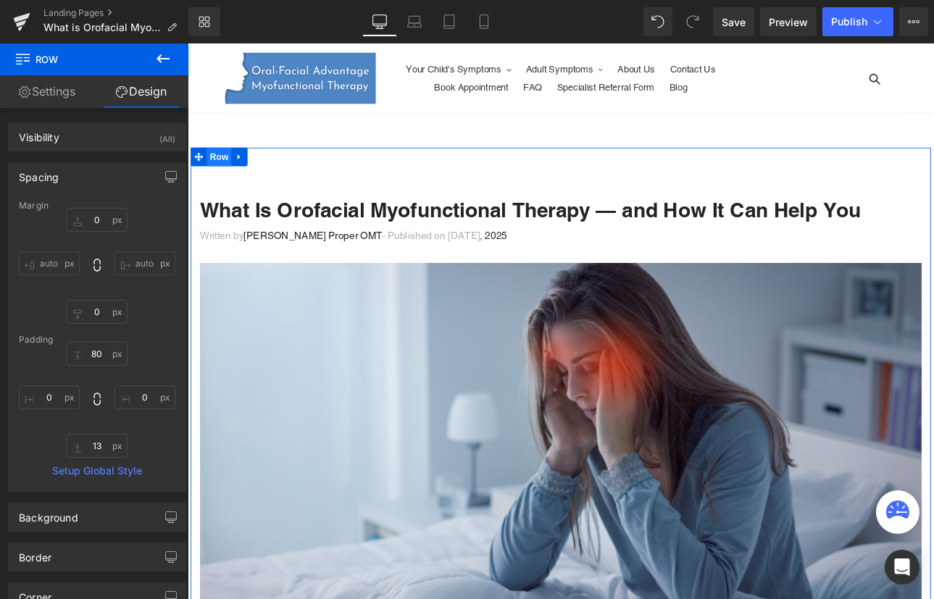
type input "0"
type input "80"
type input "0"
type input "13"
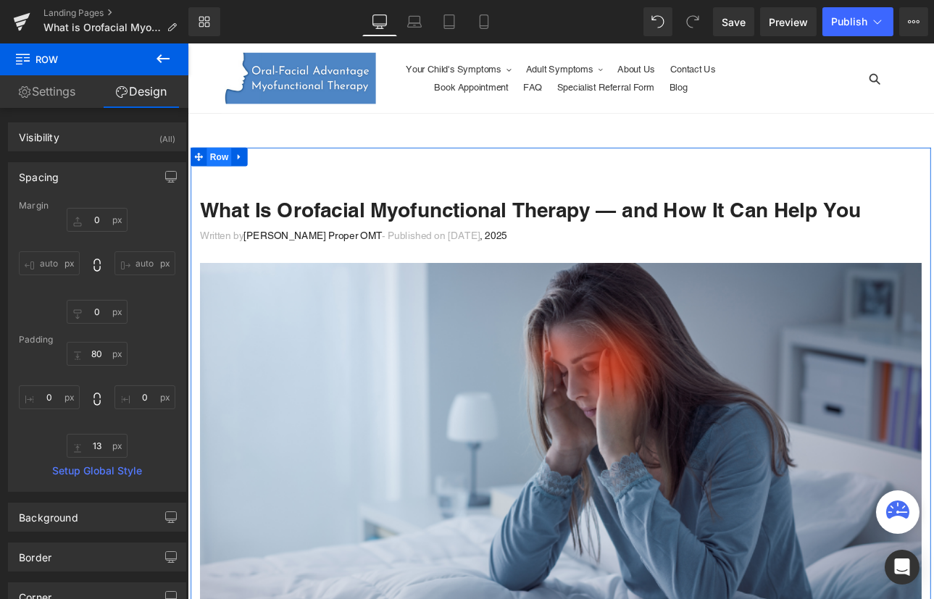
type input "0"
click at [220, 177] on span "Row" at bounding box center [223, 178] width 29 height 22
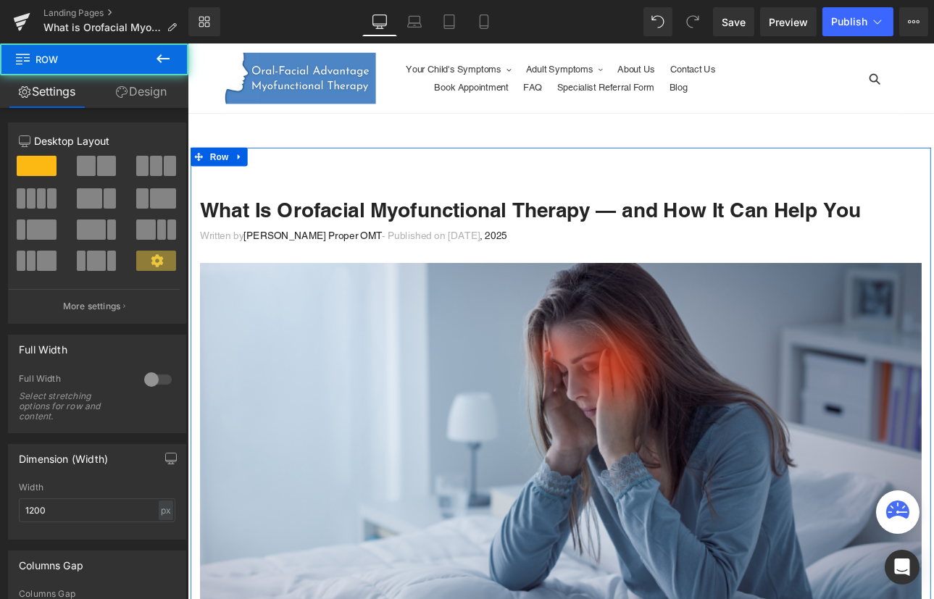
click at [135, 96] on link "Design" at bounding box center [141, 91] width 94 height 33
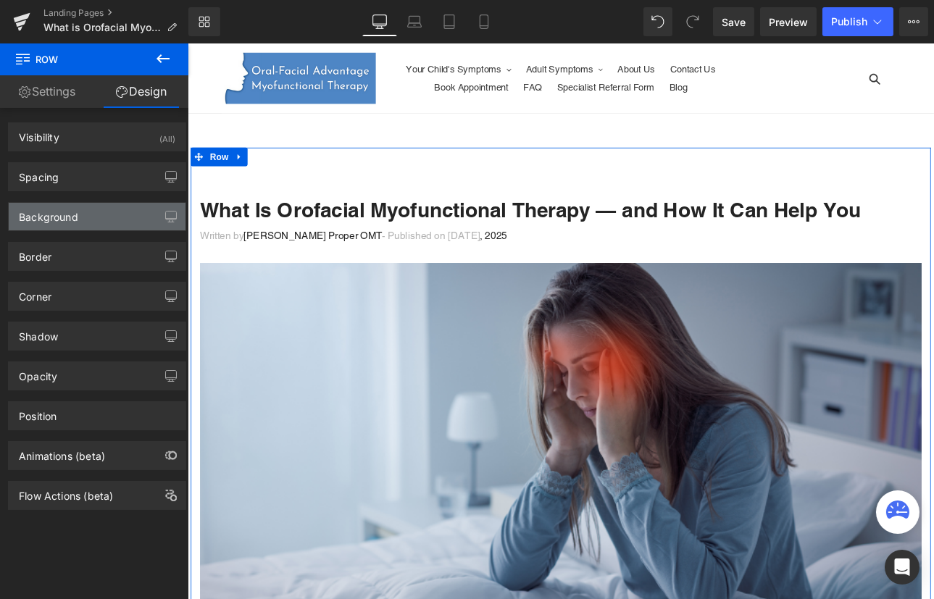
type input "0"
type input "80"
type input "0"
type input "13"
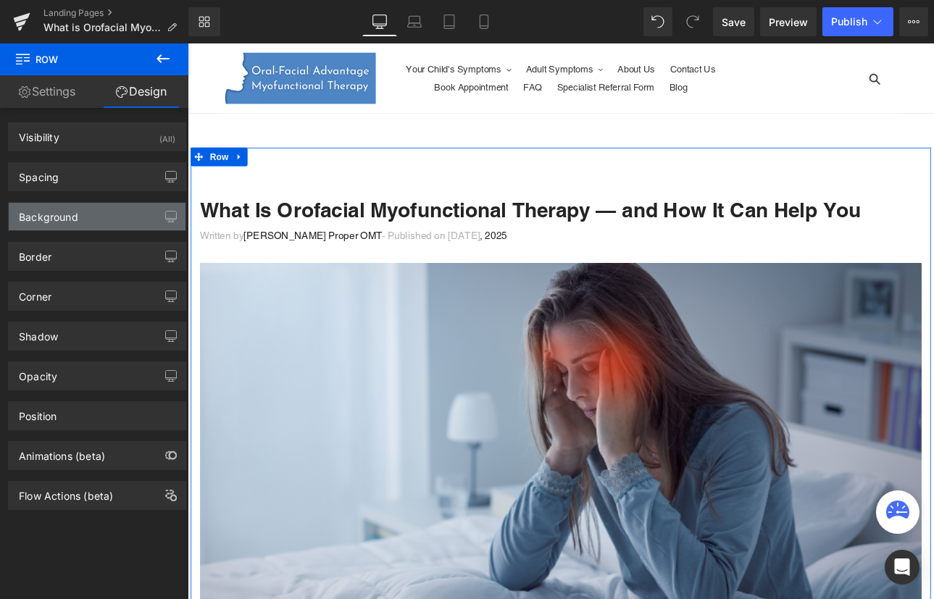
type input "0"
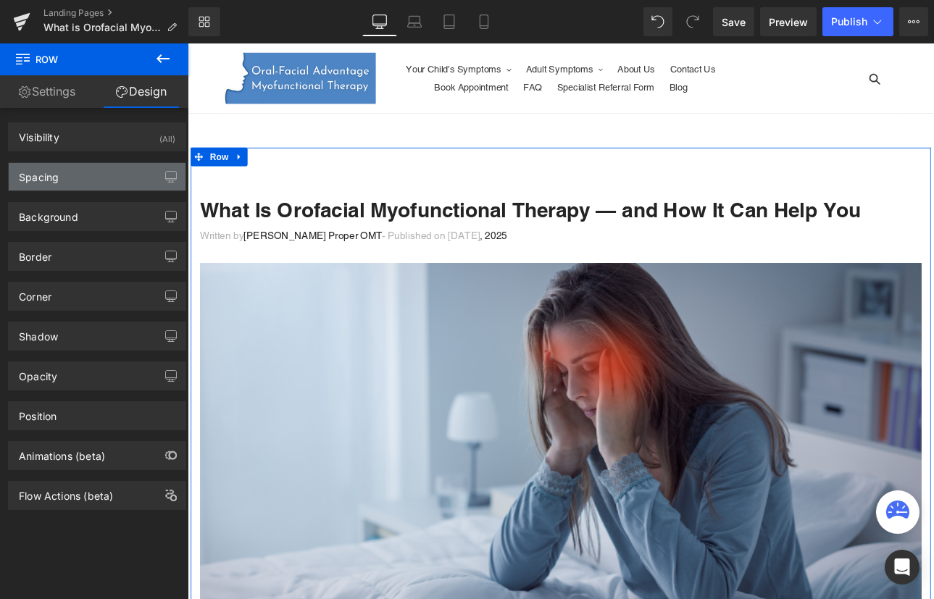
click at [79, 174] on div "Spacing" at bounding box center [97, 177] width 177 height 28
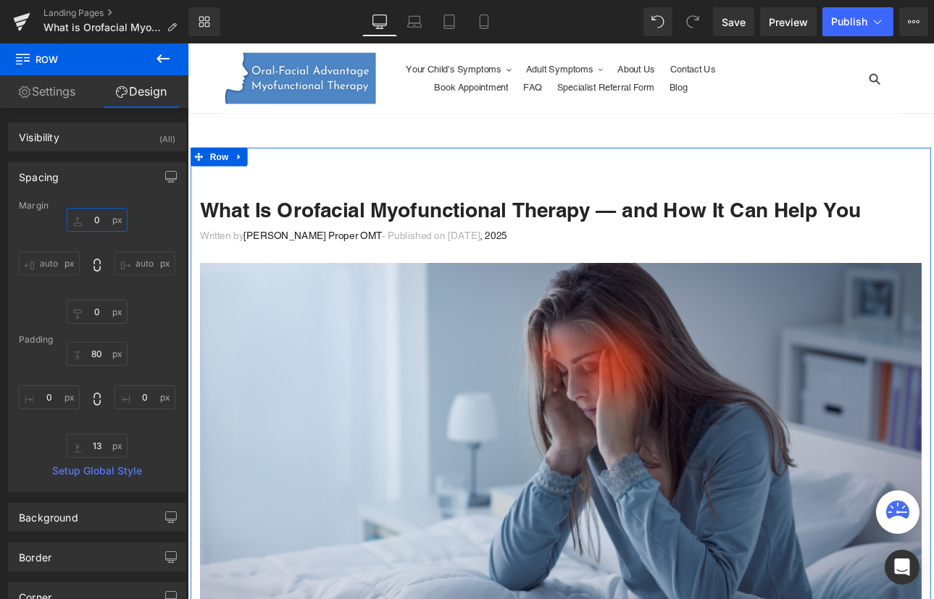
click at [87, 216] on input "0" at bounding box center [97, 220] width 61 height 24
type input "-55"
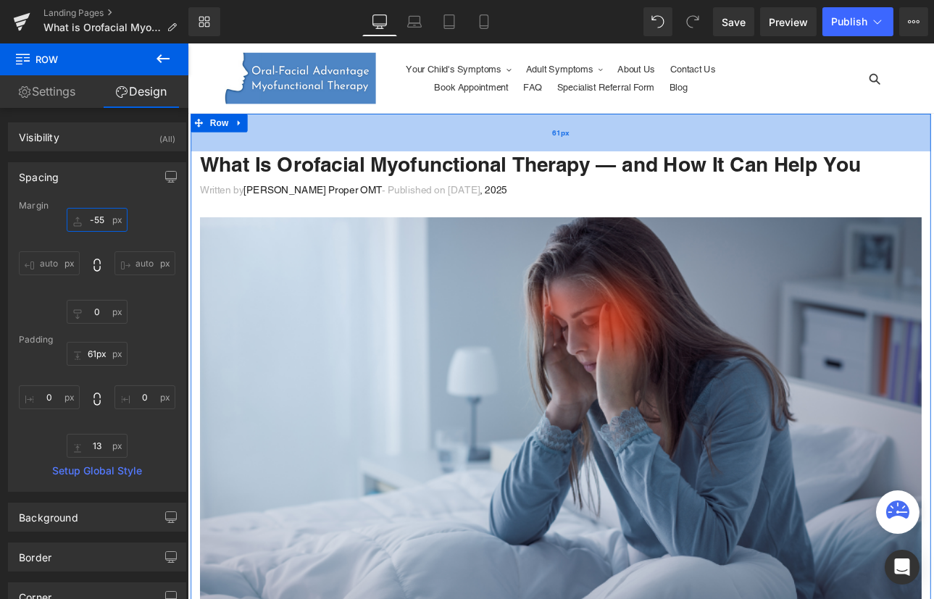
type input "60px"
drag, startPoint x: 645, startPoint y: 164, endPoint x: 645, endPoint y: 150, distance: 14.5
click at [645, 150] on div "60px" at bounding box center [625, 147] width 869 height 43
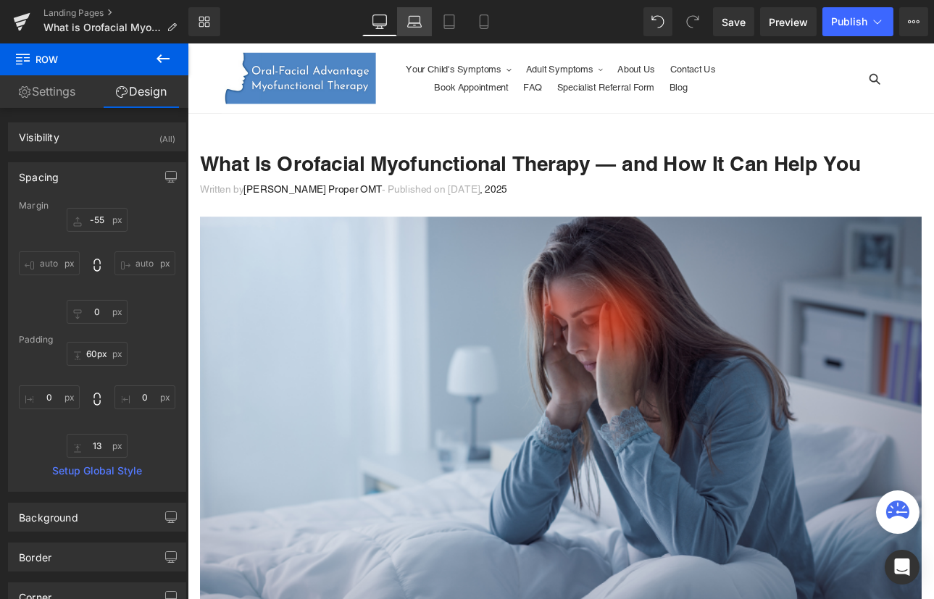
click at [411, 23] on icon at bounding box center [414, 21] width 14 height 14
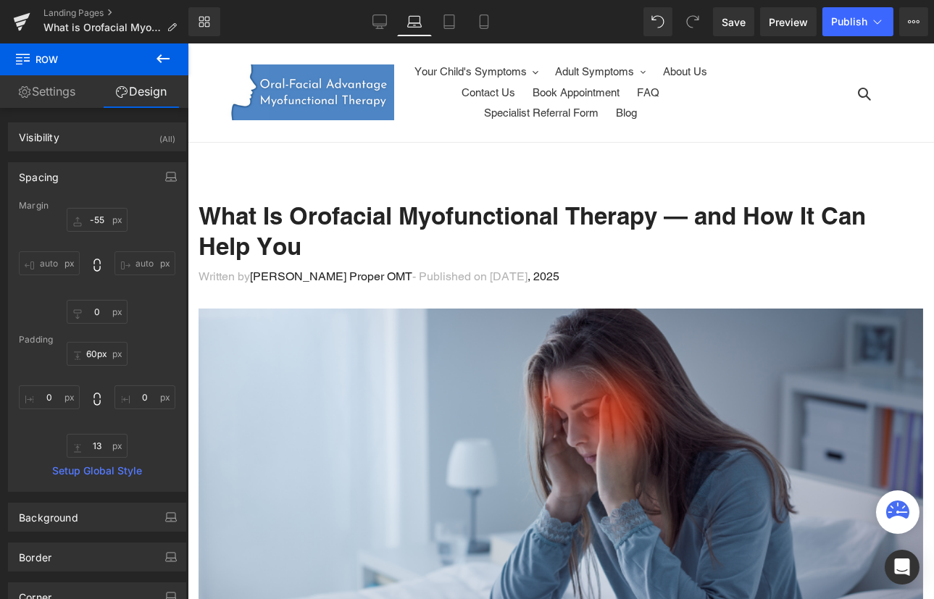
scroll to position [15, 0]
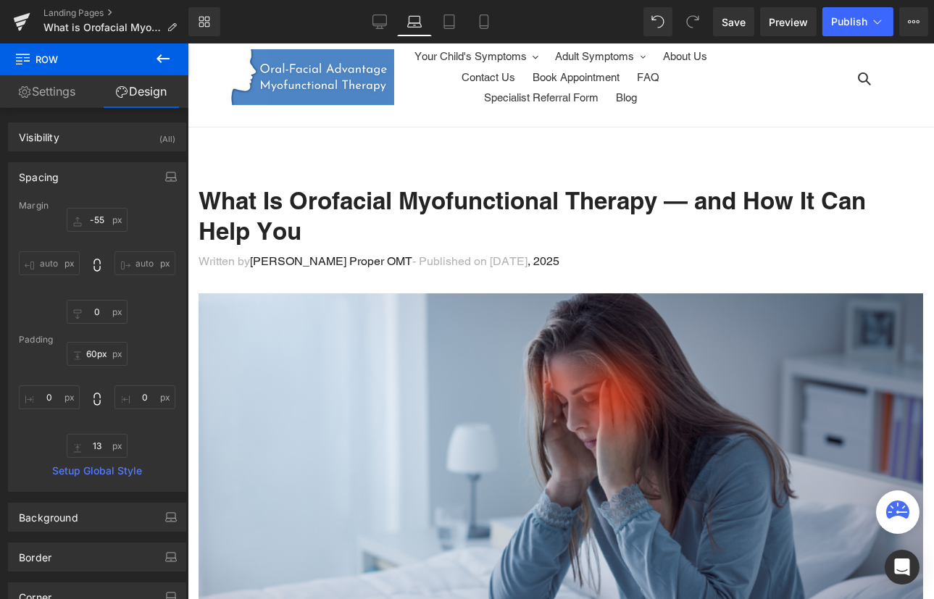
type input "-55"
type input "0"
type input "80"
type input "0"
type input "2"
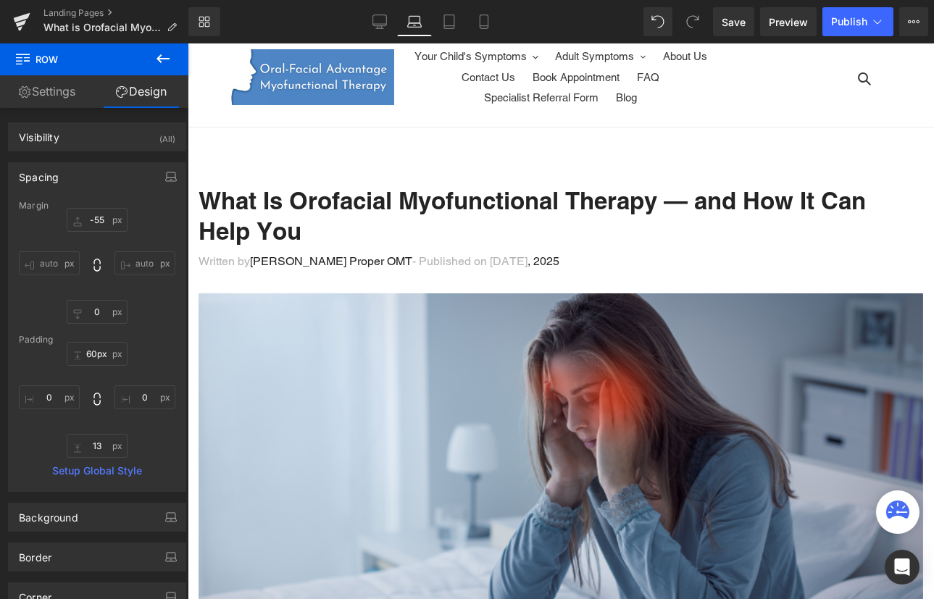
type input "0"
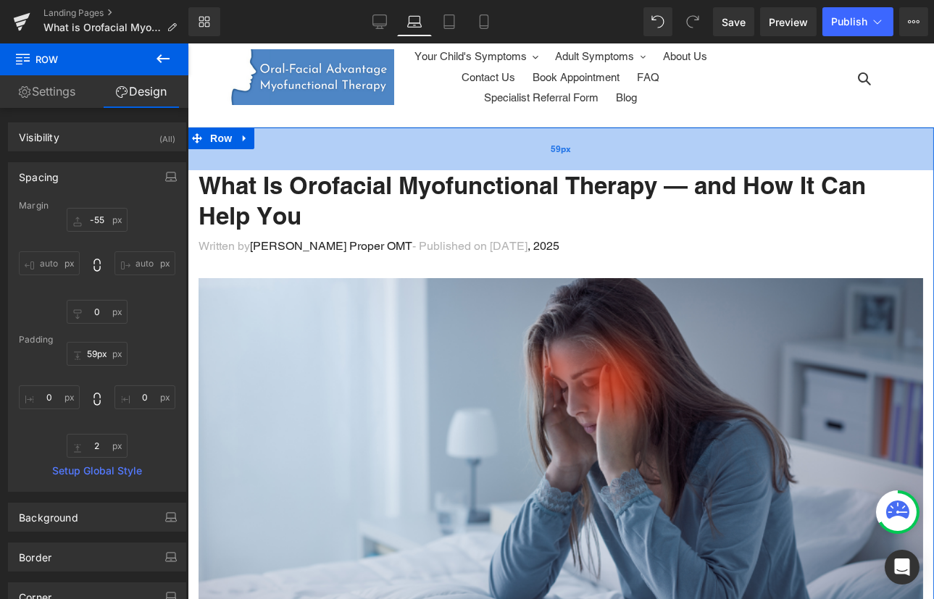
type input "60px"
drag, startPoint x: 469, startPoint y: 170, endPoint x: 472, endPoint y: 155, distance: 14.8
click at [472, 155] on div "60px" at bounding box center [560, 149] width 746 height 43
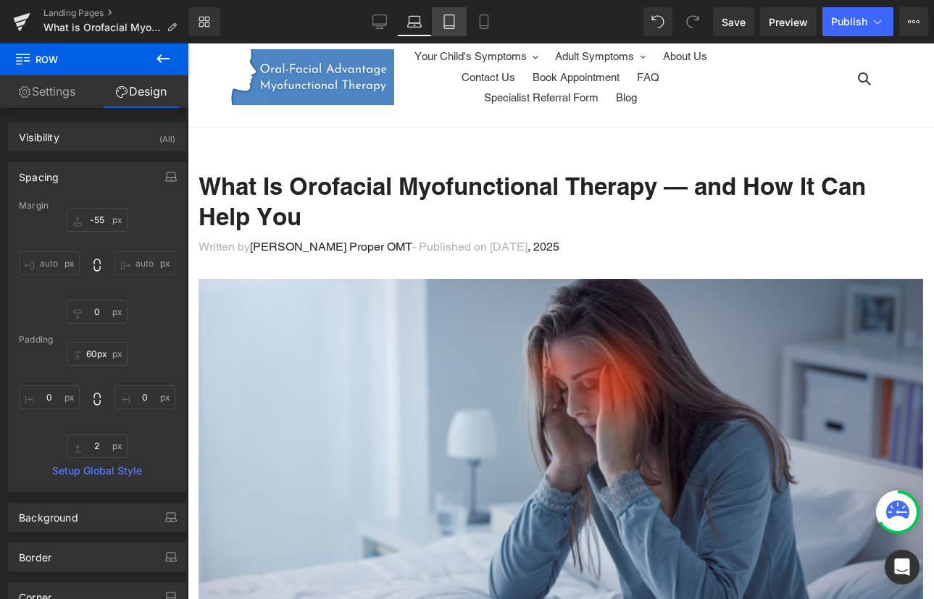
click at [449, 18] on icon at bounding box center [449, 21] width 14 height 14
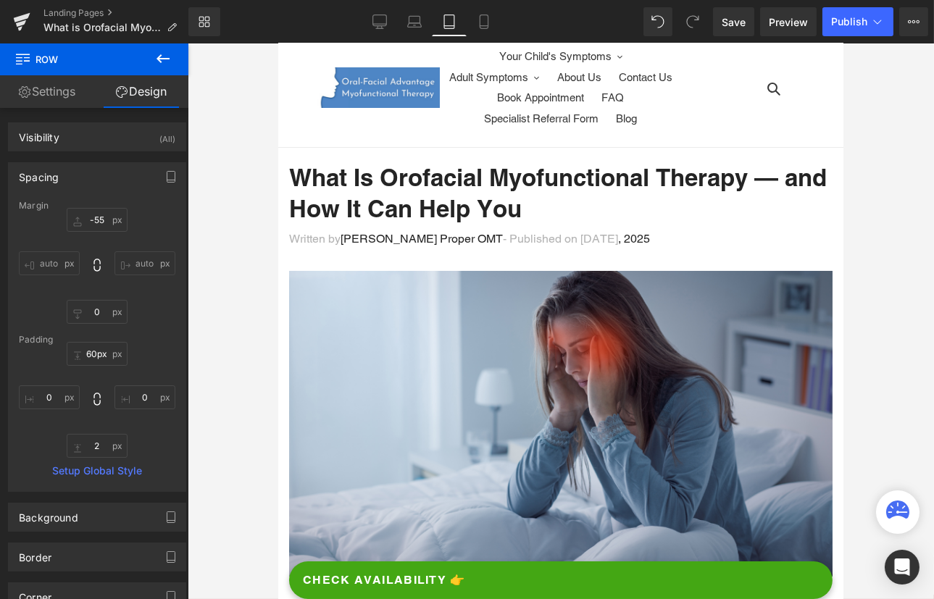
scroll to position [36, 0]
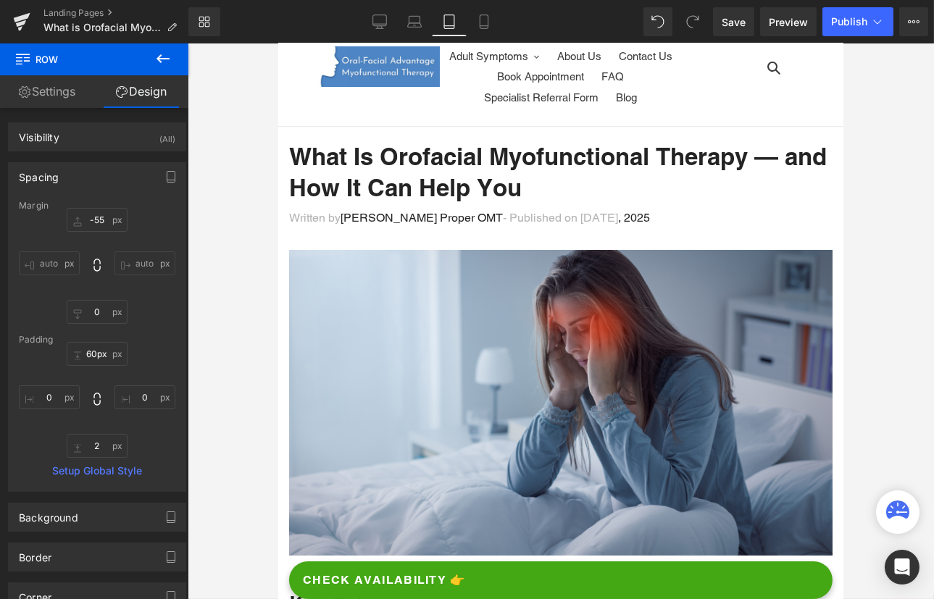
type input "-55"
type input "0"
type input "20"
type input "0"
type input "20"
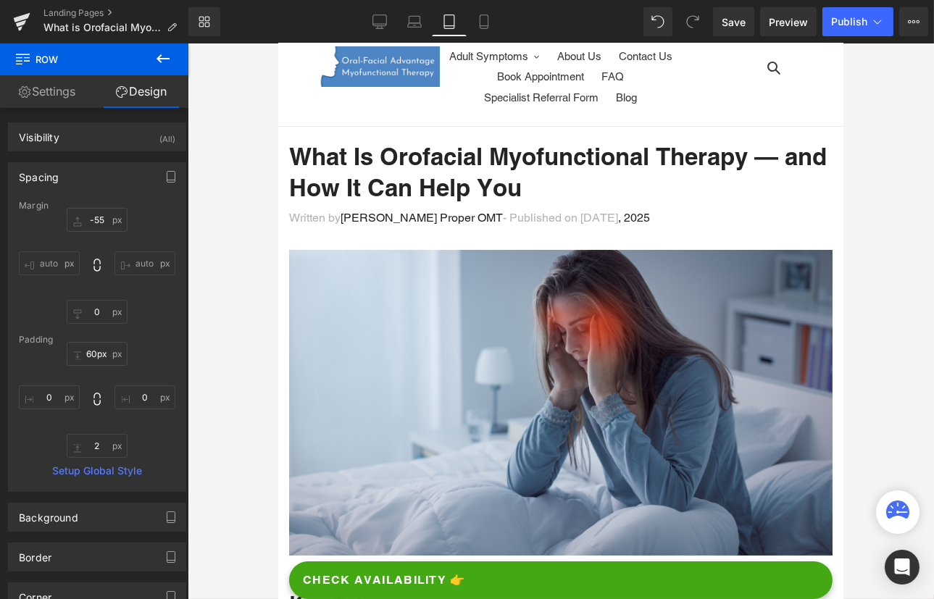
type input "0"
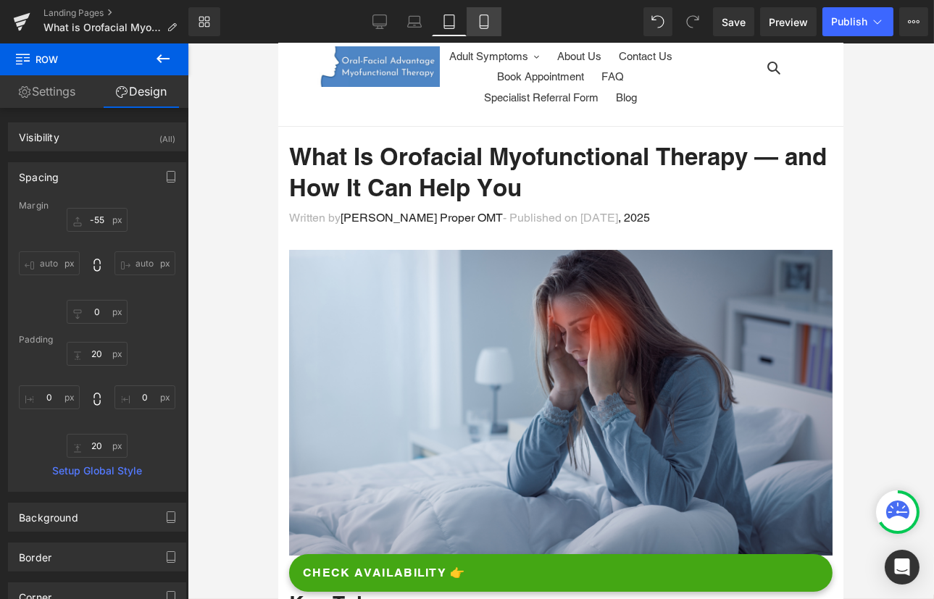
click at [485, 22] on icon at bounding box center [484, 21] width 14 height 14
type input "-55"
type input "0"
type input "70"
type input "0"
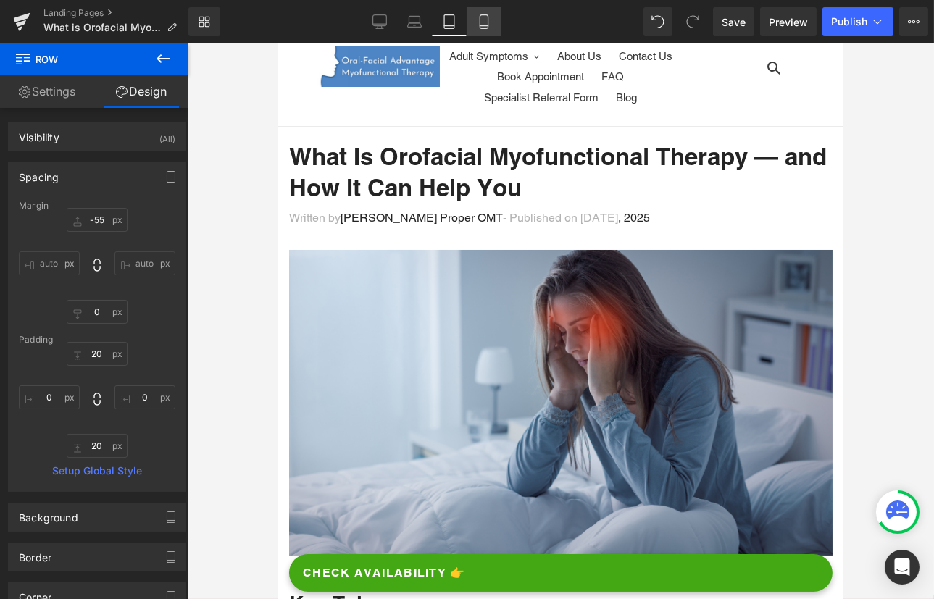
type input "3"
type input "0"
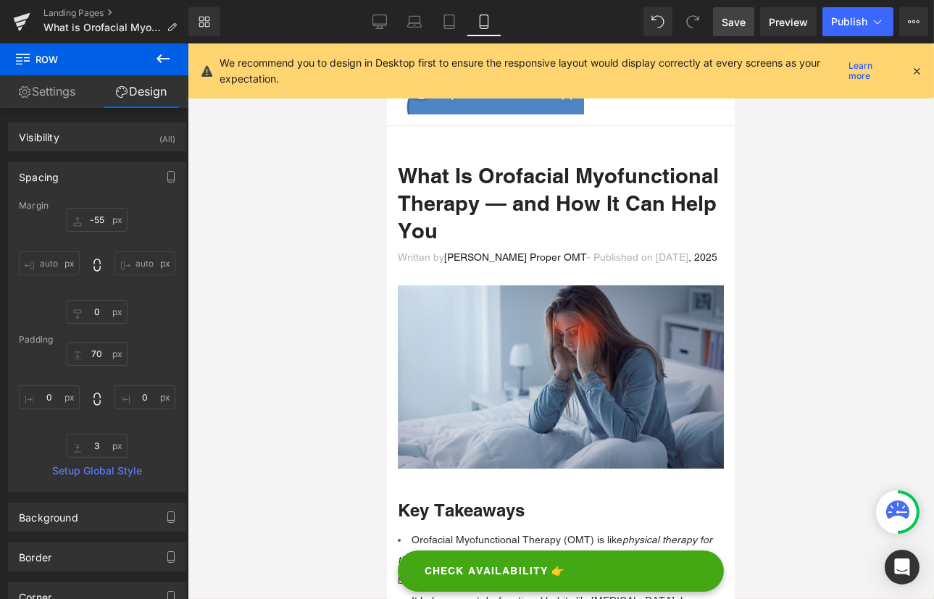
click at [744, 13] on link "Save" at bounding box center [733, 21] width 41 height 29
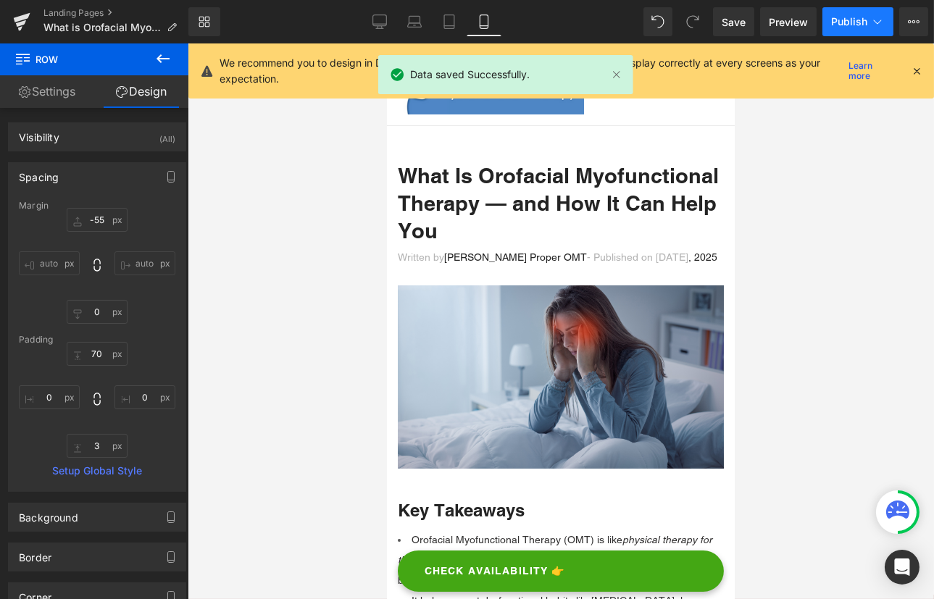
click at [861, 21] on span "Publish" at bounding box center [849, 22] width 36 height 12
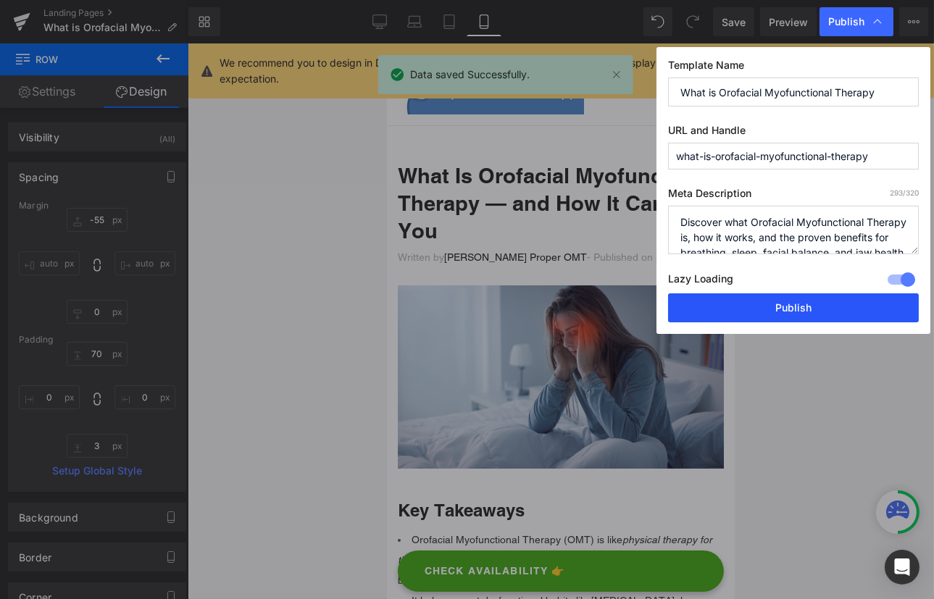
click at [793, 307] on button "Publish" at bounding box center [793, 307] width 251 height 29
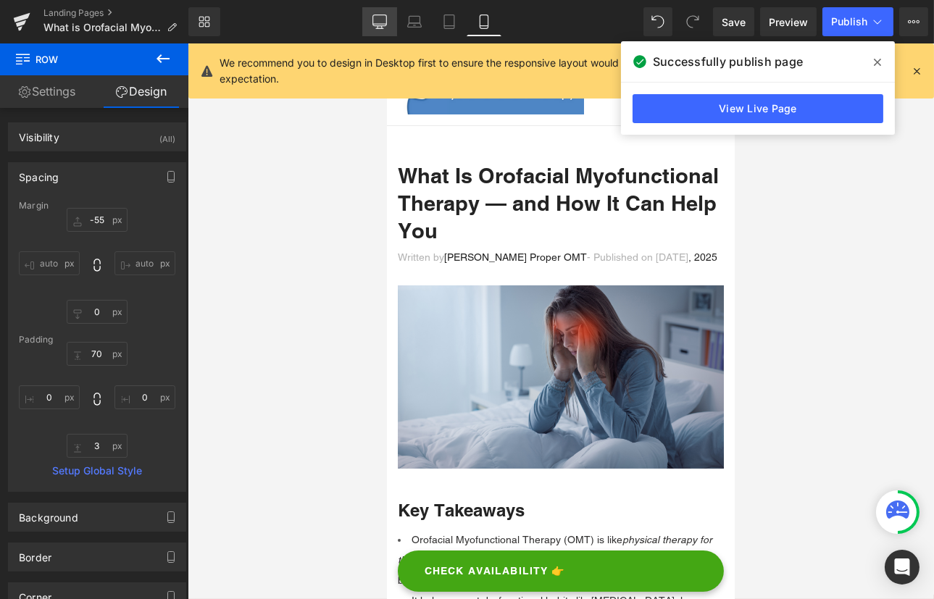
click at [380, 18] on icon at bounding box center [379, 21] width 14 height 14
type input "-55"
type input "0"
type input "60"
type input "0"
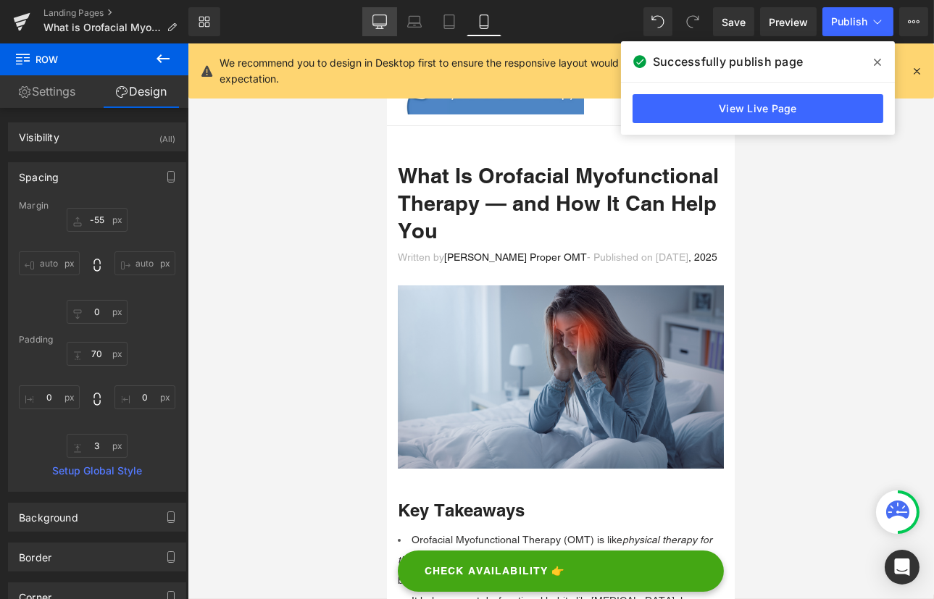
type input "13"
type input "0"
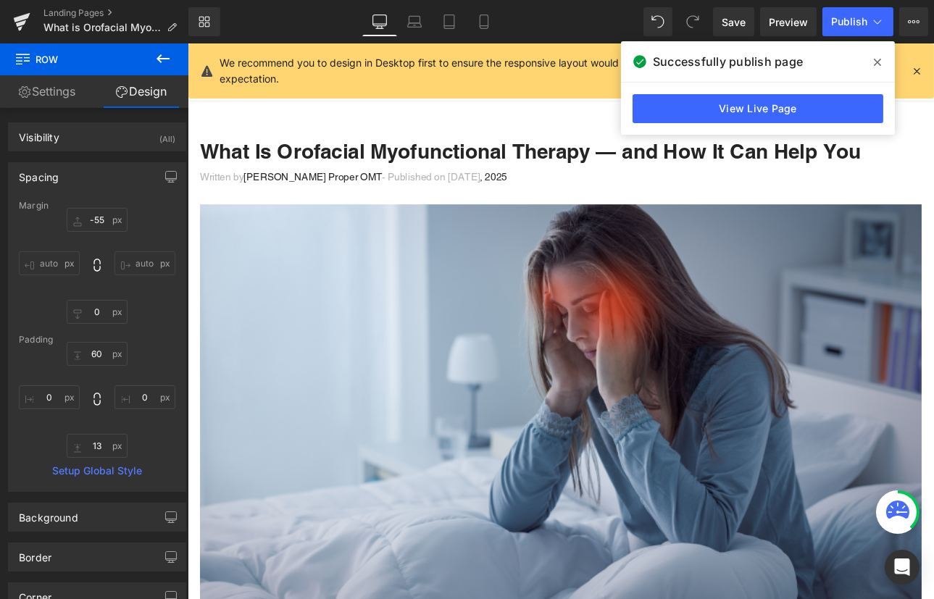
click at [916, 71] on icon at bounding box center [916, 70] width 13 height 13
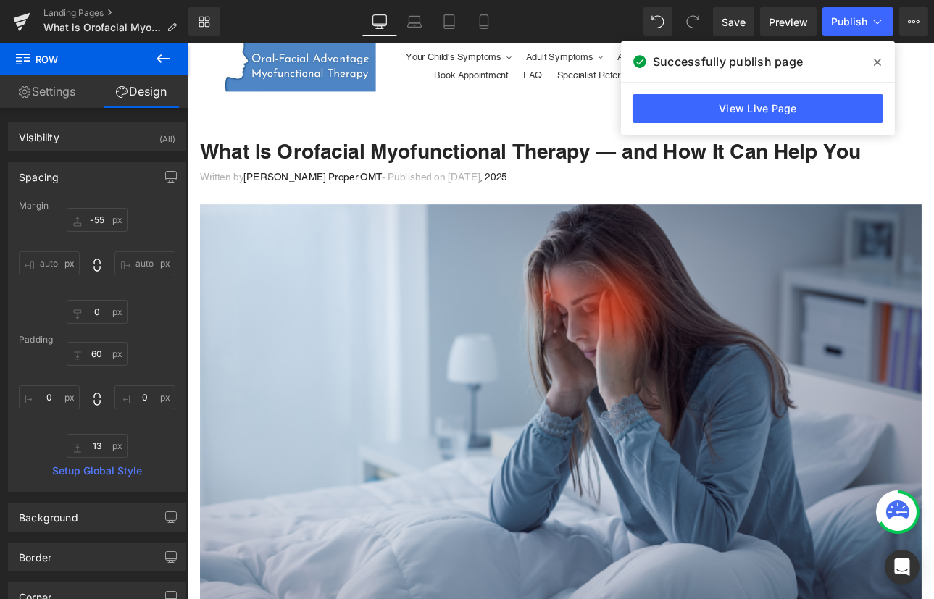
click at [877, 61] on icon at bounding box center [877, 62] width 7 height 7
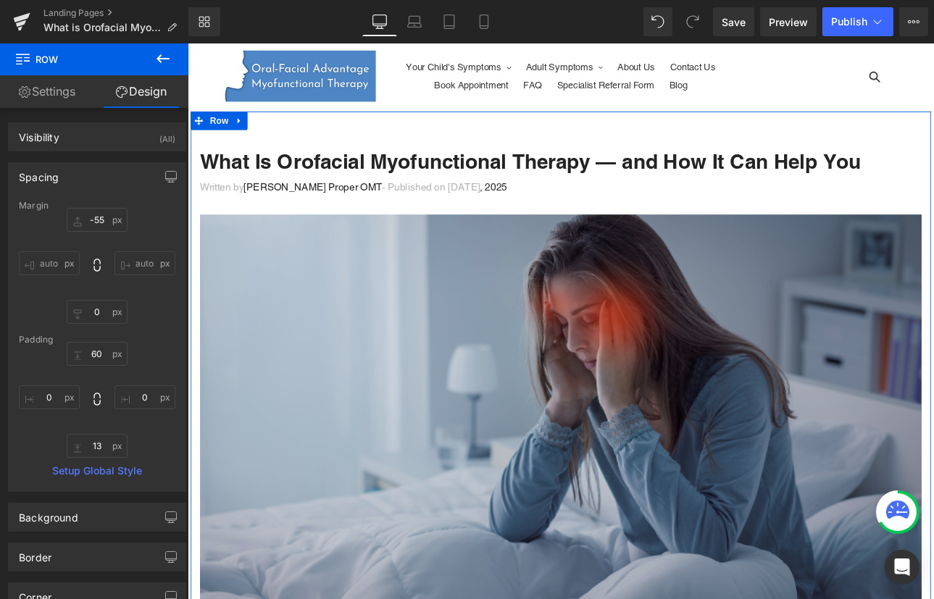
scroll to position [0, 0]
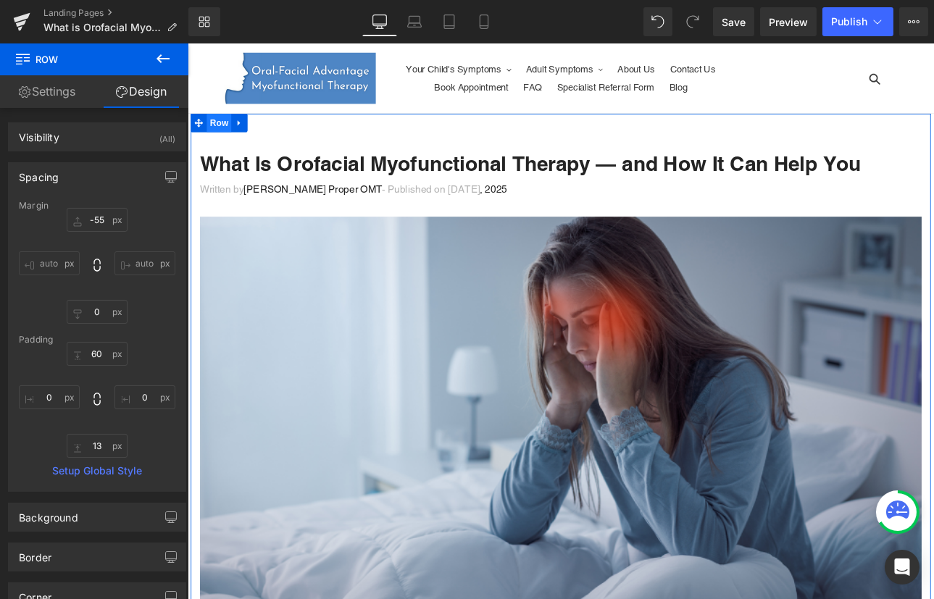
click at [220, 138] on span "Row" at bounding box center [223, 137] width 29 height 22
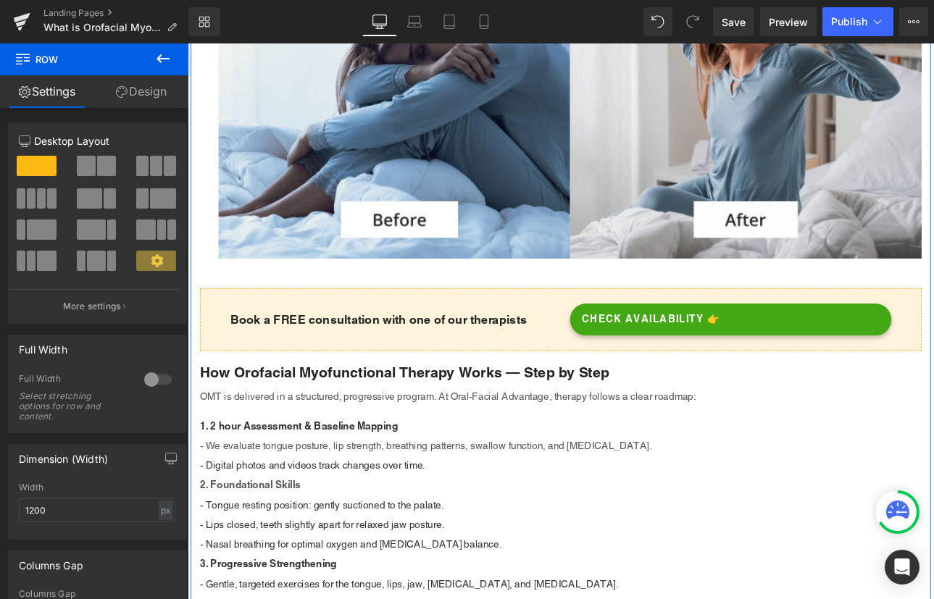
scroll to position [1712, 0]
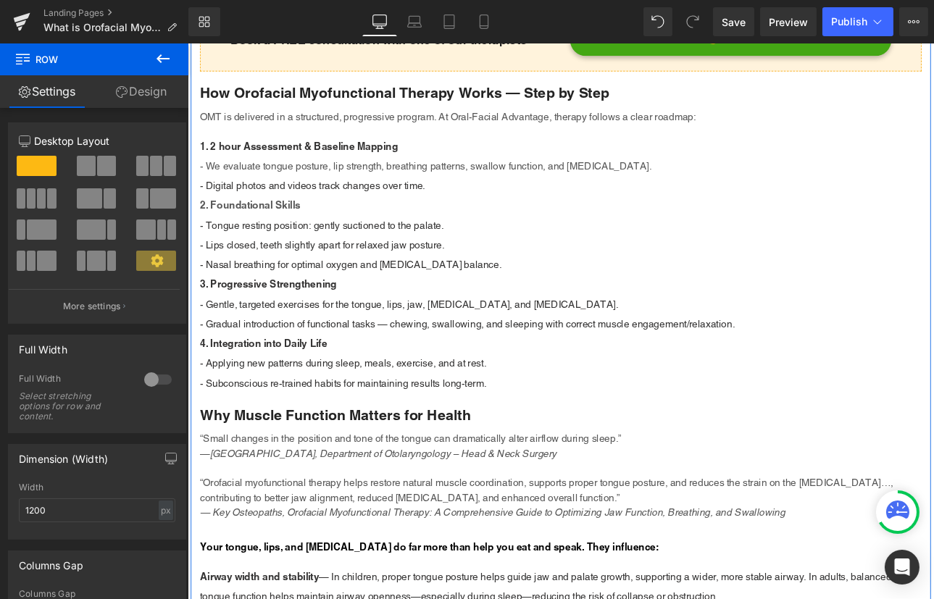
click at [160, 80] on link "Design" at bounding box center [141, 91] width 94 height 33
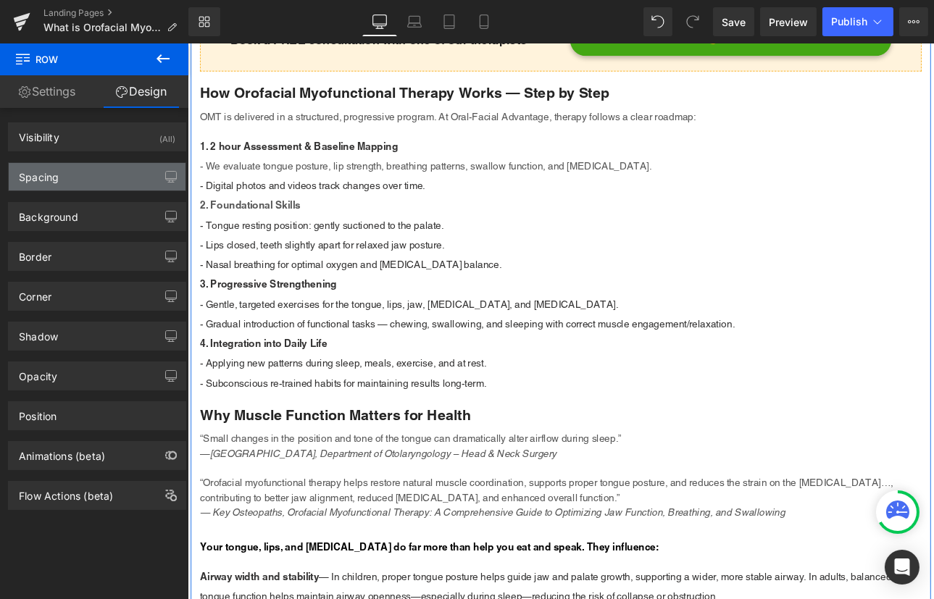
type input "-55"
type input "0"
type input "60"
type input "0"
type input "13"
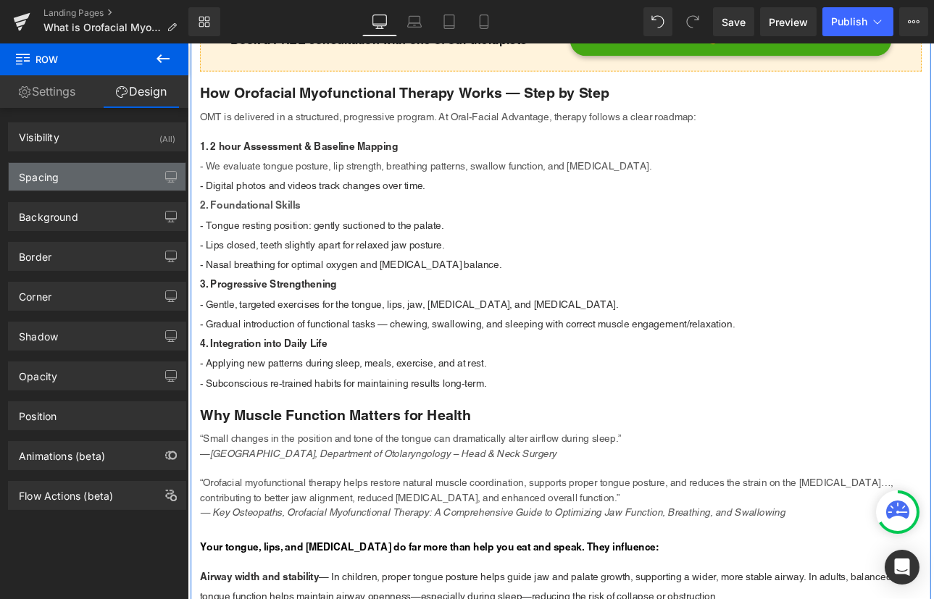
click at [115, 165] on div "Spacing" at bounding box center [97, 177] width 177 height 28
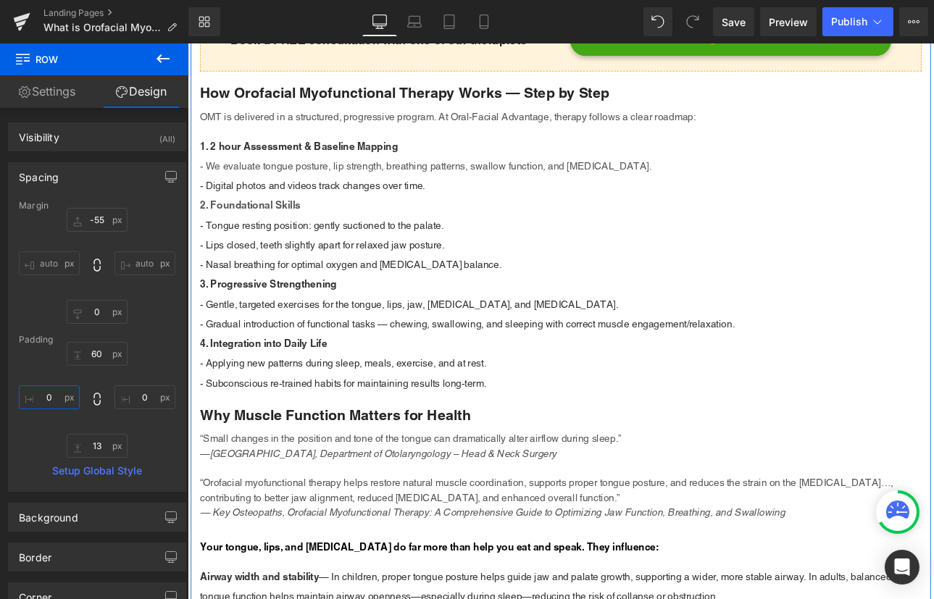
click at [45, 391] on input "0" at bounding box center [49, 397] width 61 height 24
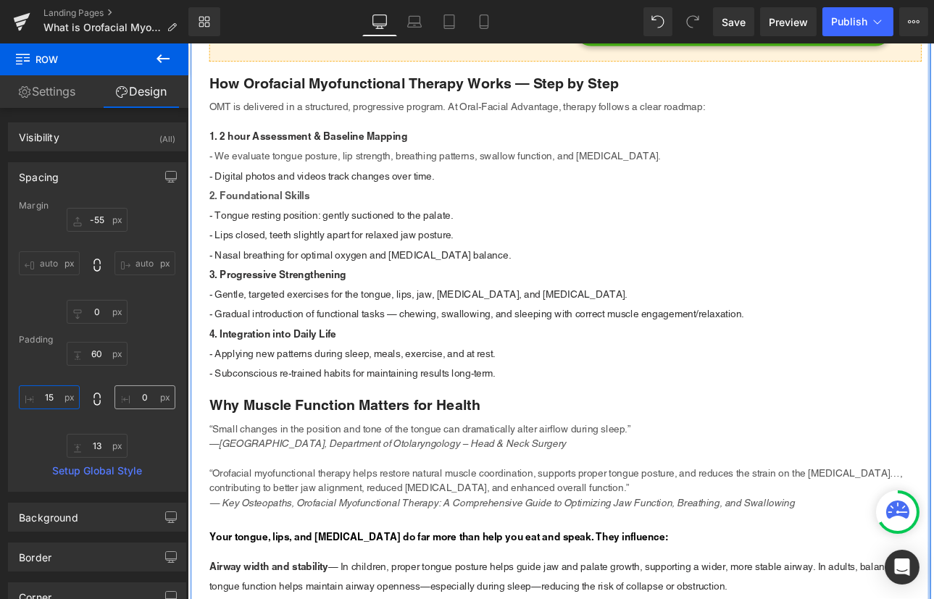
type input "15"
click at [137, 398] on input "0" at bounding box center [144, 397] width 61 height 24
type input "15"
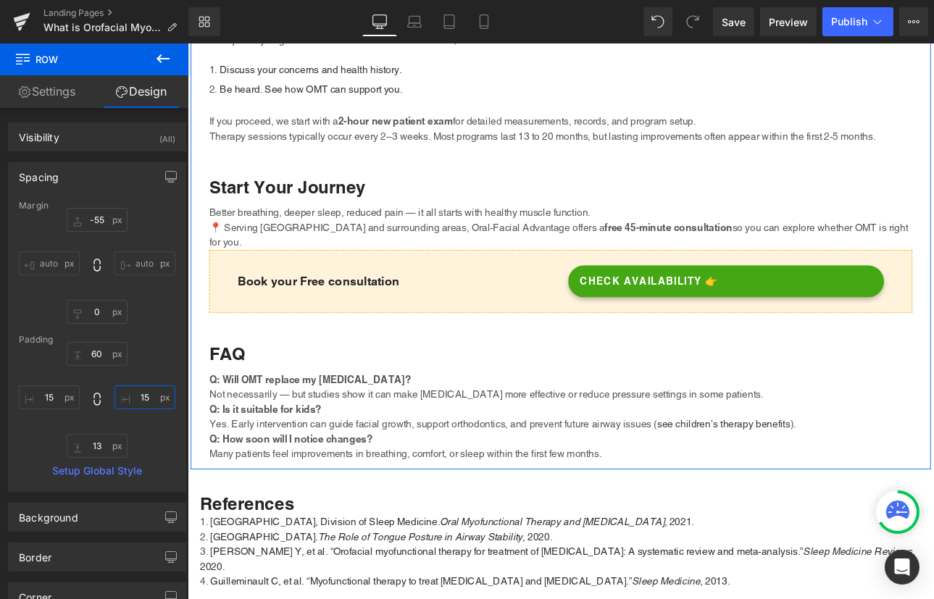
scroll to position [2835, 0]
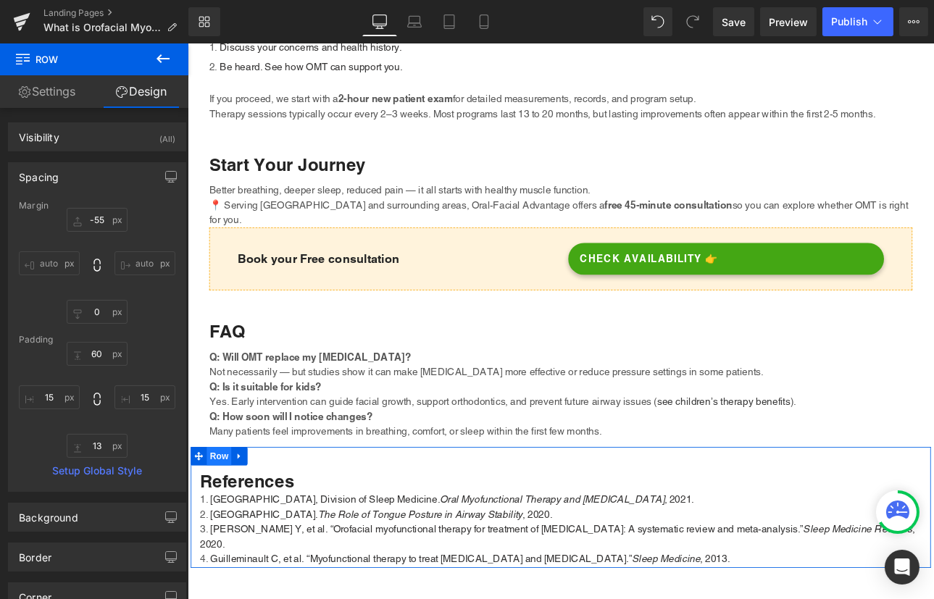
click at [219, 520] on span "Row" at bounding box center [223, 529] width 29 height 22
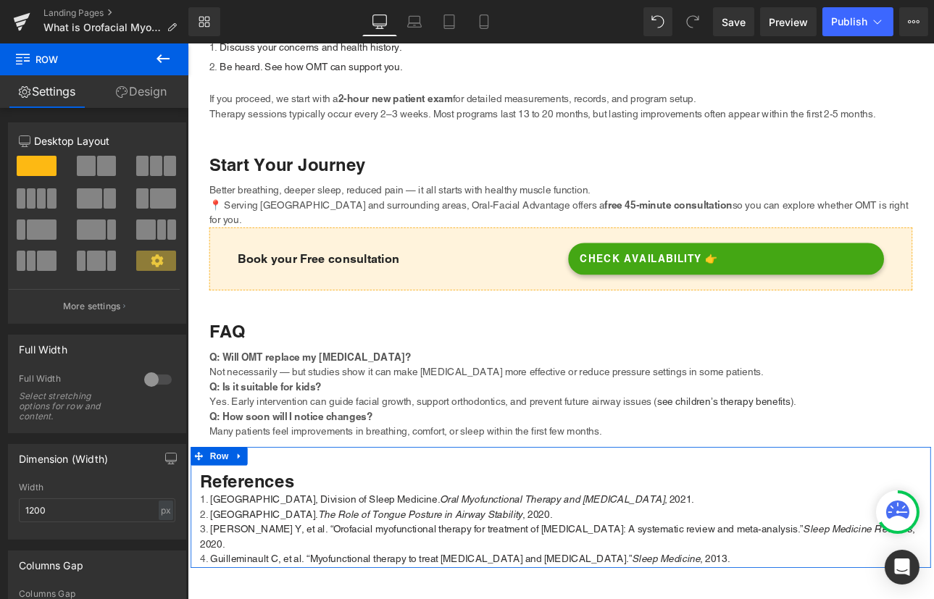
click at [155, 96] on link "Design" at bounding box center [141, 91] width 94 height 33
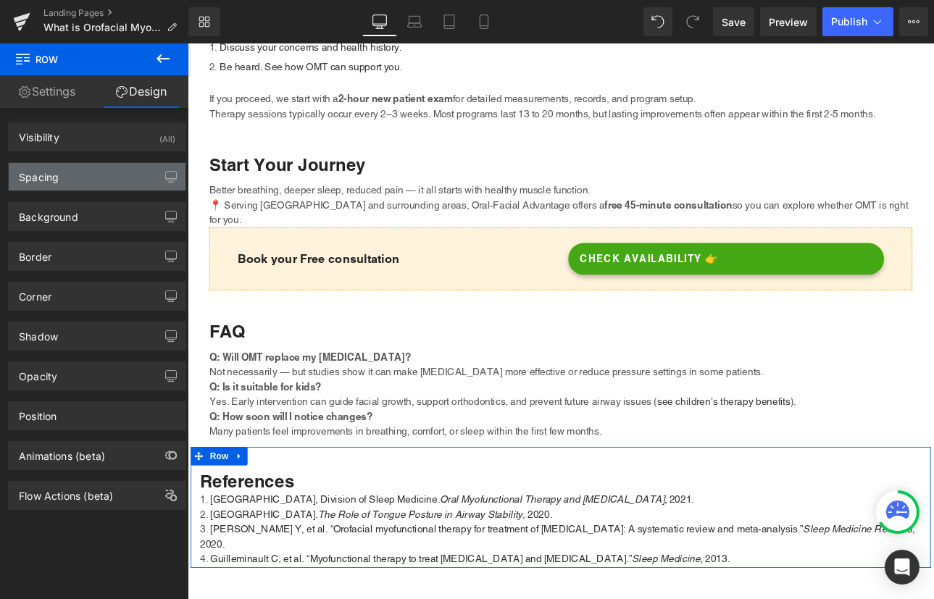
click at [64, 173] on div "Spacing" at bounding box center [97, 177] width 177 height 28
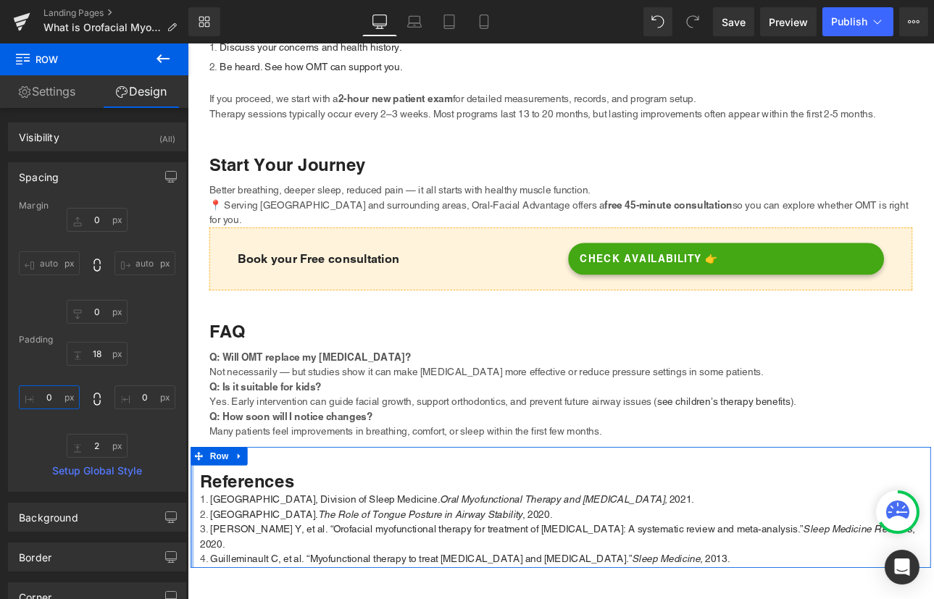
click at [43, 396] on input "0" at bounding box center [49, 397] width 61 height 24
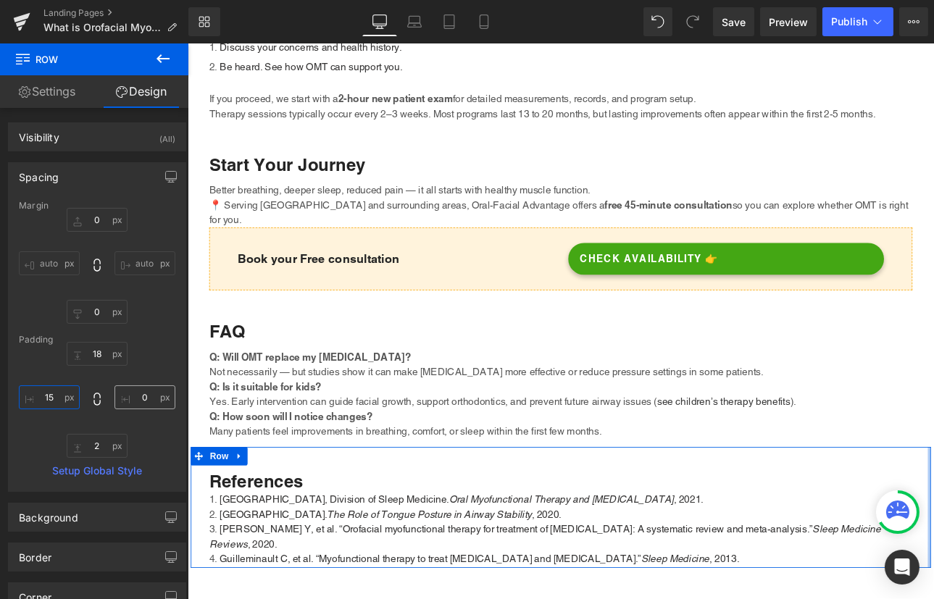
type input "15"
click at [141, 390] on input "0" at bounding box center [144, 397] width 61 height 24
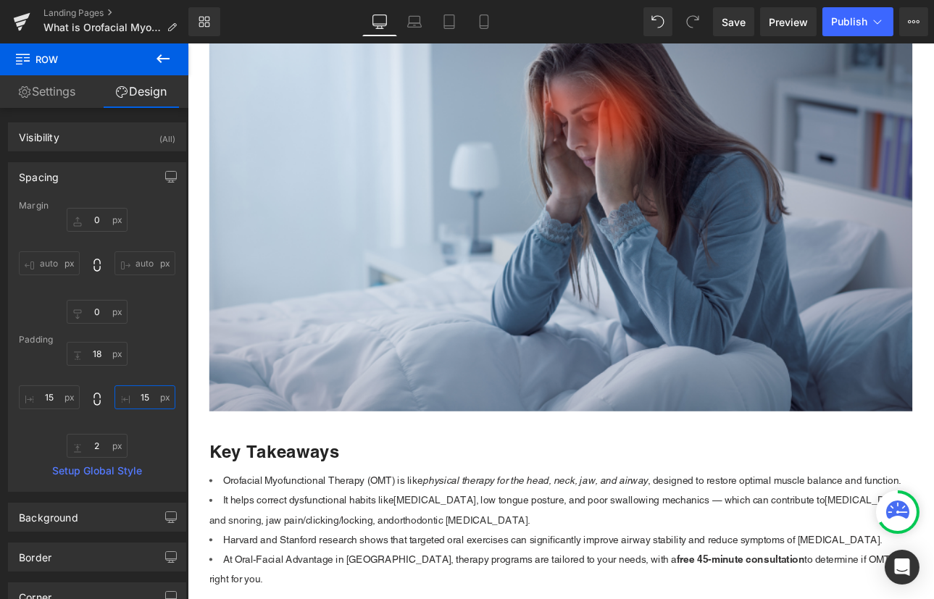
scroll to position [0, 0]
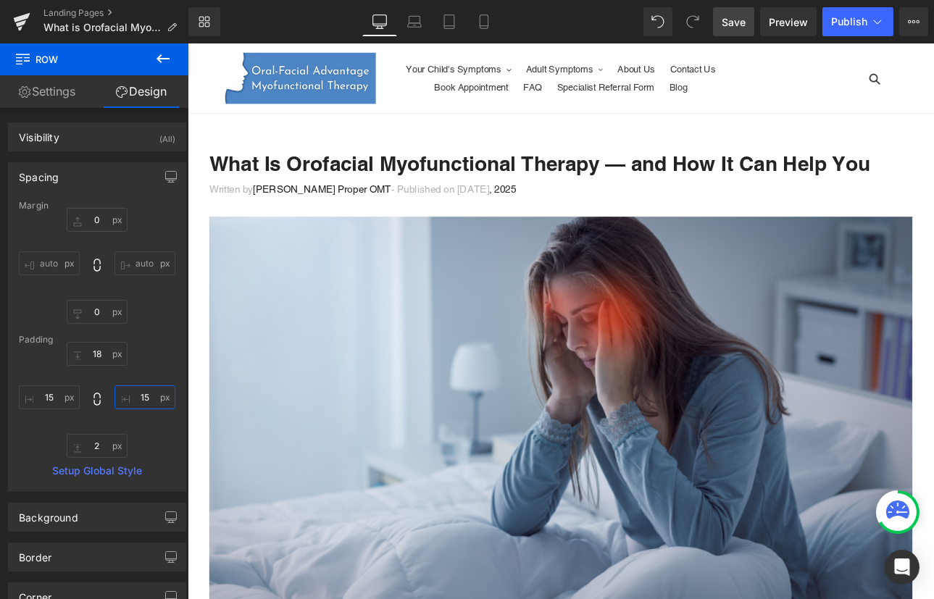
type input "15"
click at [750, 19] on link "Save" at bounding box center [733, 21] width 41 height 29
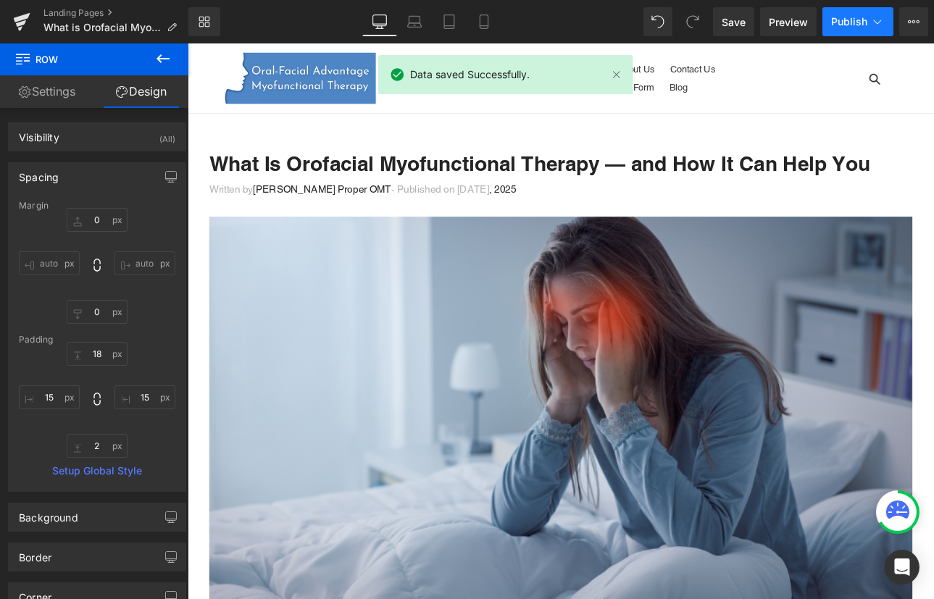
click at [860, 30] on button "Publish" at bounding box center [857, 21] width 71 height 29
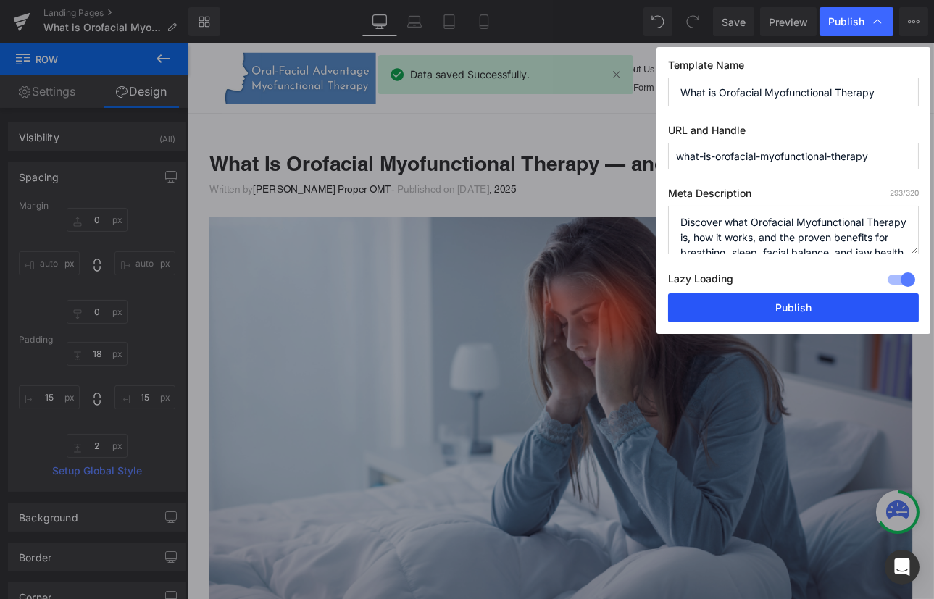
click at [825, 312] on button "Publish" at bounding box center [793, 307] width 251 height 29
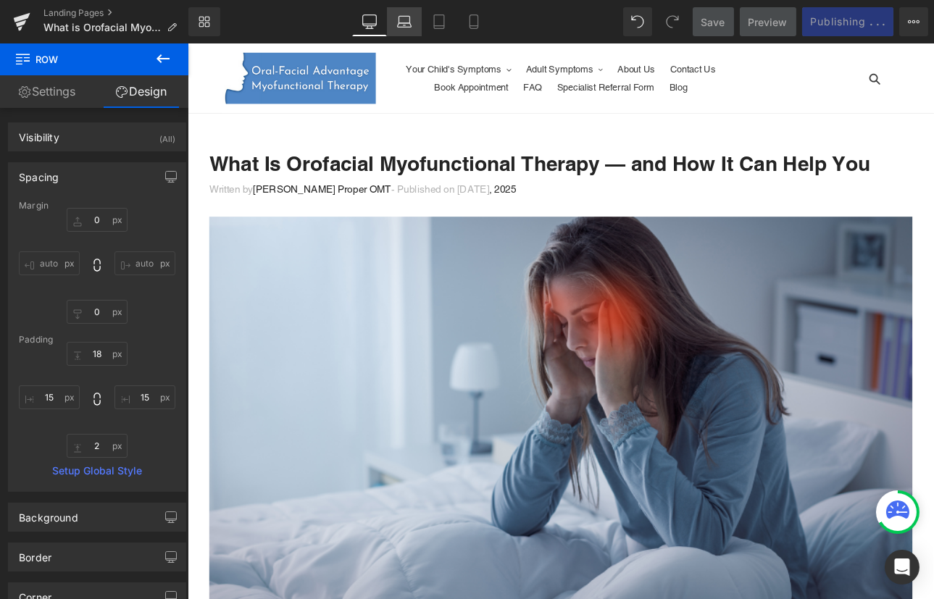
click at [408, 32] on link "Laptop" at bounding box center [404, 21] width 35 height 29
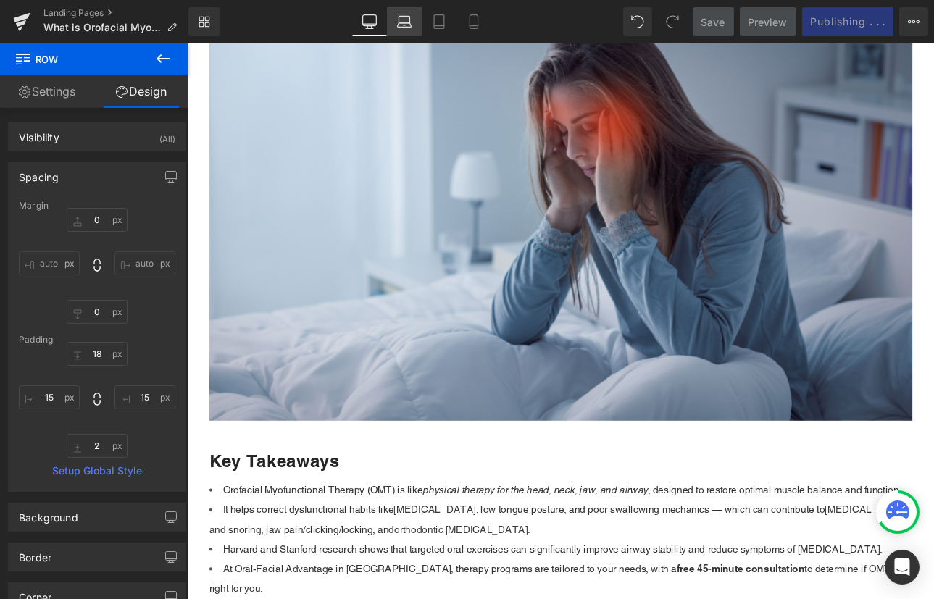
type input "0"
type input "18"
type input "15"
type input "0"
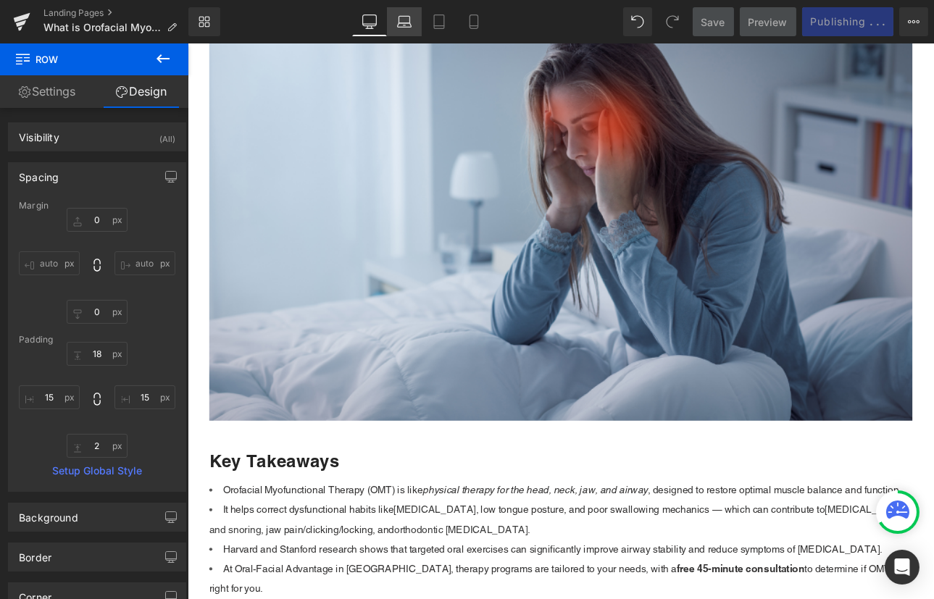
type input "15"
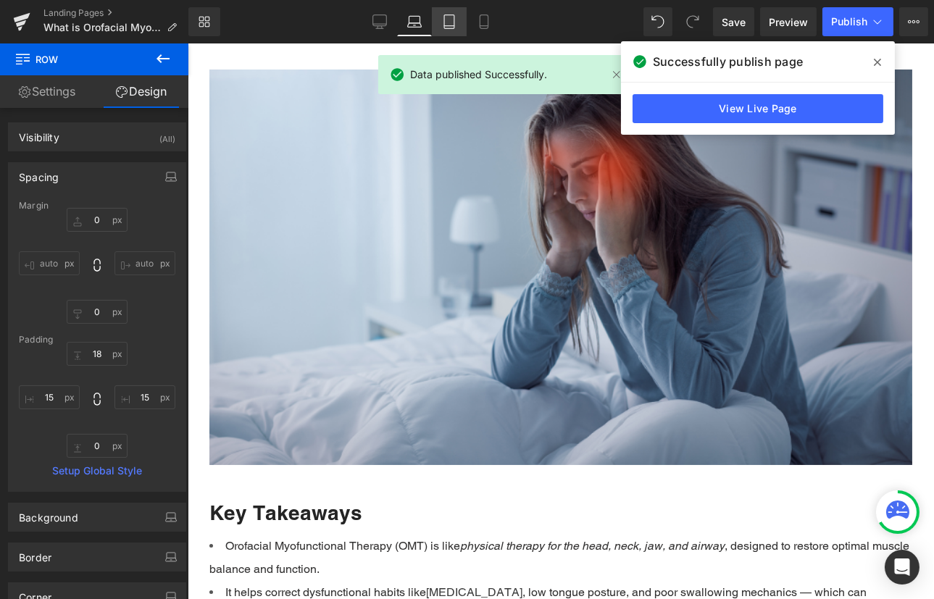
click at [448, 26] on icon at bounding box center [449, 21] width 14 height 14
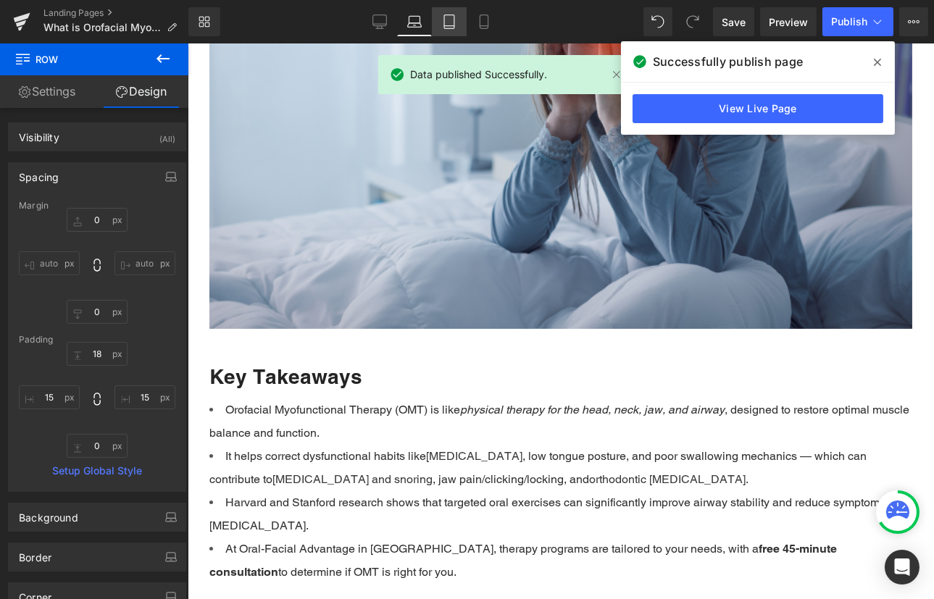
type input "0"
type input "15"
type input "0"
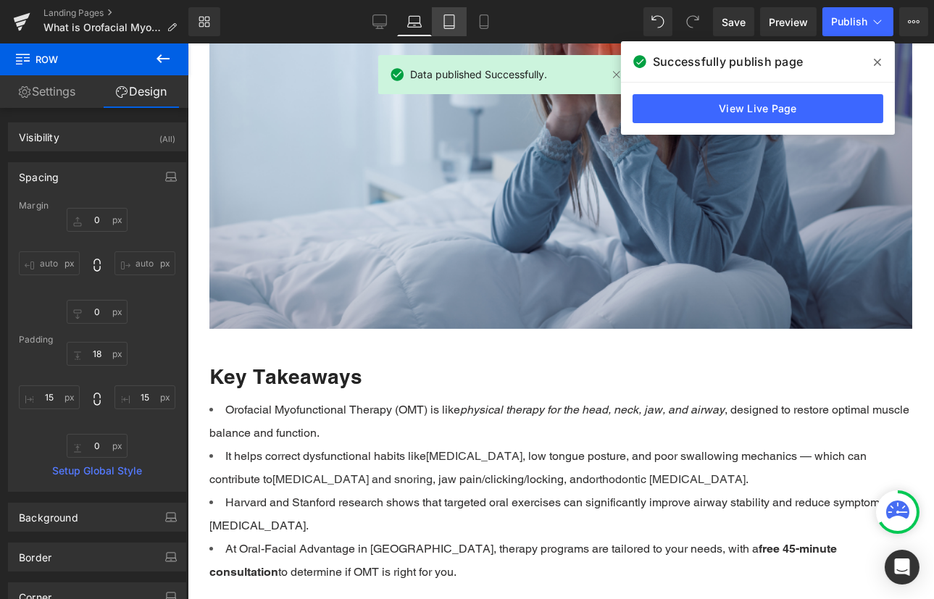
type input "15"
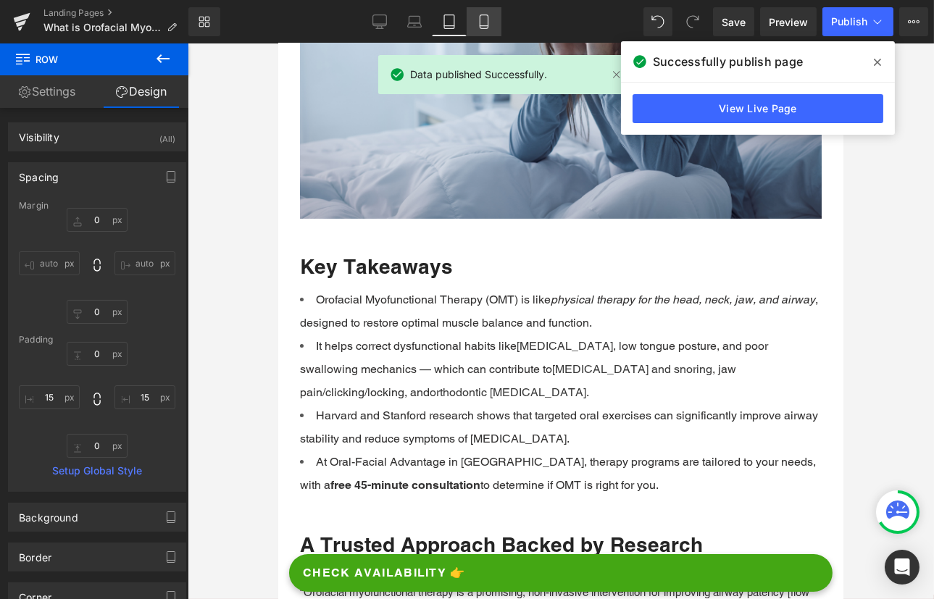
click at [485, 19] on icon at bounding box center [484, 21] width 14 height 14
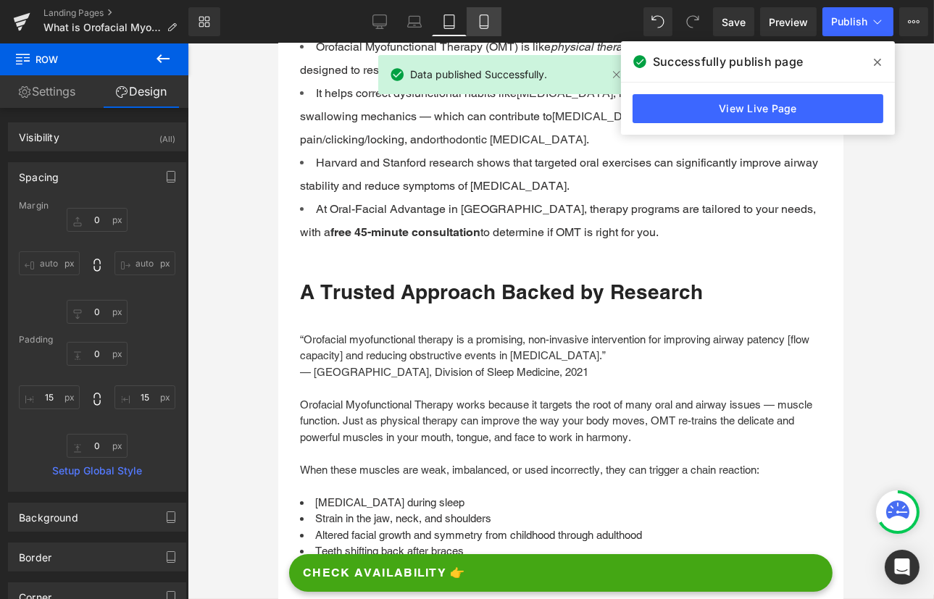
type input "0"
type input "12"
type input "15"
type input "0"
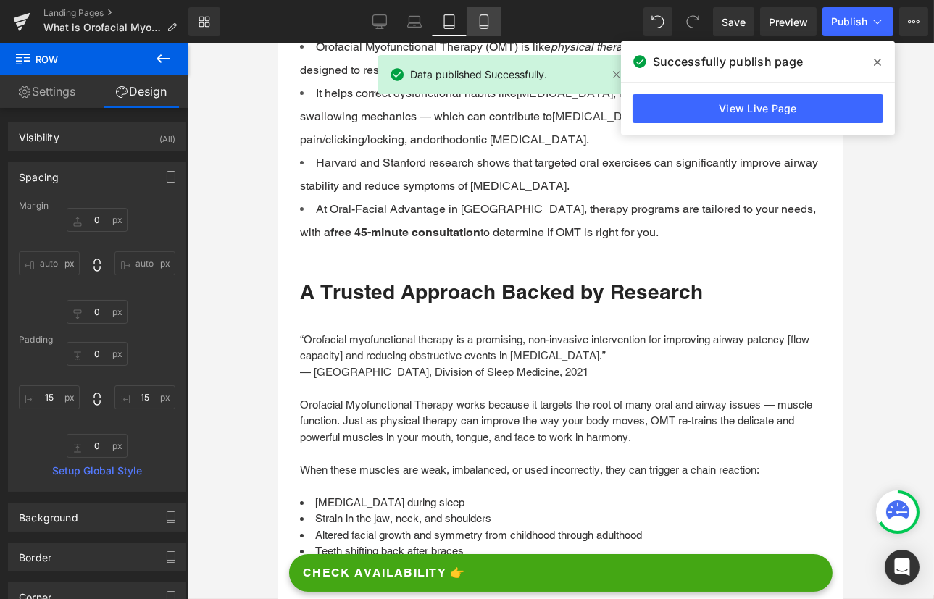
type input "15"
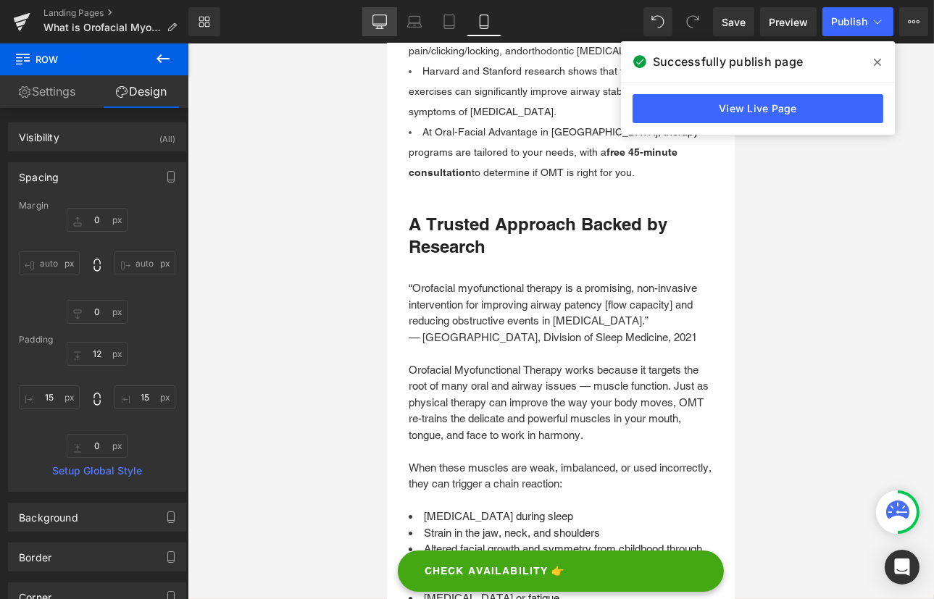
click at [384, 24] on icon at bounding box center [380, 24] width 14 height 0
type input "0"
type input "18"
type input "15"
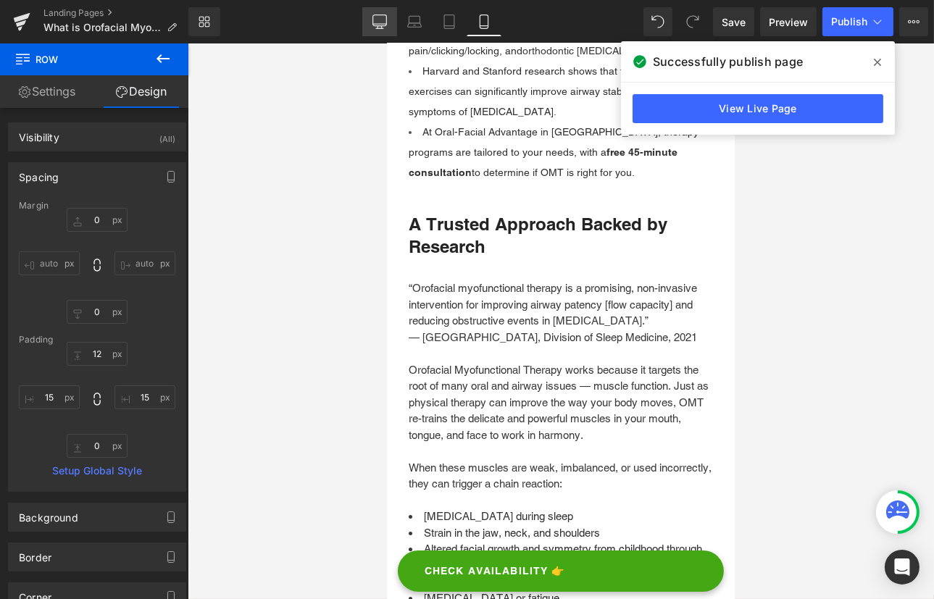
type input "2"
type input "15"
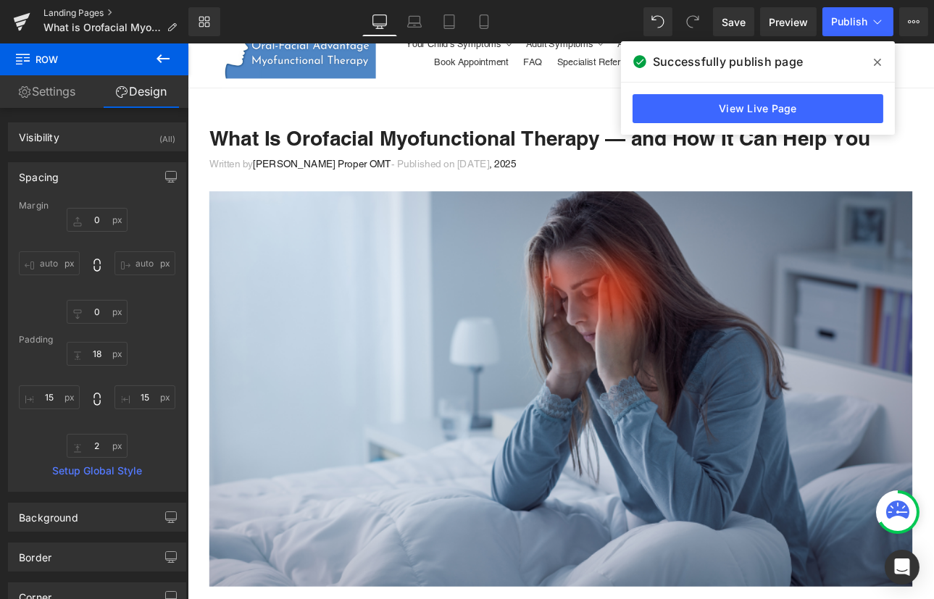
click at [67, 8] on link "Landing Pages" at bounding box center [115, 13] width 145 height 12
